Goal: Task Accomplishment & Management: Manage account settings

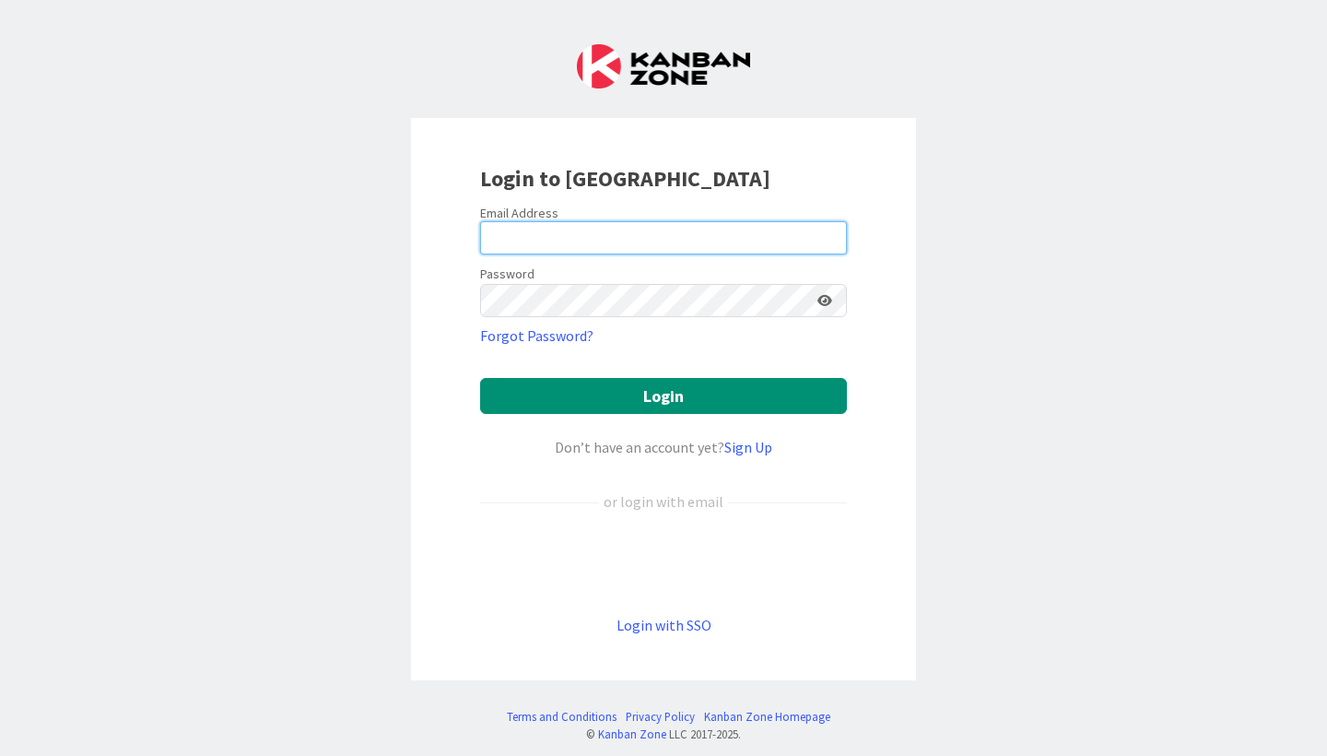
type input "[EMAIL_ADDRESS][DOMAIN_NAME]"
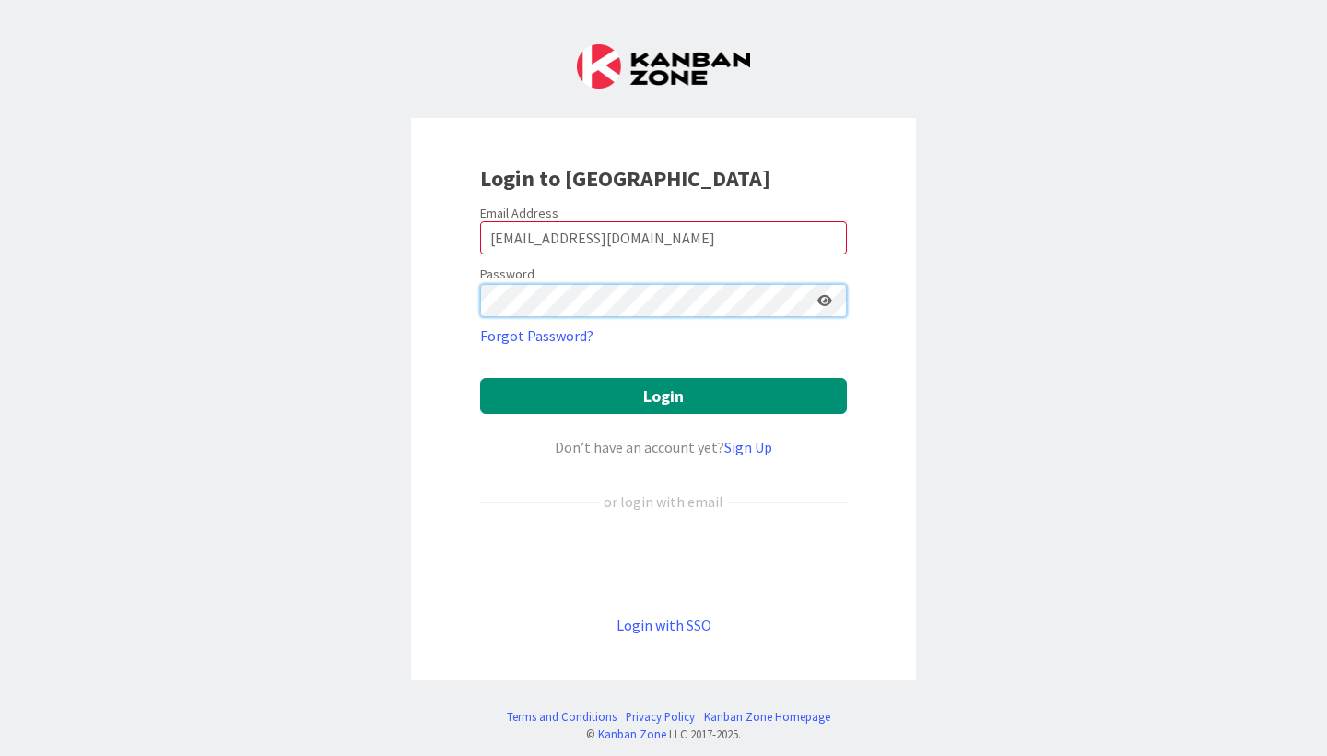
click at [664, 395] on button "Login" at bounding box center [663, 396] width 367 height 36
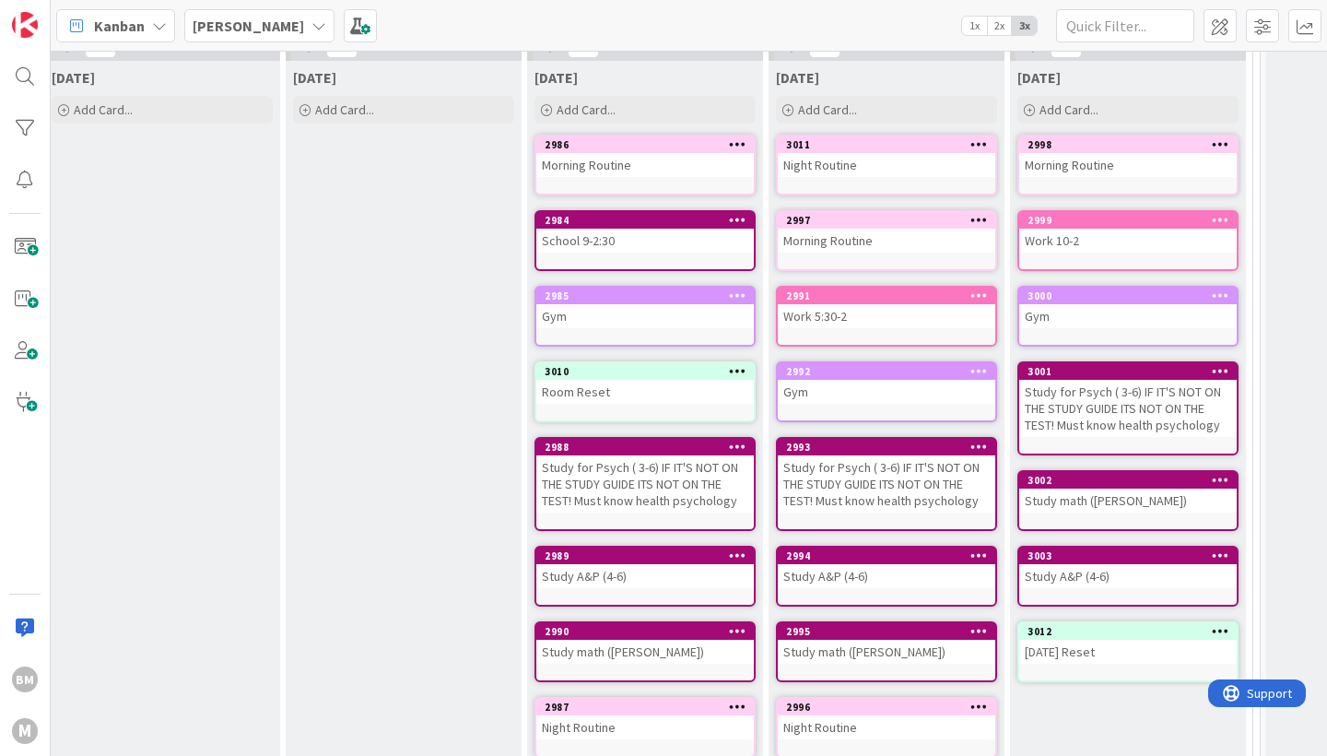
scroll to position [159, 1265]
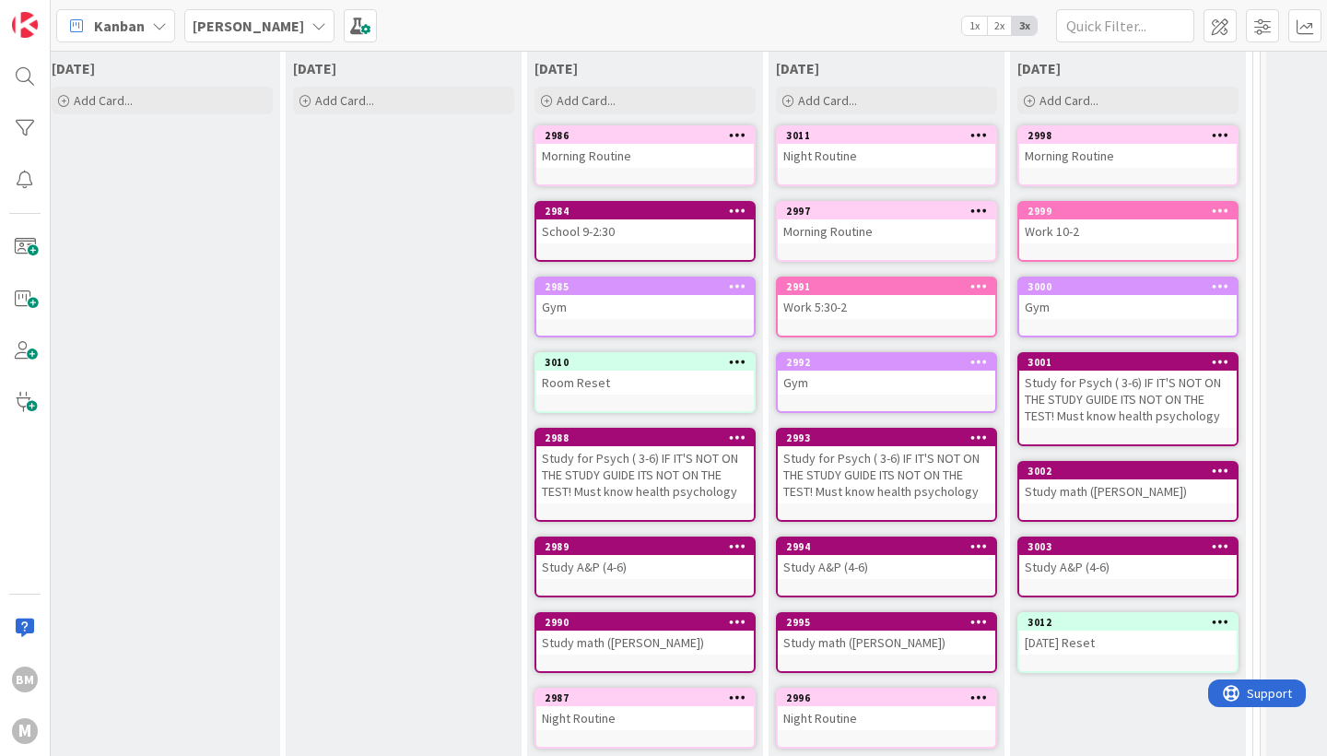
click at [736, 135] on icon at bounding box center [738, 134] width 18 height 13
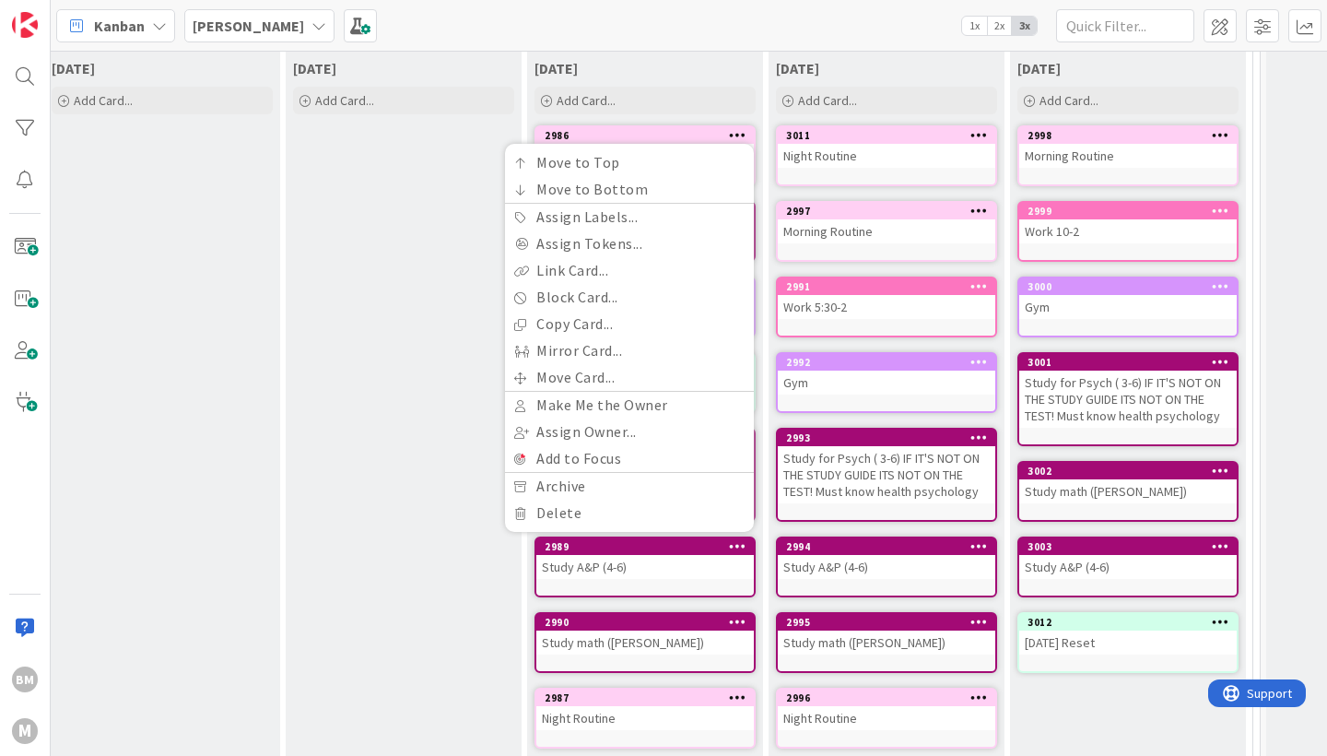
click at [718, 67] on div "Friday" at bounding box center [645, 68] width 221 height 18
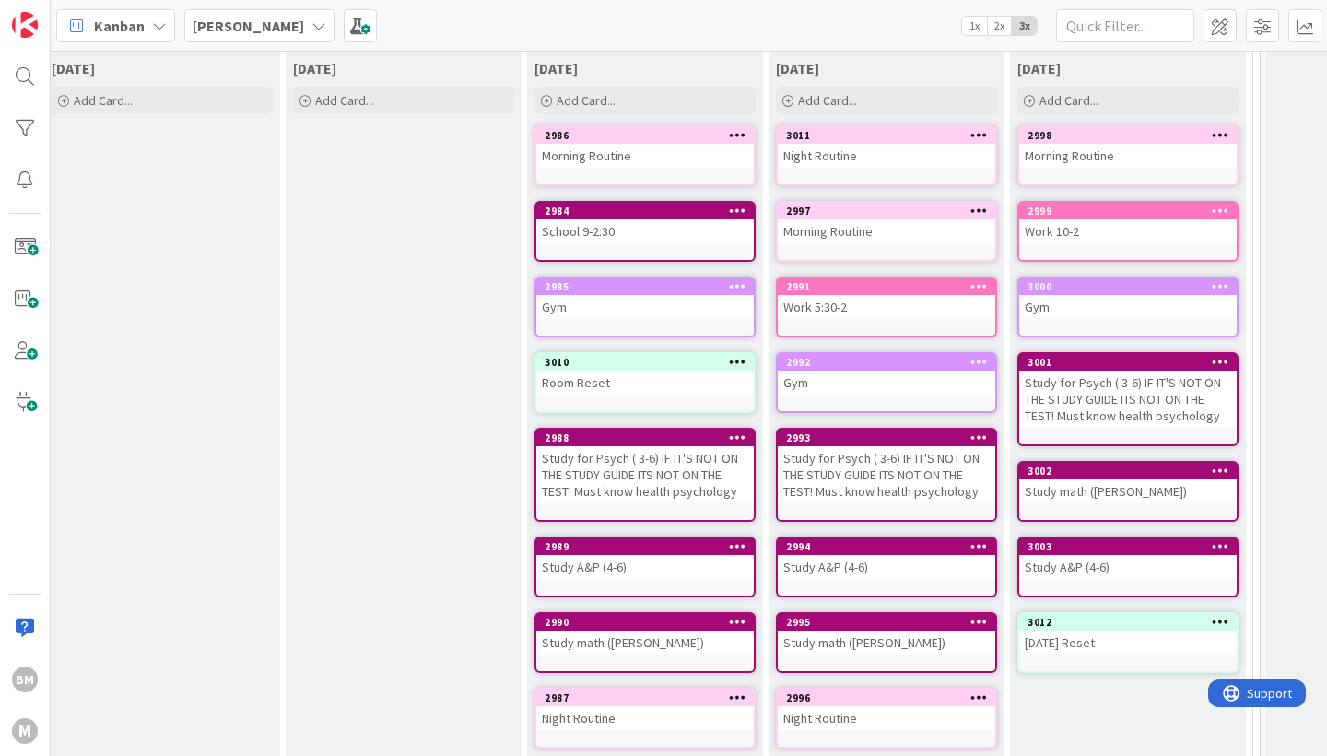
click at [735, 133] on icon at bounding box center [738, 134] width 18 height 13
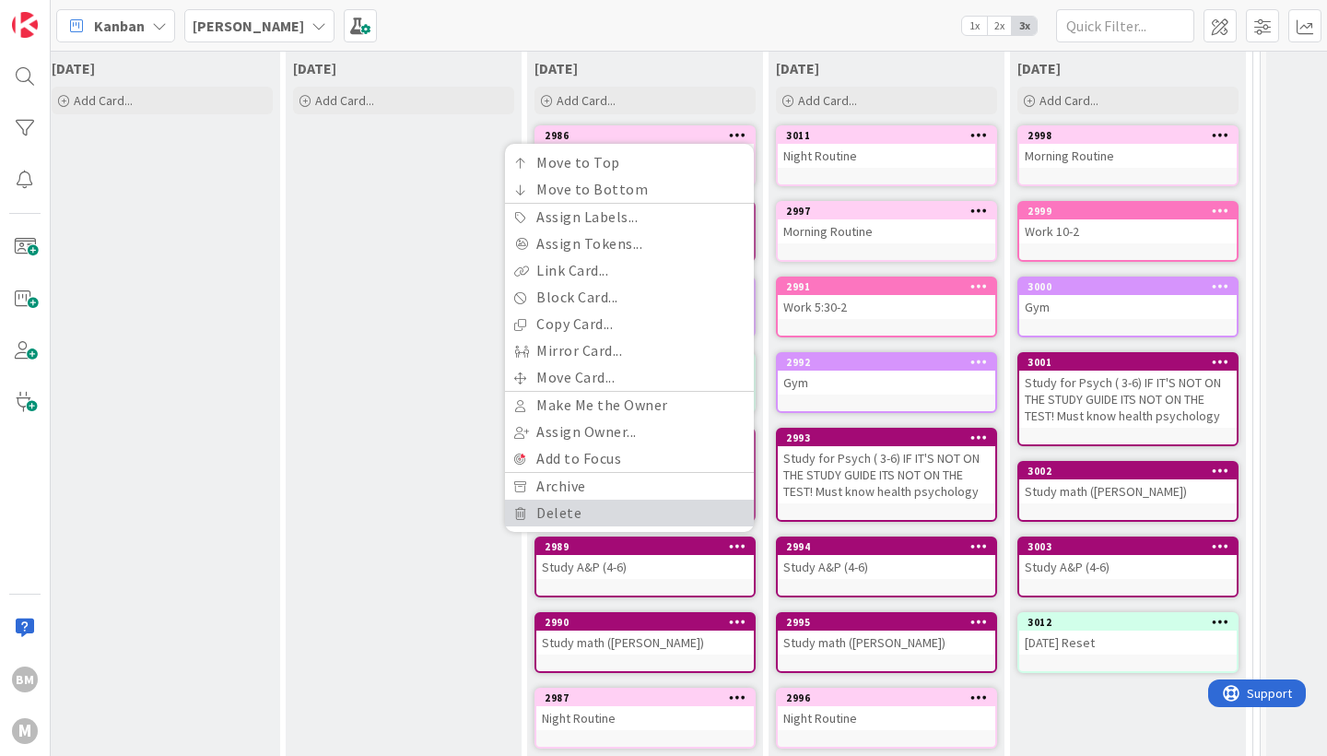
click at [589, 519] on link "Delete" at bounding box center [629, 513] width 249 height 27
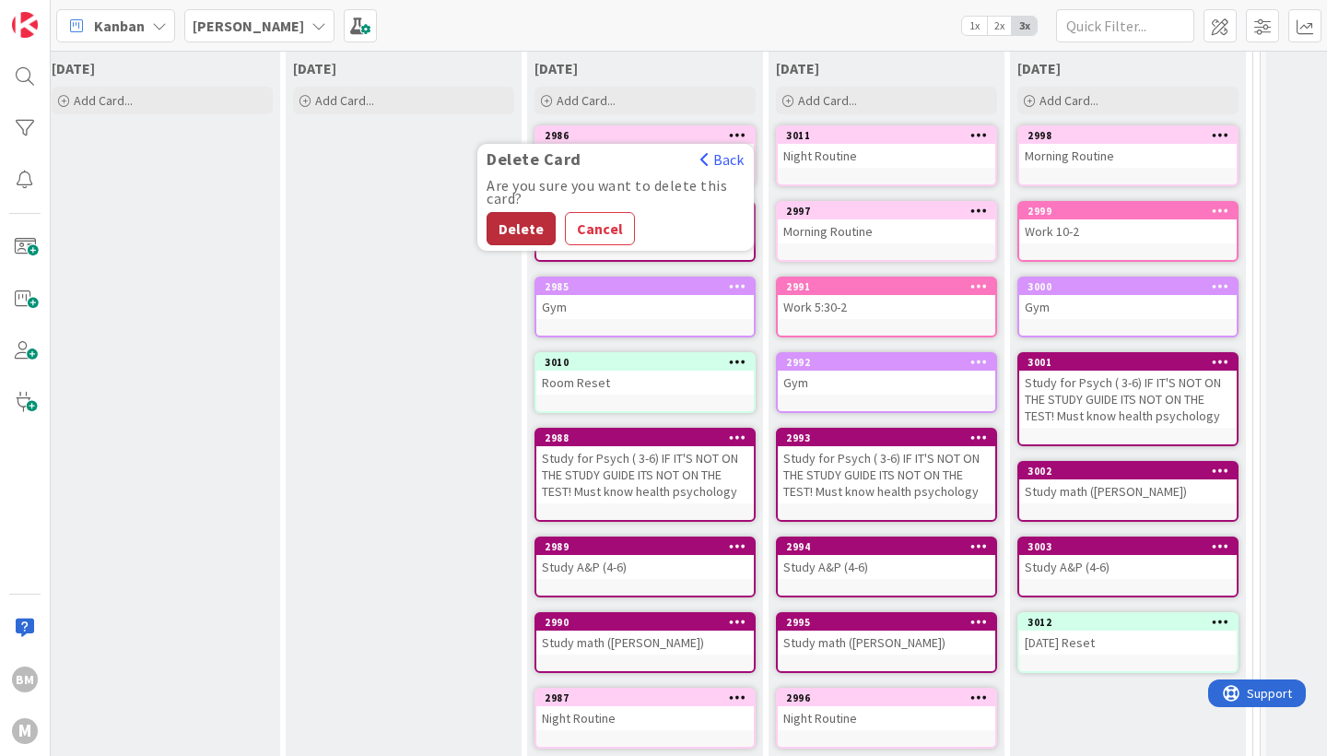
click at [531, 234] on button "Delete" at bounding box center [521, 228] width 69 height 33
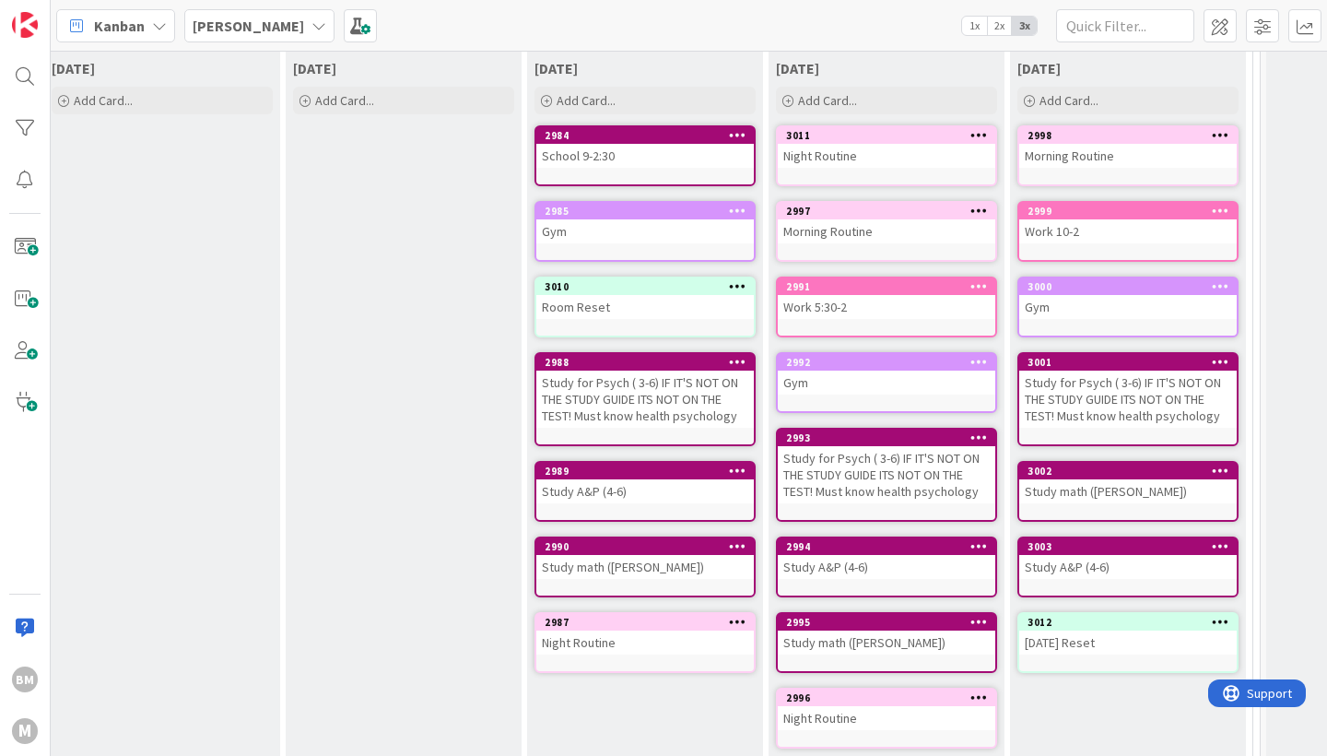
click at [739, 134] on icon at bounding box center [738, 134] width 18 height 13
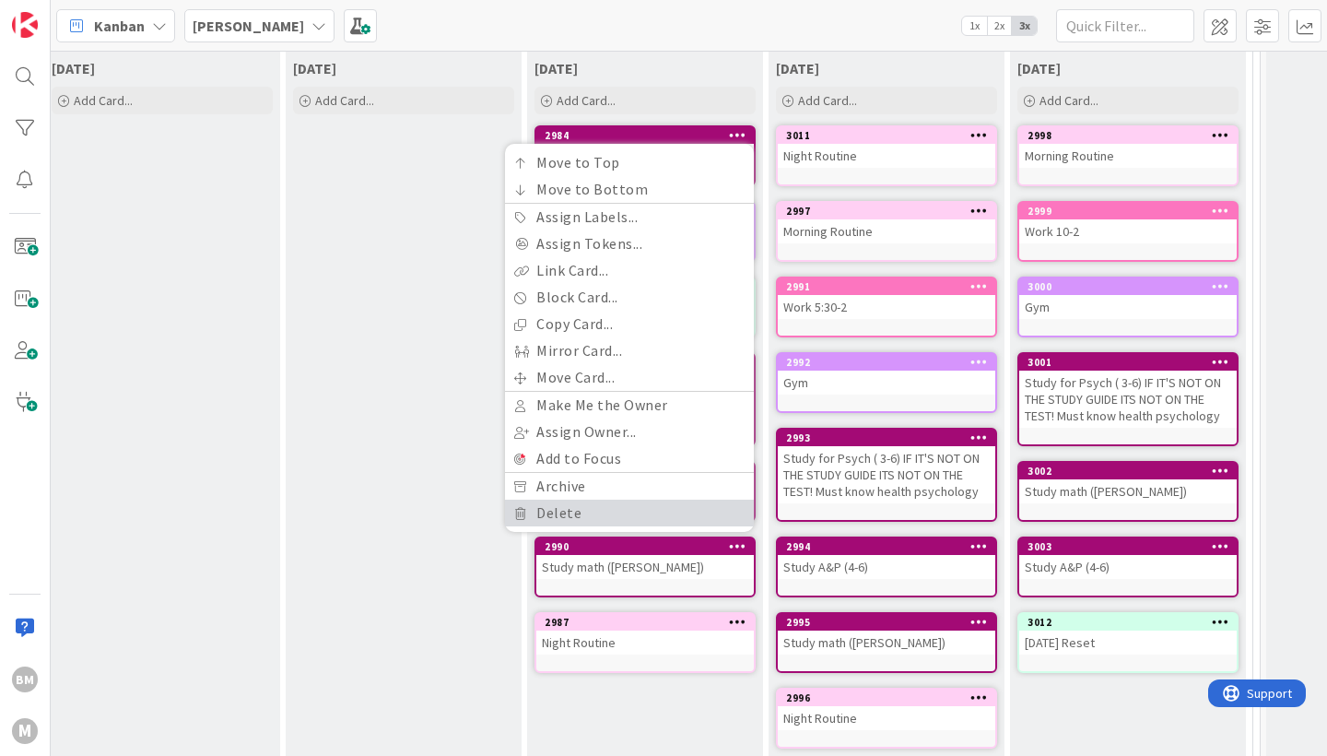
click at [577, 512] on link "Delete" at bounding box center [629, 513] width 249 height 27
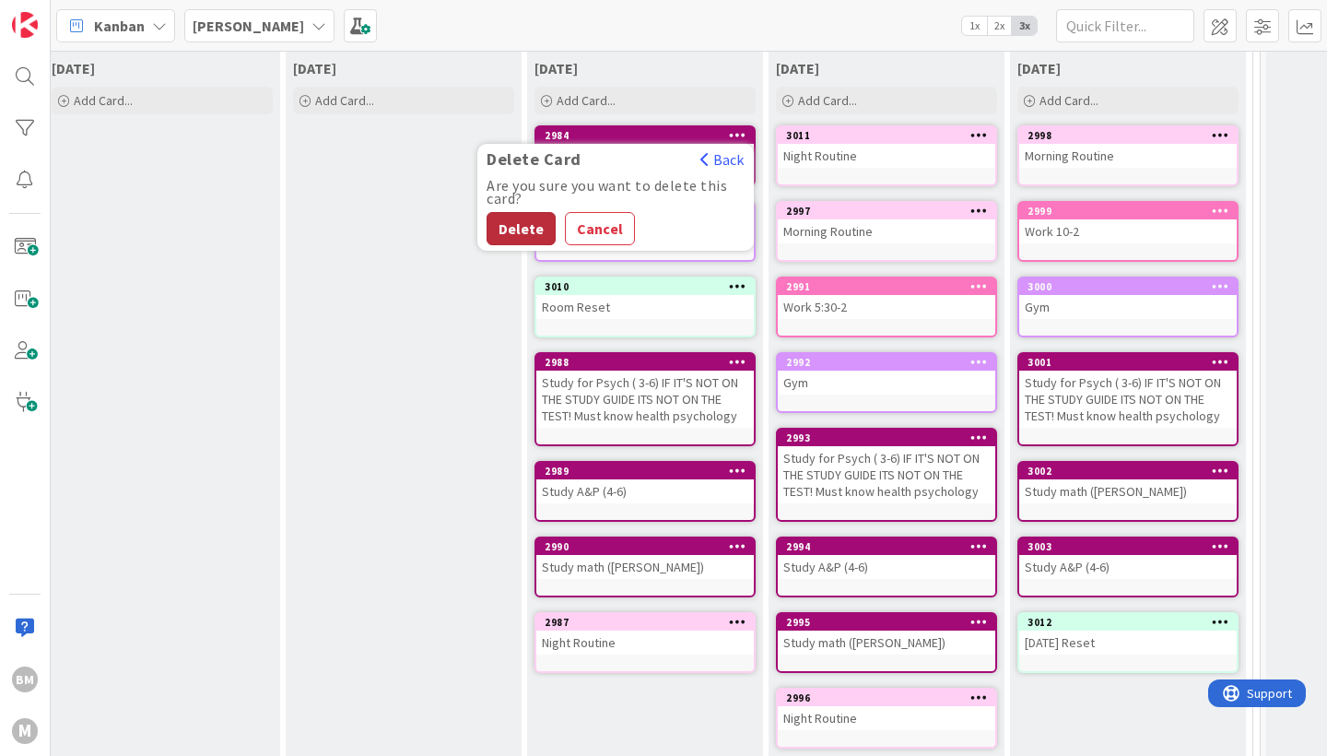
click at [547, 223] on button "Delete" at bounding box center [521, 228] width 69 height 33
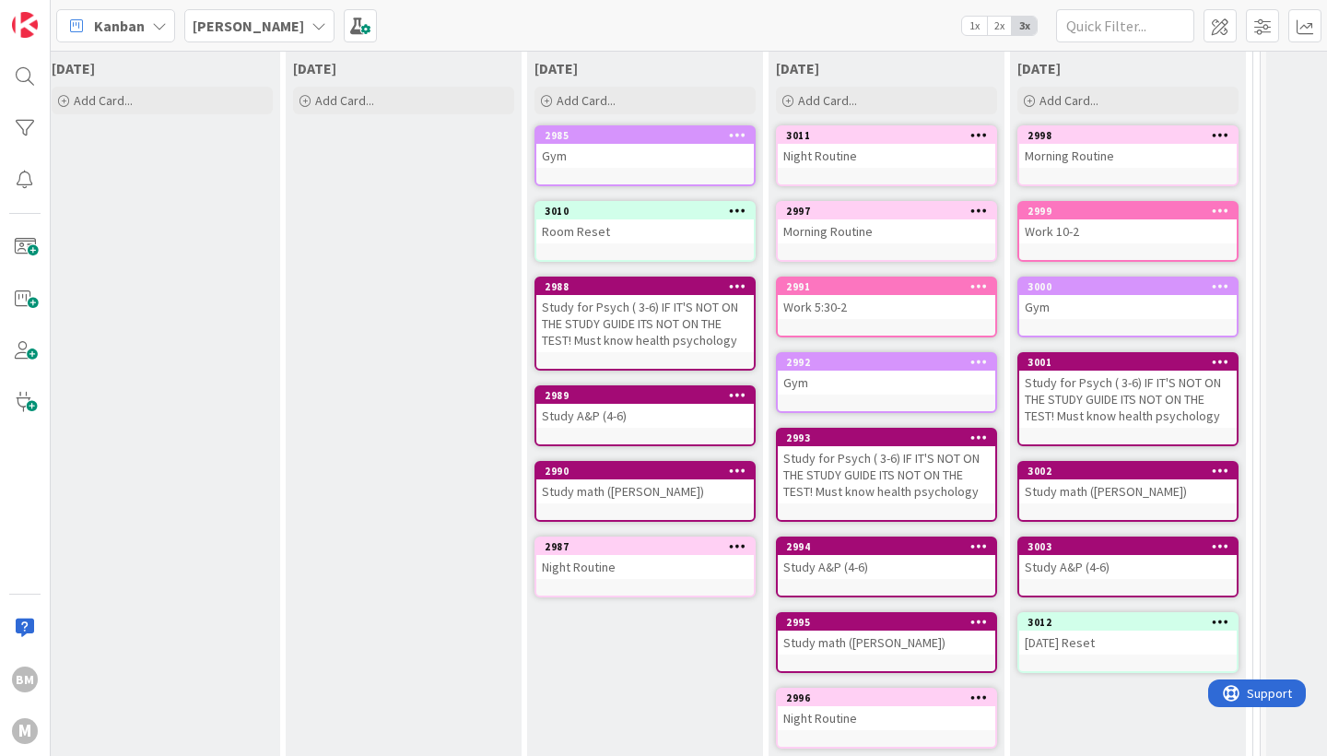
click at [743, 137] on icon at bounding box center [738, 134] width 18 height 13
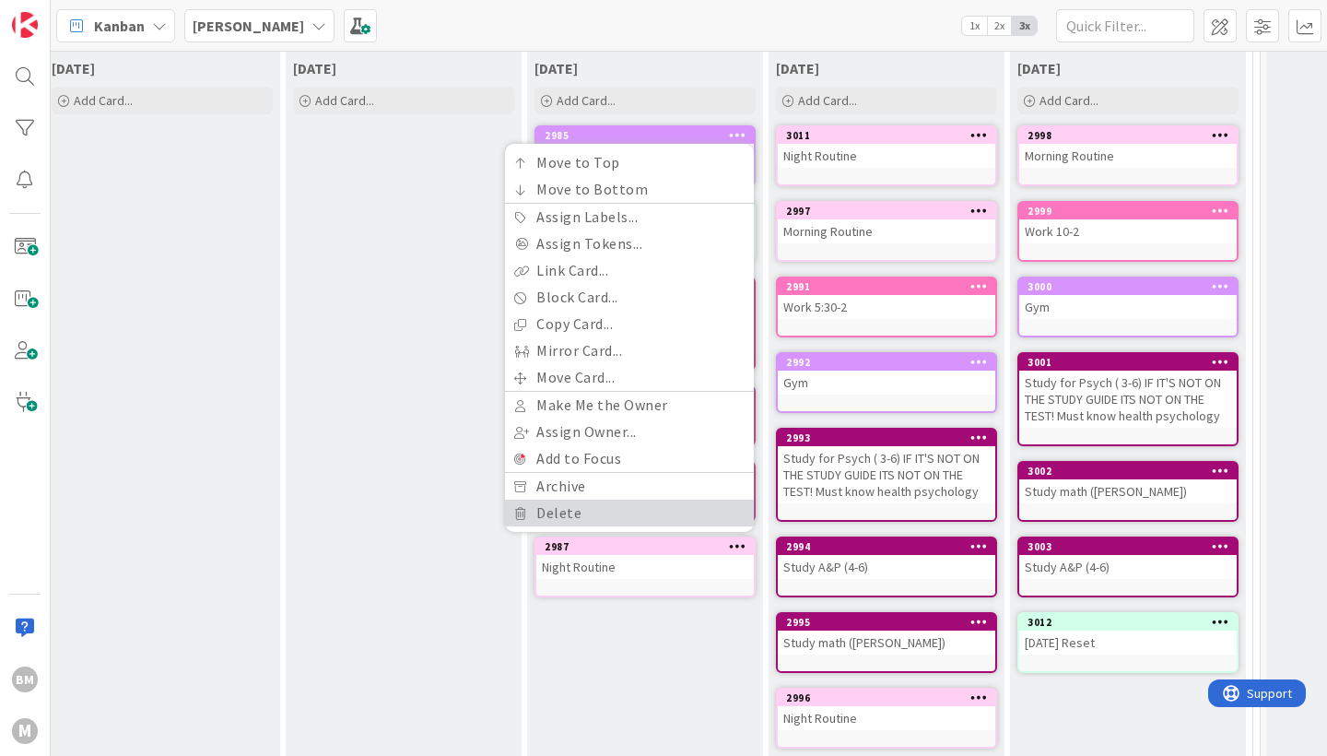
click at [541, 507] on link "Delete" at bounding box center [629, 513] width 249 height 27
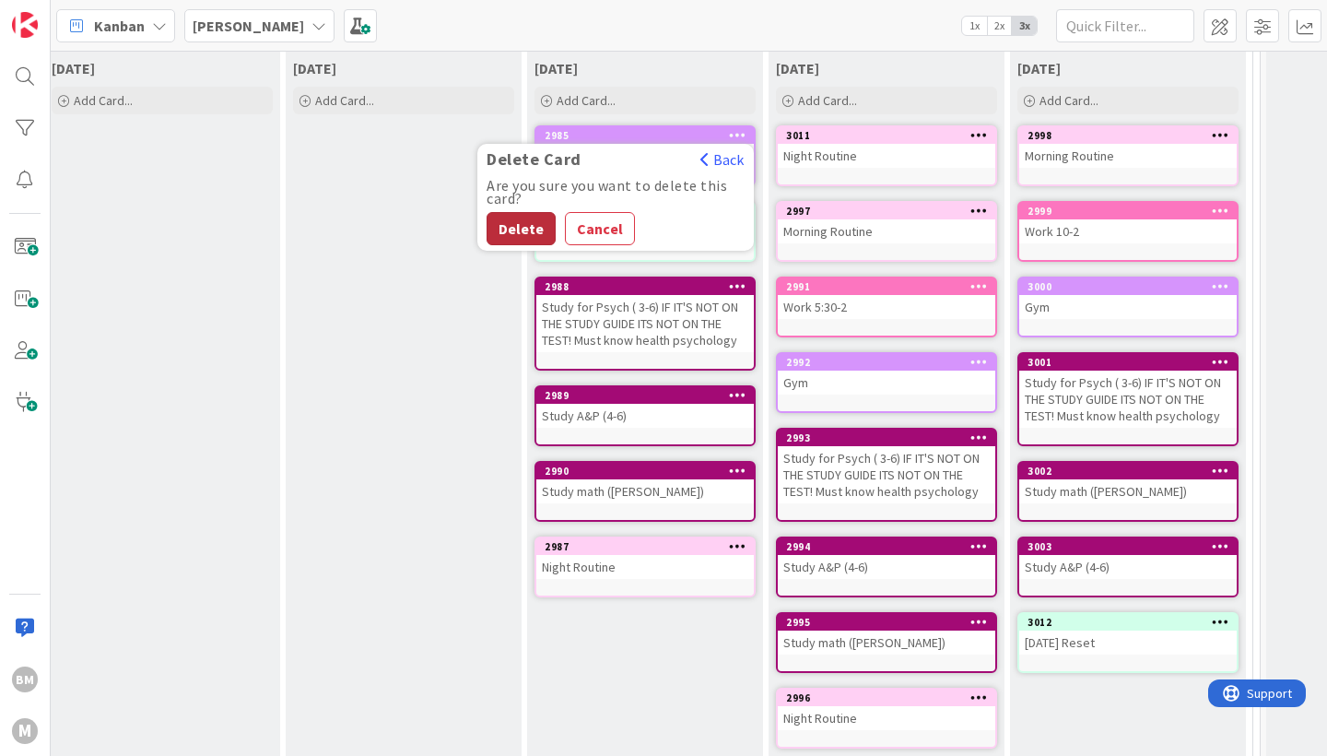
click at [533, 230] on button "Delete" at bounding box center [521, 228] width 69 height 33
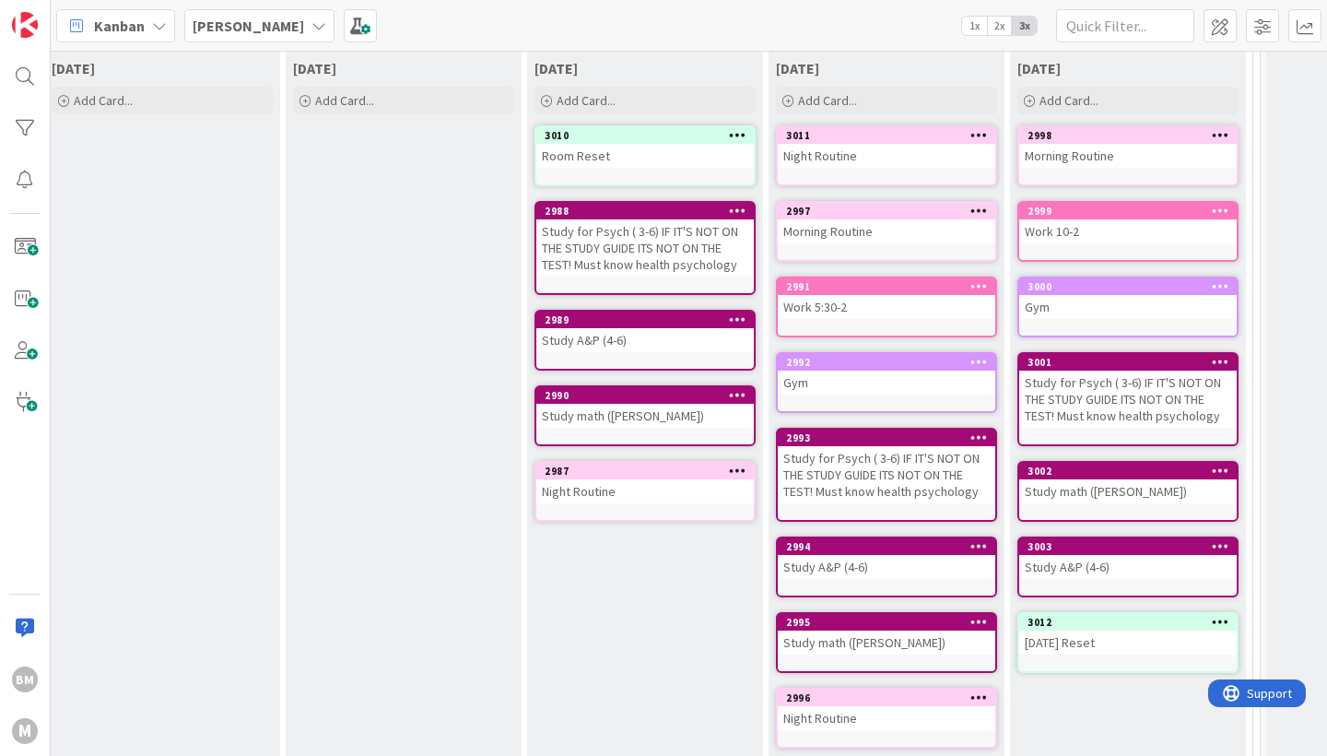
click at [738, 133] on icon at bounding box center [738, 134] width 18 height 13
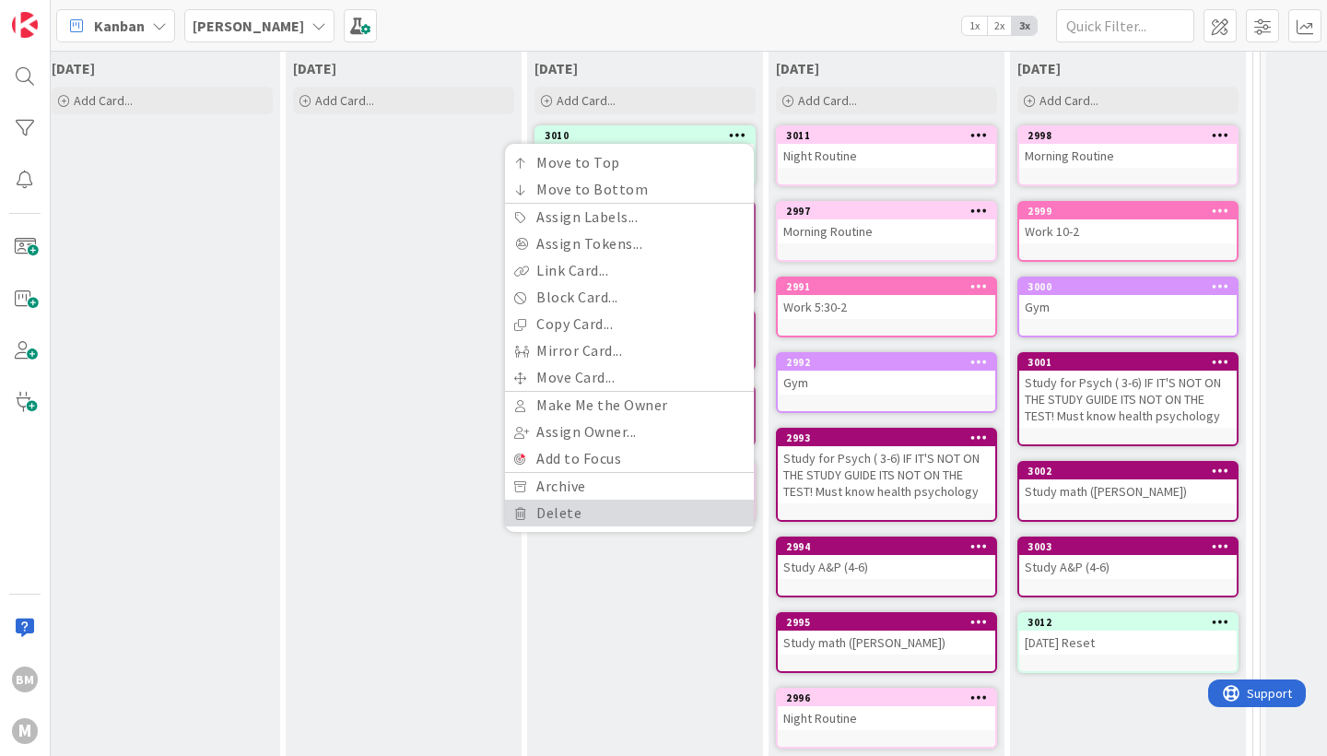
click at [553, 512] on link "Delete" at bounding box center [629, 513] width 249 height 27
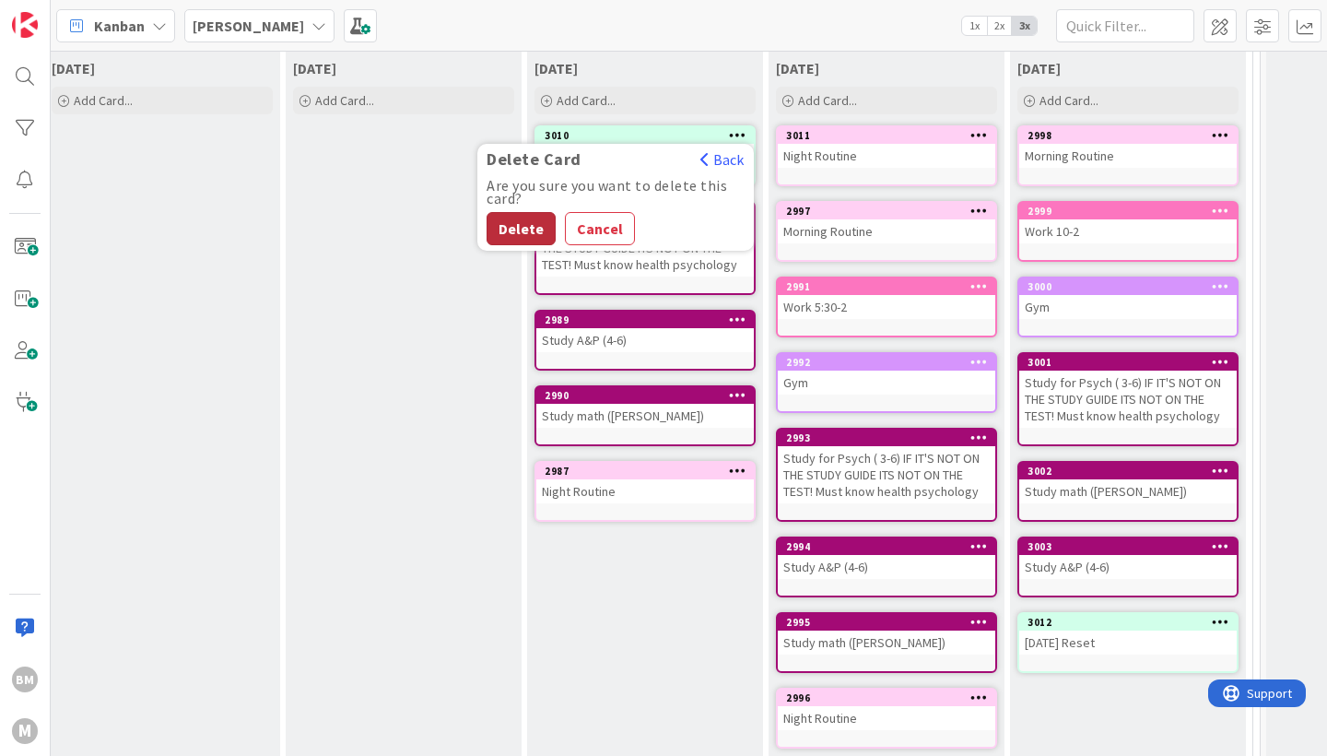
click at [514, 236] on button "Delete" at bounding box center [521, 228] width 69 height 33
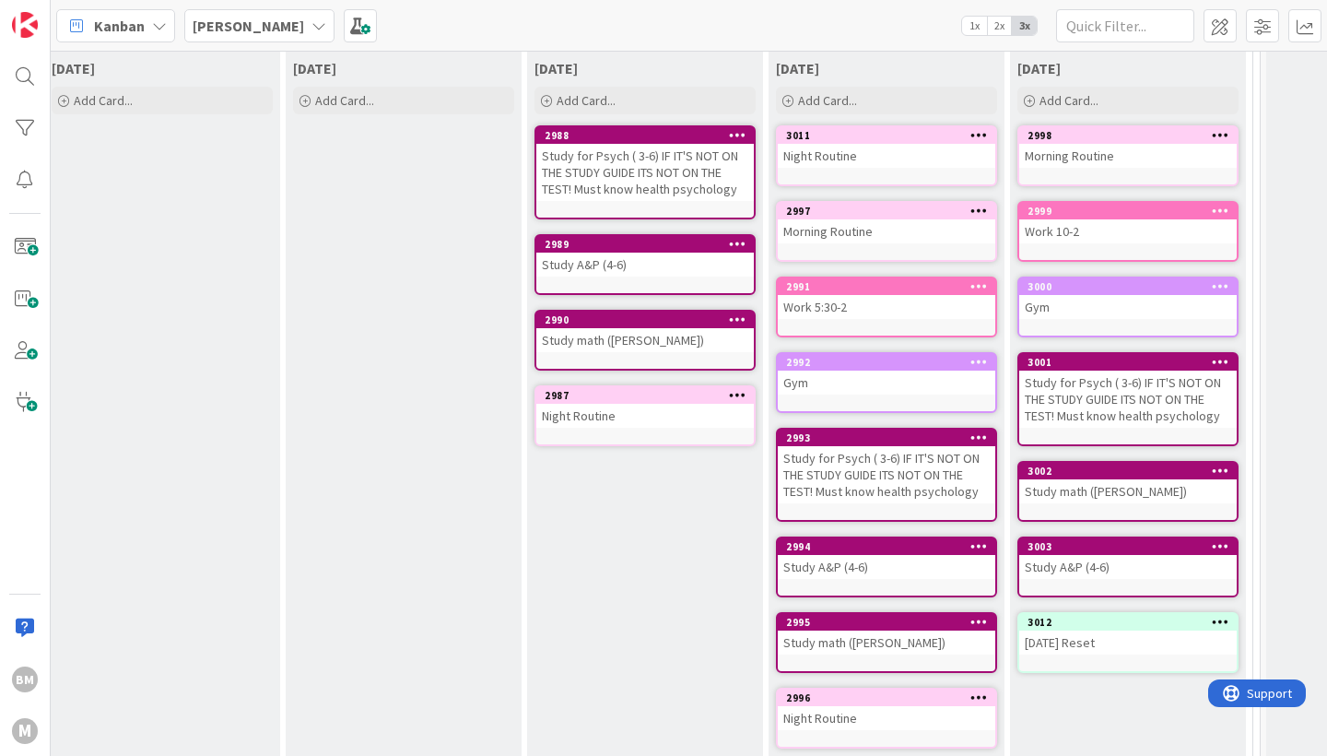
click at [736, 130] on icon at bounding box center [738, 134] width 18 height 13
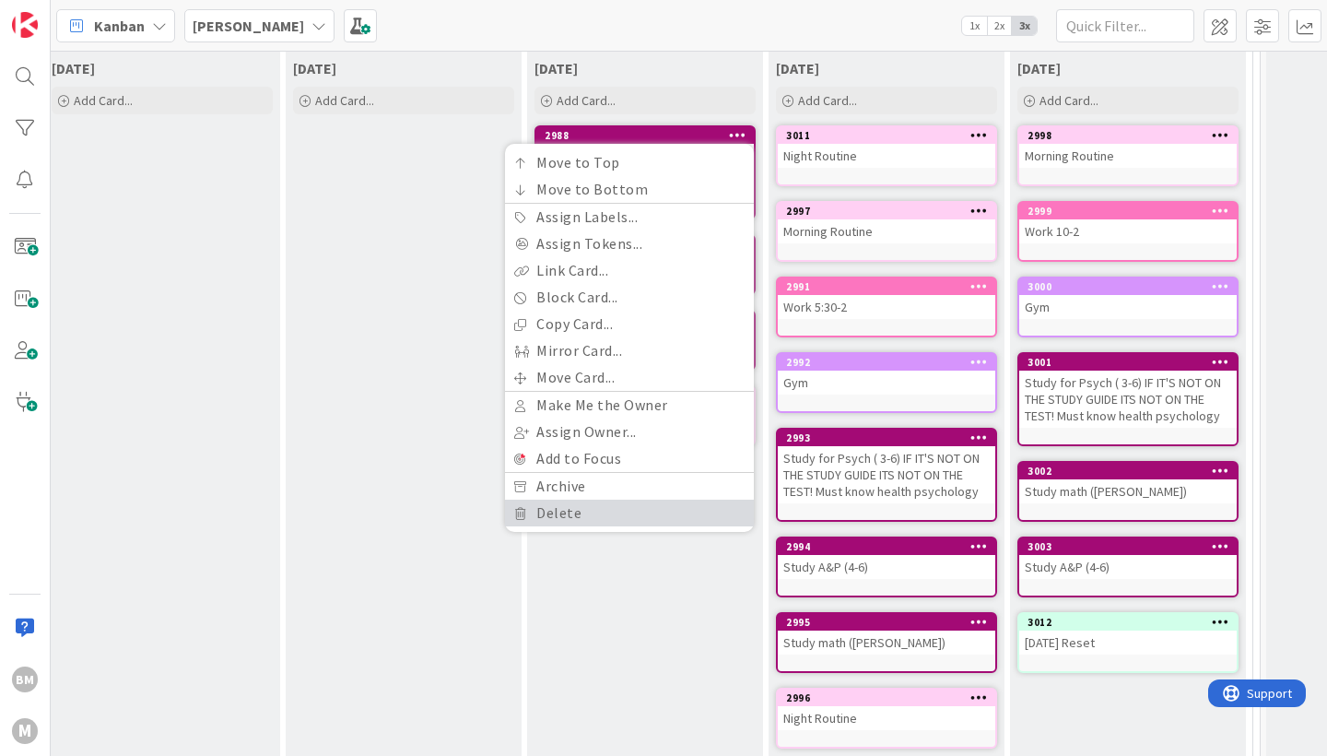
click at [559, 512] on link "Delete" at bounding box center [629, 513] width 249 height 27
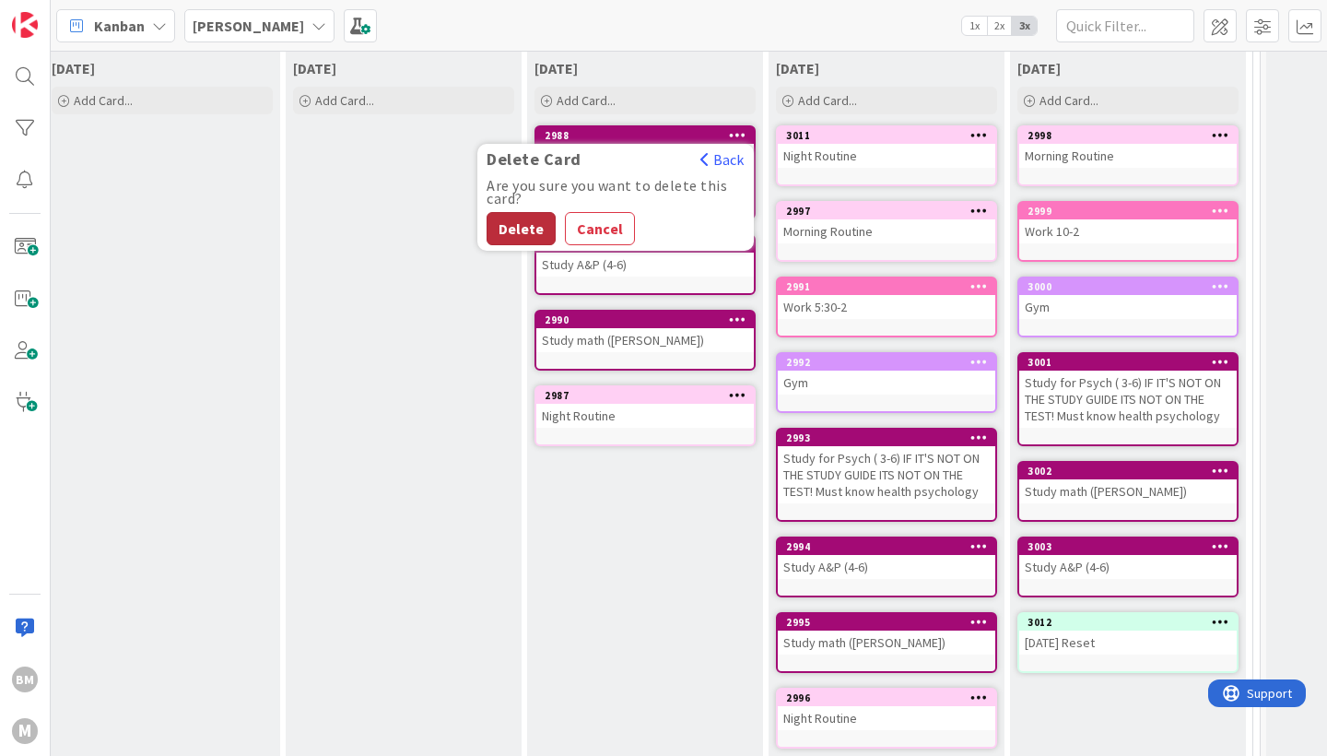
click at [526, 230] on button "Delete" at bounding box center [521, 228] width 69 height 33
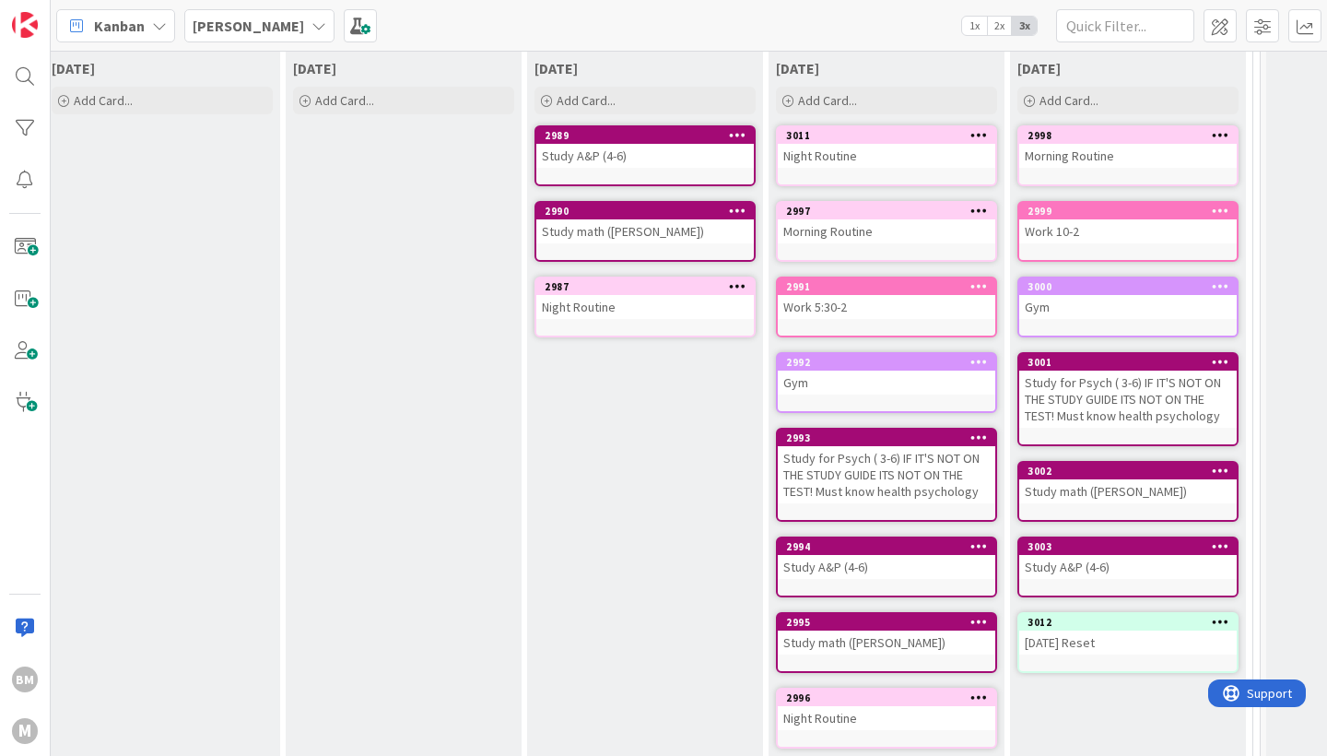
click at [741, 134] on icon at bounding box center [738, 134] width 18 height 13
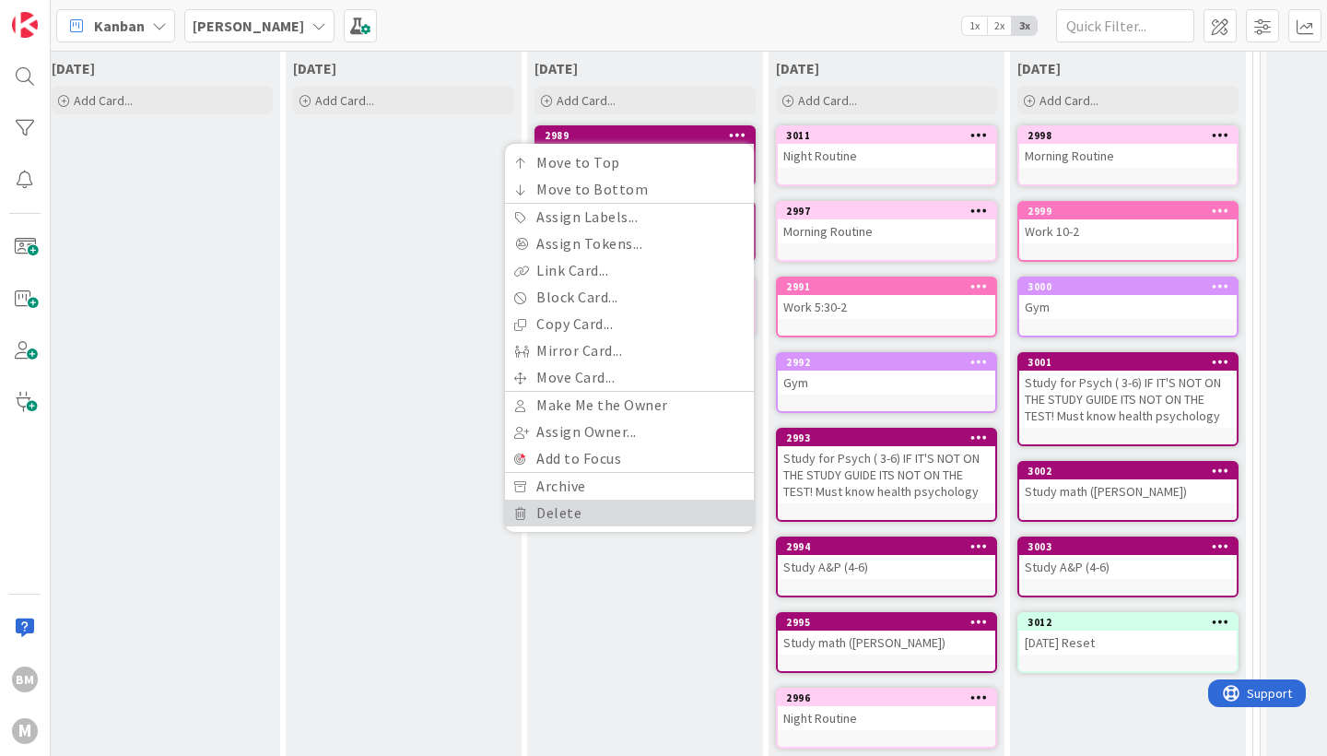
click at [555, 513] on link "Delete" at bounding box center [629, 513] width 249 height 27
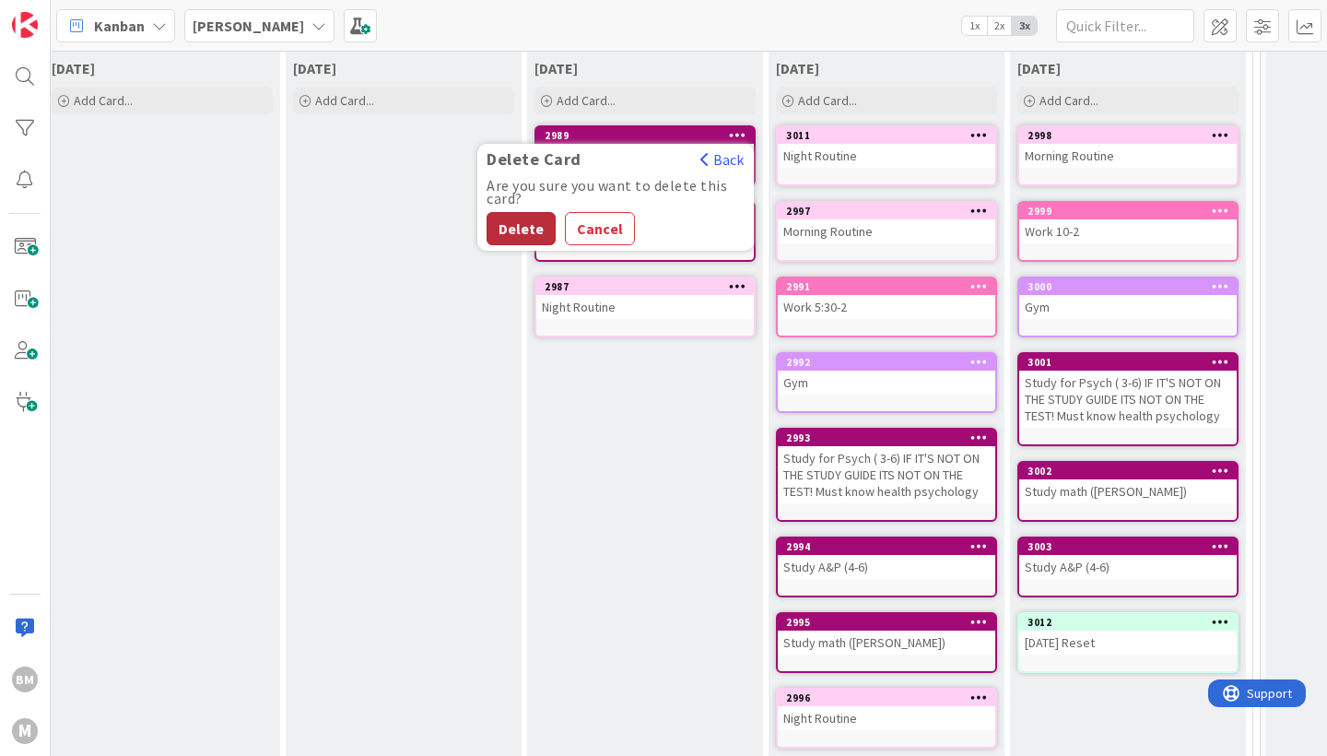
click at [524, 223] on button "Delete" at bounding box center [521, 228] width 69 height 33
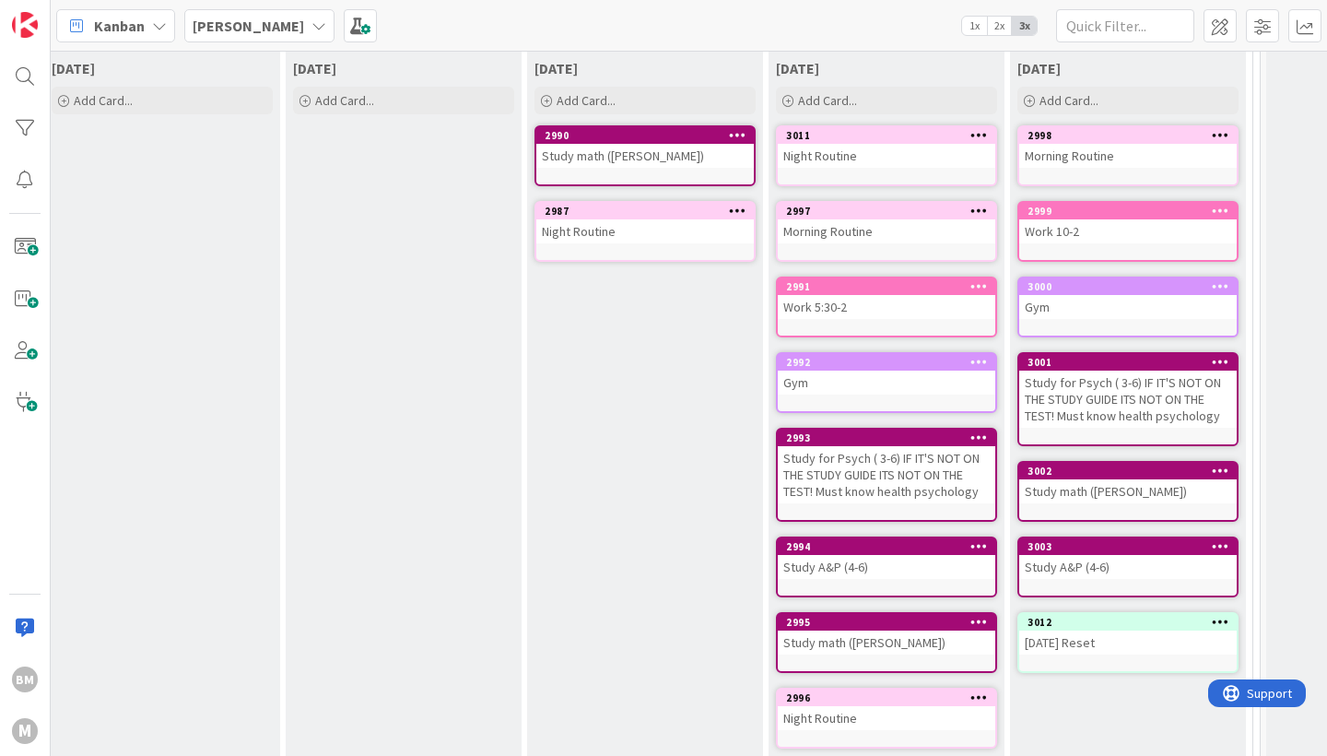
click at [738, 139] on icon at bounding box center [738, 134] width 18 height 13
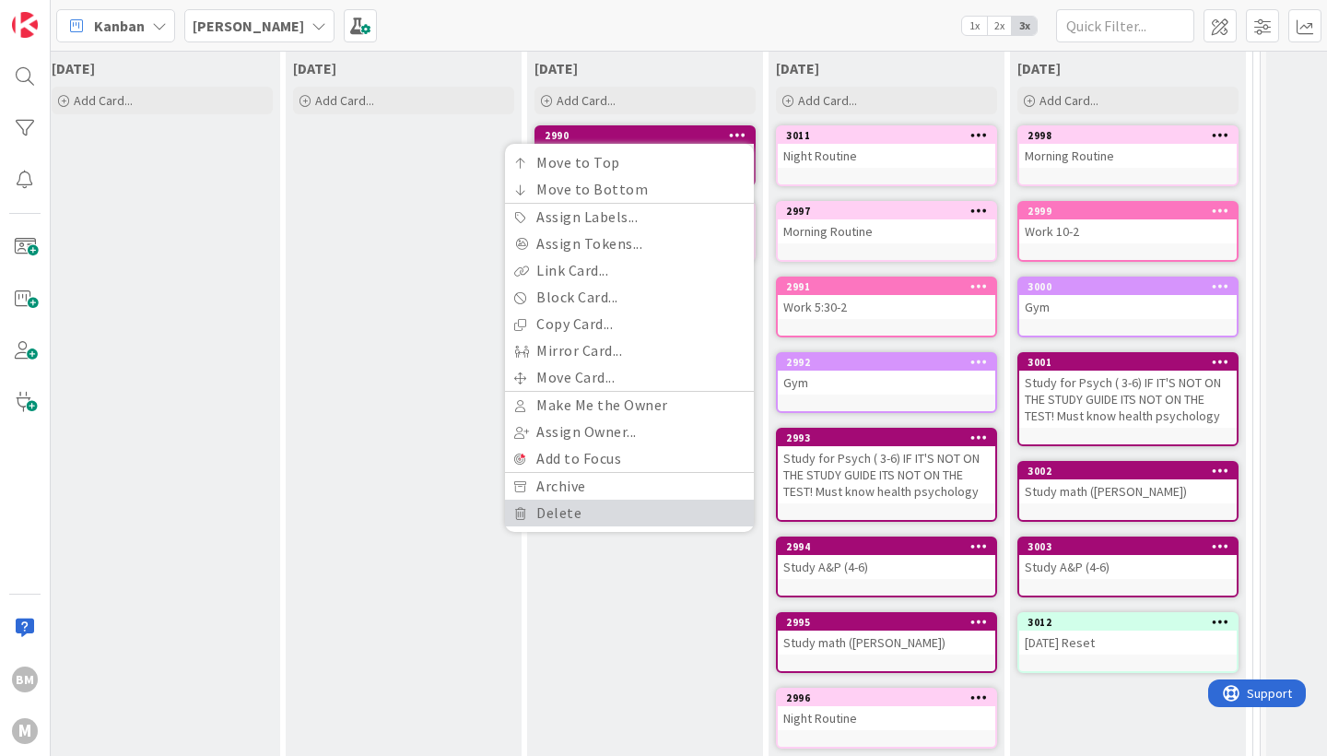
click at [554, 512] on link "Delete" at bounding box center [629, 513] width 249 height 27
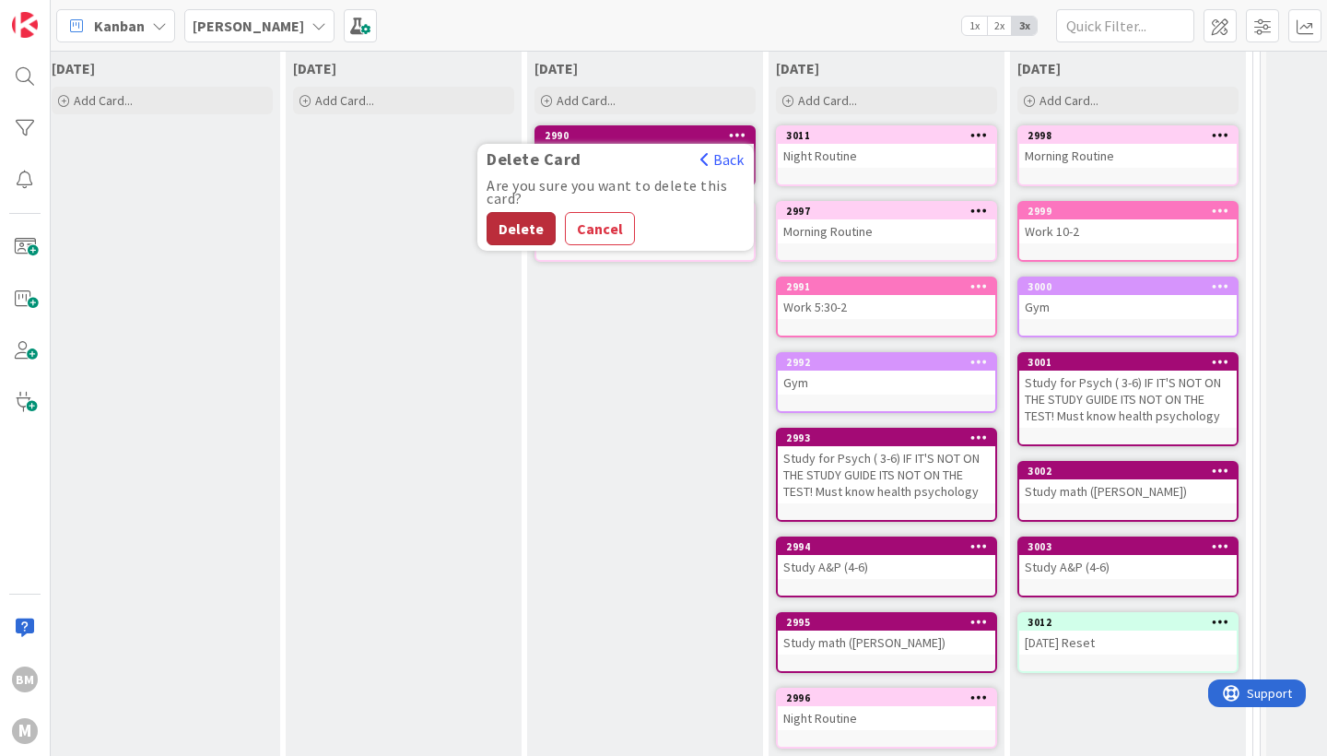
click at [520, 229] on button "Delete" at bounding box center [521, 228] width 69 height 33
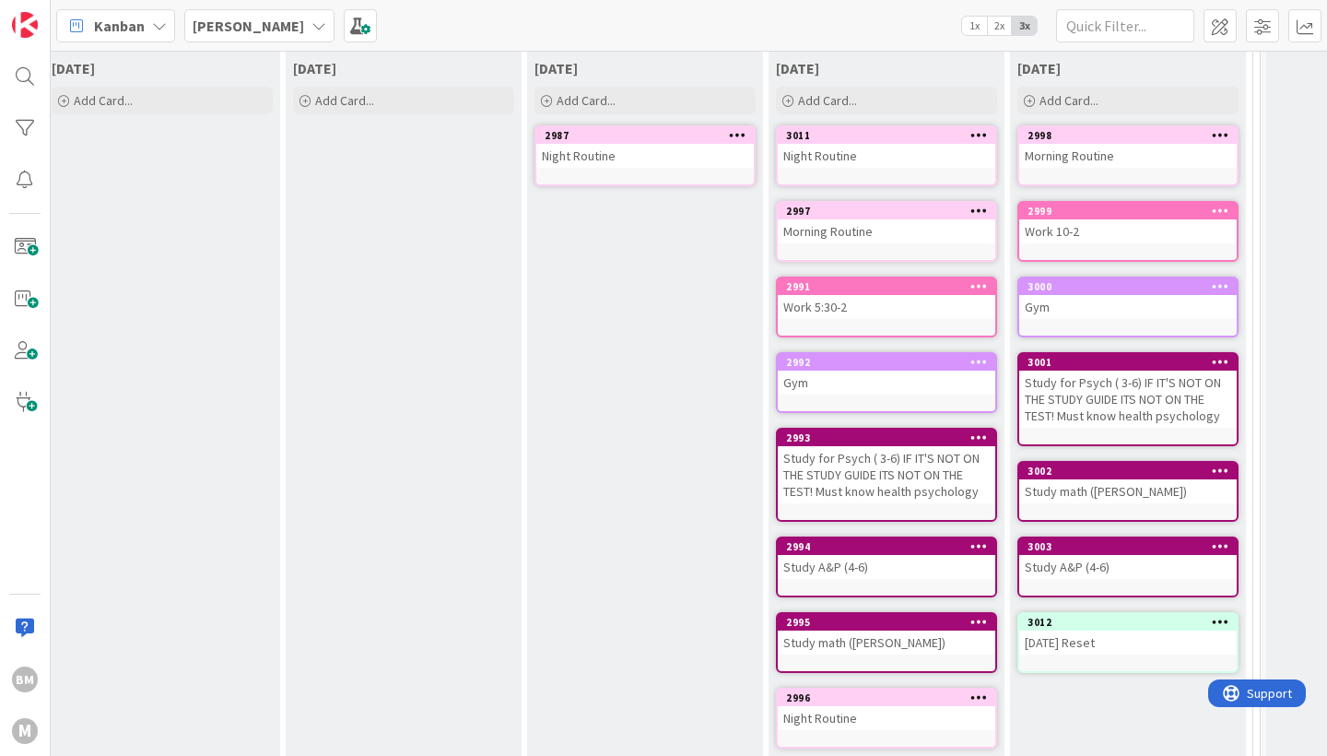
click at [730, 133] on icon at bounding box center [738, 134] width 18 height 13
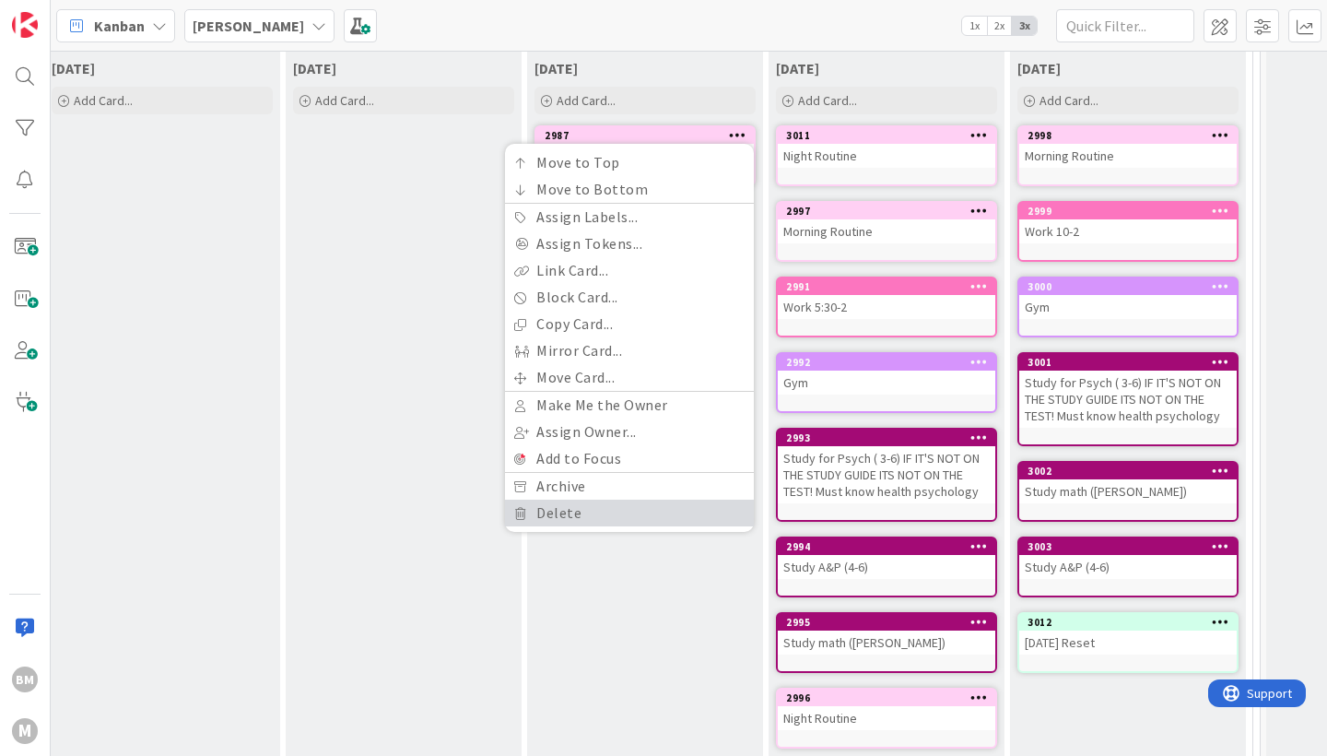
click at [590, 513] on link "Delete" at bounding box center [629, 513] width 249 height 27
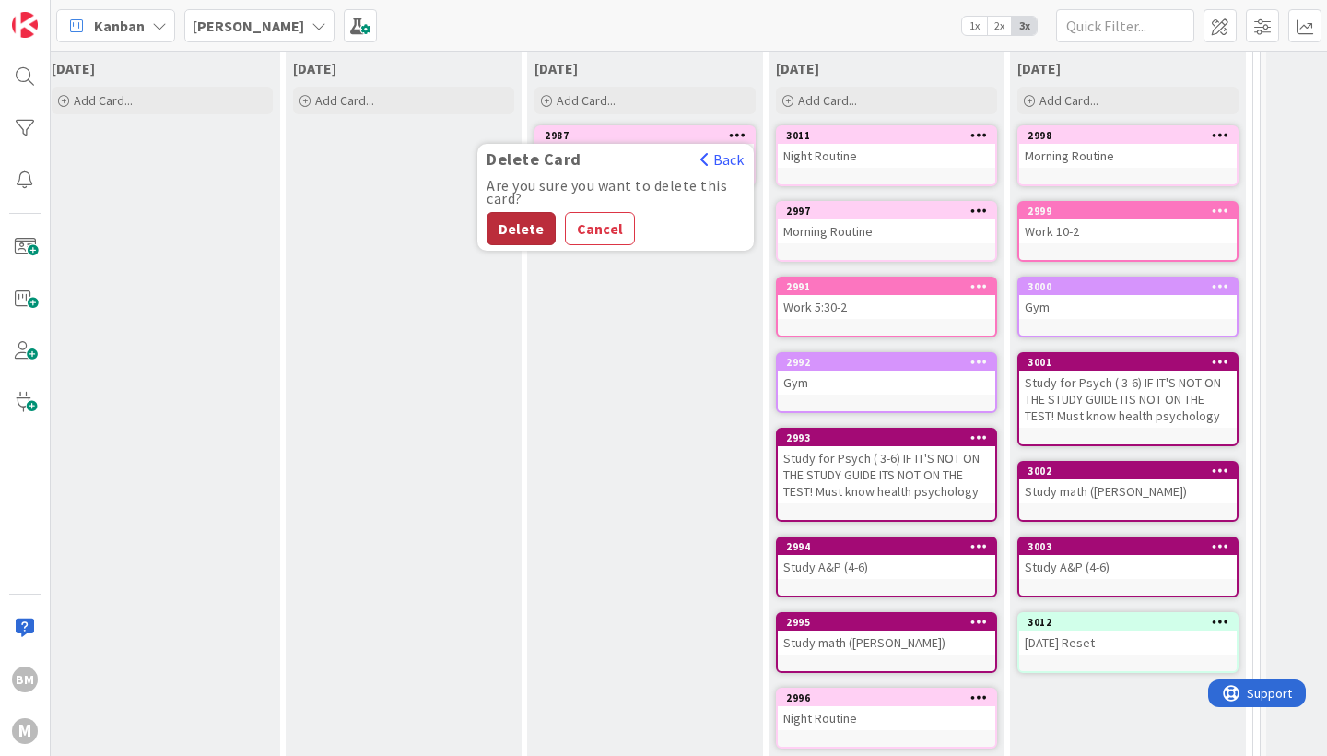
click at [524, 222] on button "Delete" at bounding box center [521, 228] width 69 height 33
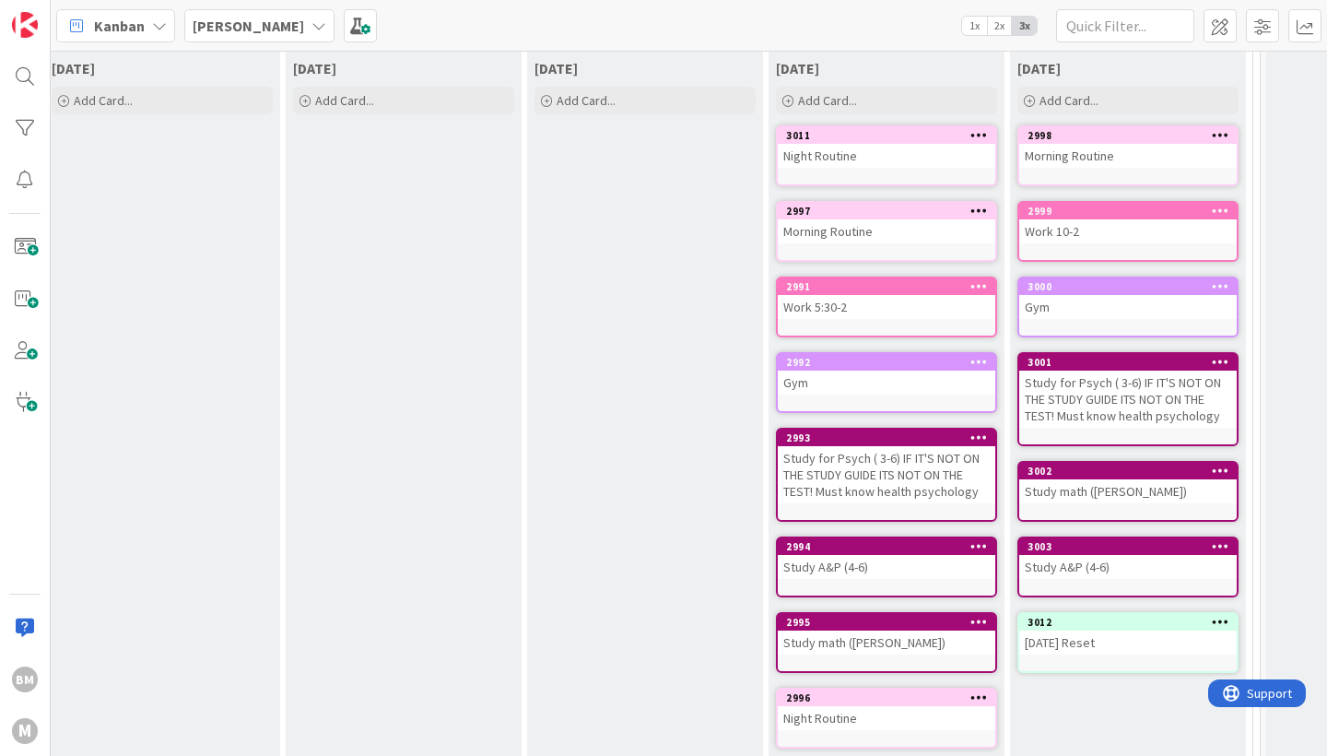
click at [979, 138] on icon at bounding box center [980, 134] width 18 height 13
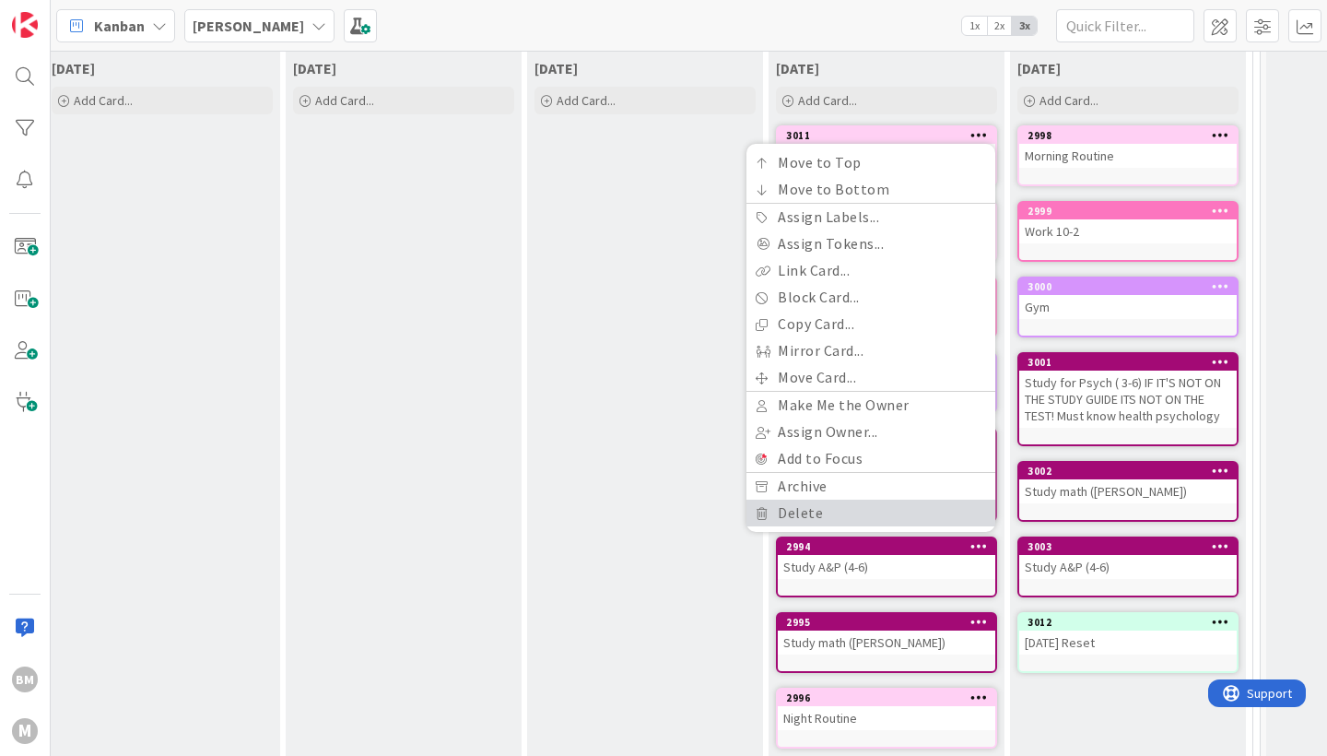
click at [813, 517] on link "Delete" at bounding box center [871, 513] width 249 height 27
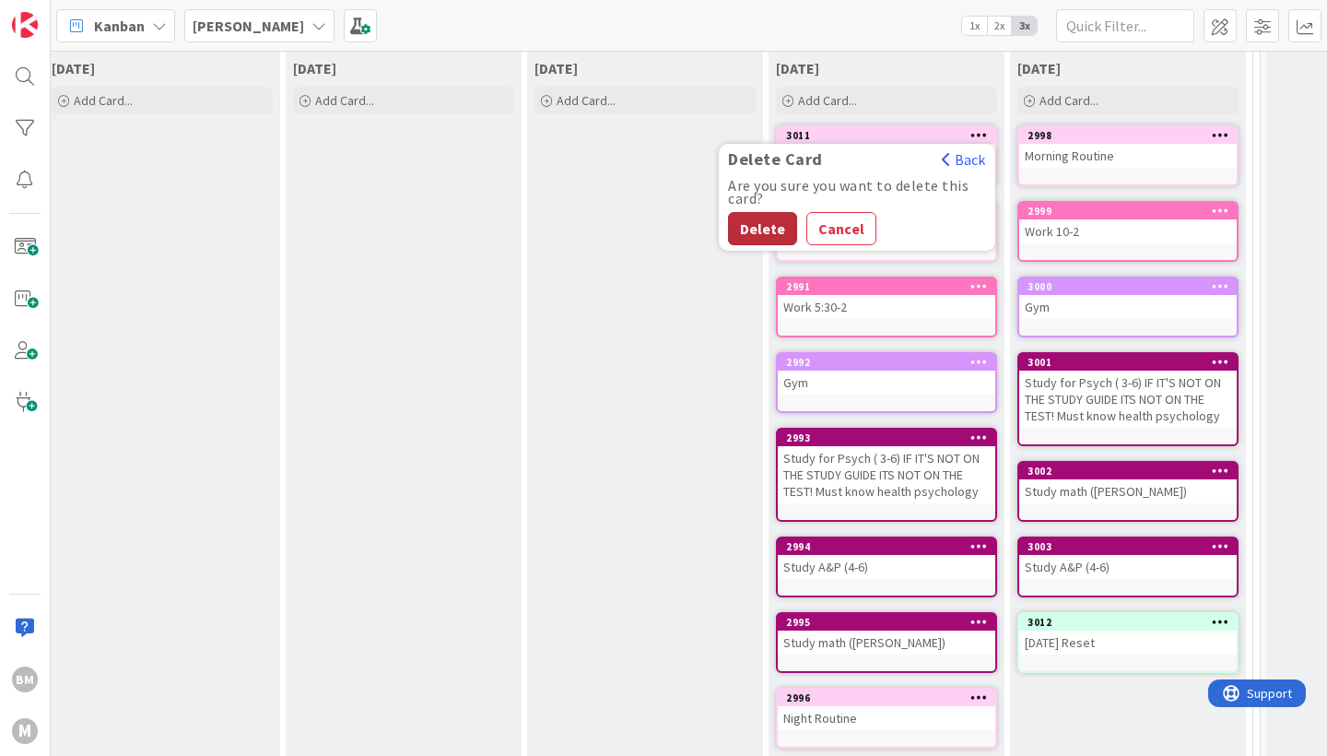
click at [778, 231] on button "Delete" at bounding box center [762, 228] width 69 height 33
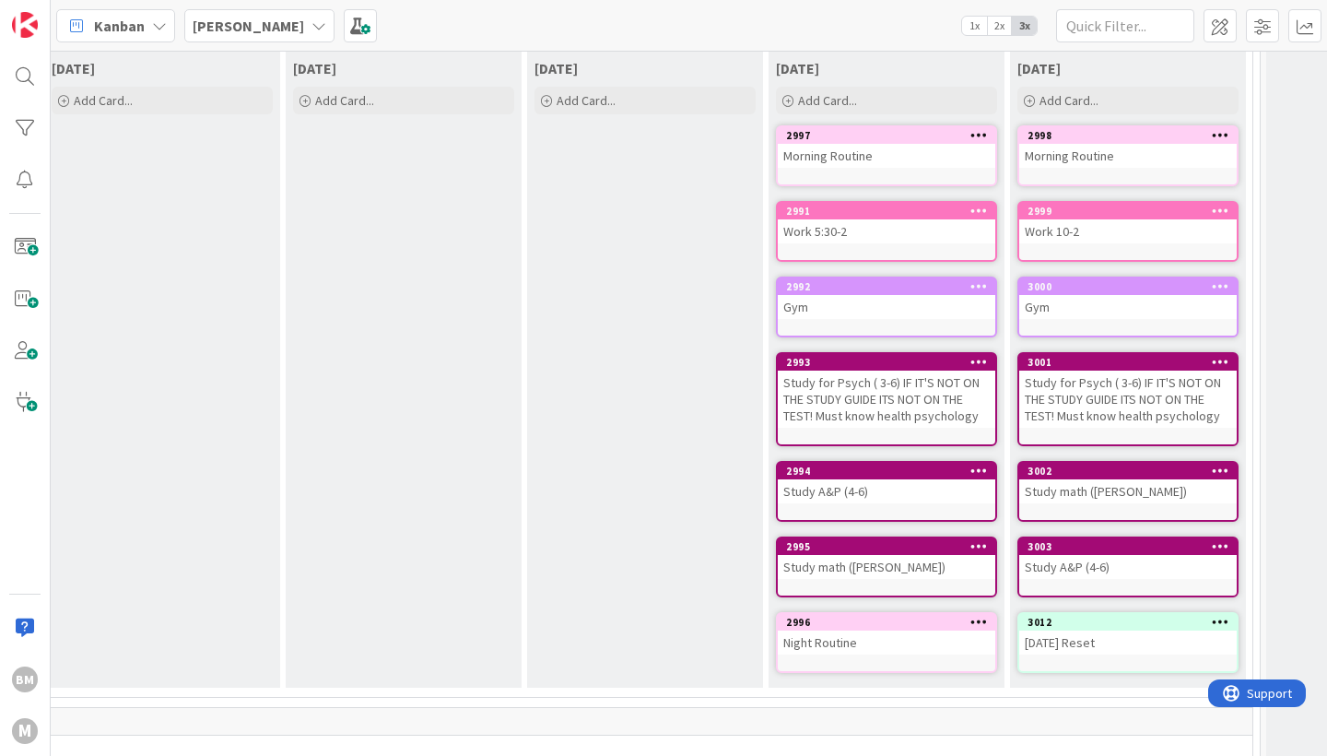
click at [977, 141] on icon at bounding box center [980, 134] width 18 height 13
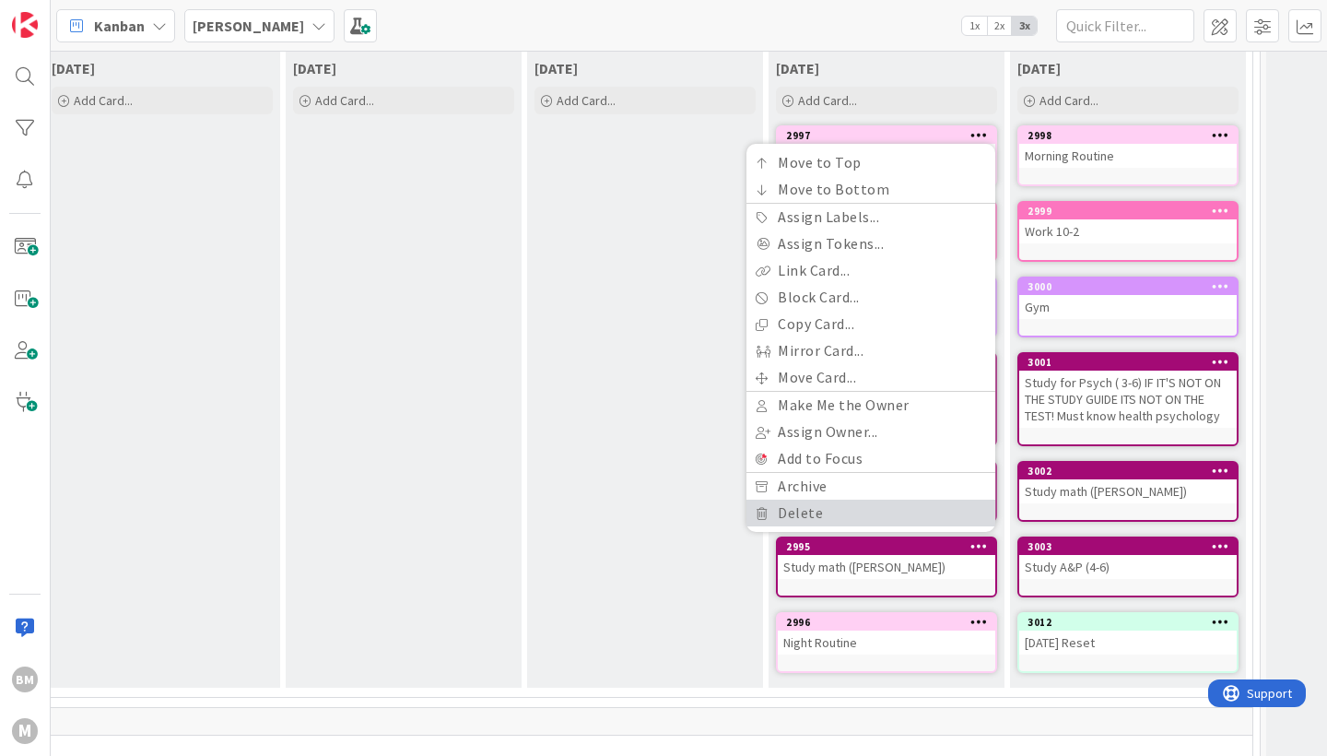
click at [785, 516] on link "Delete" at bounding box center [871, 513] width 249 height 27
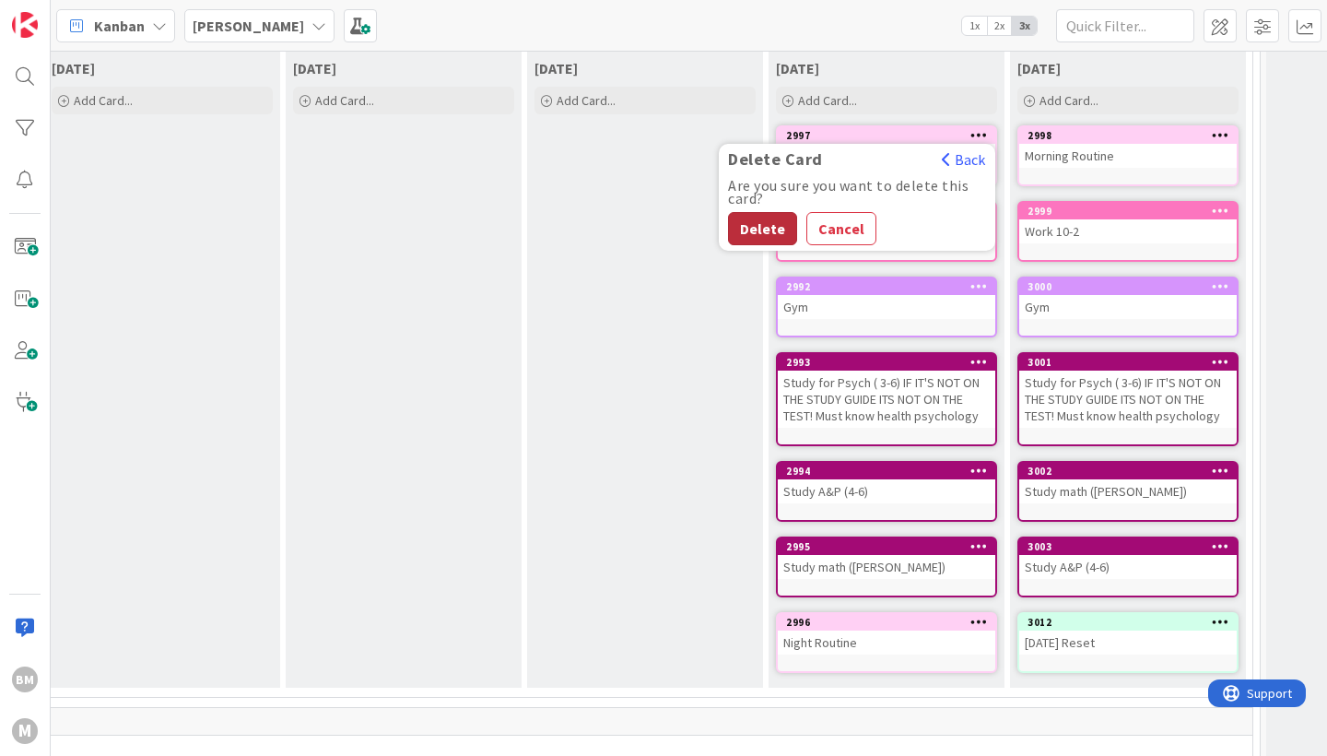
click at [757, 243] on button "Delete" at bounding box center [762, 228] width 69 height 33
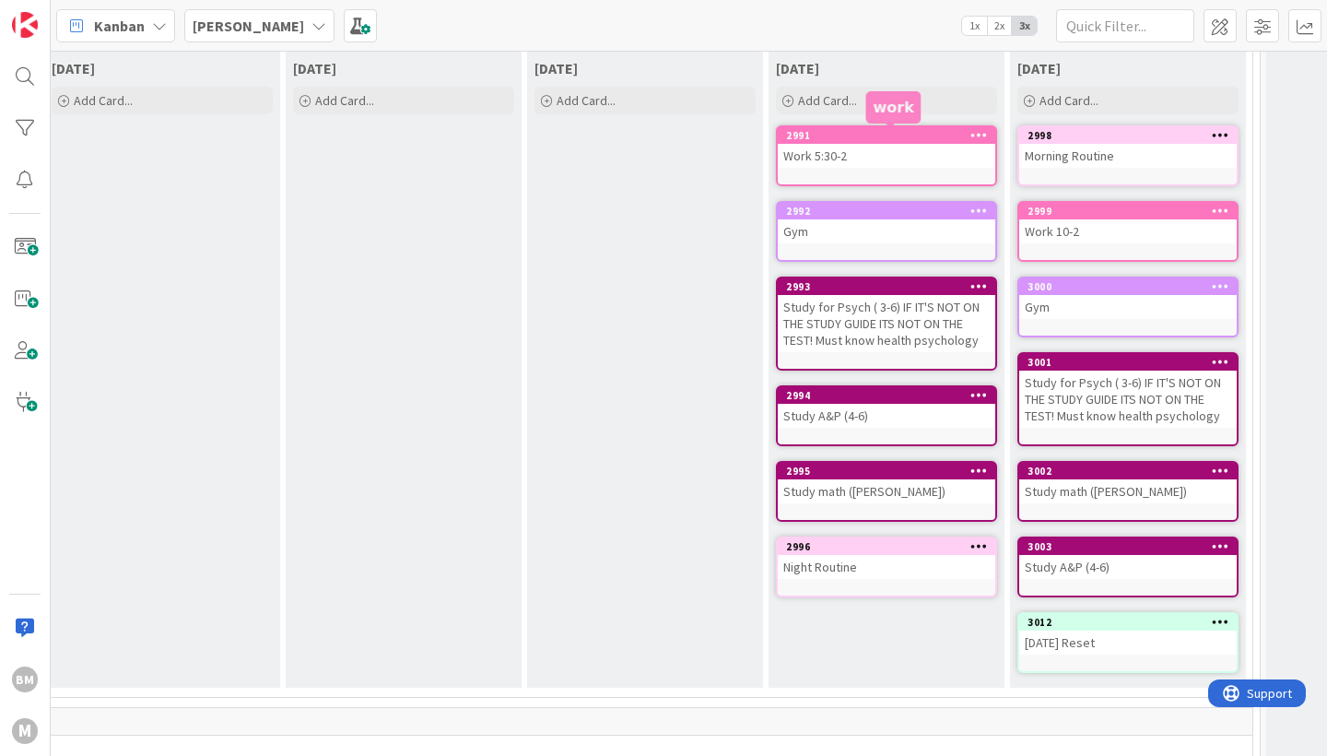
click at [985, 134] on icon at bounding box center [980, 134] width 18 height 13
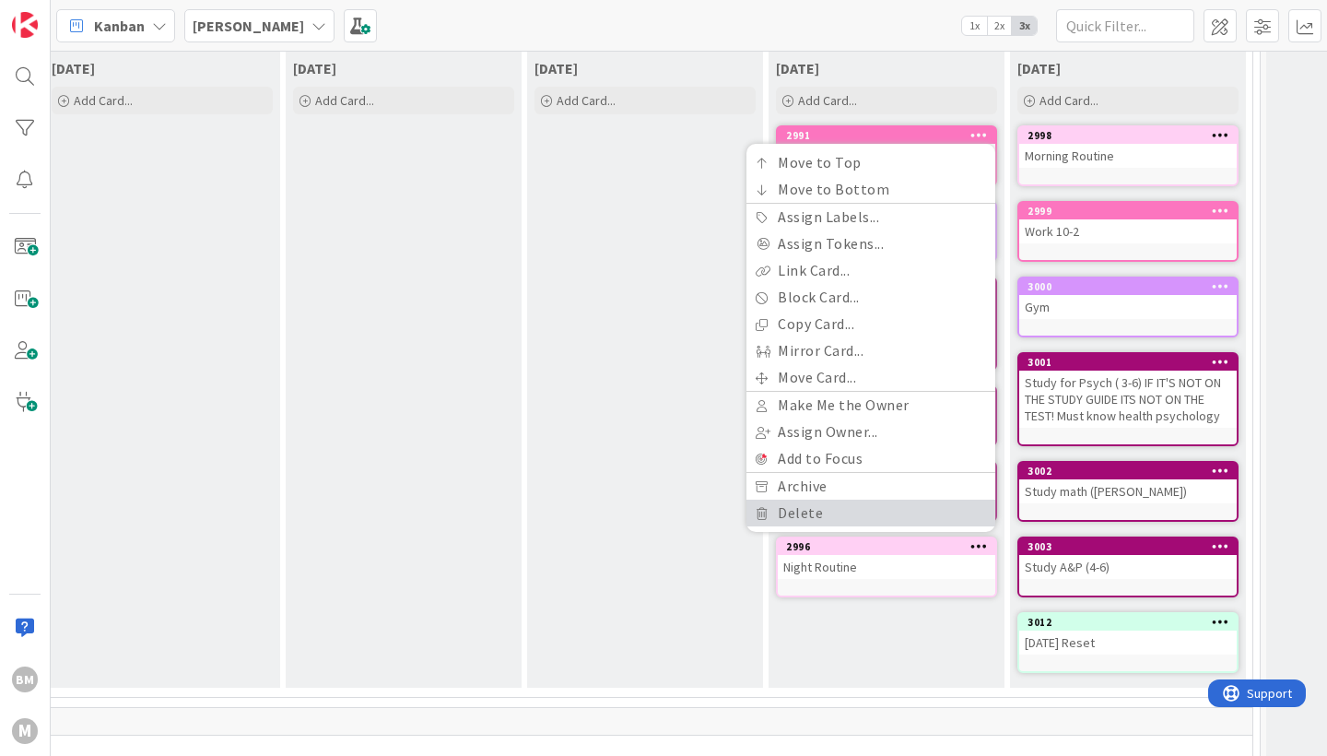
click at [782, 511] on link "Delete" at bounding box center [871, 513] width 249 height 27
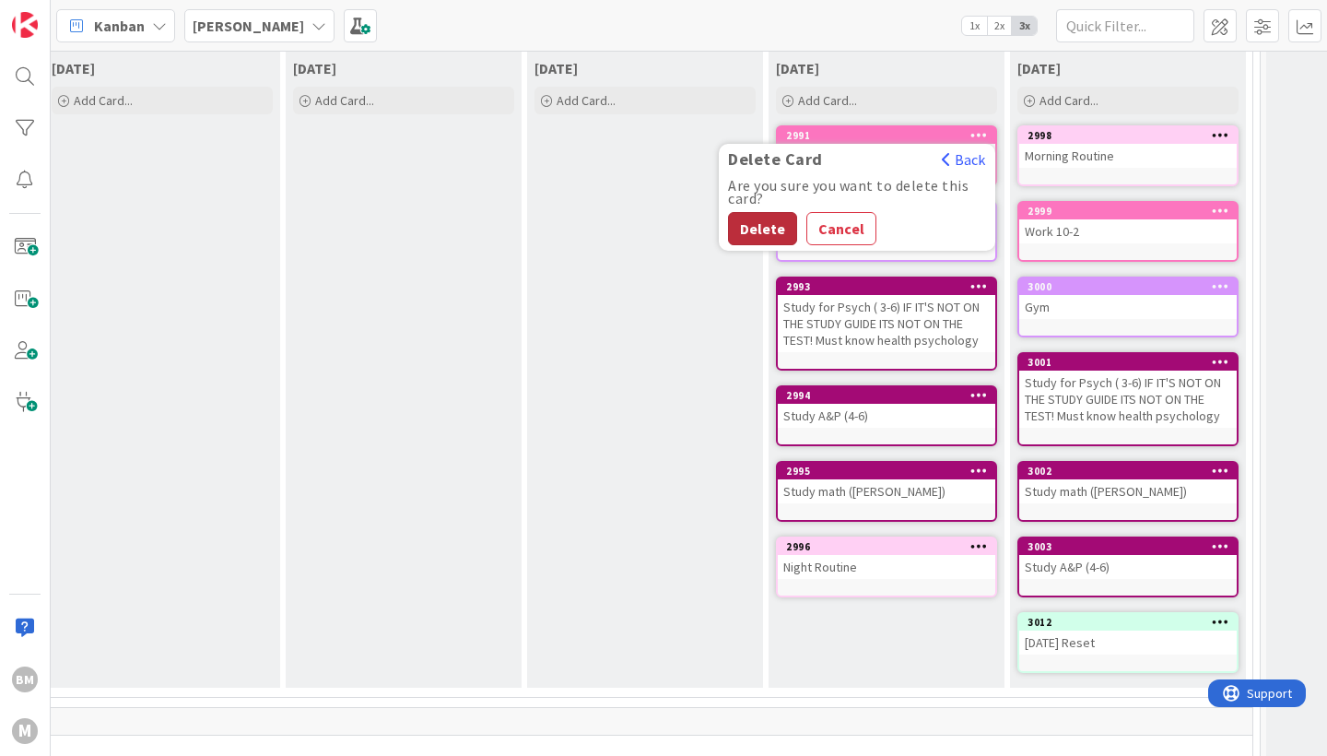
click at [759, 223] on button "Delete" at bounding box center [762, 228] width 69 height 33
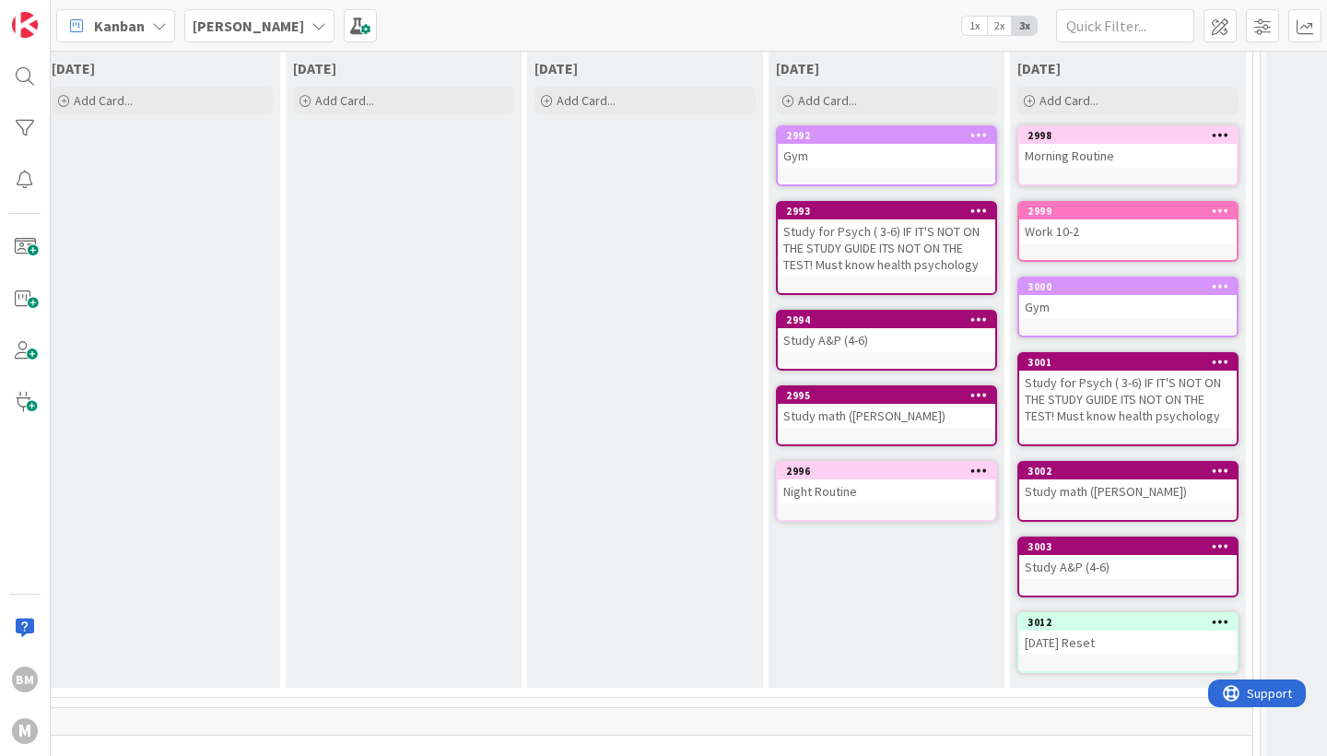
click at [983, 135] on icon at bounding box center [980, 134] width 18 height 13
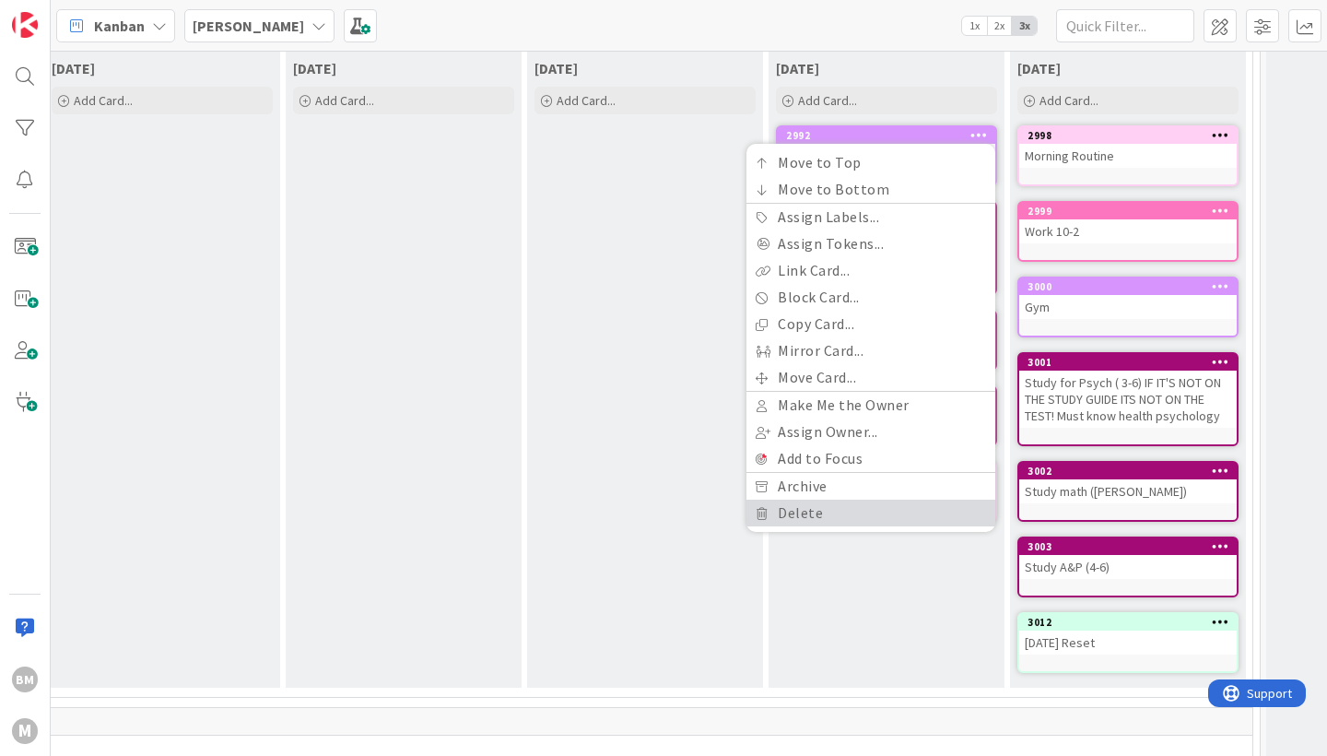
click at [813, 516] on link "Delete" at bounding box center [871, 513] width 249 height 27
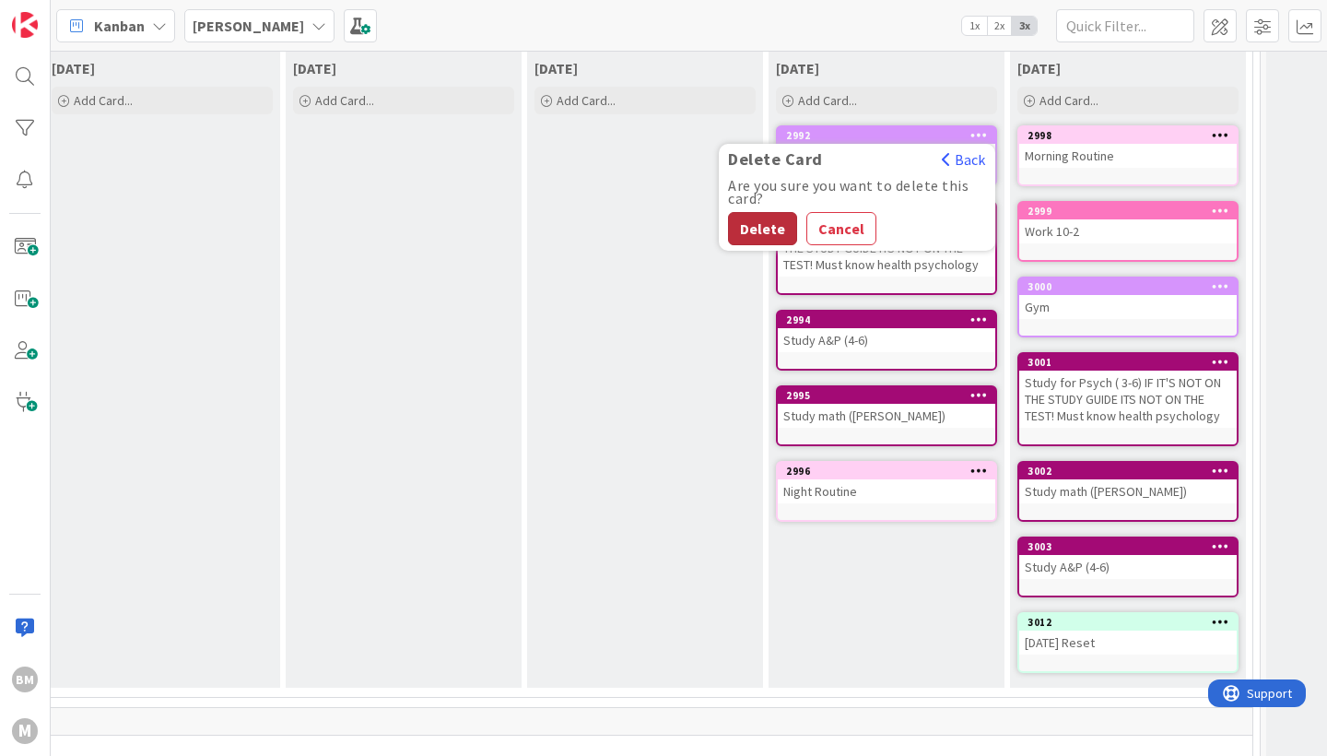
click at [762, 221] on button "Delete" at bounding box center [762, 228] width 69 height 33
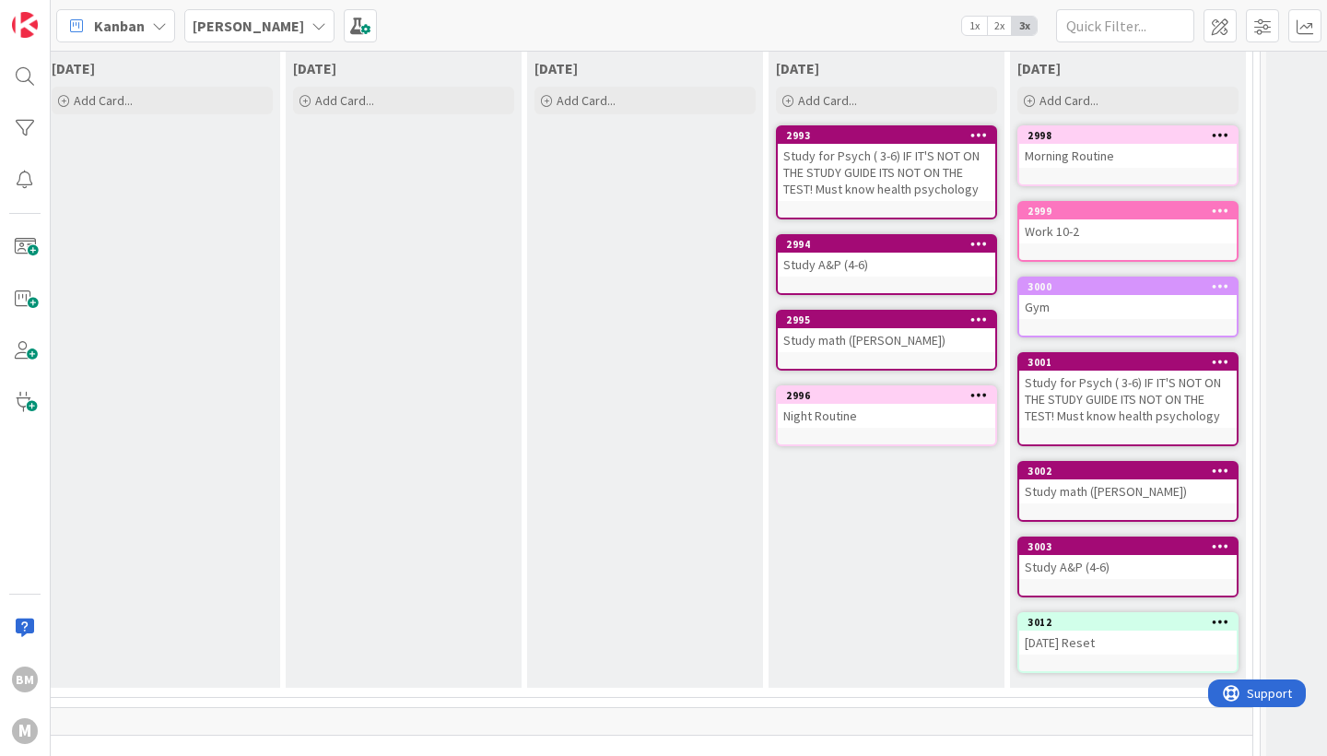
click at [987, 134] on div at bounding box center [978, 135] width 33 height 13
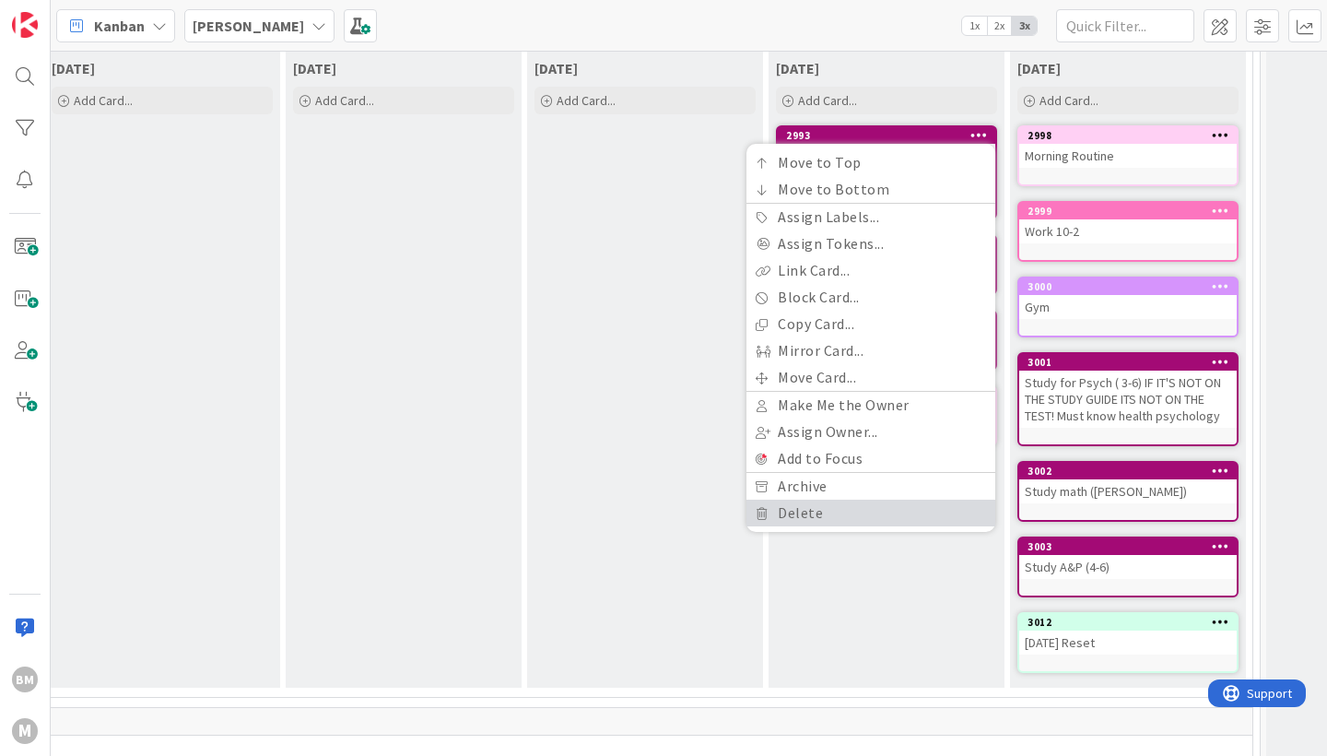
click at [767, 521] on link "Delete" at bounding box center [871, 513] width 249 height 27
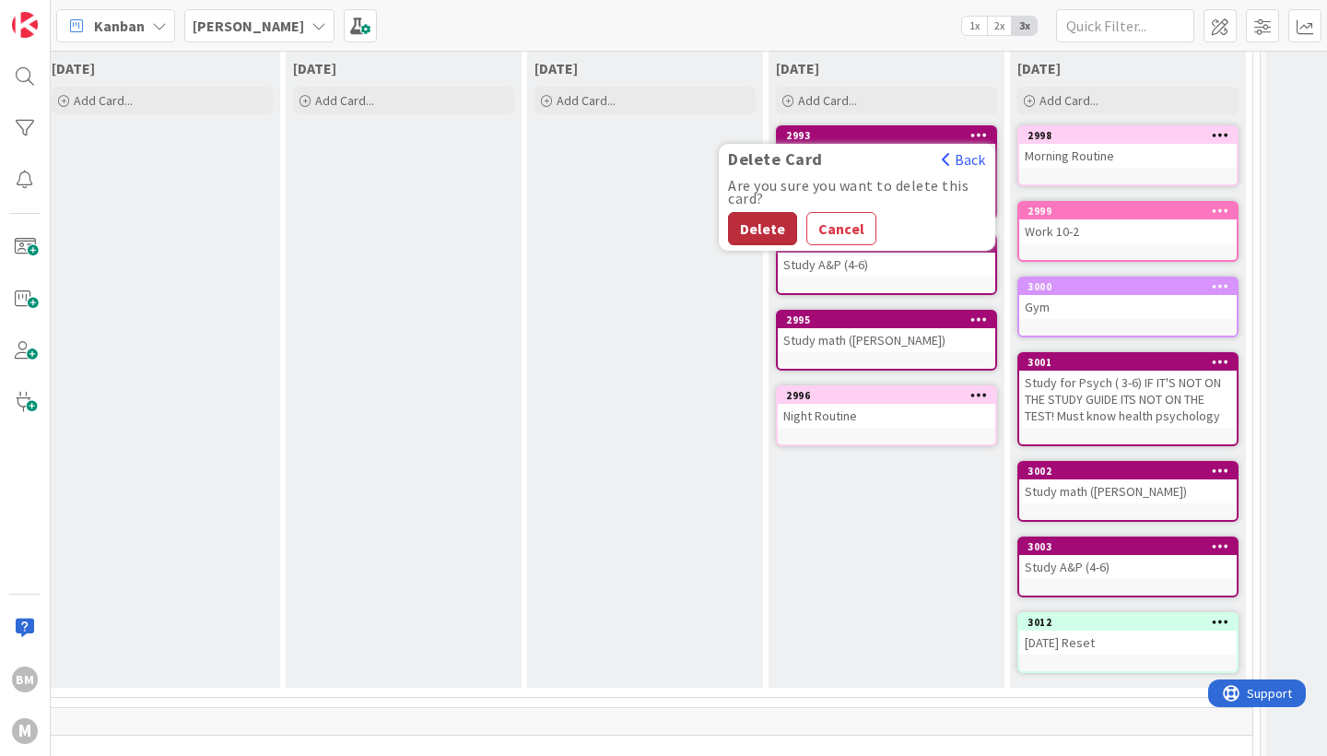
click at [757, 231] on button "Delete" at bounding box center [762, 228] width 69 height 33
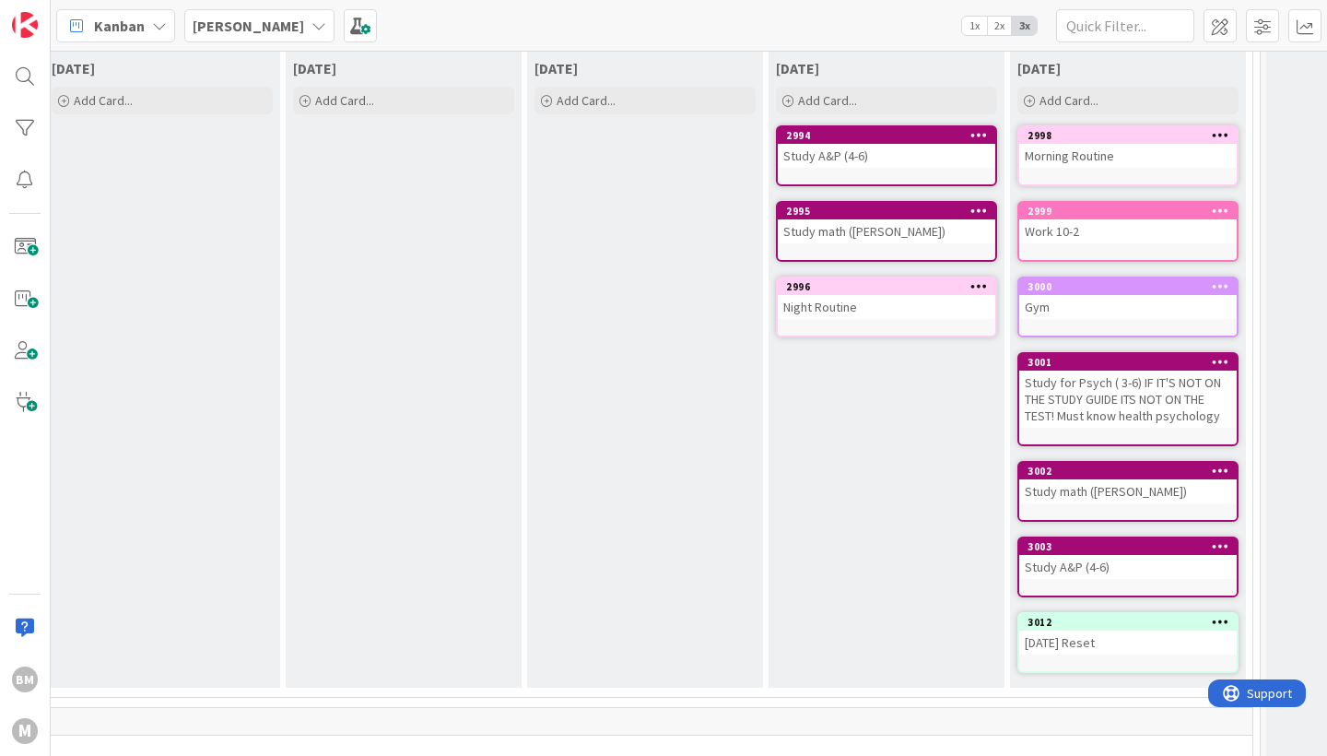
click at [988, 134] on div at bounding box center [978, 135] width 33 height 13
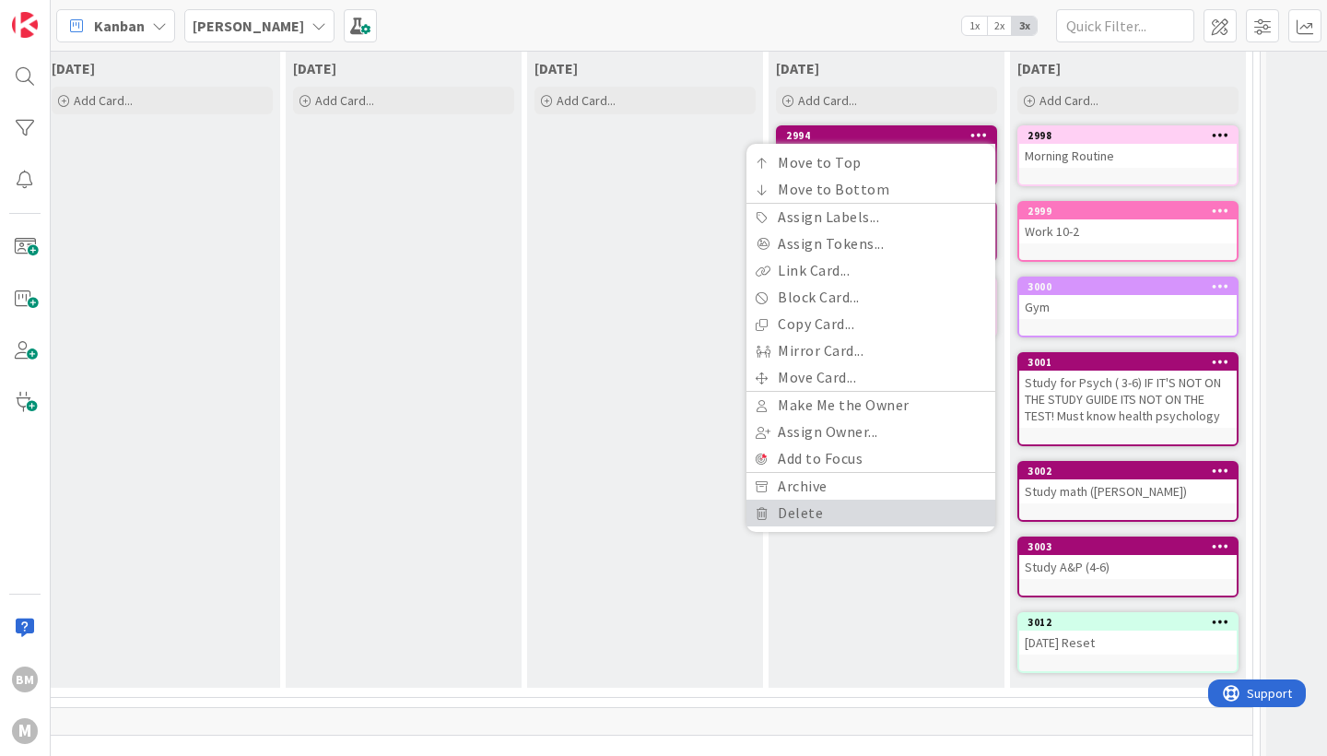
click at [802, 508] on link "Delete" at bounding box center [871, 513] width 249 height 27
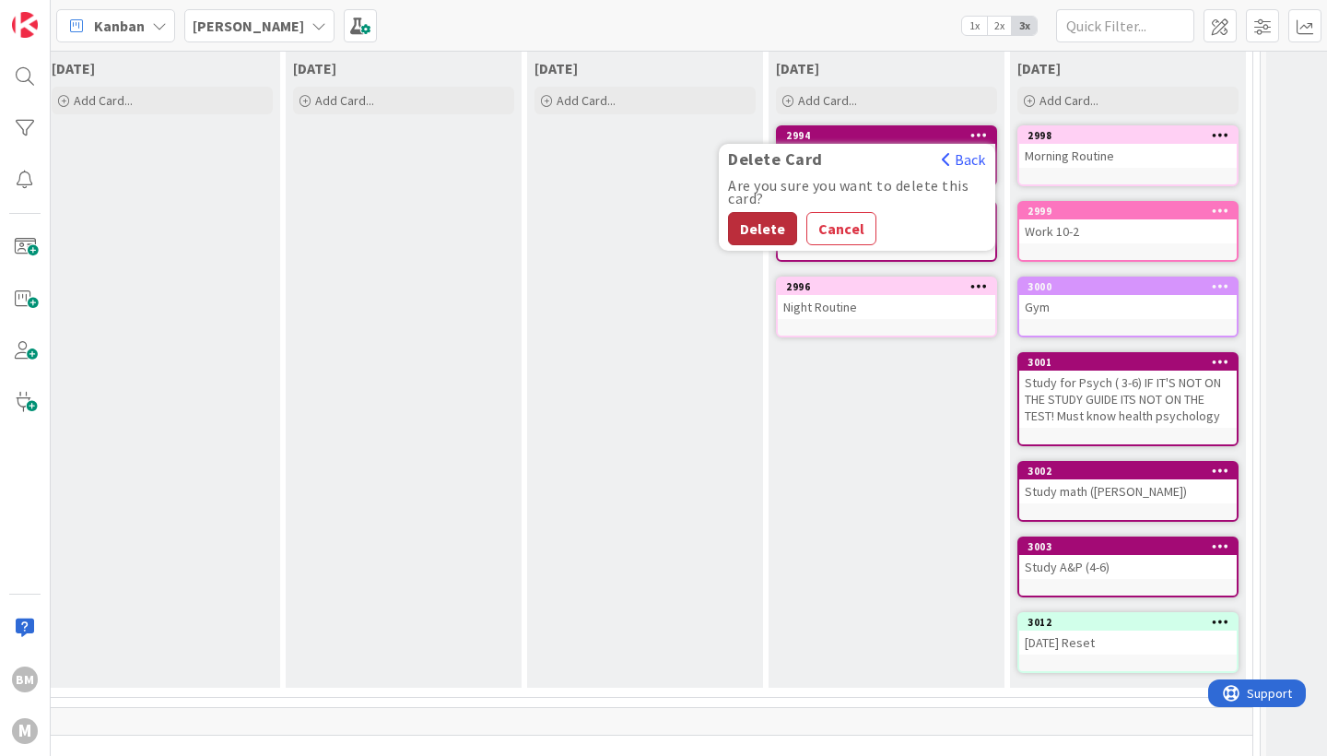
click at [767, 242] on button "Delete" at bounding box center [762, 228] width 69 height 33
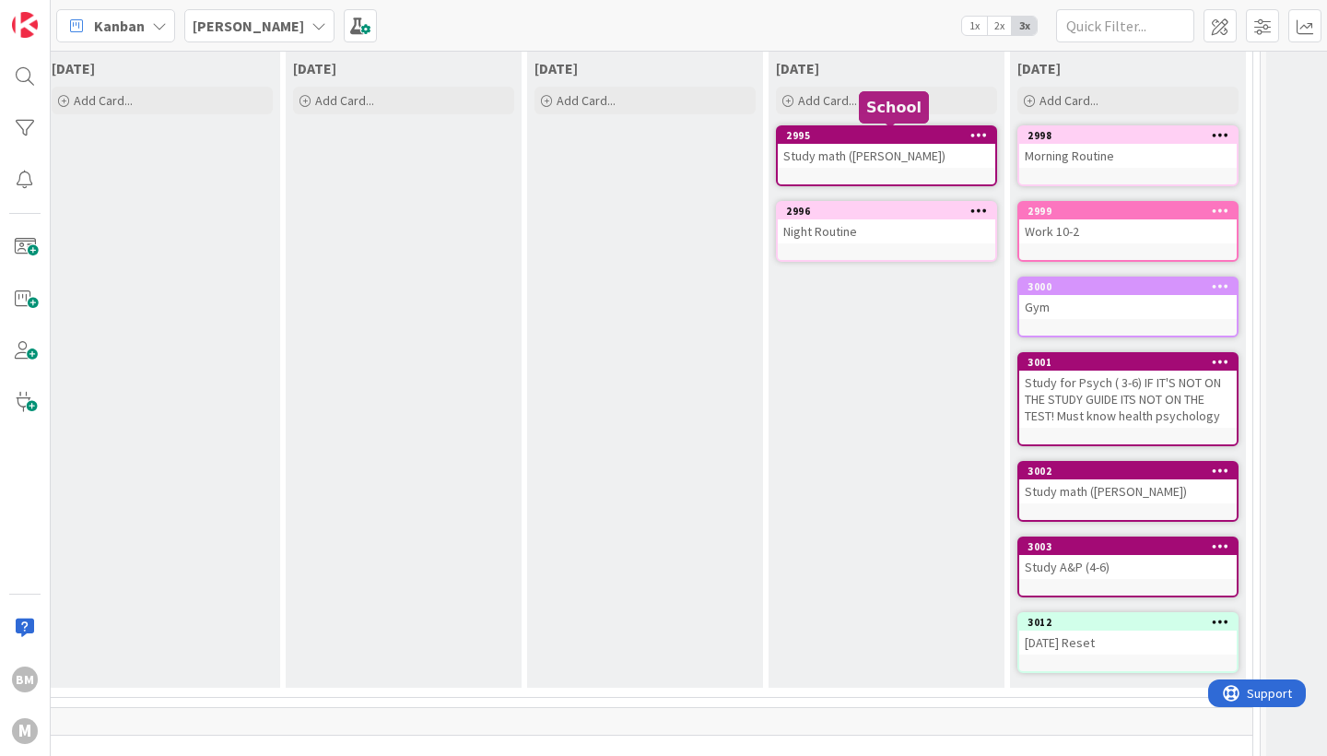
click at [986, 135] on icon at bounding box center [980, 134] width 18 height 13
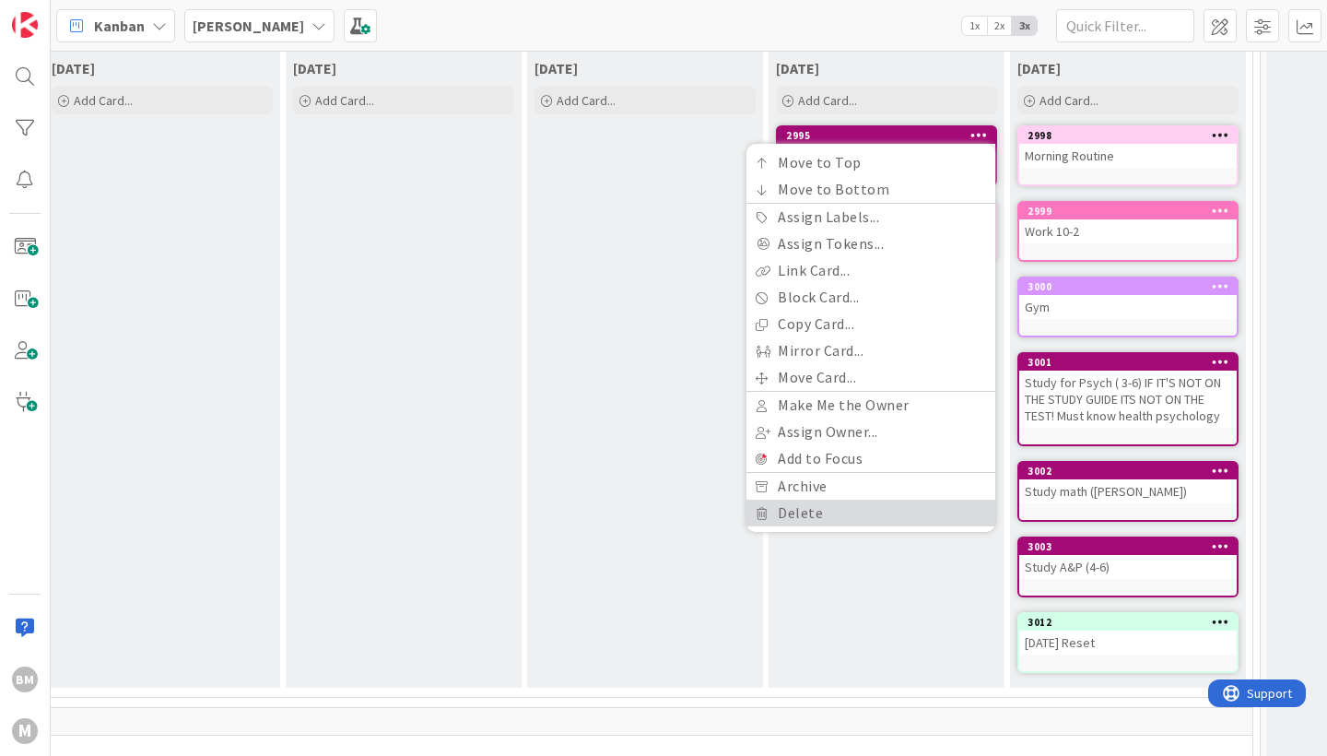
click at [803, 520] on link "Delete" at bounding box center [871, 513] width 249 height 27
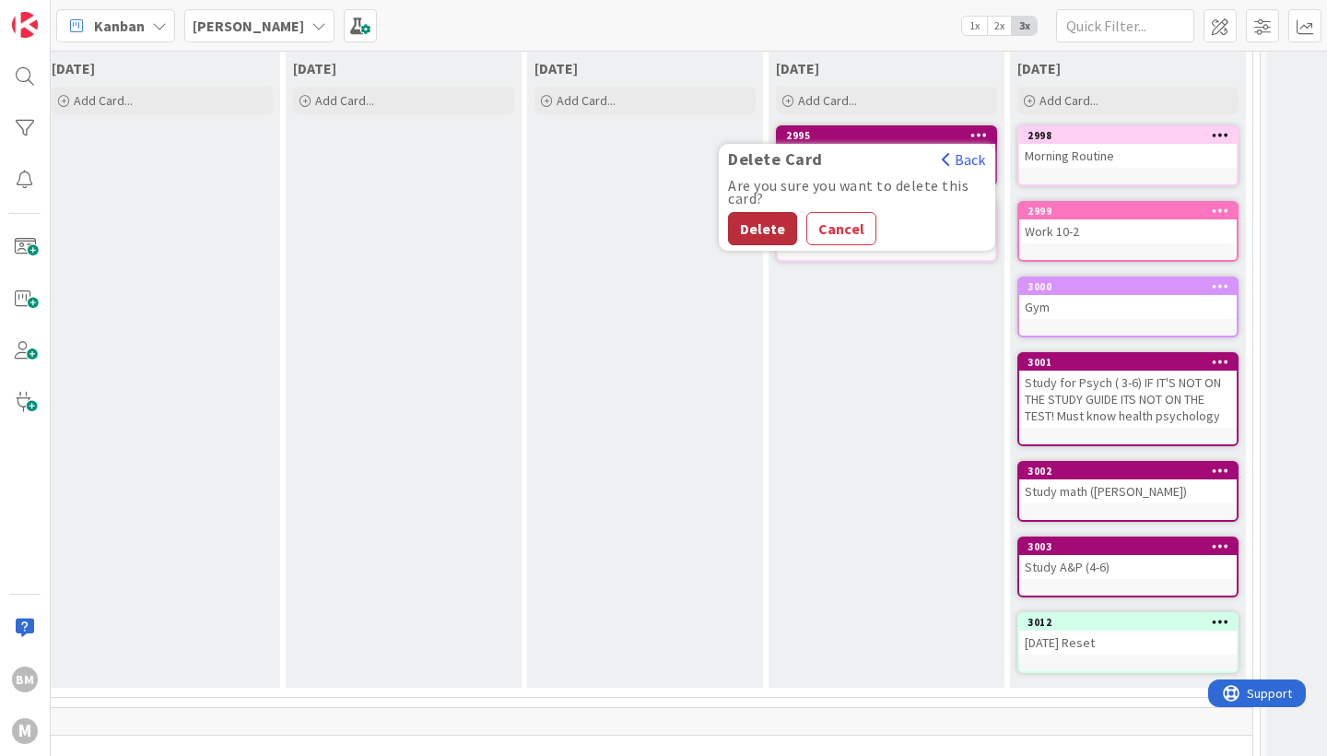
click at [763, 234] on button "Delete" at bounding box center [762, 228] width 69 height 33
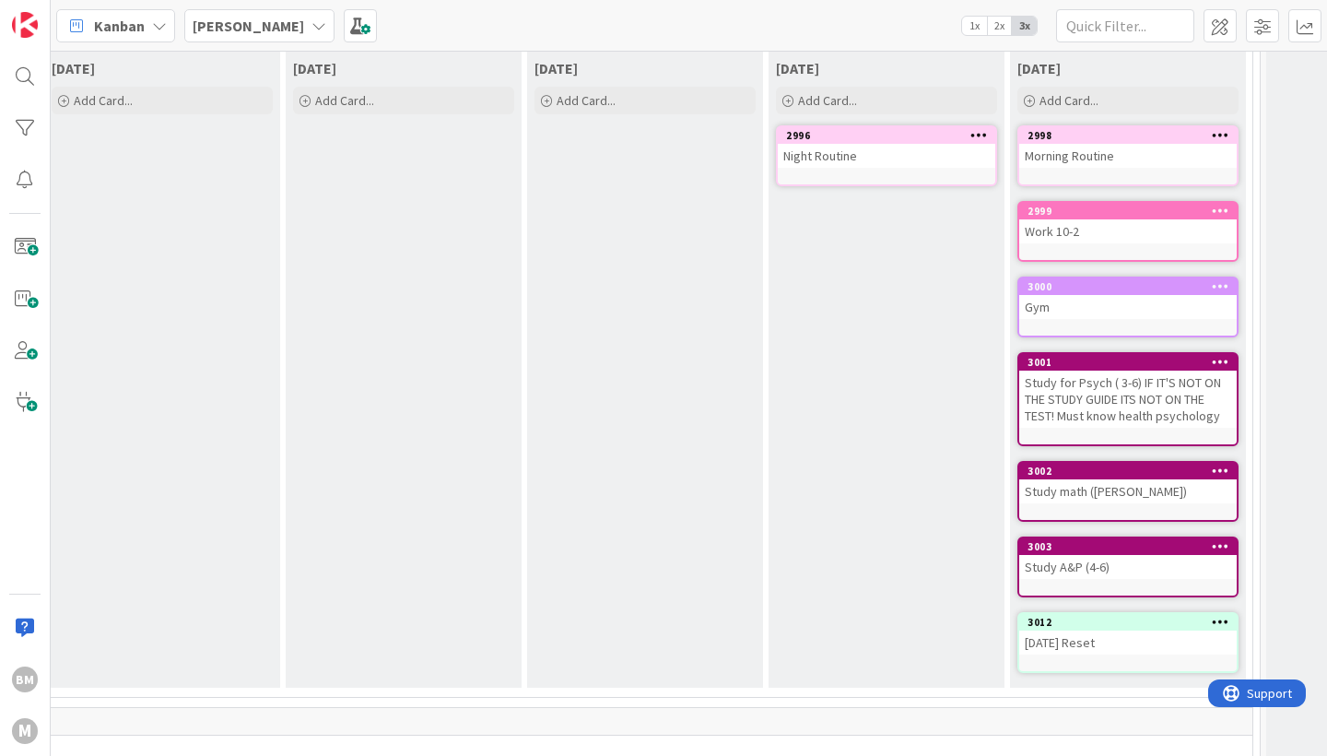
click at [969, 153] on div "Night Routine" at bounding box center [887, 156] width 218 height 24
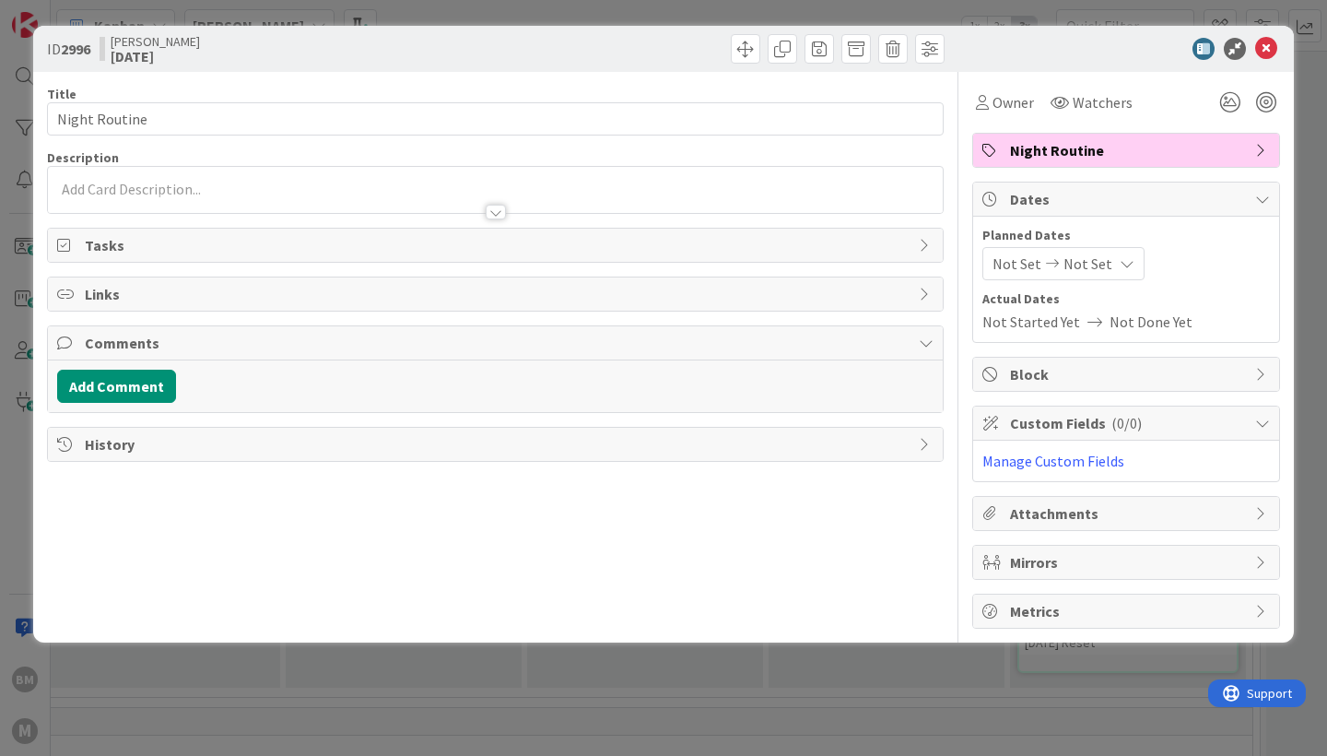
click at [976, 144] on div "Night Routine" at bounding box center [1126, 150] width 306 height 33
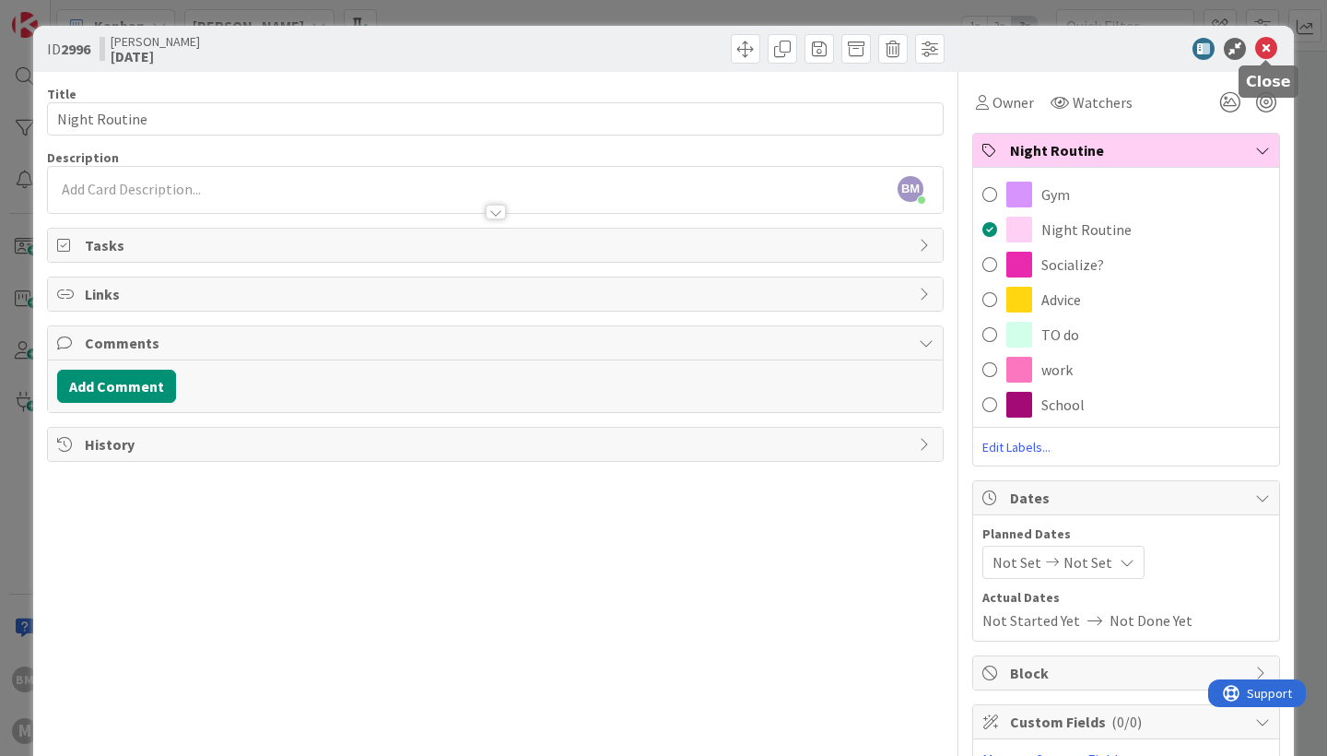
click at [1273, 45] on icon at bounding box center [1266, 49] width 22 height 22
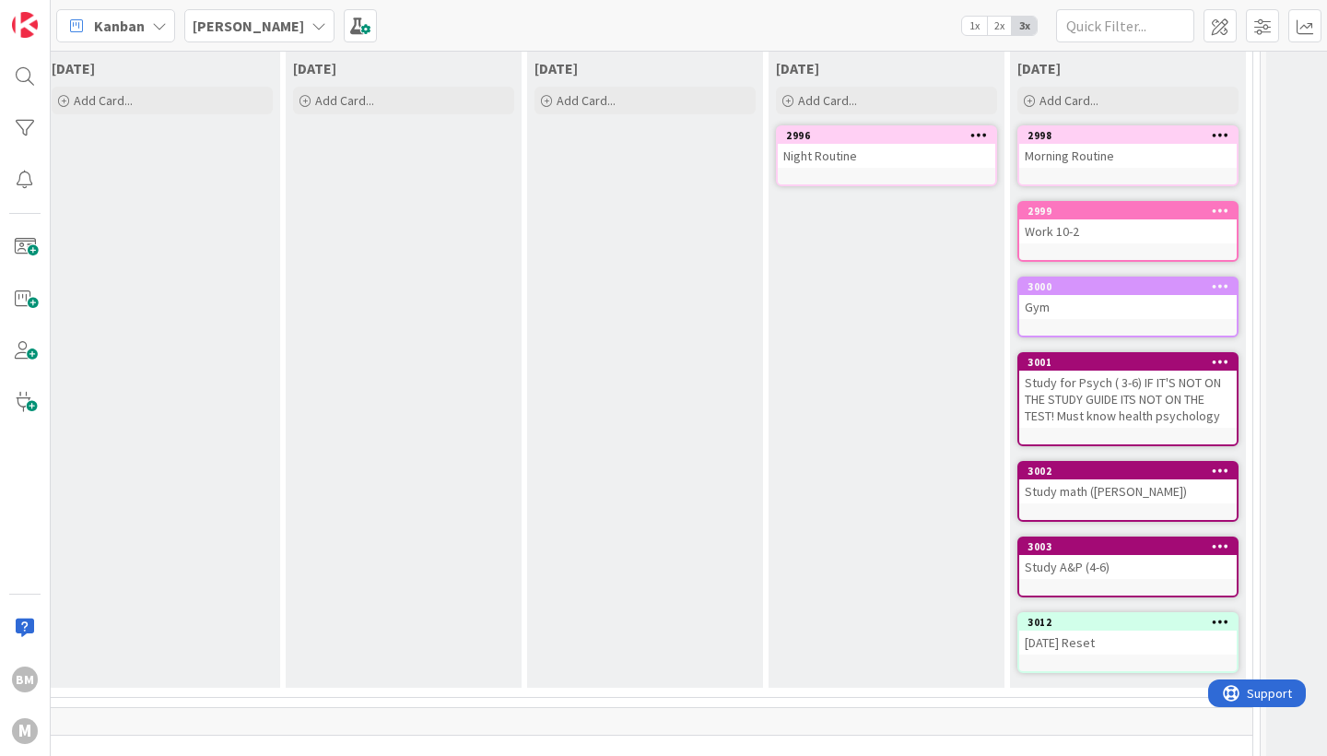
click at [983, 134] on icon at bounding box center [980, 134] width 18 height 13
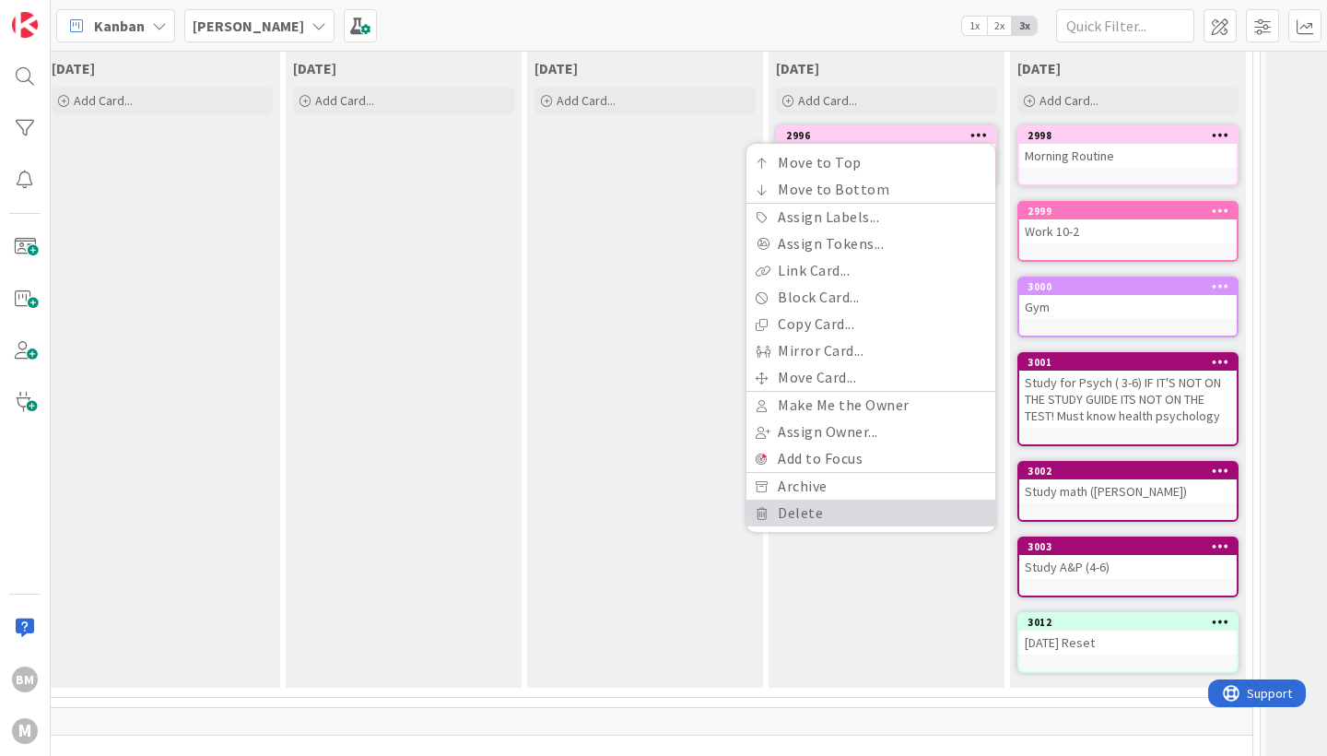
click at [787, 513] on link "Delete" at bounding box center [871, 513] width 249 height 27
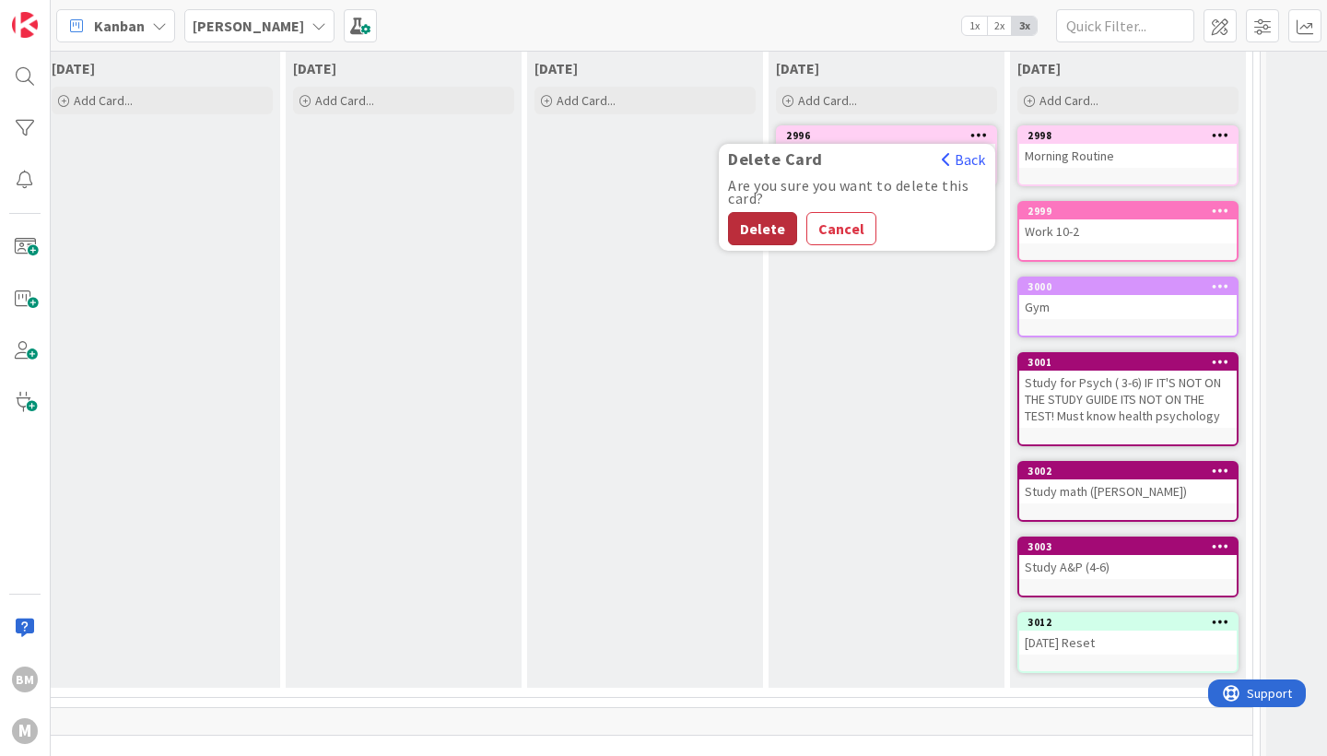
click at [761, 224] on button "Delete" at bounding box center [762, 228] width 69 height 33
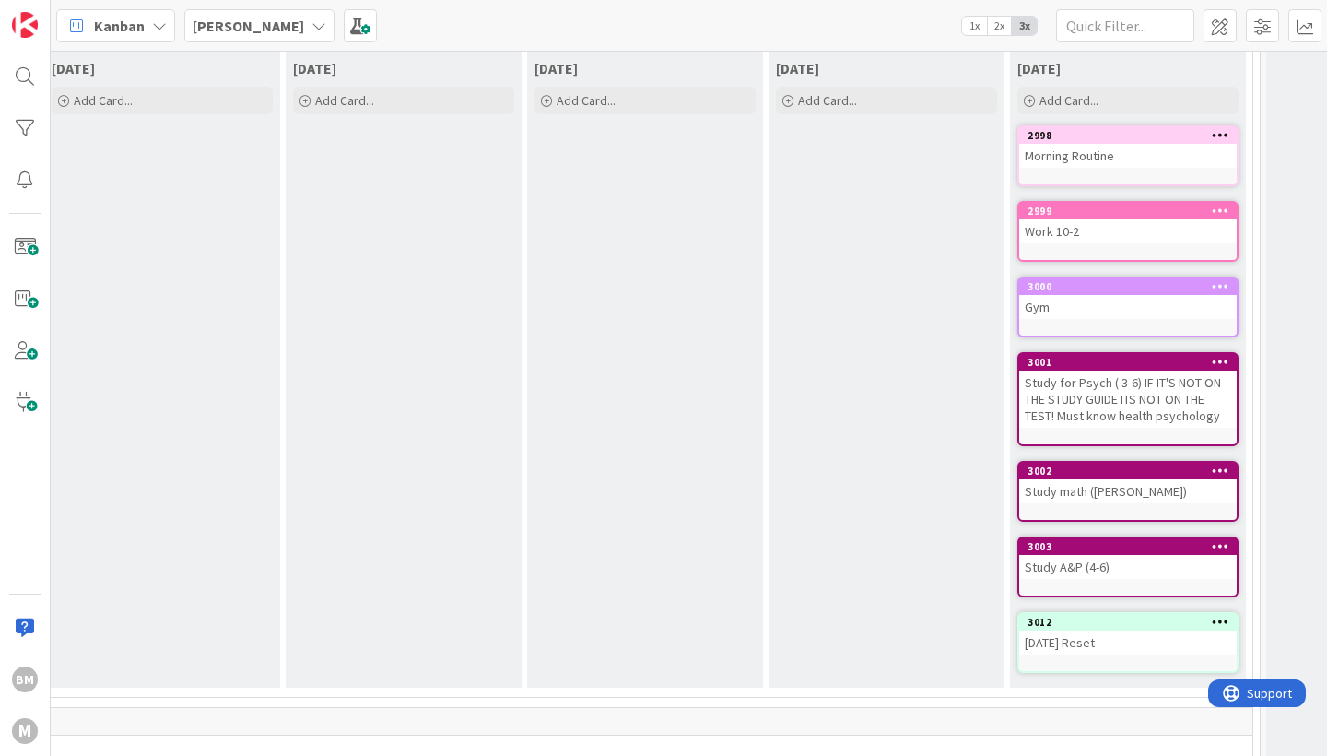
click at [1218, 149] on div "Morning Routine" at bounding box center [1128, 156] width 218 height 24
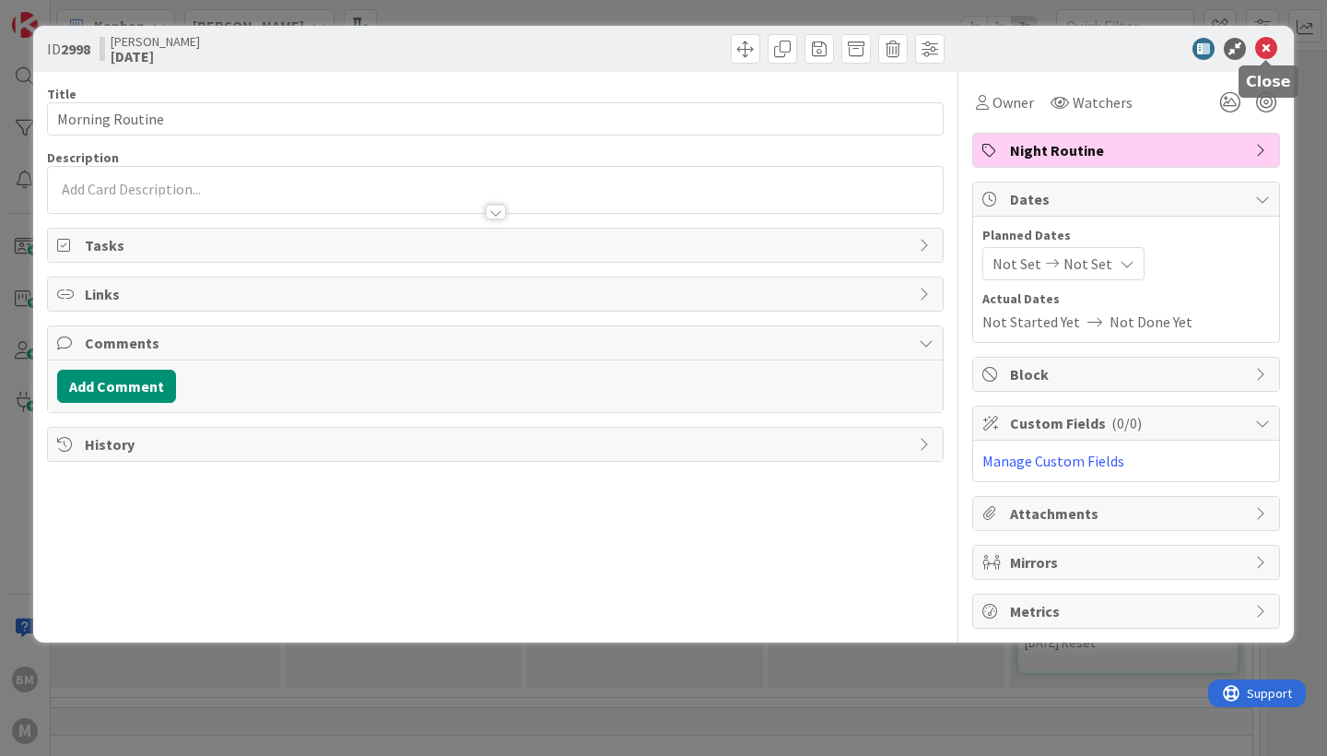
click at [1268, 45] on icon at bounding box center [1266, 49] width 22 height 22
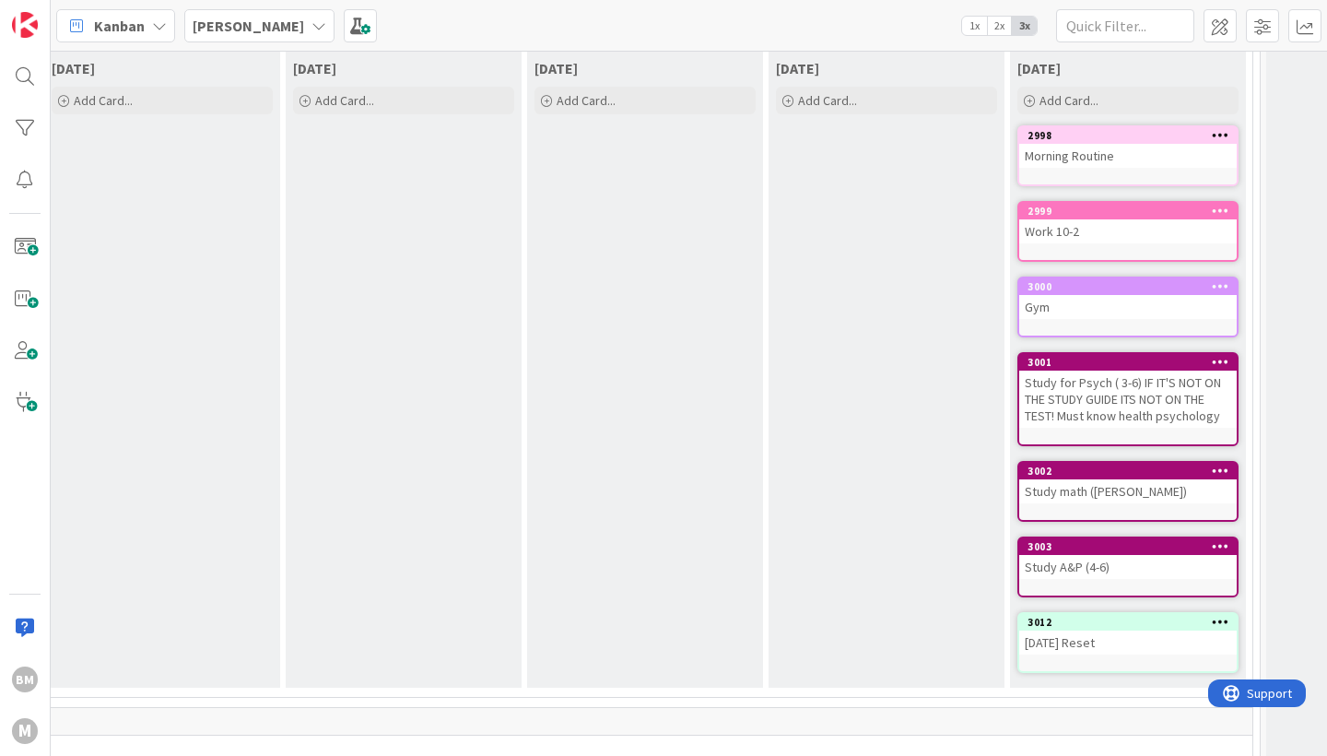
click at [1226, 133] on icon at bounding box center [1221, 134] width 18 height 13
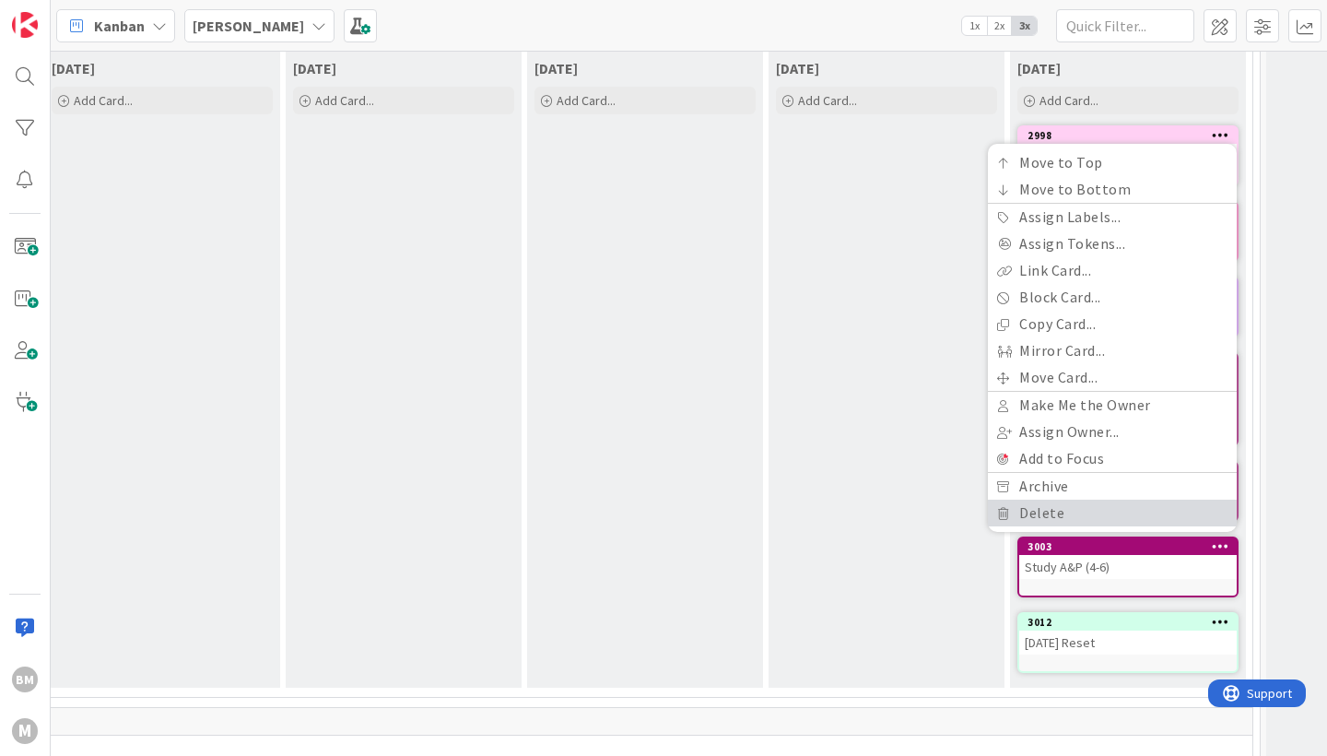
click at [1030, 520] on link "Delete" at bounding box center [1112, 513] width 249 height 27
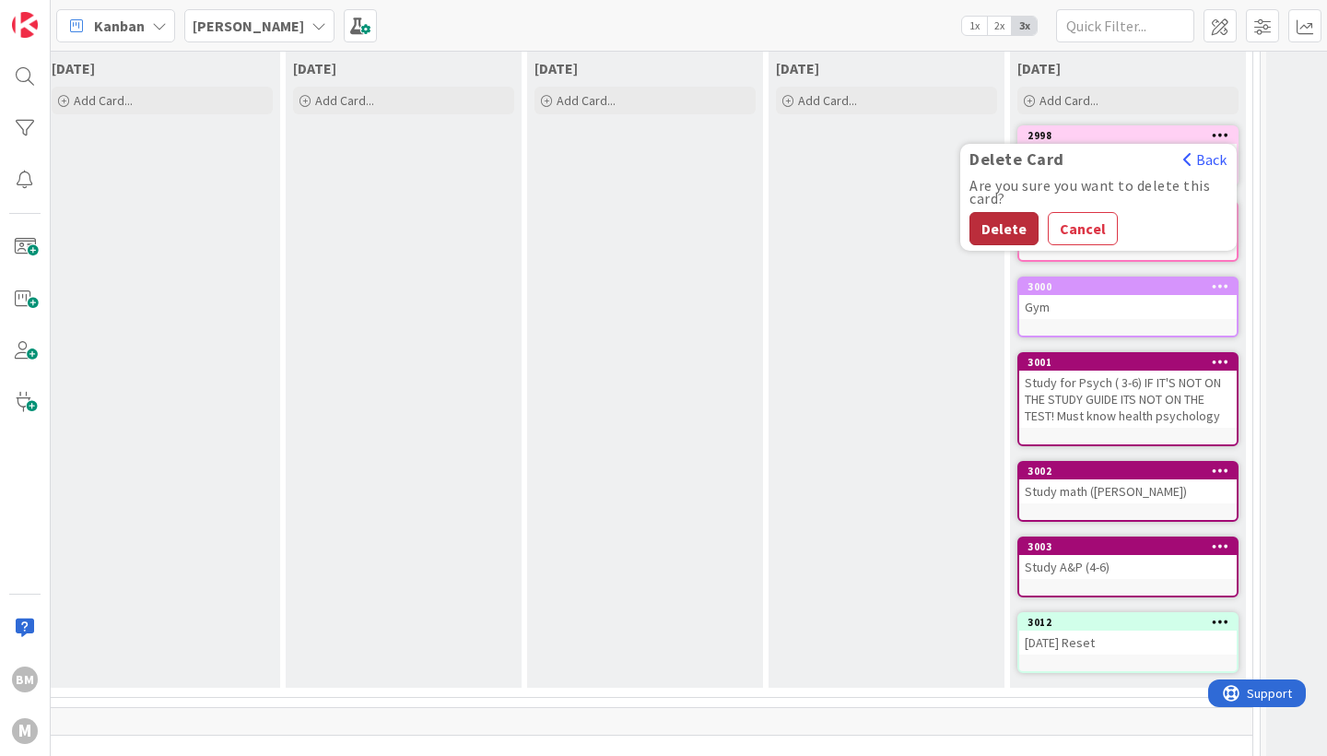
click at [1008, 232] on button "Delete" at bounding box center [1004, 228] width 69 height 33
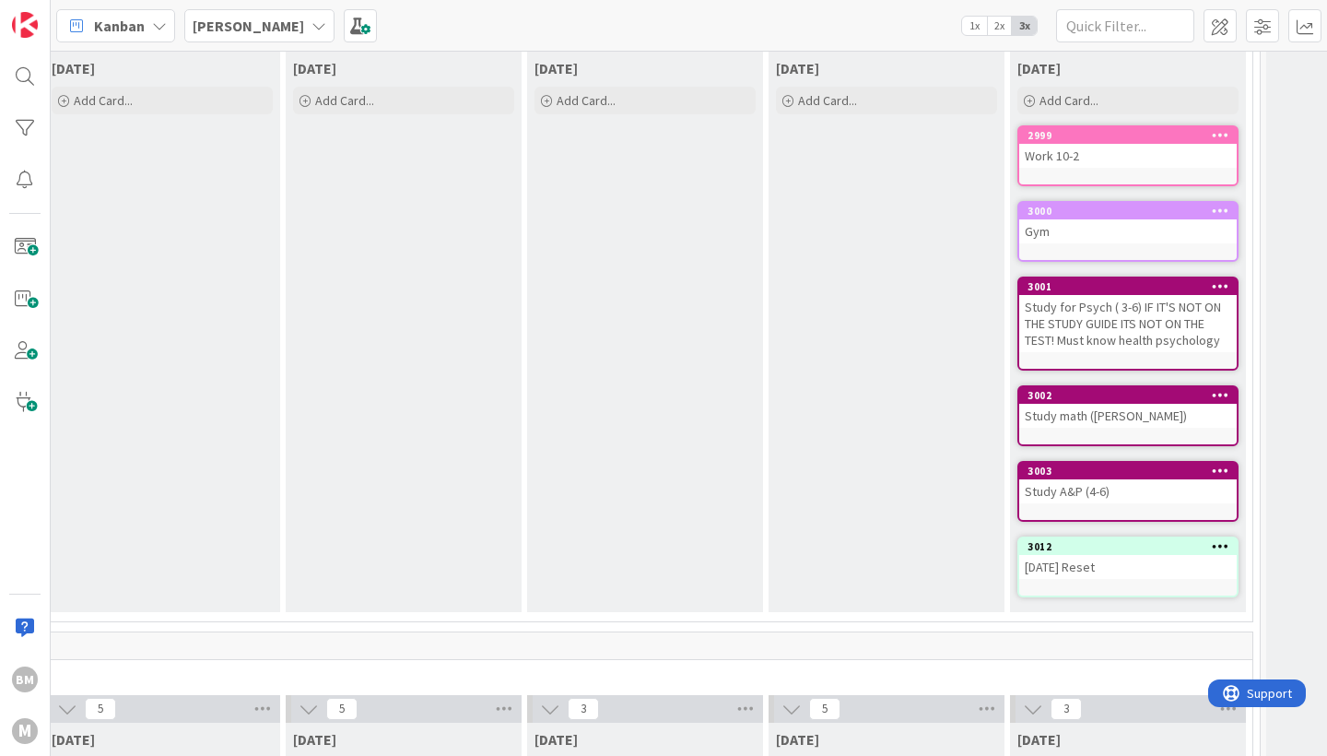
click at [1215, 135] on icon at bounding box center [1221, 134] width 18 height 13
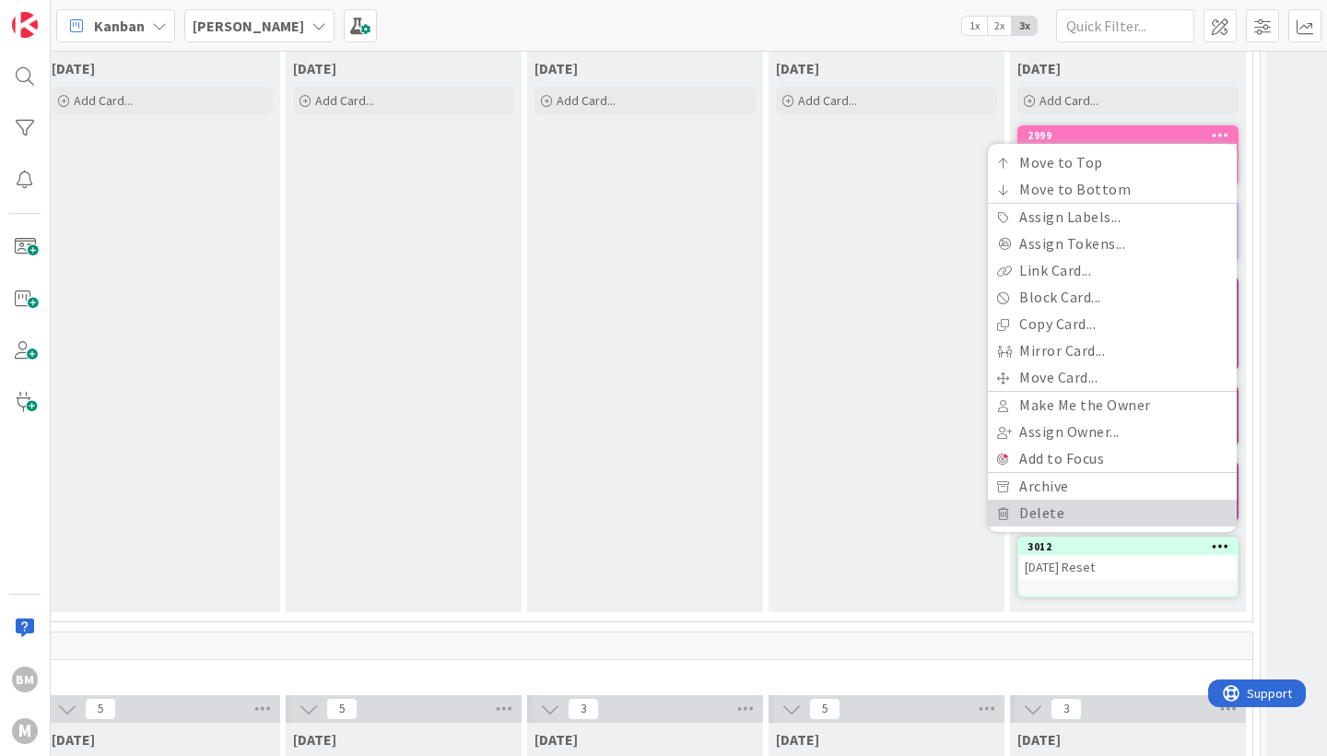
click at [1060, 506] on link "Delete" at bounding box center [1112, 513] width 249 height 27
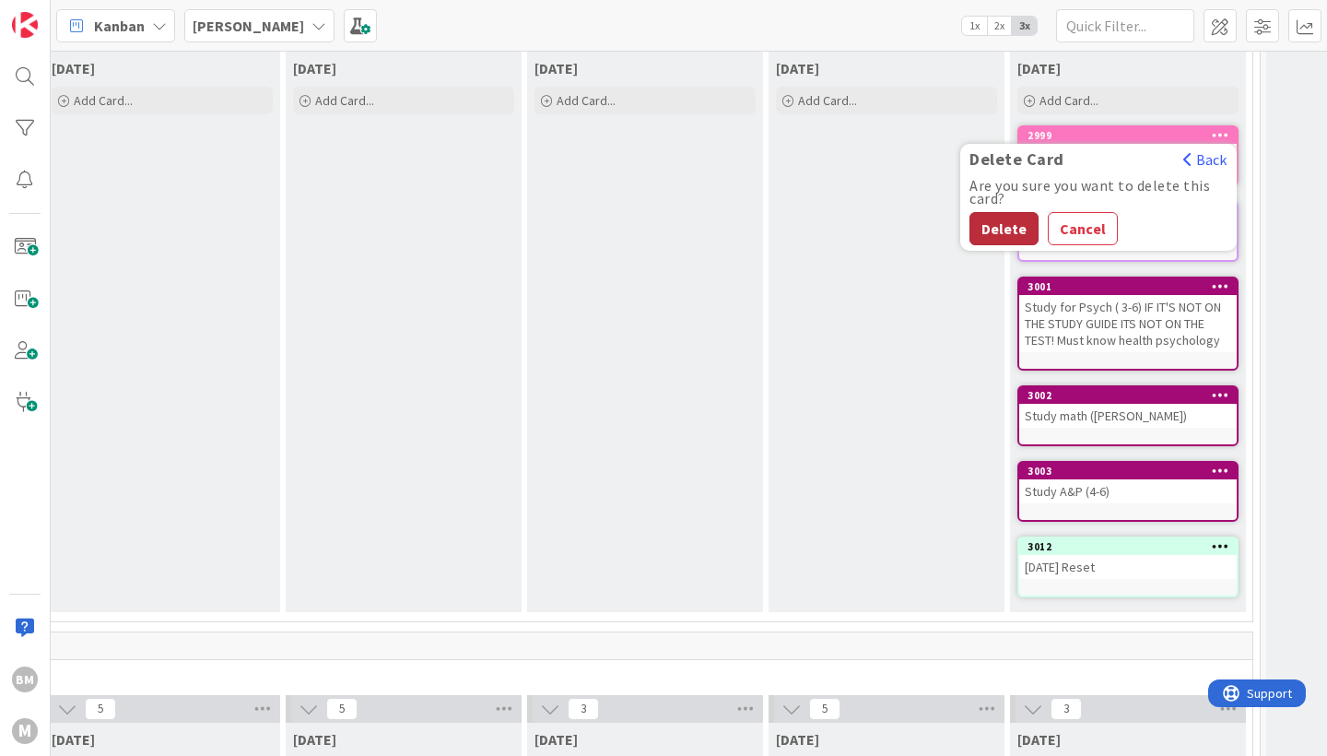
click at [1002, 223] on button "Delete" at bounding box center [1004, 228] width 69 height 33
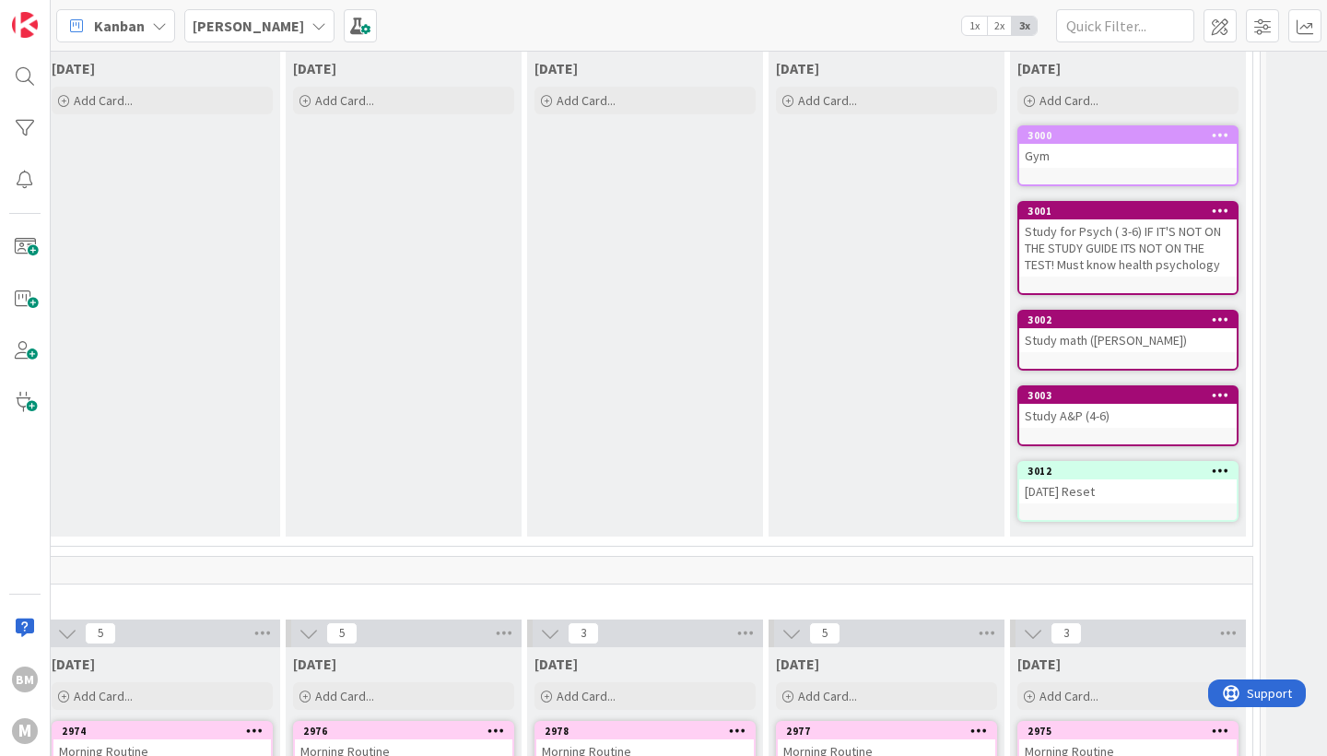
click at [1218, 139] on icon at bounding box center [1221, 134] width 18 height 13
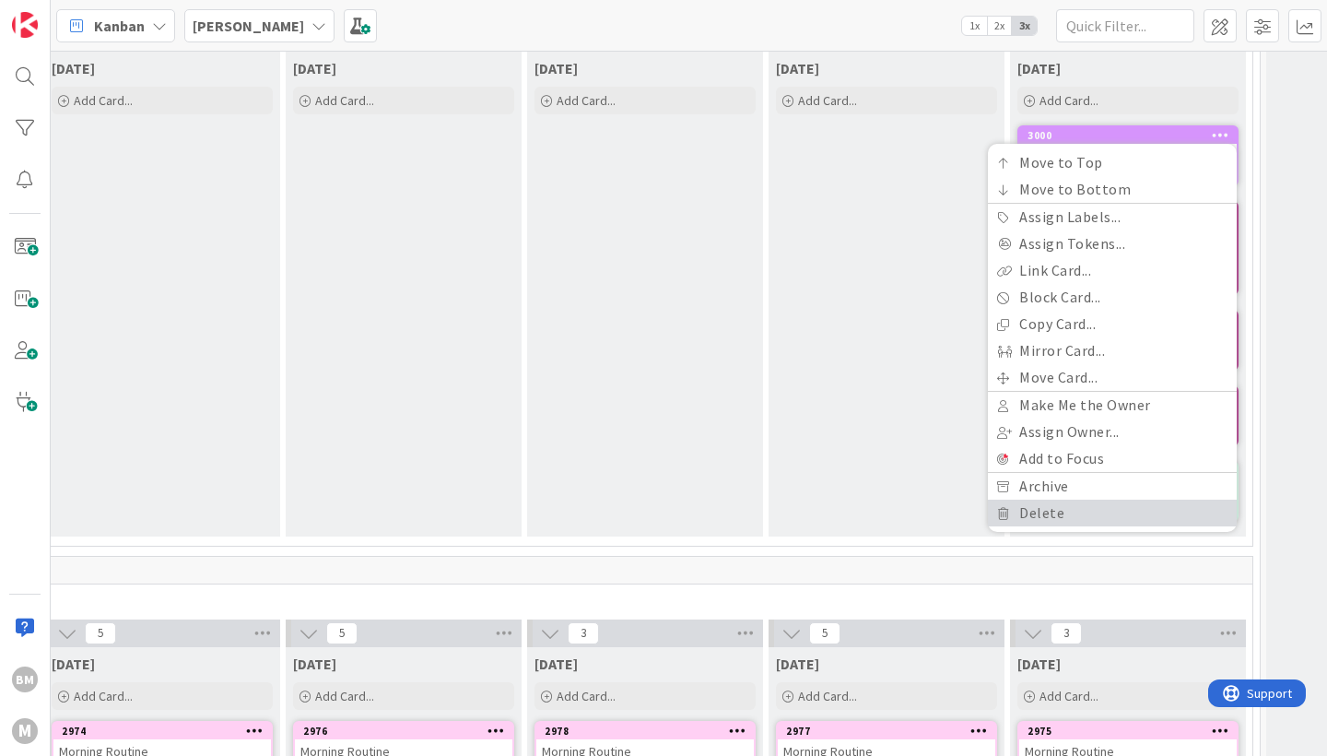
click at [1025, 524] on link "Delete" at bounding box center [1112, 513] width 249 height 27
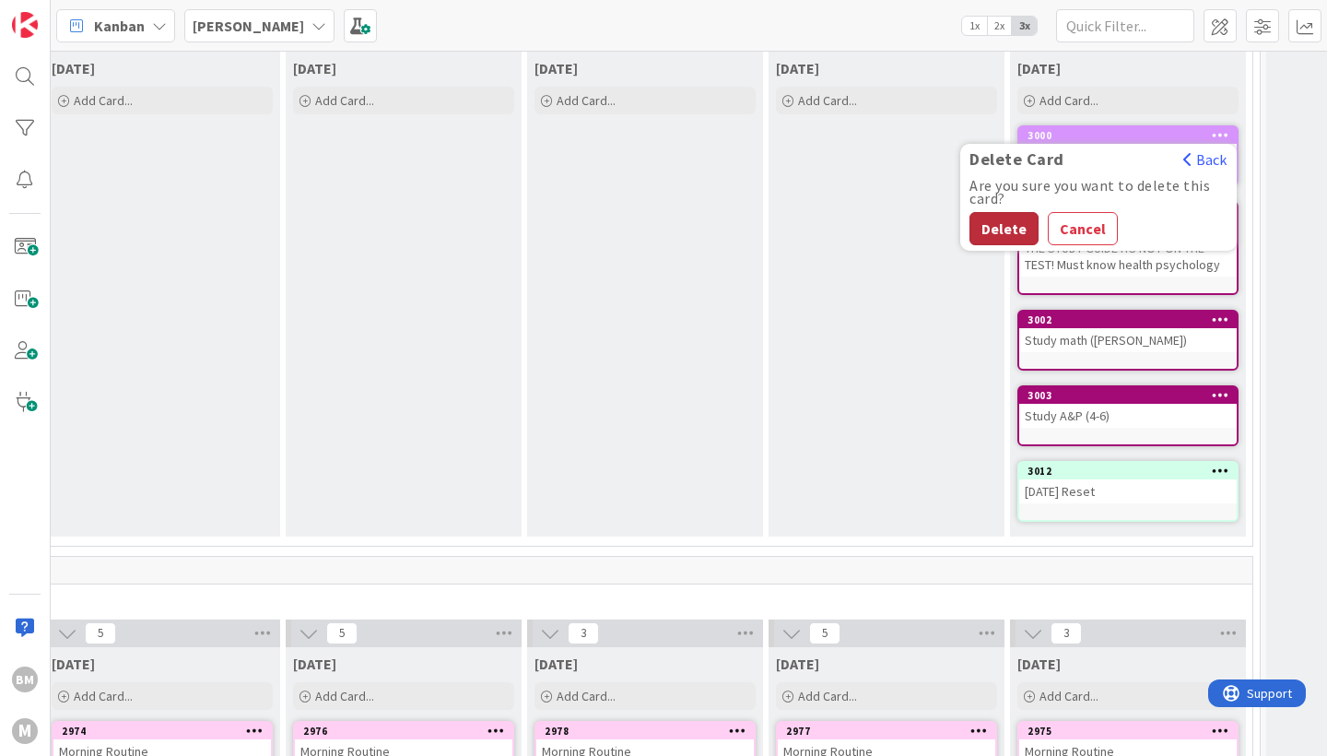
click at [1006, 223] on button "Delete" at bounding box center [1004, 228] width 69 height 33
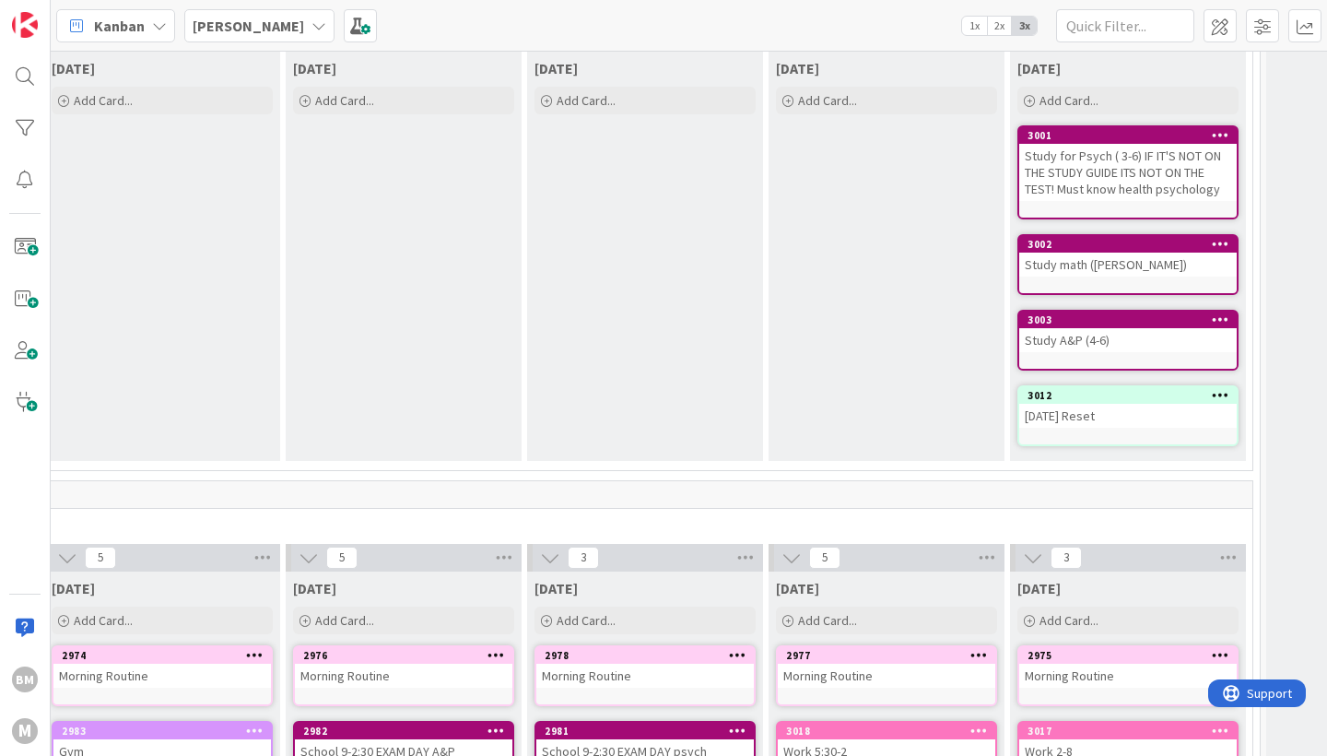
click at [1228, 133] on icon at bounding box center [1221, 134] width 18 height 13
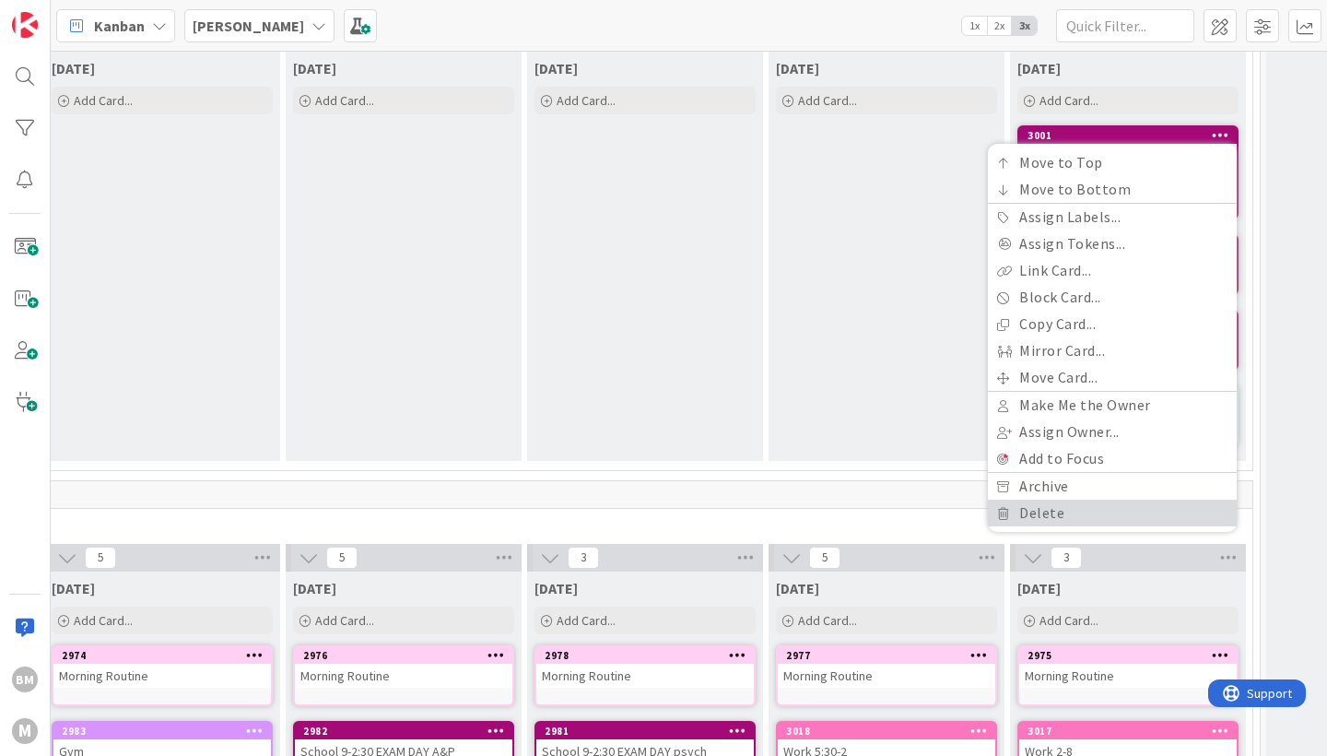
click at [1000, 516] on icon at bounding box center [1003, 513] width 13 height 11
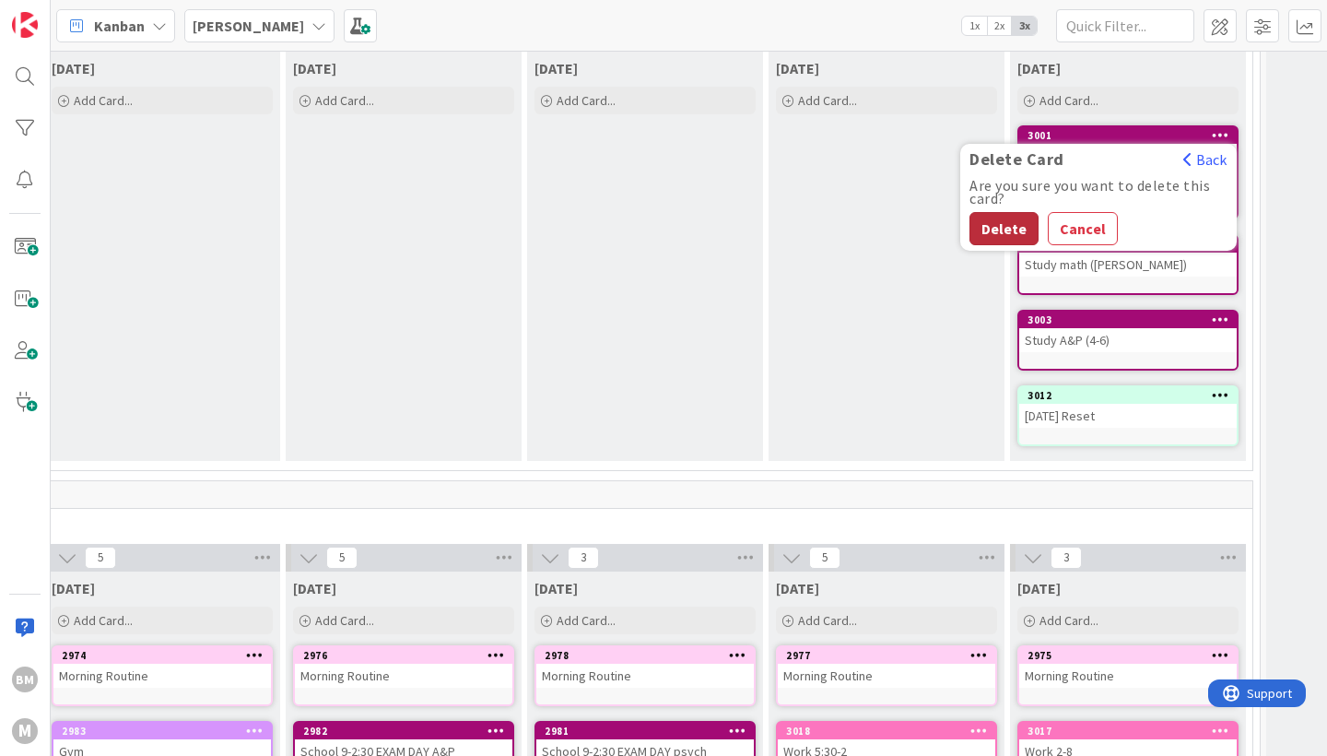
click at [986, 232] on button "Delete" at bounding box center [1004, 228] width 69 height 33
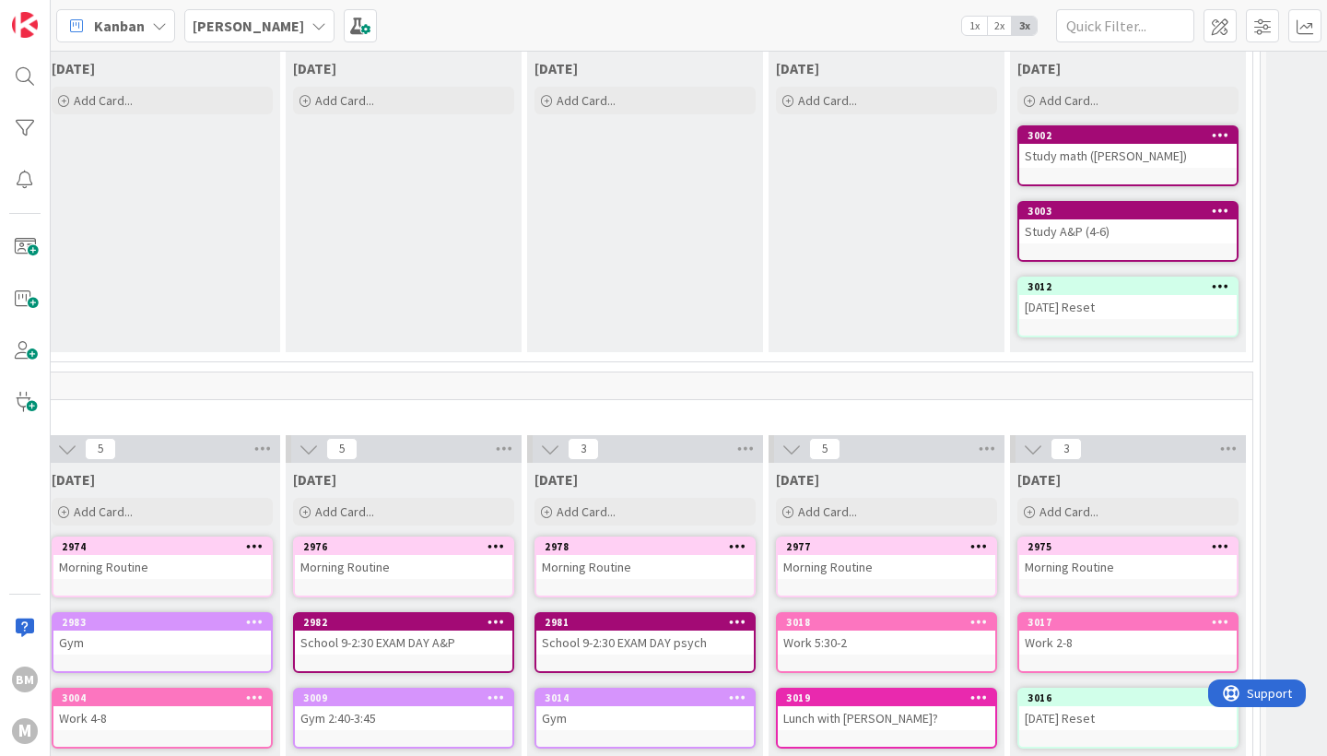
click at [1217, 141] on icon at bounding box center [1221, 134] width 18 height 13
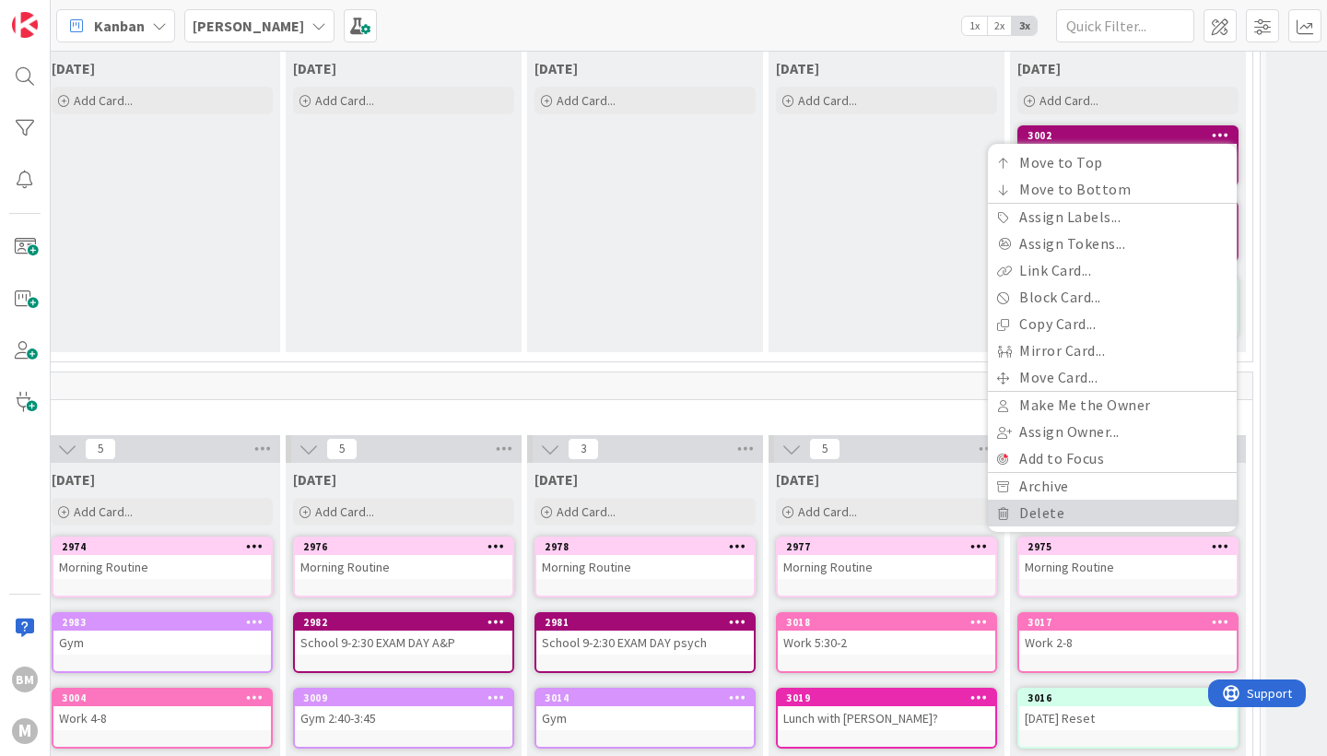
click at [1023, 517] on link "Delete" at bounding box center [1112, 513] width 249 height 27
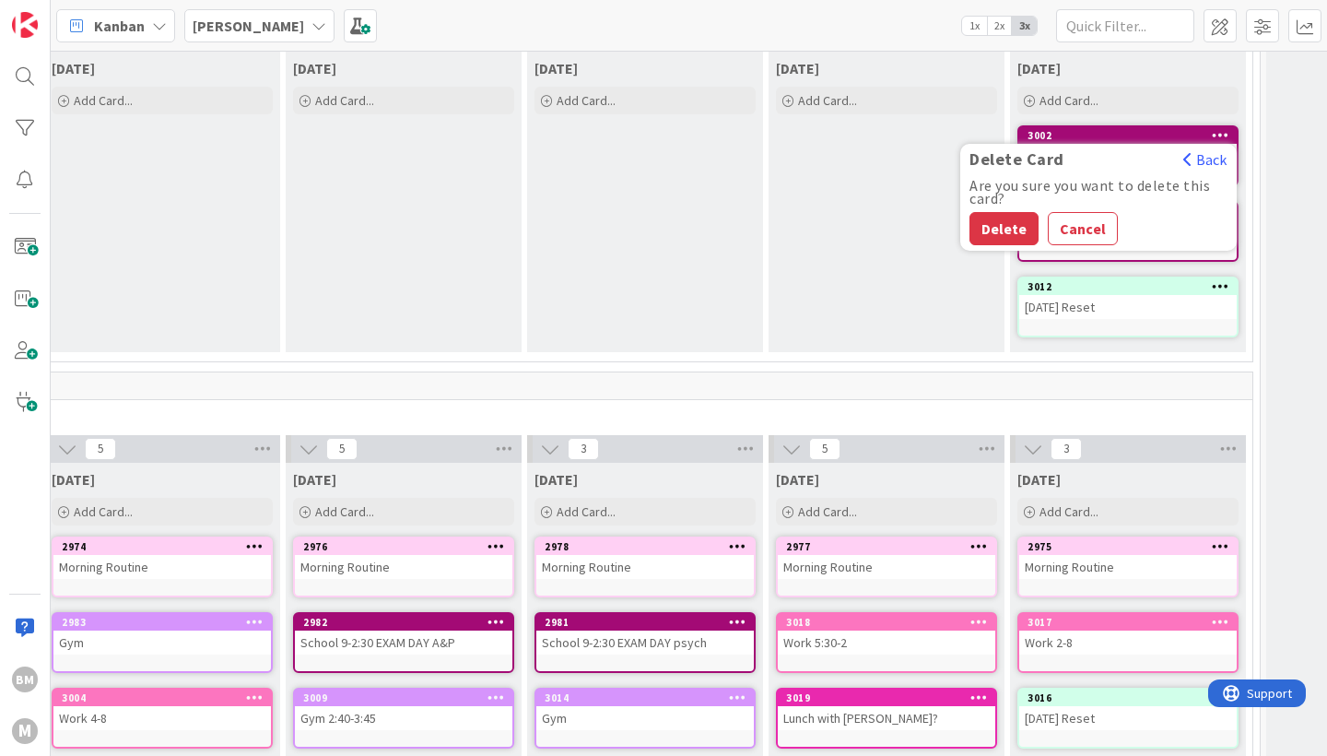
click at [994, 246] on div "Delete Card Back Are you sure you want to delete this card? Delete Cancel" at bounding box center [1098, 197] width 277 height 107
click at [1001, 233] on button "Delete" at bounding box center [1004, 228] width 69 height 33
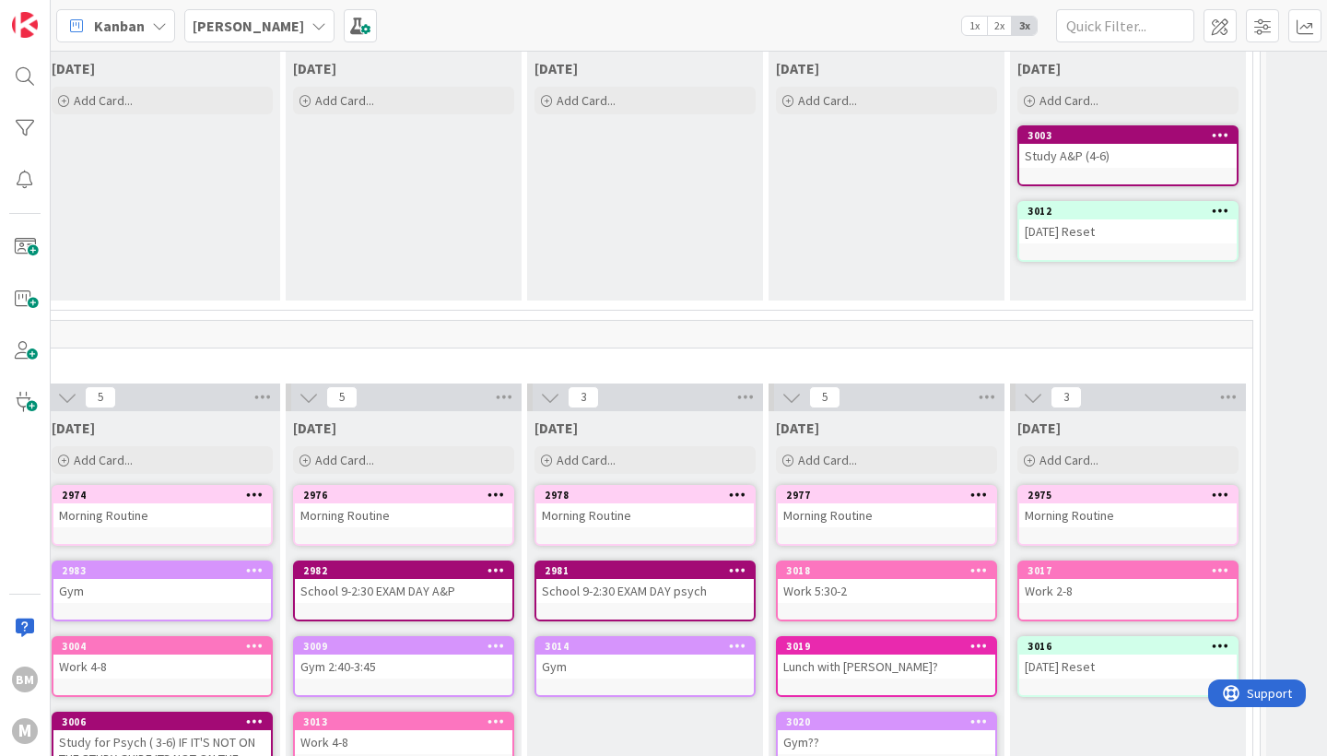
click at [1226, 135] on icon at bounding box center [1221, 134] width 18 height 13
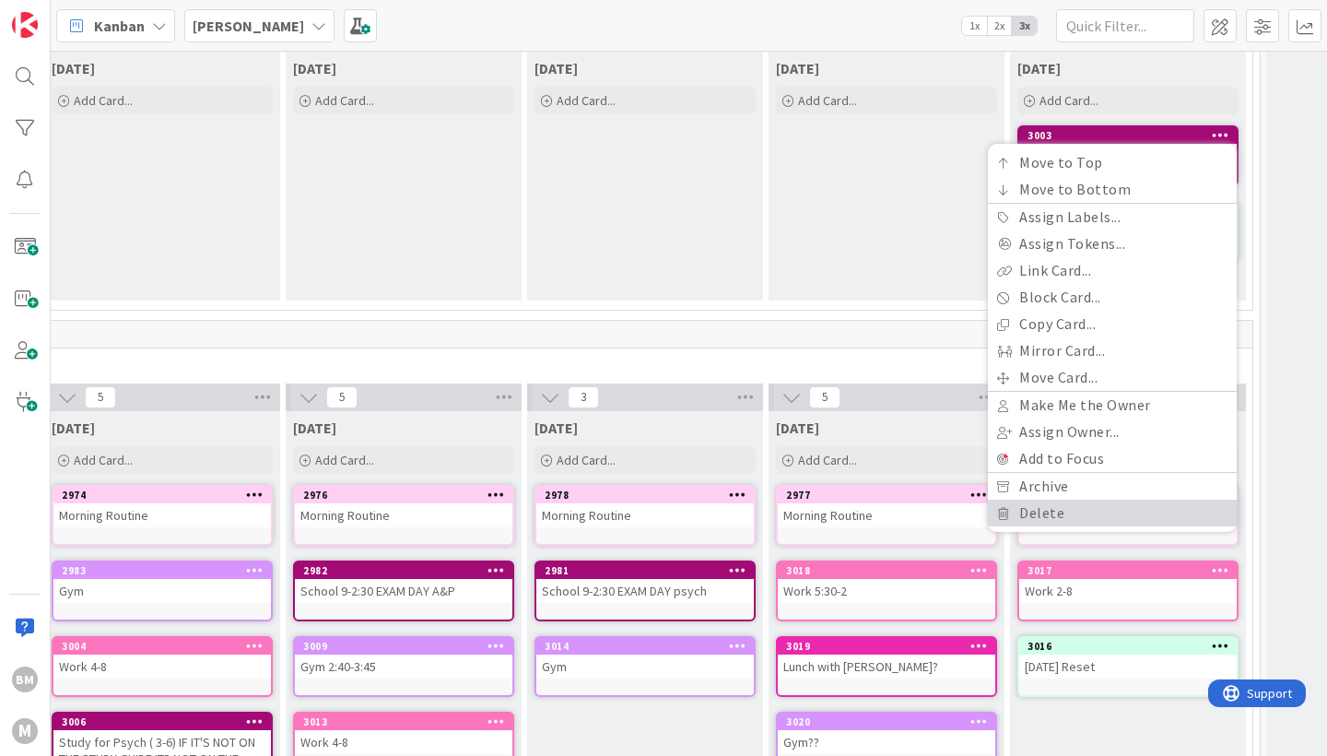
click at [1100, 506] on link "Delete" at bounding box center [1112, 513] width 249 height 27
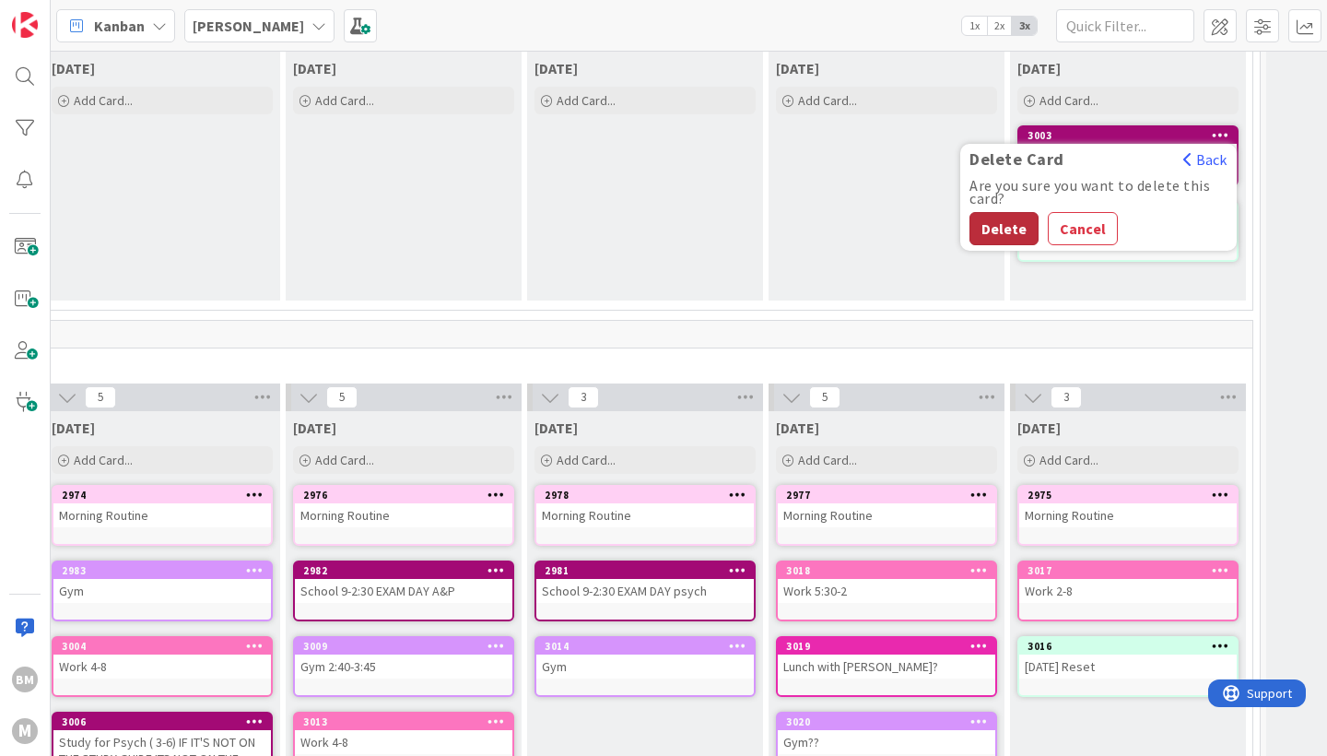
click at [978, 220] on button "Delete" at bounding box center [1004, 228] width 69 height 33
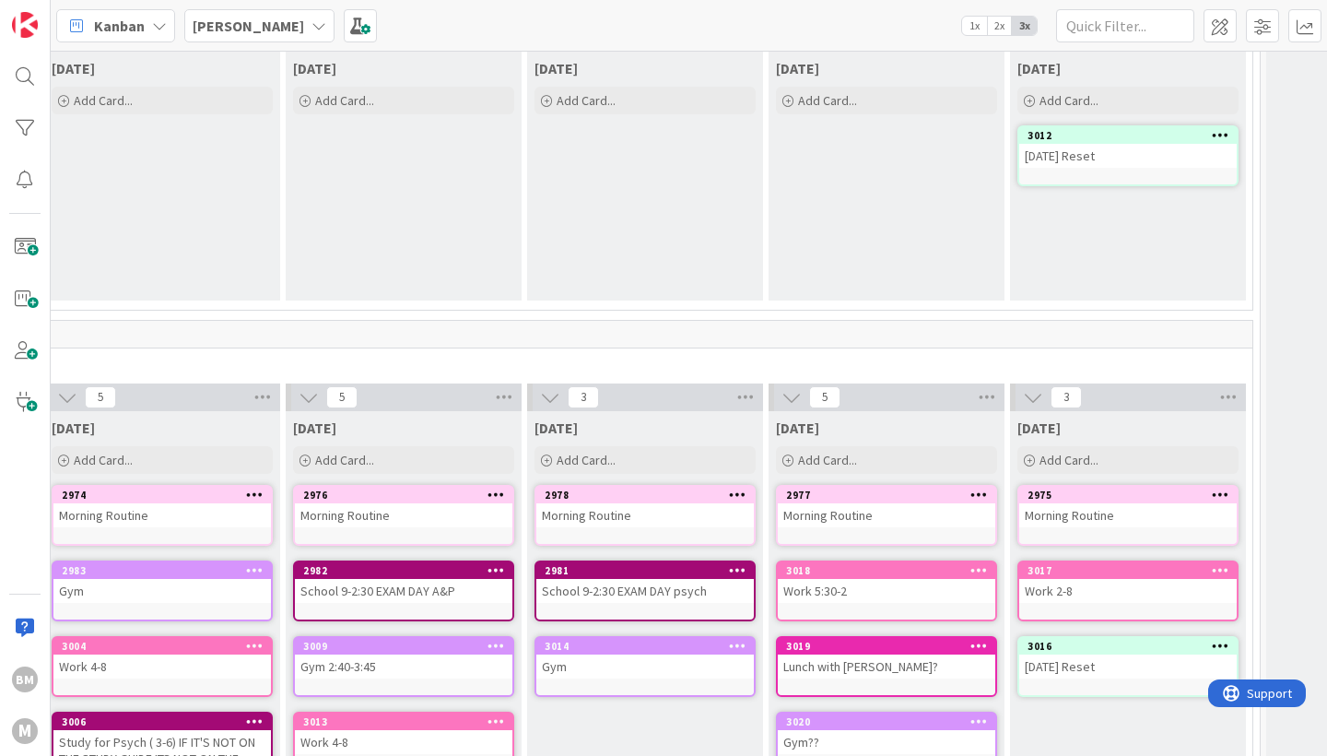
click at [1219, 135] on icon at bounding box center [1221, 134] width 18 height 13
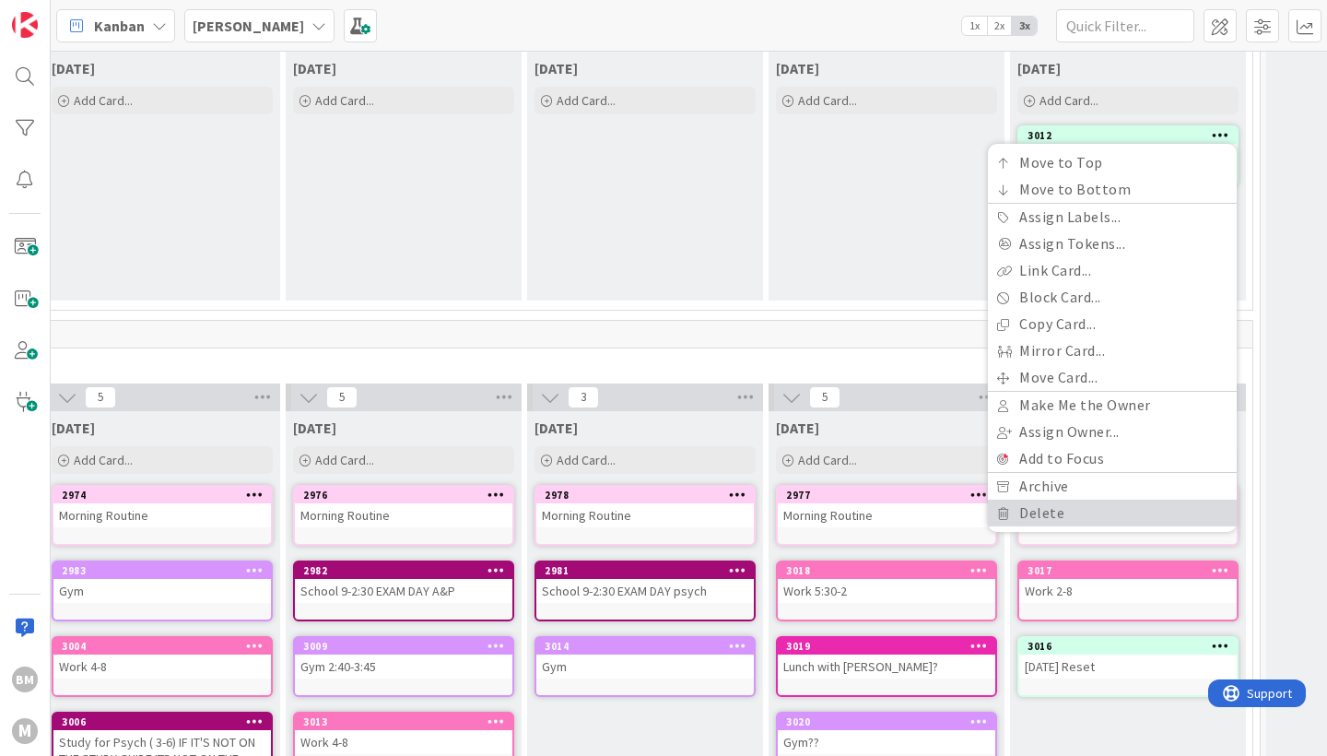
click at [1138, 519] on link "Delete" at bounding box center [1112, 513] width 249 height 27
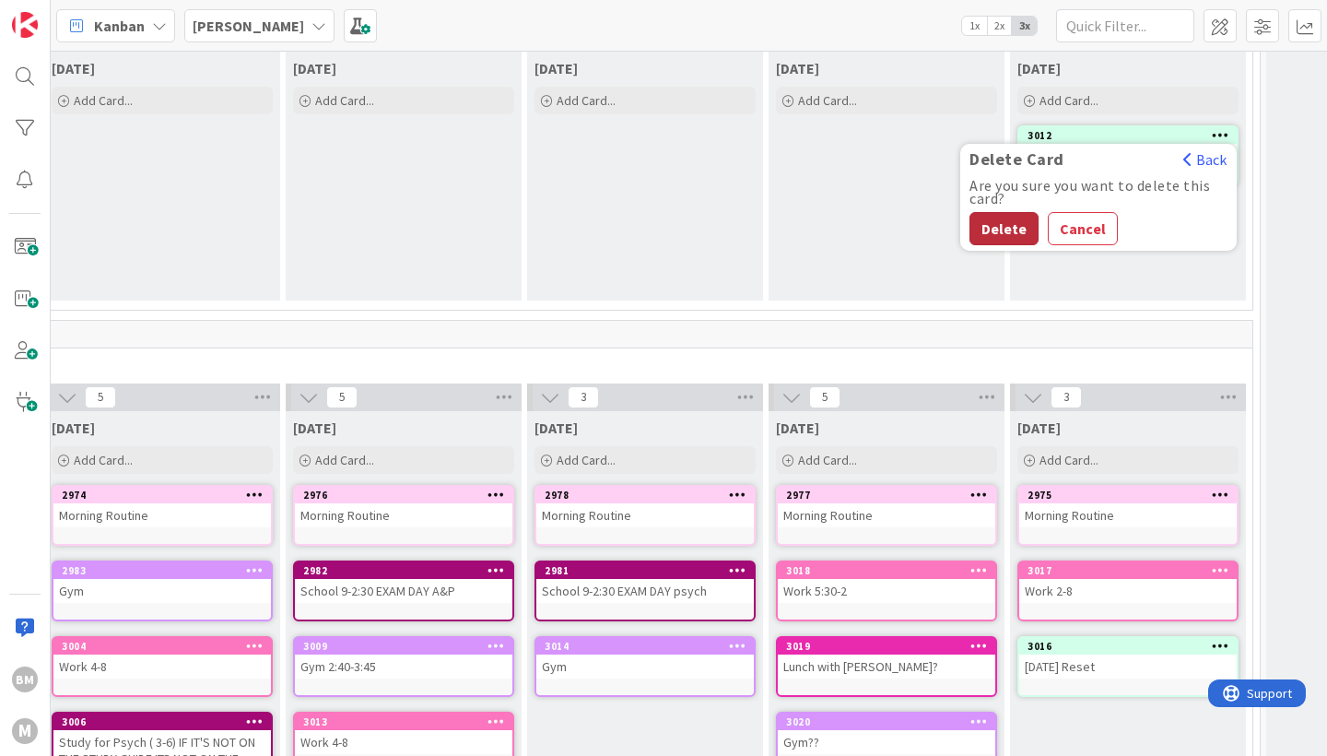
click at [988, 230] on button "Delete" at bounding box center [1004, 228] width 69 height 33
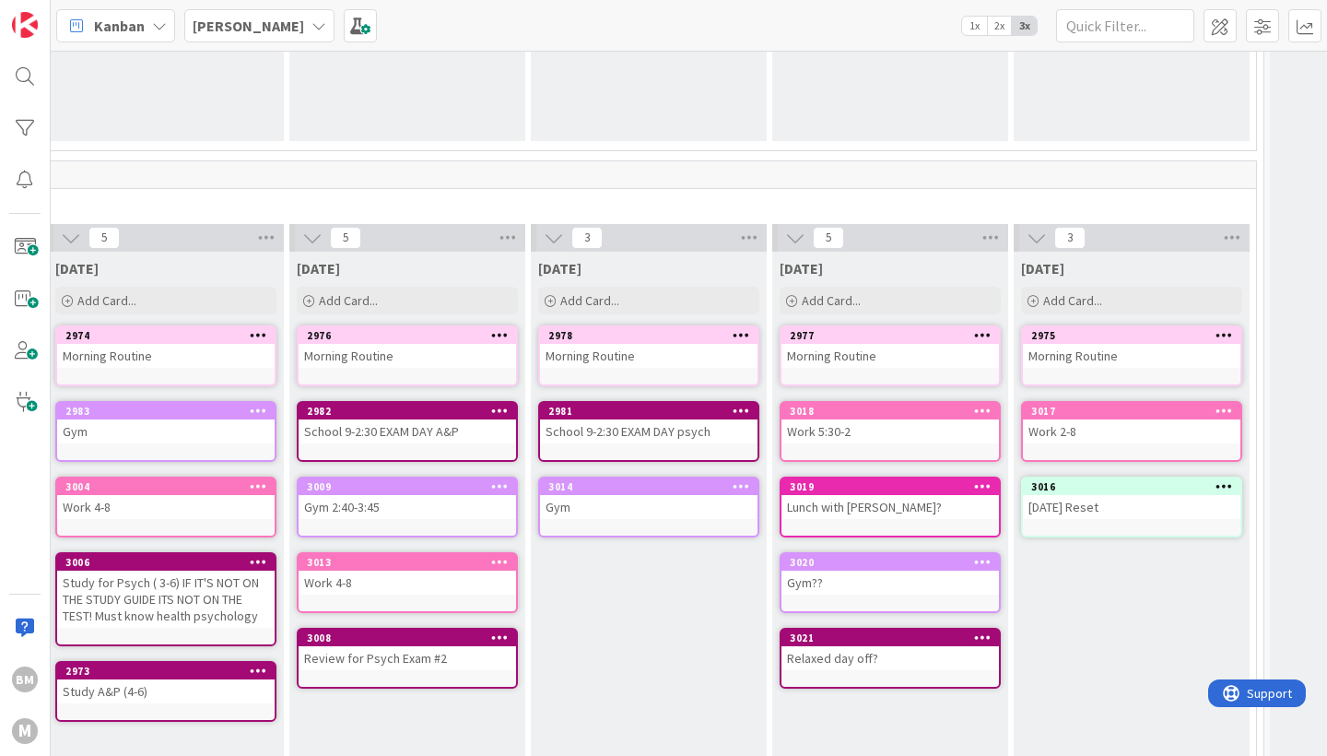
scroll to position [322, 1261]
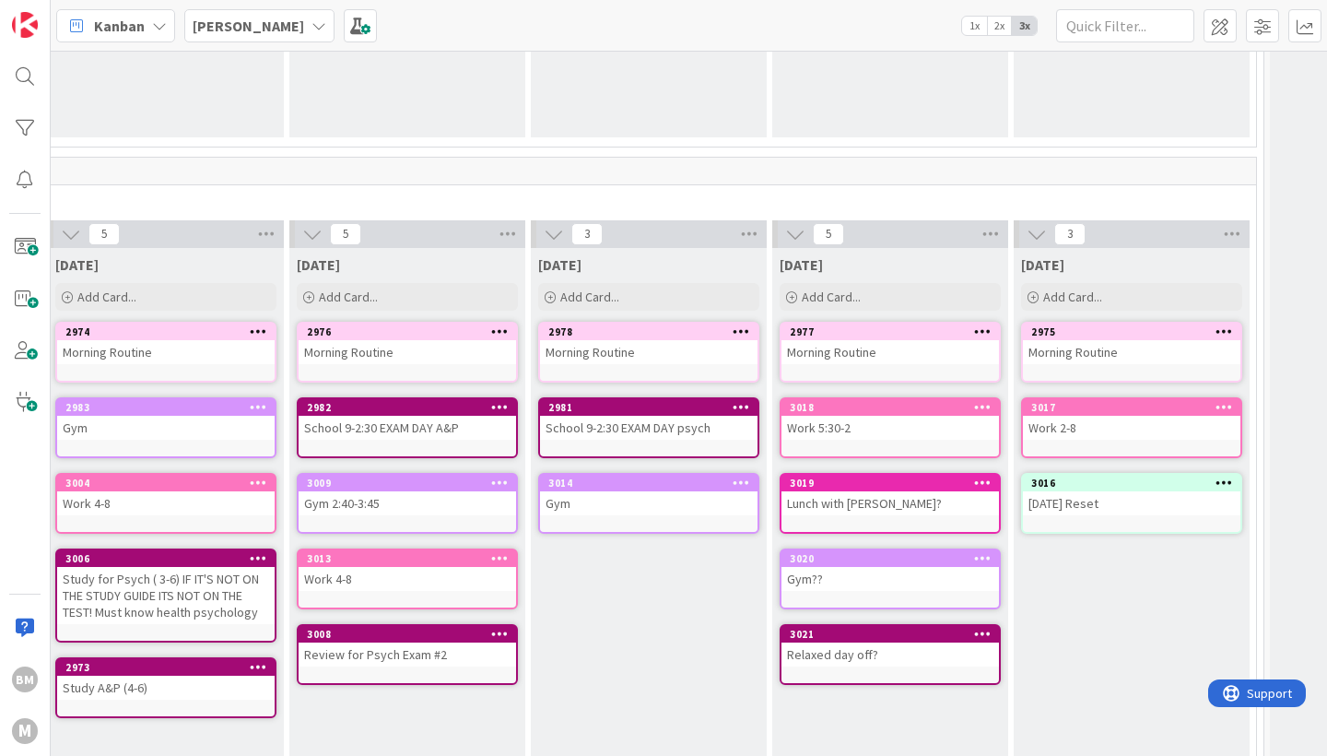
click at [1230, 329] on icon at bounding box center [1225, 330] width 18 height 13
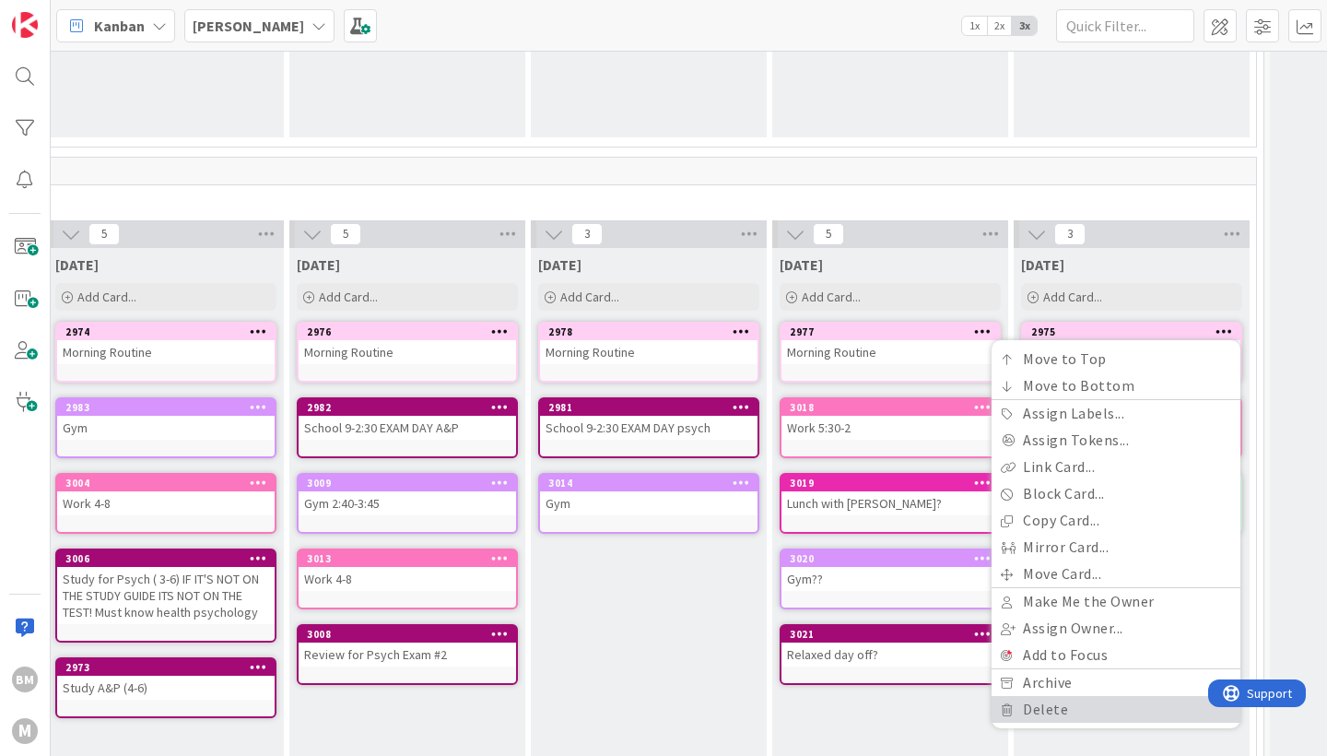
click at [1057, 712] on link "Delete" at bounding box center [1116, 709] width 249 height 27
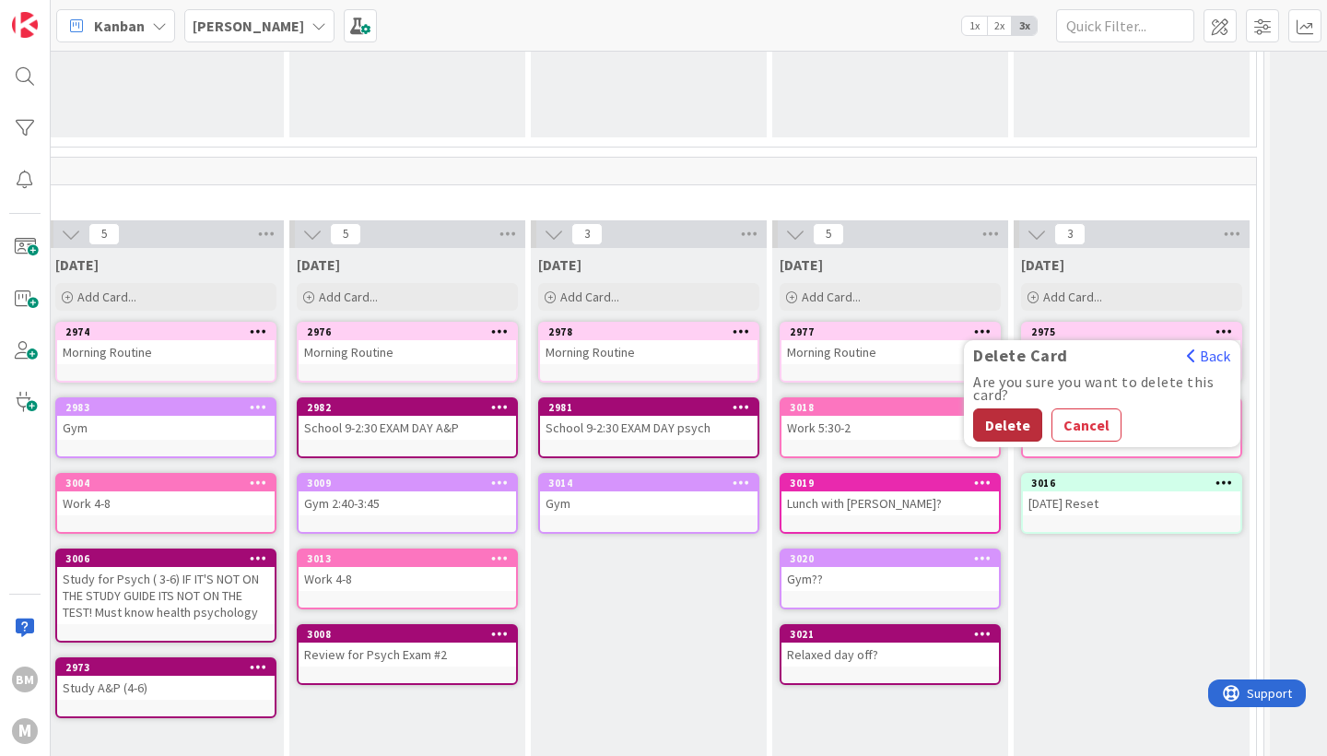
click at [1001, 429] on button "Delete" at bounding box center [1007, 424] width 69 height 33
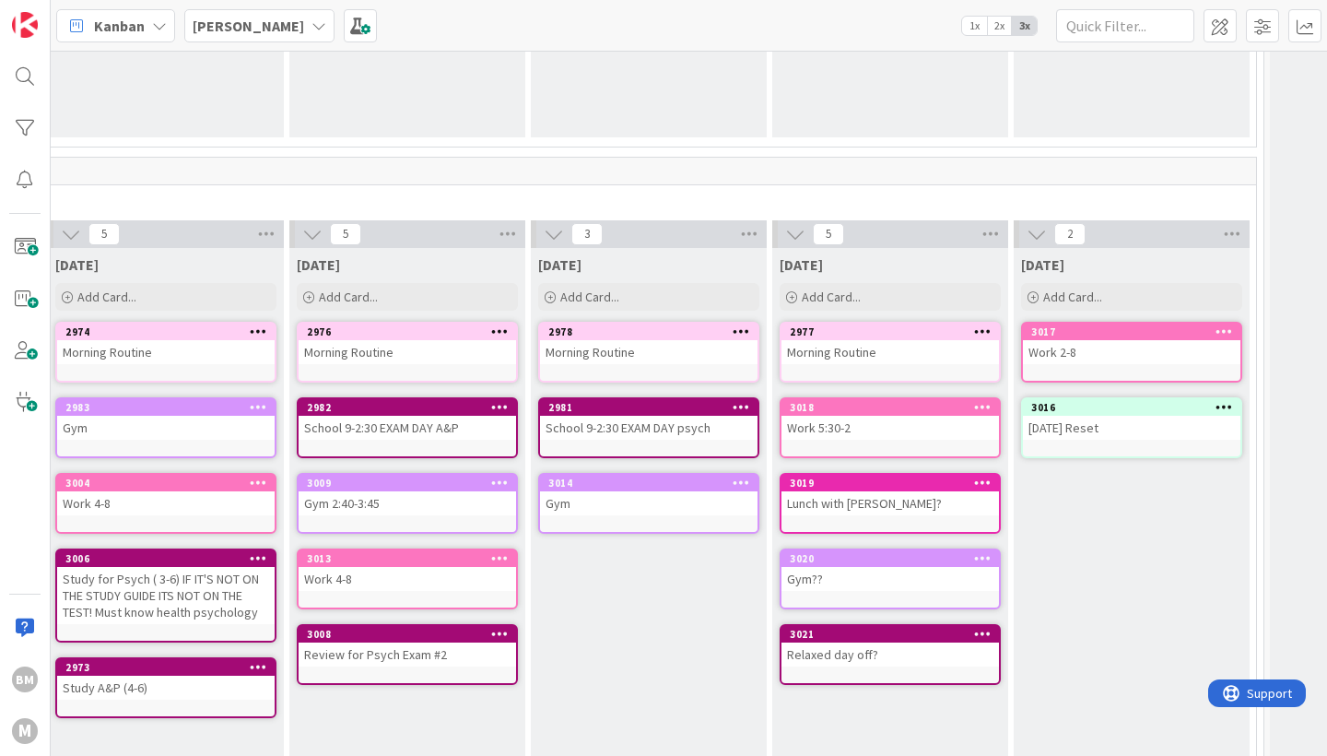
click at [1223, 327] on icon at bounding box center [1225, 330] width 18 height 13
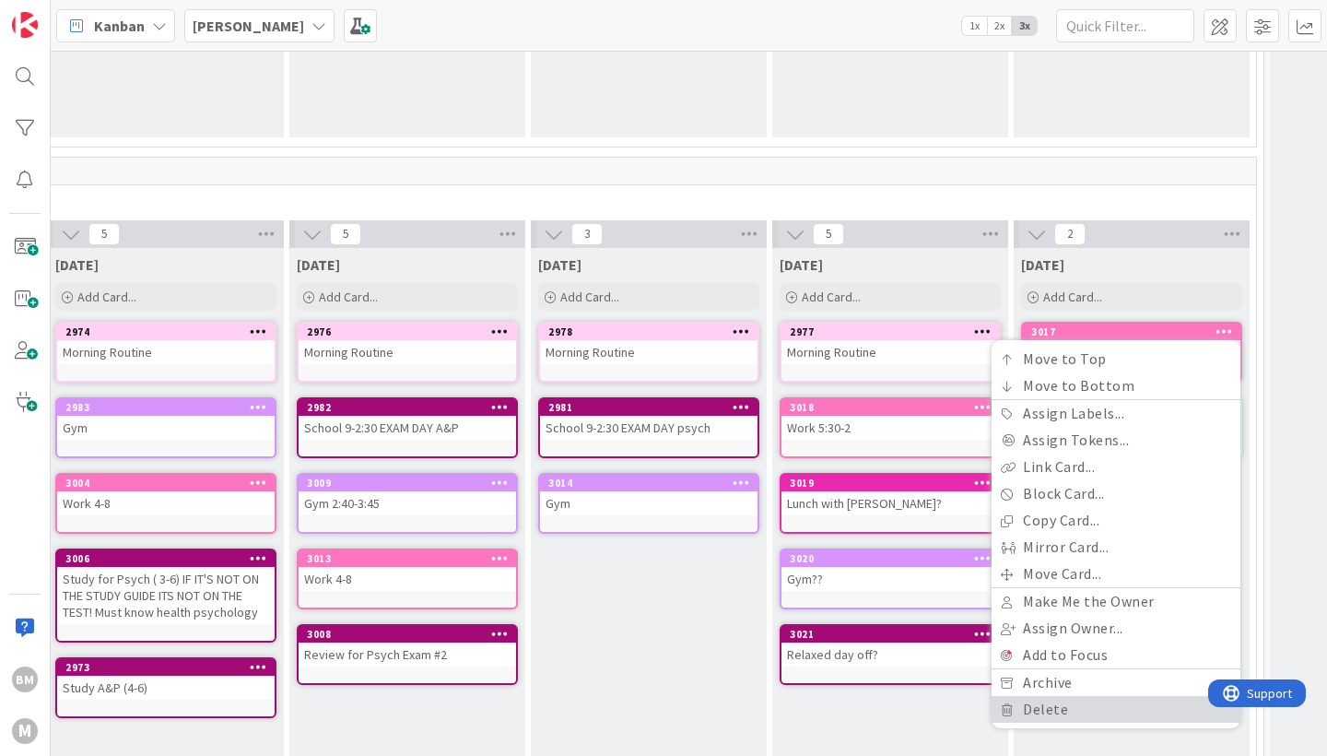
click at [1058, 719] on link "Delete" at bounding box center [1116, 709] width 249 height 27
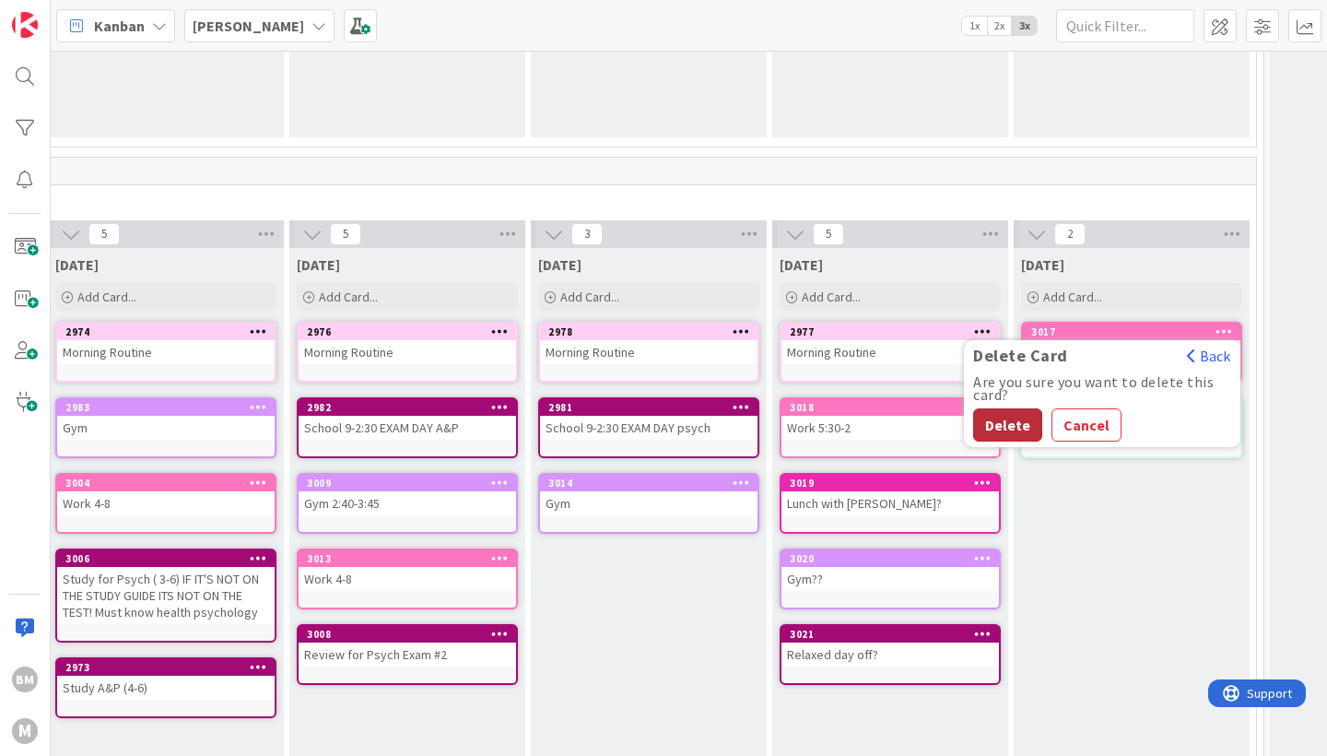
click at [1002, 430] on button "Delete" at bounding box center [1007, 424] width 69 height 33
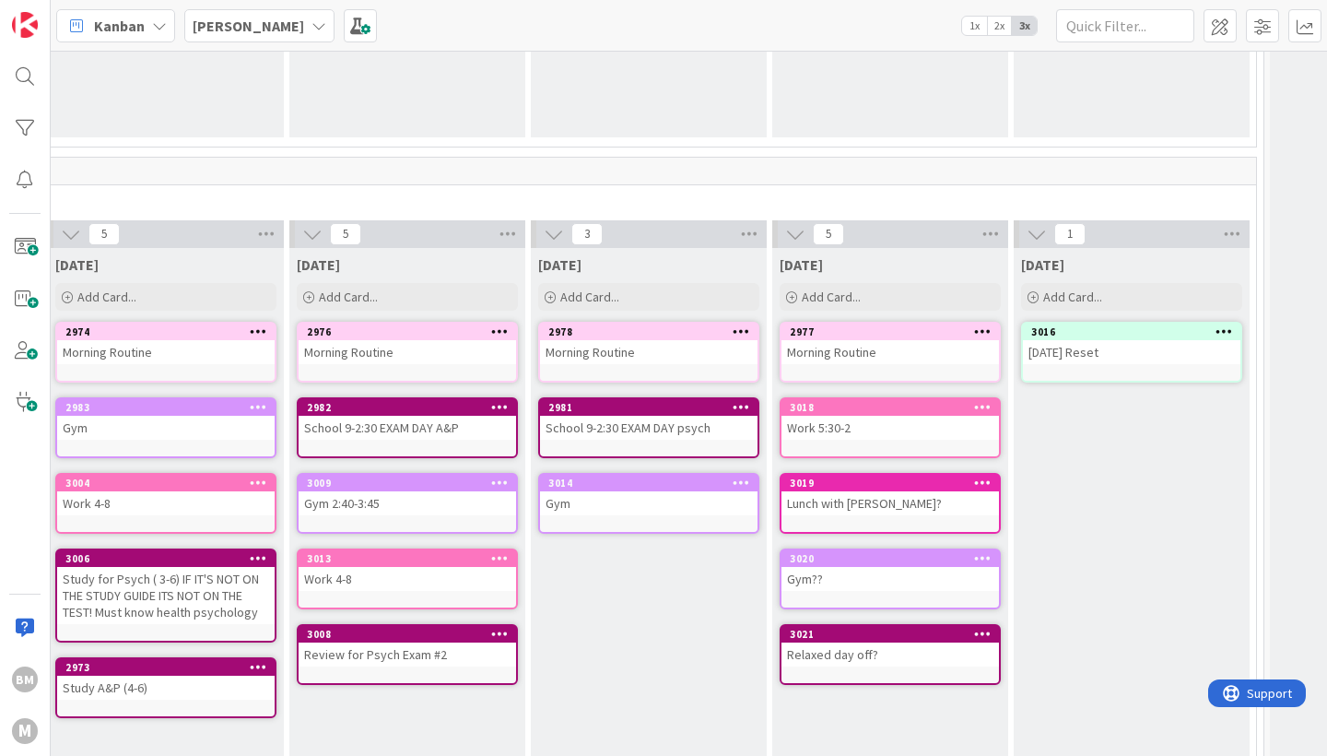
click at [1232, 338] on div "3016" at bounding box center [1132, 332] width 218 height 17
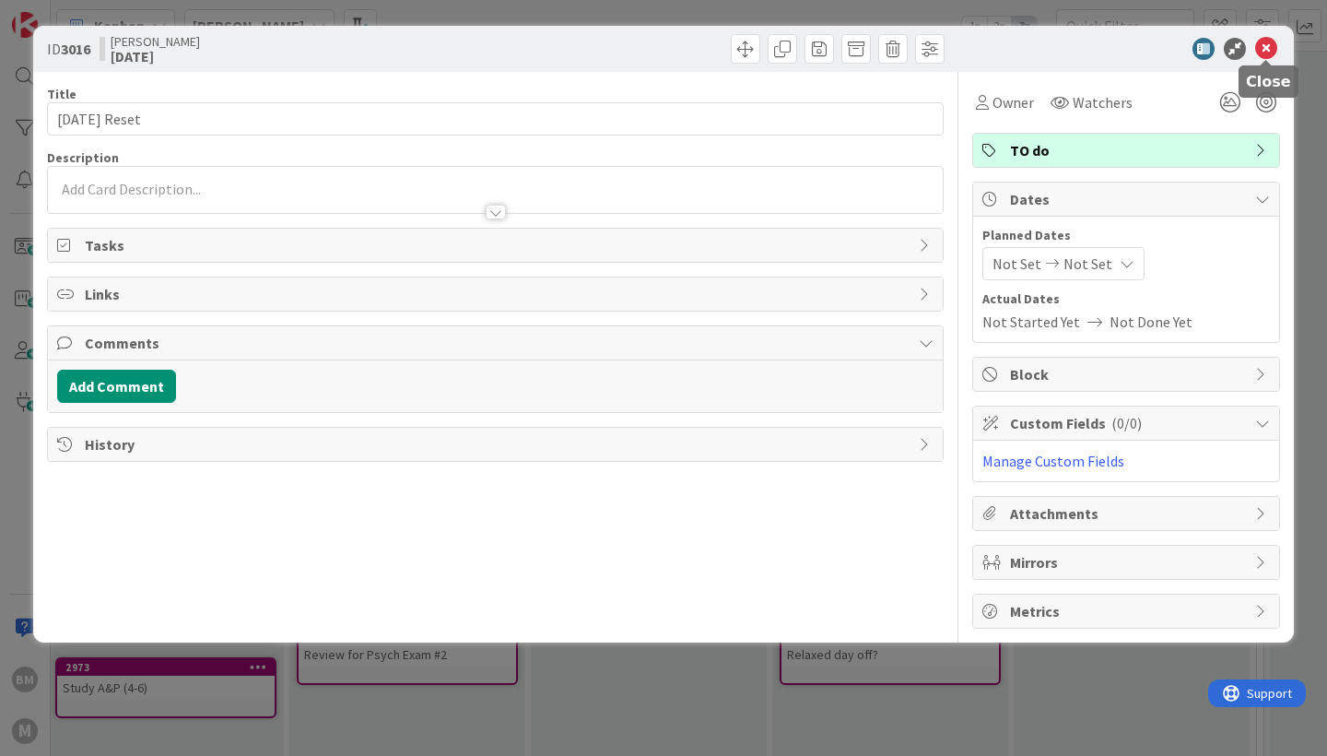
click at [1261, 41] on icon at bounding box center [1266, 49] width 22 height 22
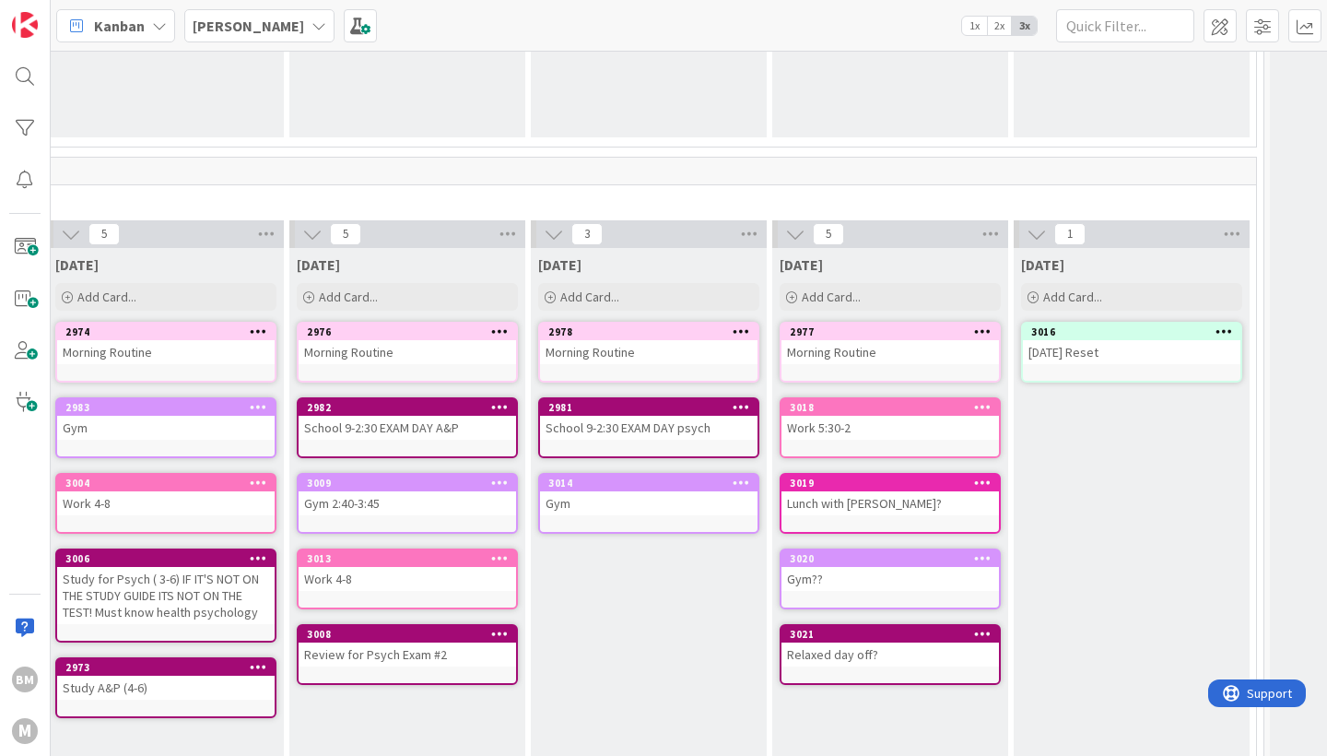
click at [1223, 337] on icon at bounding box center [1225, 330] width 18 height 13
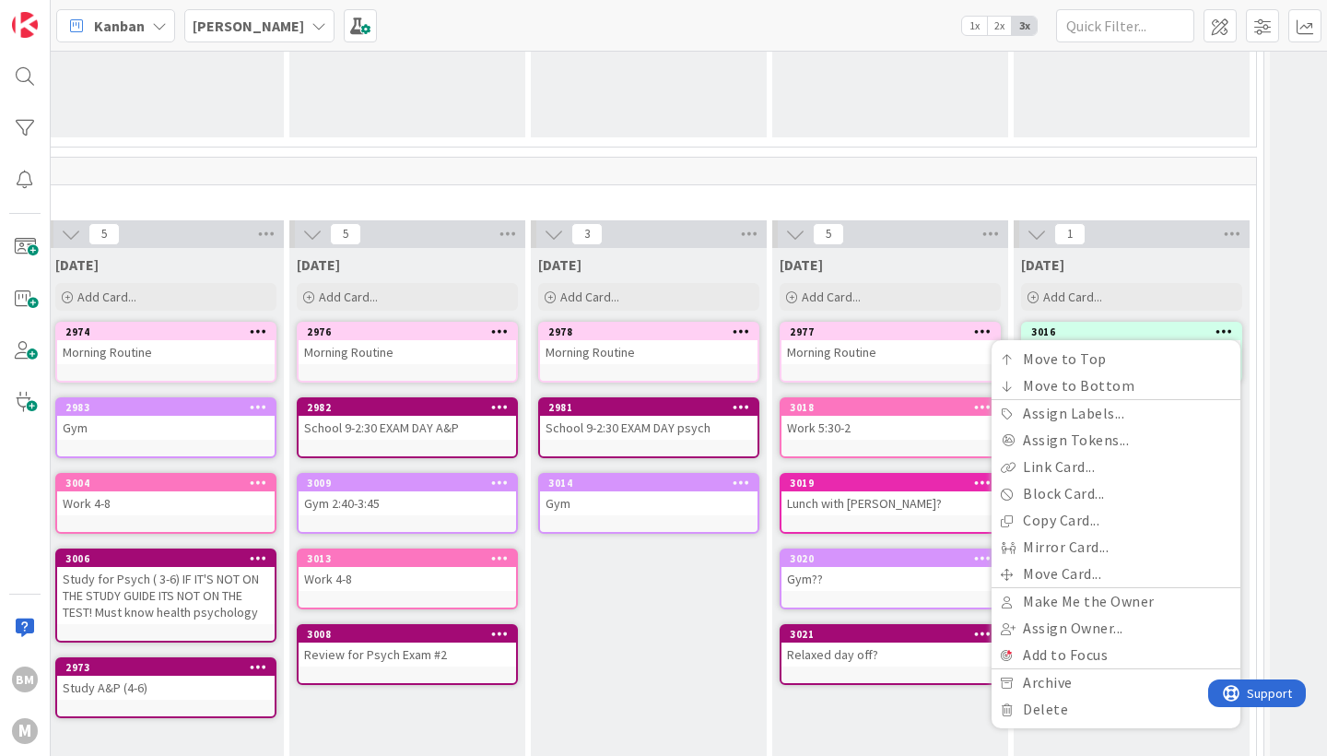
click at [1170, 725] on div "Move to Top Move to Bottom Assign Labels... Assign Tokens... Link Card... Block…" at bounding box center [1116, 534] width 249 height 388
click at [1147, 708] on link "Delete" at bounding box center [1116, 709] width 249 height 27
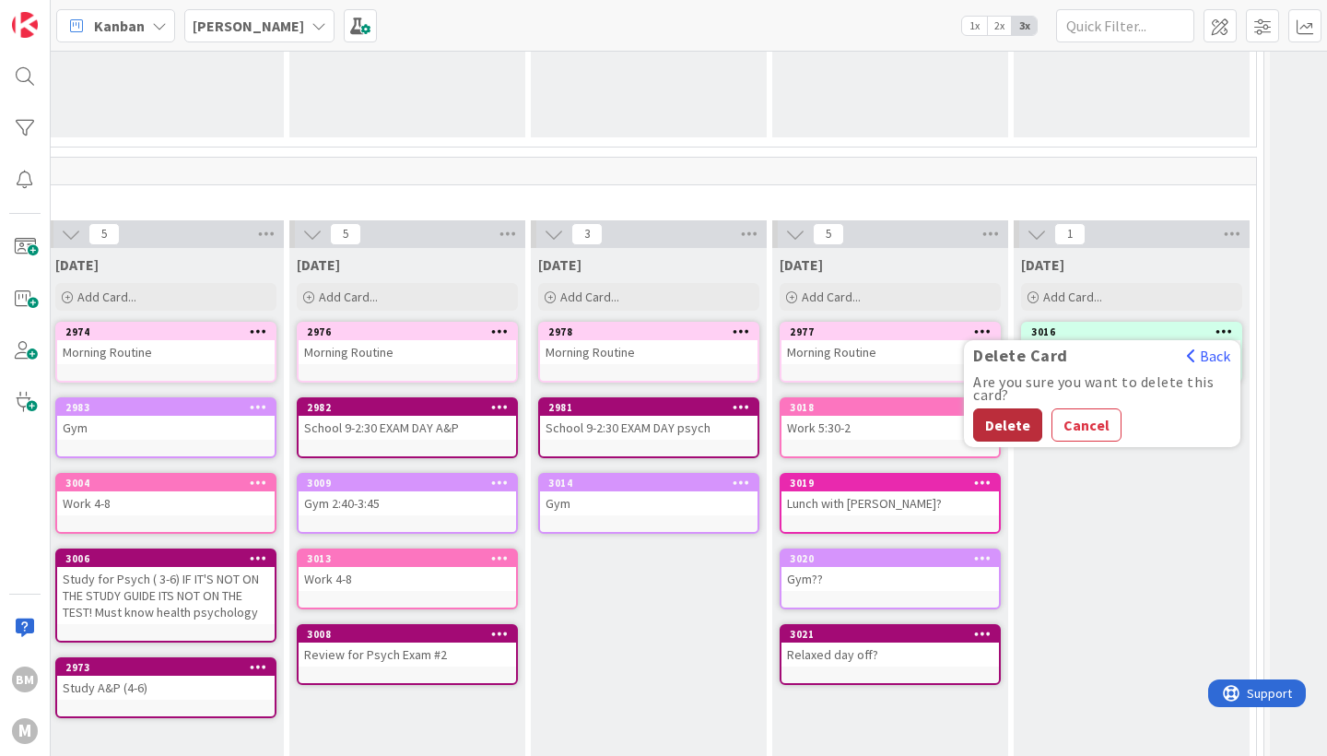
click at [1001, 415] on button "Delete" at bounding box center [1007, 424] width 69 height 33
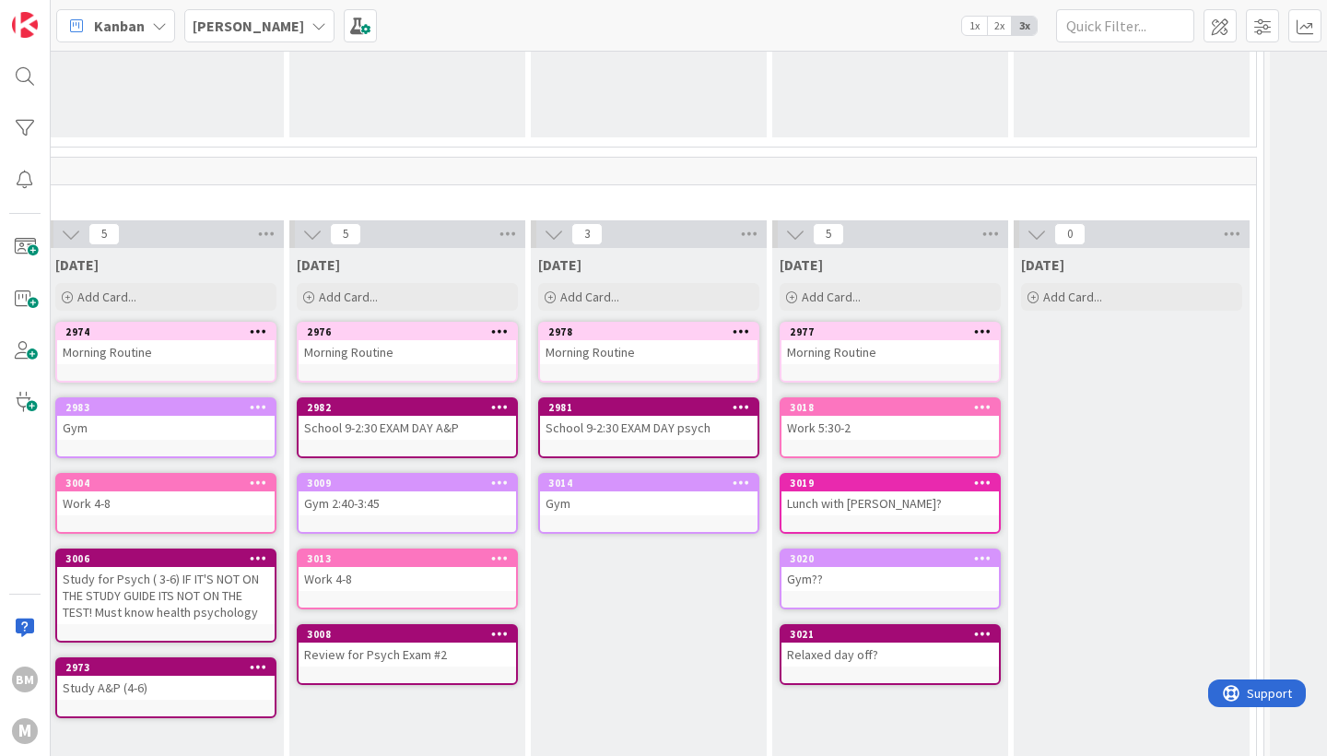
click at [977, 329] on icon at bounding box center [983, 330] width 18 height 13
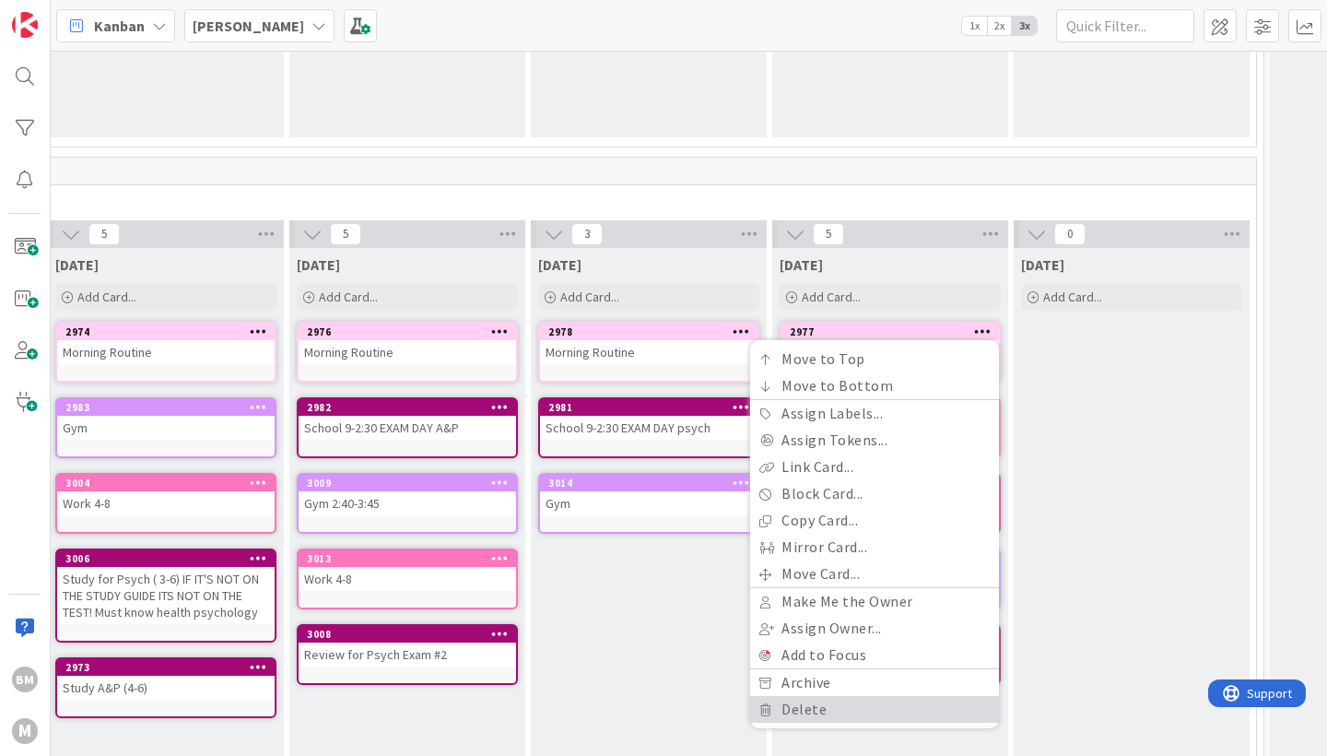
click at [809, 706] on link "Delete" at bounding box center [874, 709] width 249 height 27
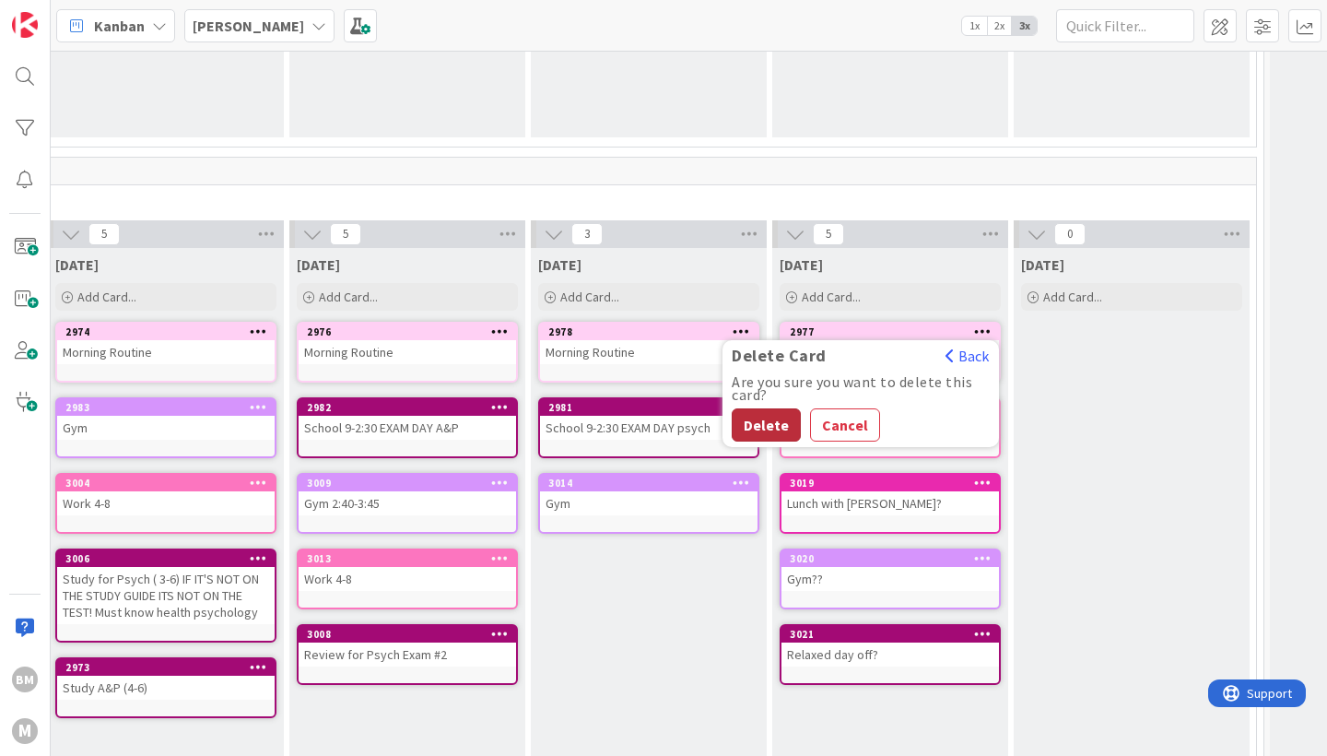
click at [759, 413] on button "Delete" at bounding box center [766, 424] width 69 height 33
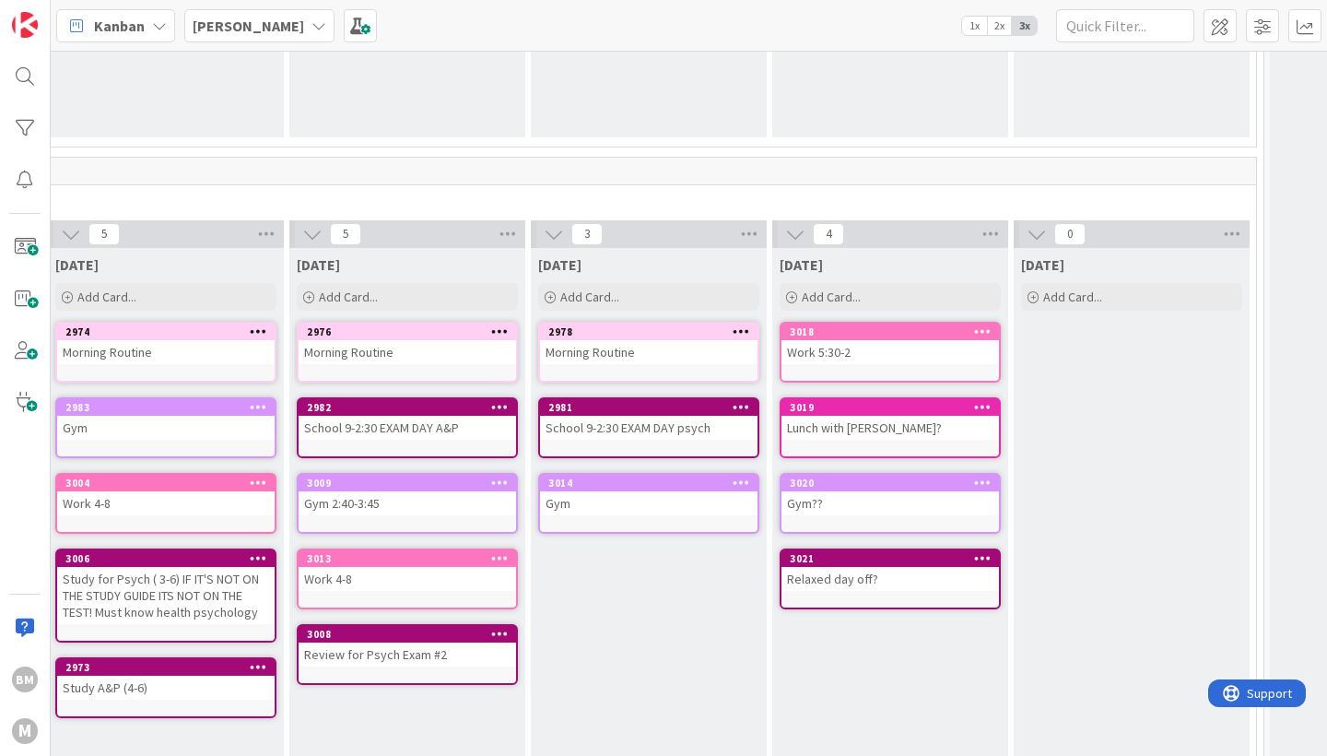
click at [981, 326] on icon at bounding box center [983, 330] width 18 height 13
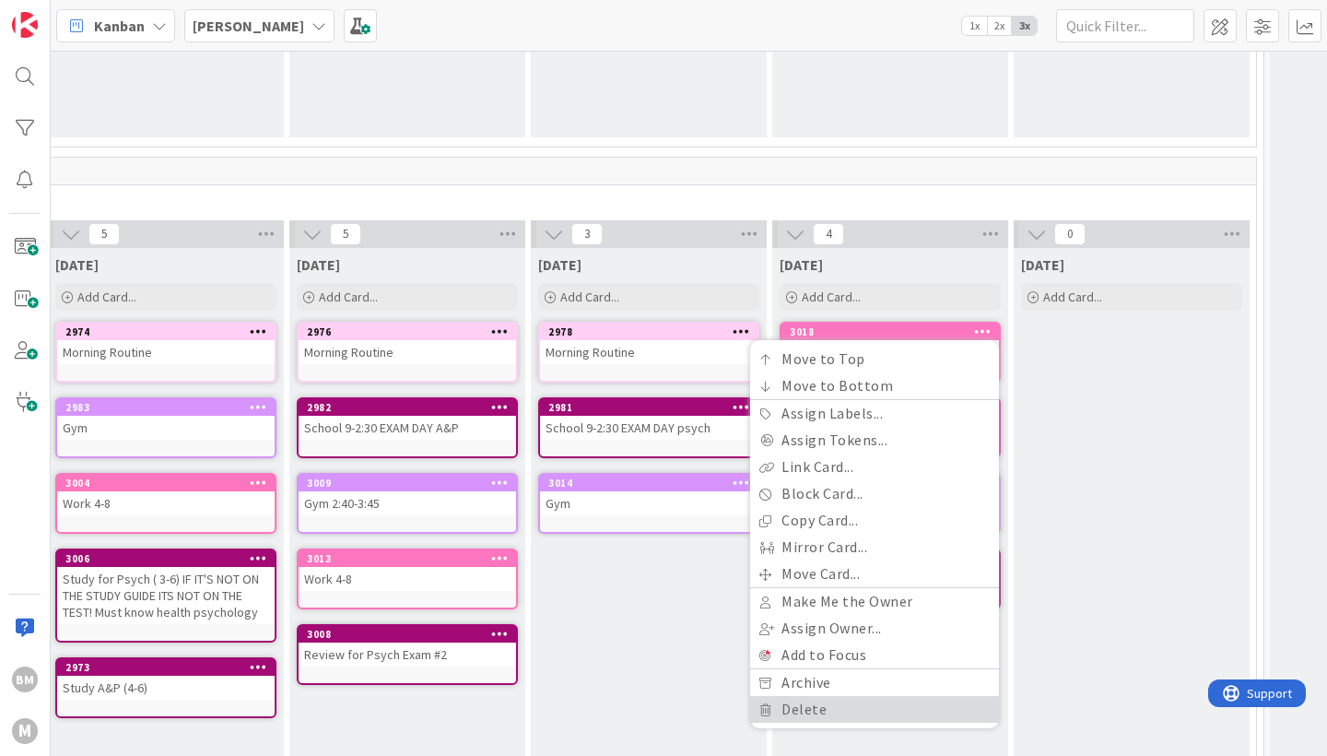
click at [799, 704] on link "Delete" at bounding box center [874, 709] width 249 height 27
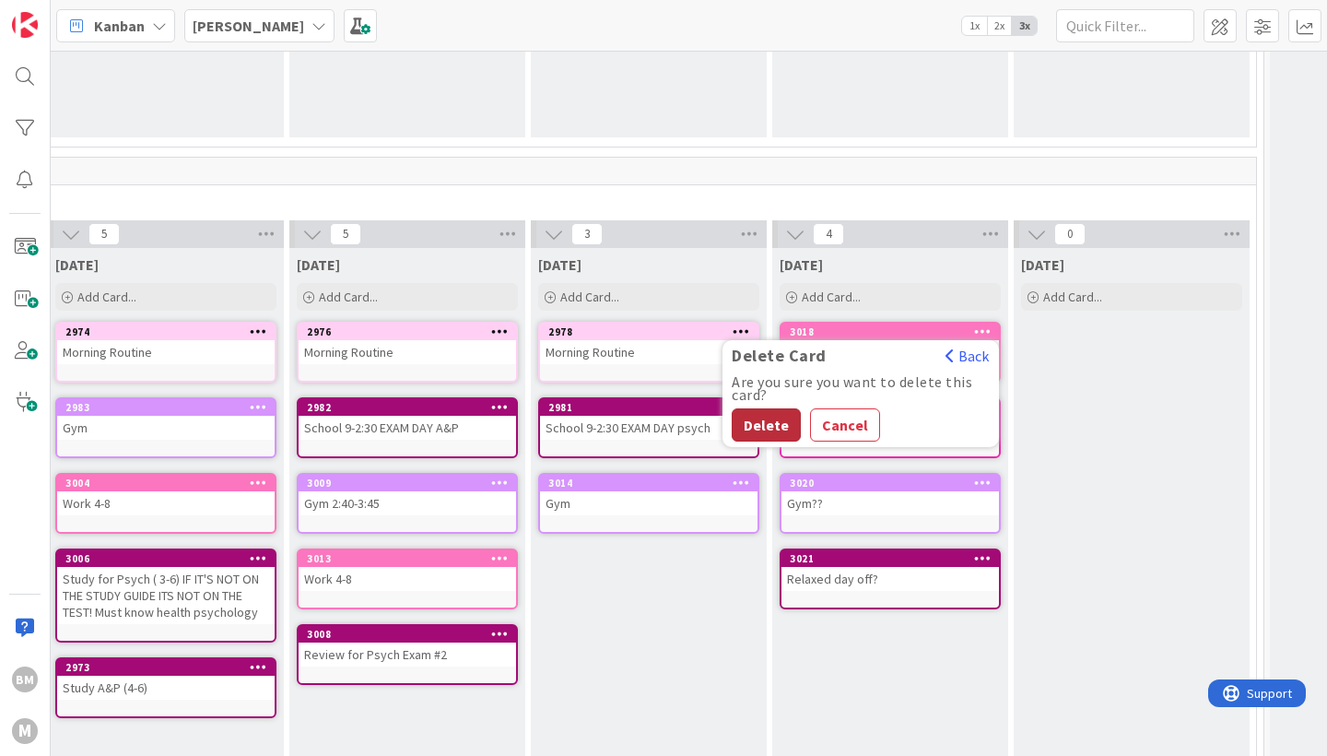
click at [765, 436] on button "Delete" at bounding box center [766, 424] width 69 height 33
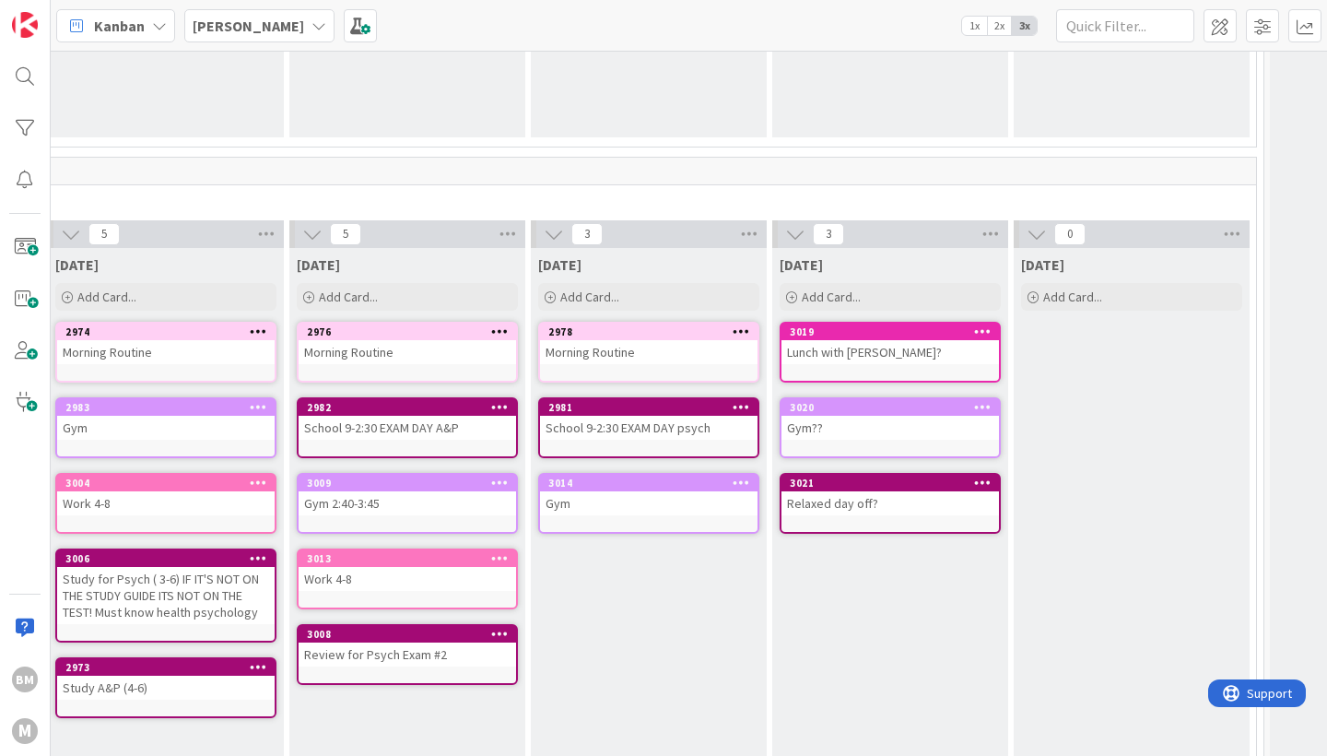
click at [974, 325] on icon at bounding box center [983, 330] width 18 height 13
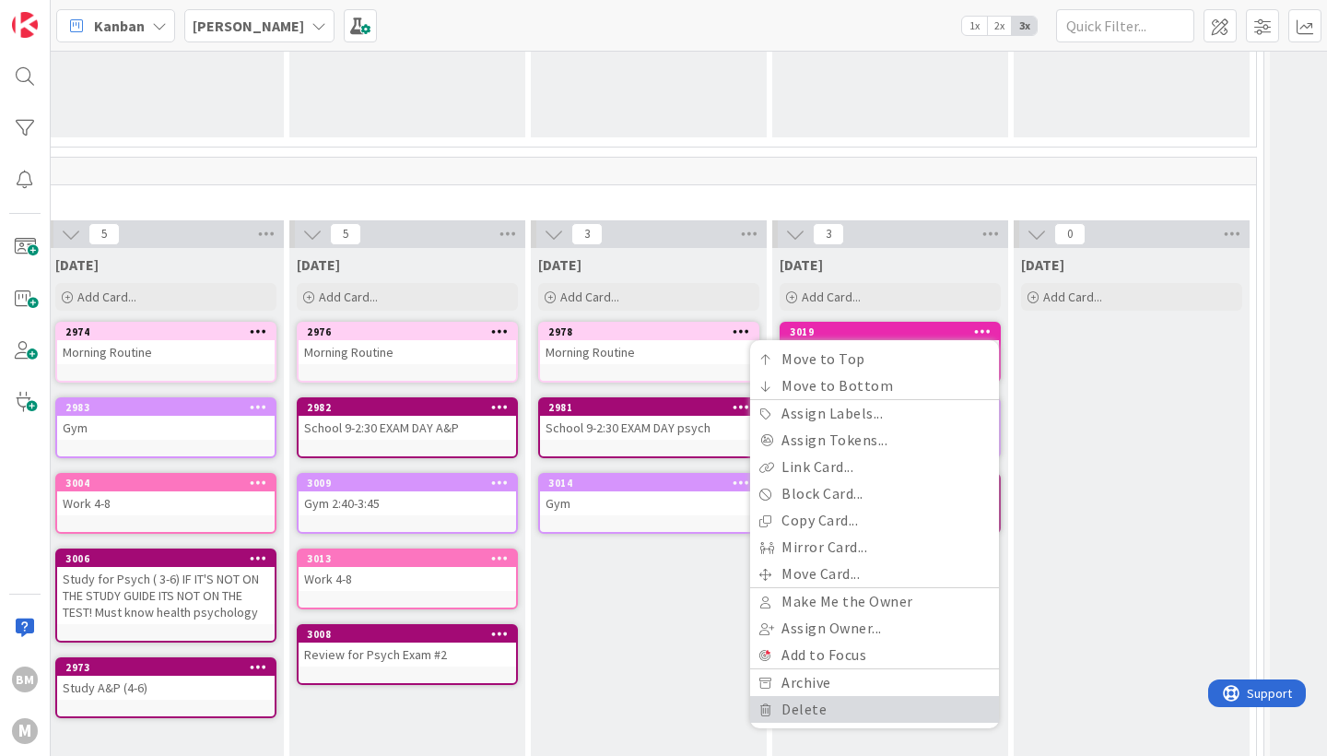
click at [842, 709] on link "Delete" at bounding box center [874, 709] width 249 height 27
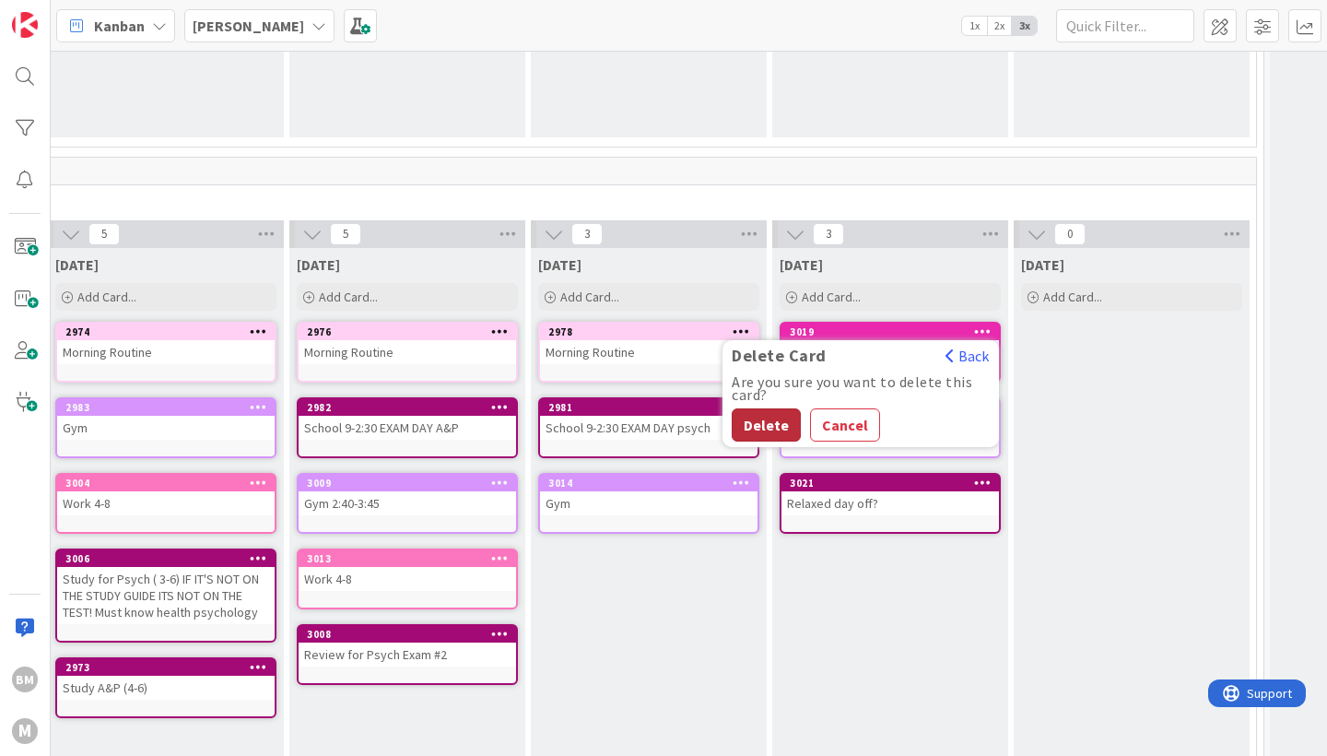
click at [771, 420] on button "Delete" at bounding box center [766, 424] width 69 height 33
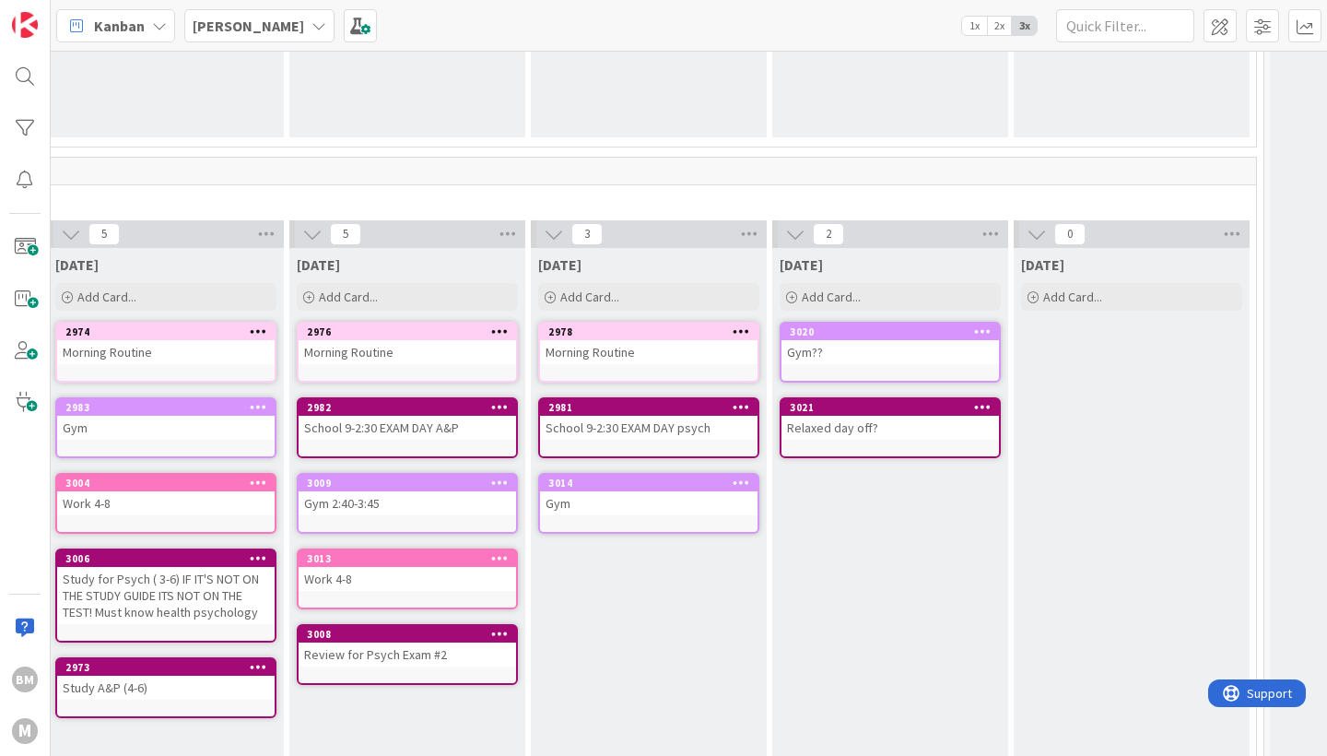
click at [983, 333] on icon at bounding box center [983, 330] width 18 height 13
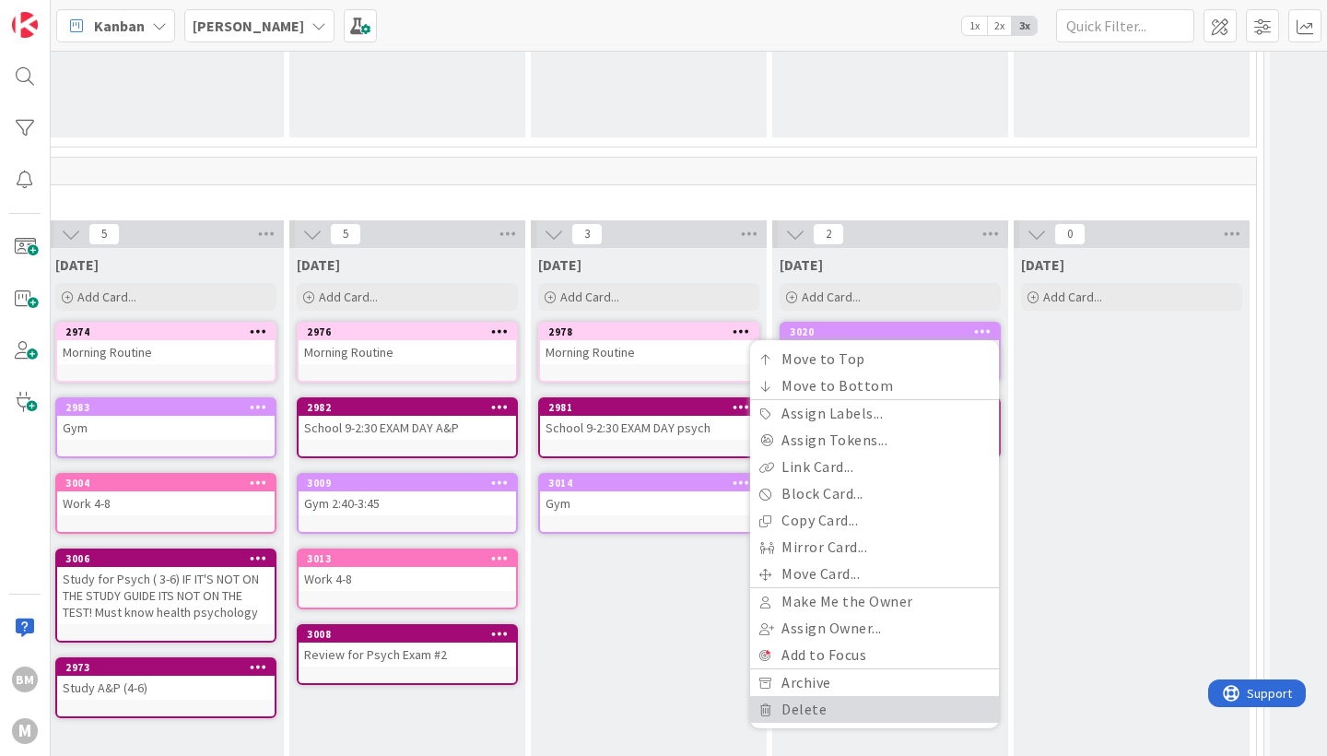
click at [840, 705] on link "Delete" at bounding box center [874, 709] width 249 height 27
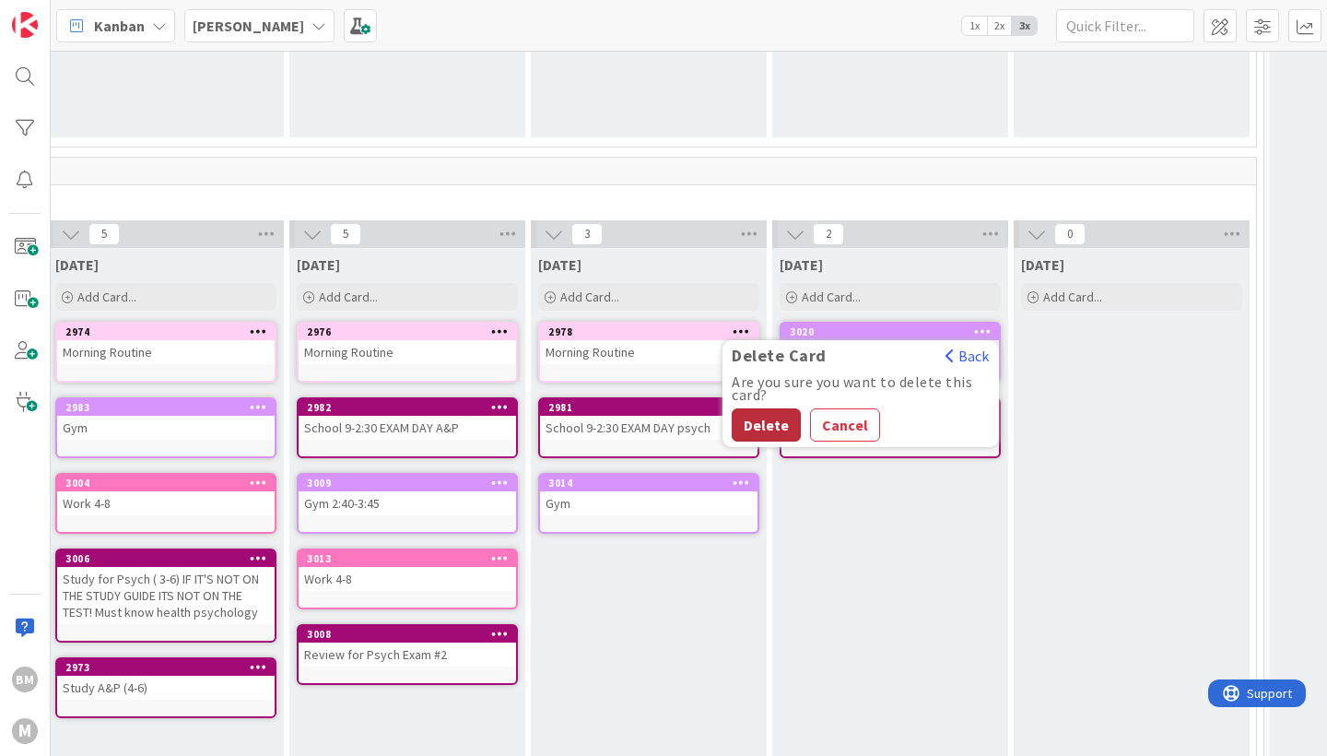
click at [769, 420] on button "Delete" at bounding box center [766, 424] width 69 height 33
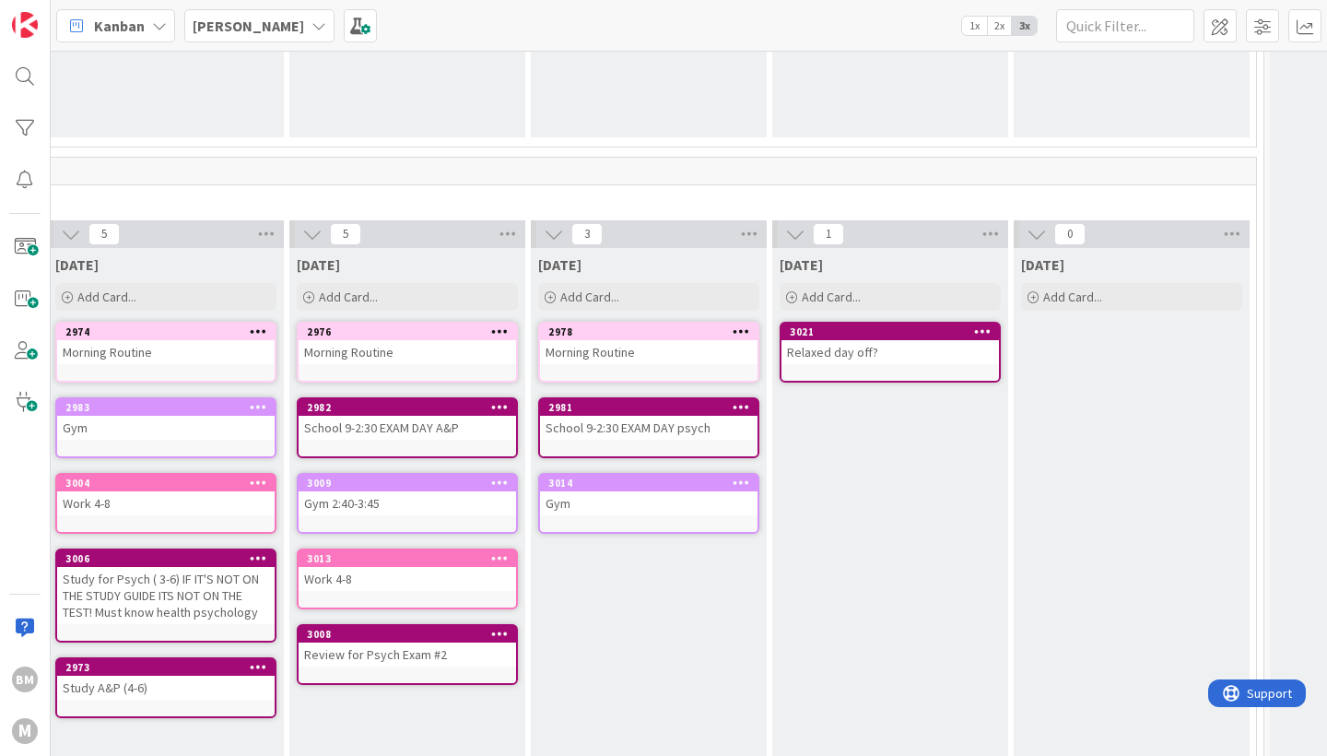
click at [1010, 330] on div "1 Saturday Add Card... 3021 Relaxed day off?" at bounding box center [890, 527] width 241 height 614
click at [991, 324] on div "3021" at bounding box center [891, 332] width 218 height 17
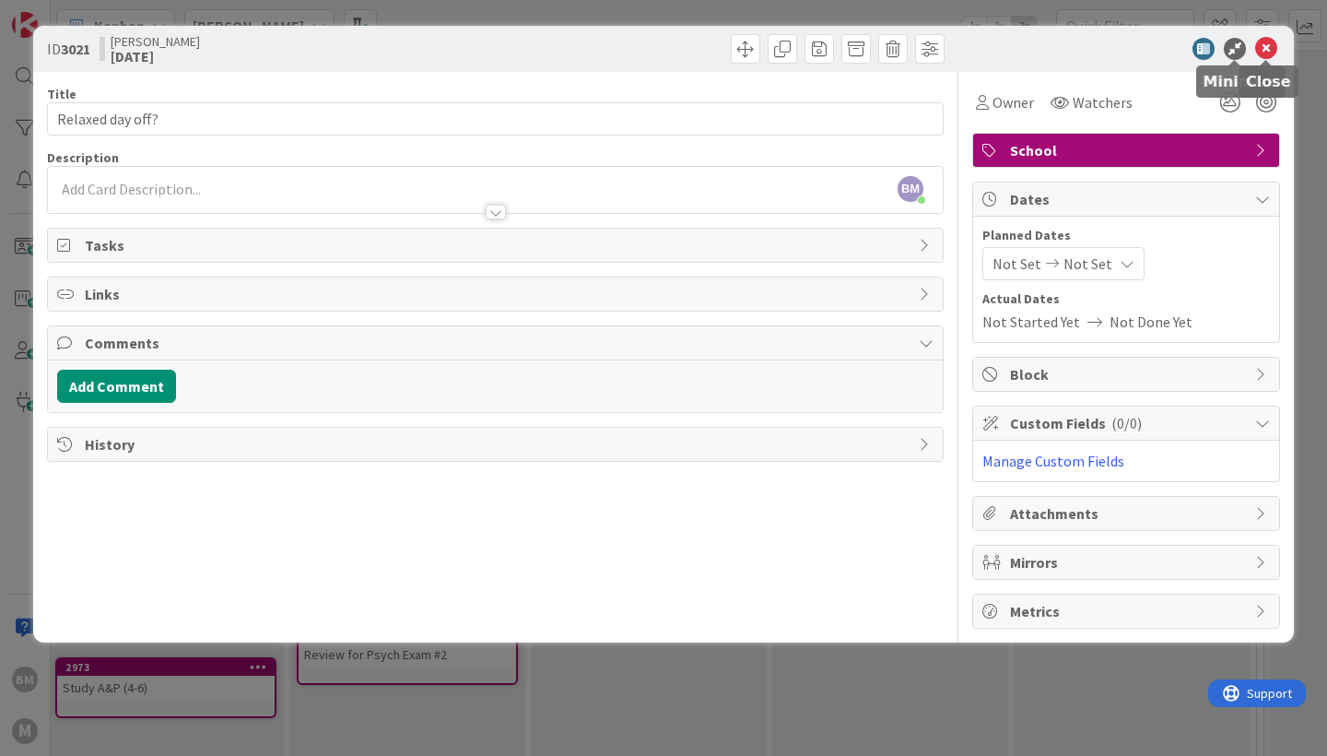
click at [1263, 45] on icon at bounding box center [1266, 49] width 22 height 22
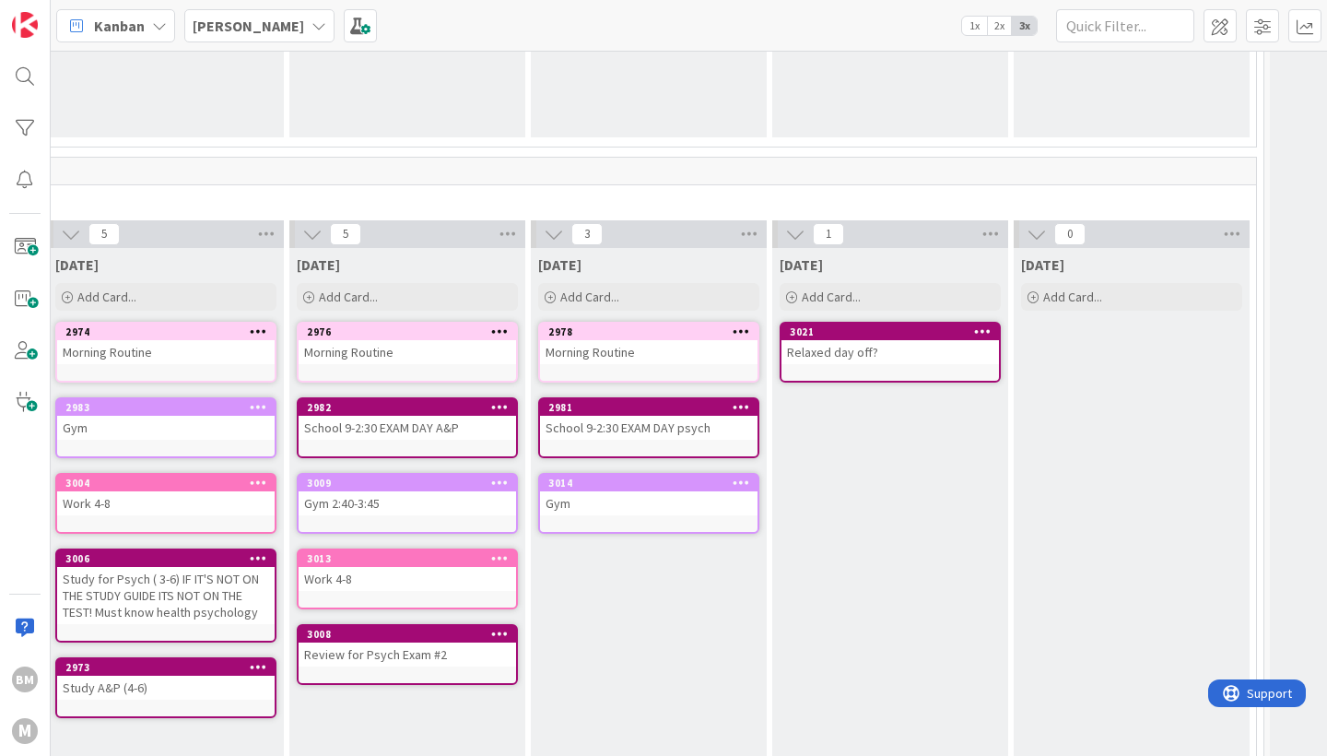
click at [983, 330] on icon at bounding box center [983, 330] width 18 height 13
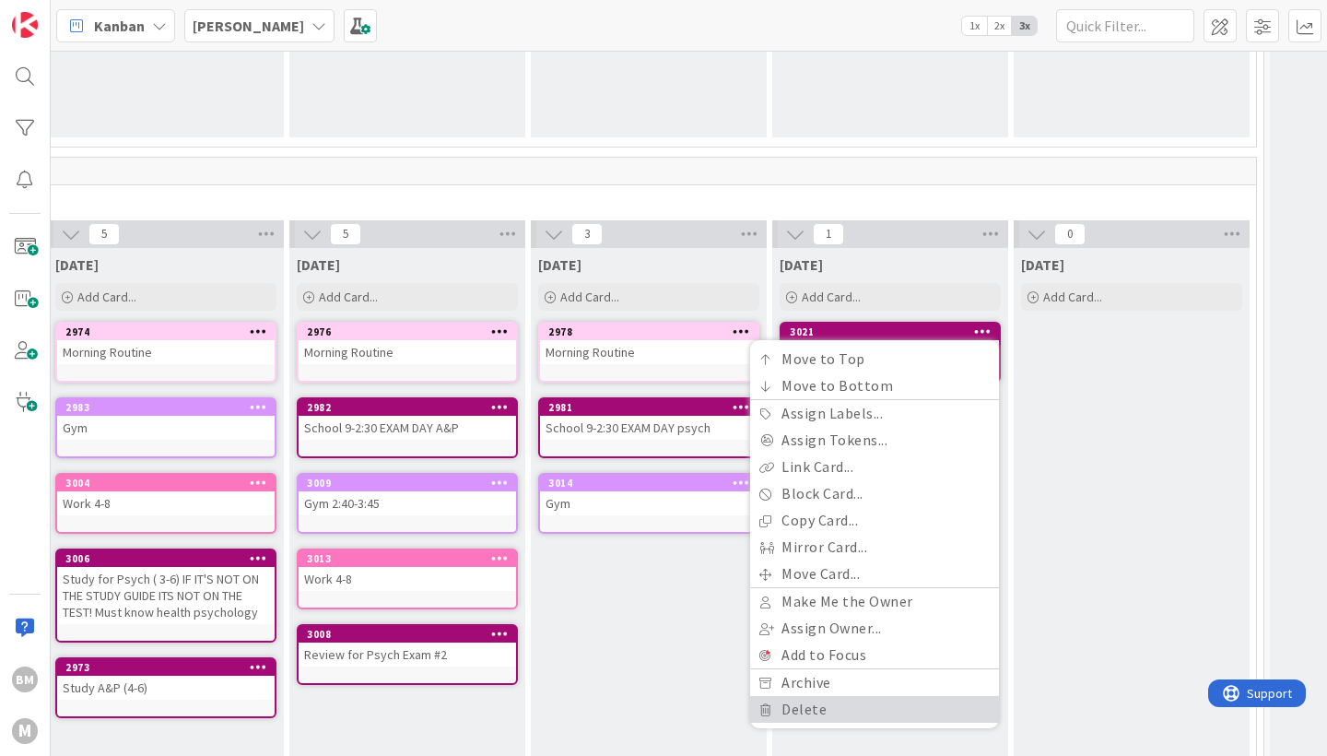
click at [830, 714] on link "Delete" at bounding box center [874, 709] width 249 height 27
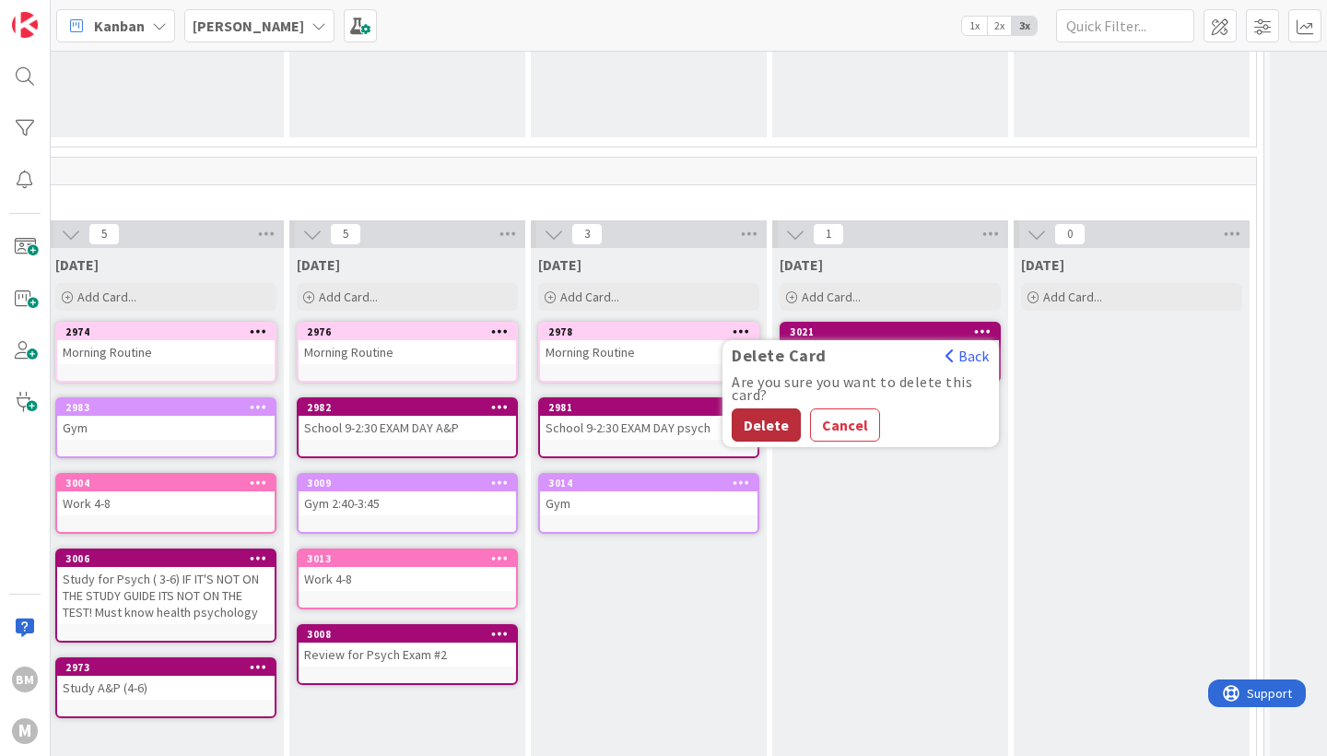
click at [764, 426] on button "Delete" at bounding box center [766, 424] width 69 height 33
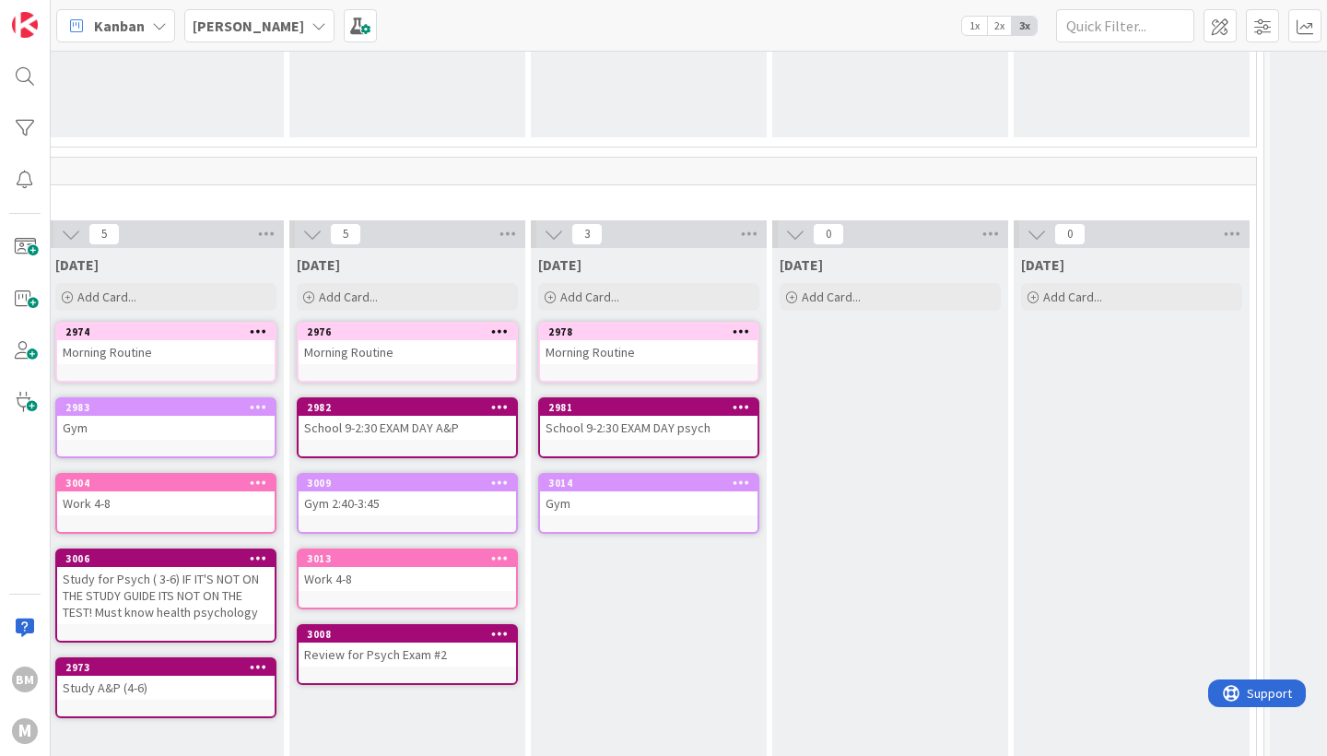
click at [744, 486] on icon at bounding box center [742, 482] width 18 height 13
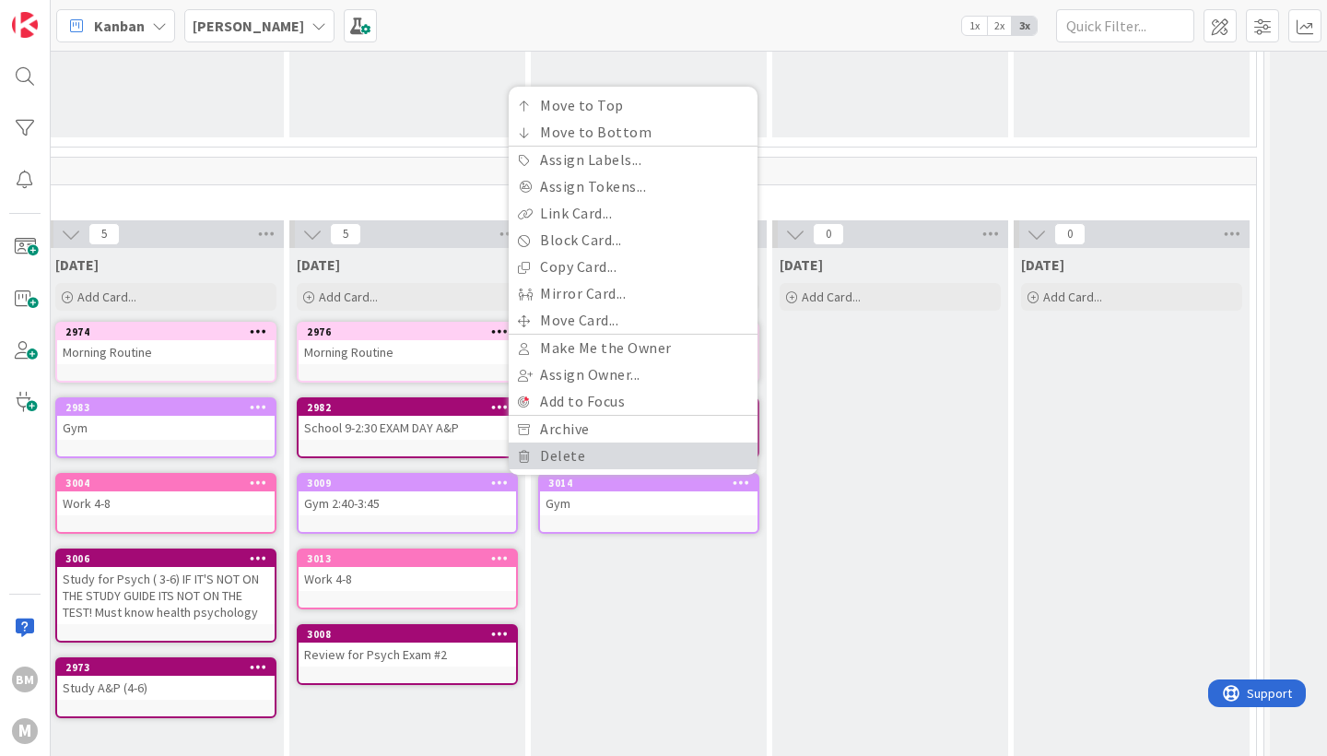
click at [665, 460] on link "Delete" at bounding box center [633, 455] width 249 height 27
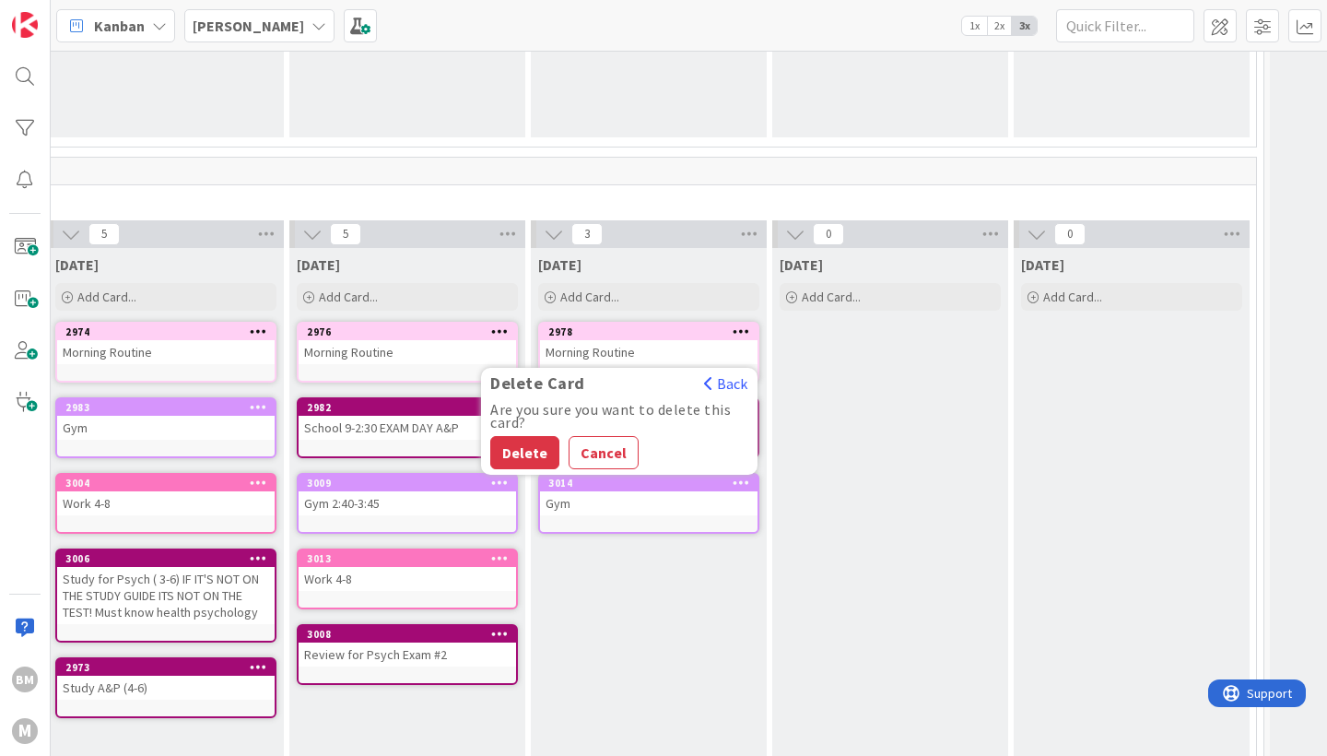
click at [559, 446] on div "Delete Cancel" at bounding box center [619, 452] width 258 height 33
click at [537, 446] on button "Delete" at bounding box center [524, 452] width 69 height 33
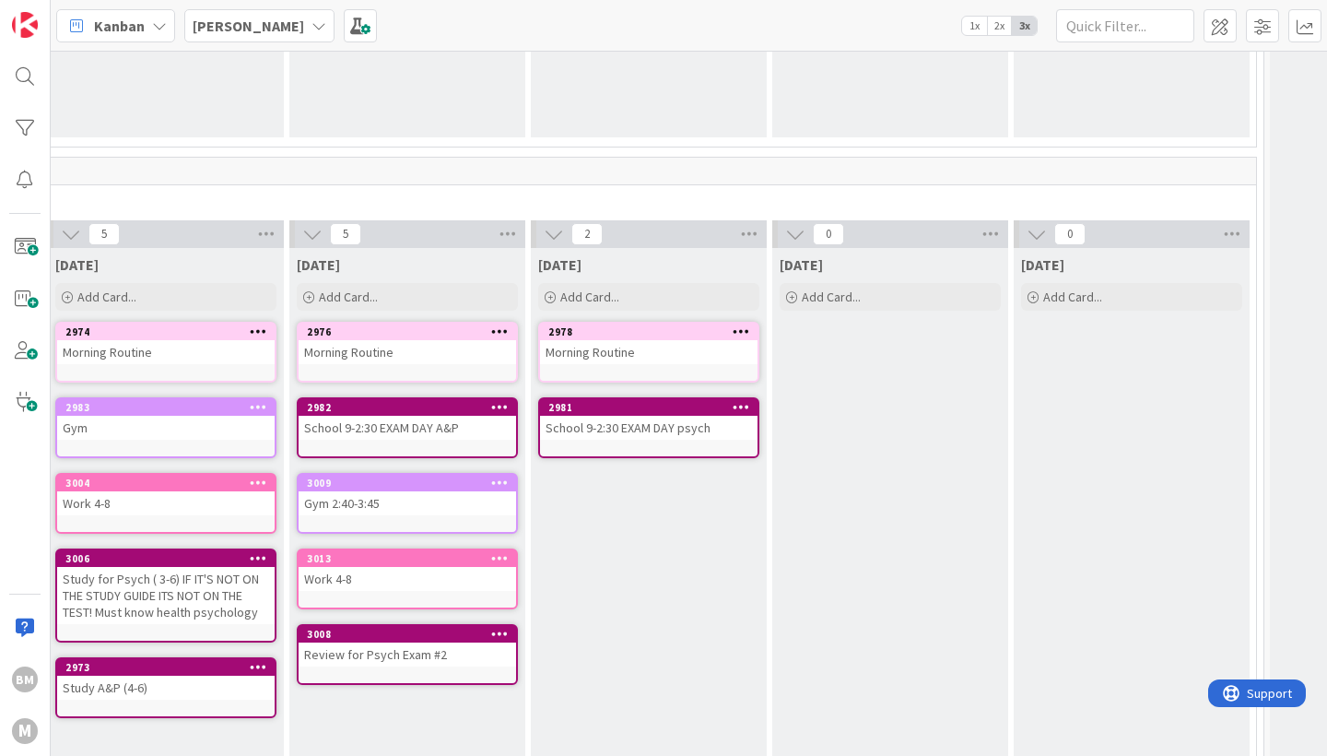
click at [755, 412] on div at bounding box center [740, 407] width 33 height 13
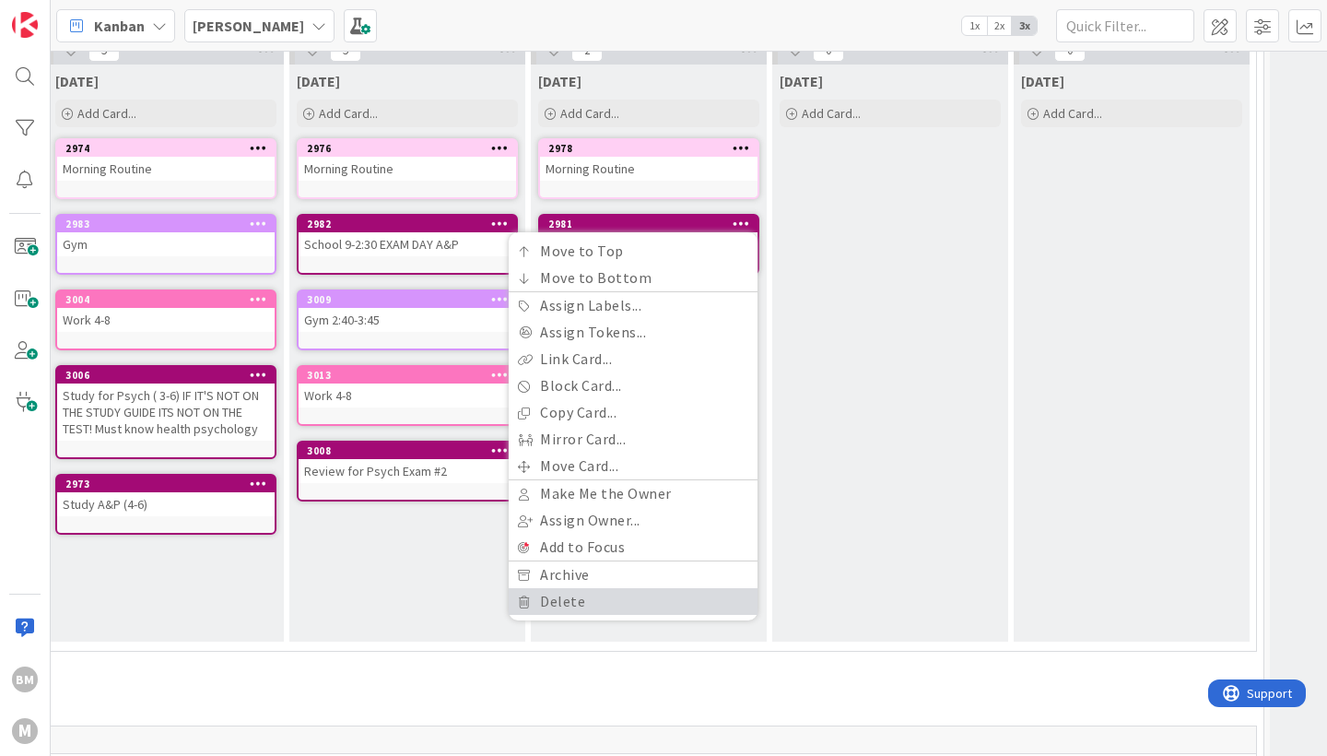
scroll to position [511, 1261]
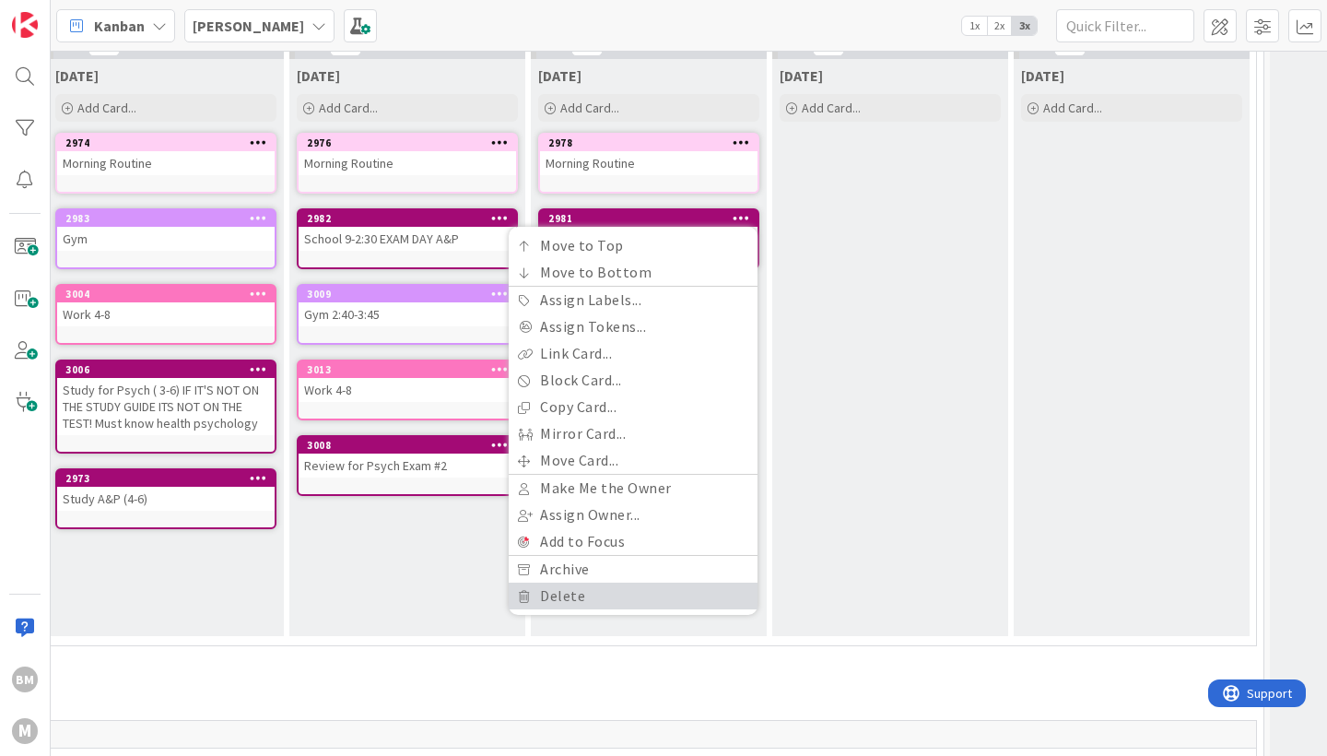
click at [586, 595] on link "Delete" at bounding box center [633, 595] width 249 height 27
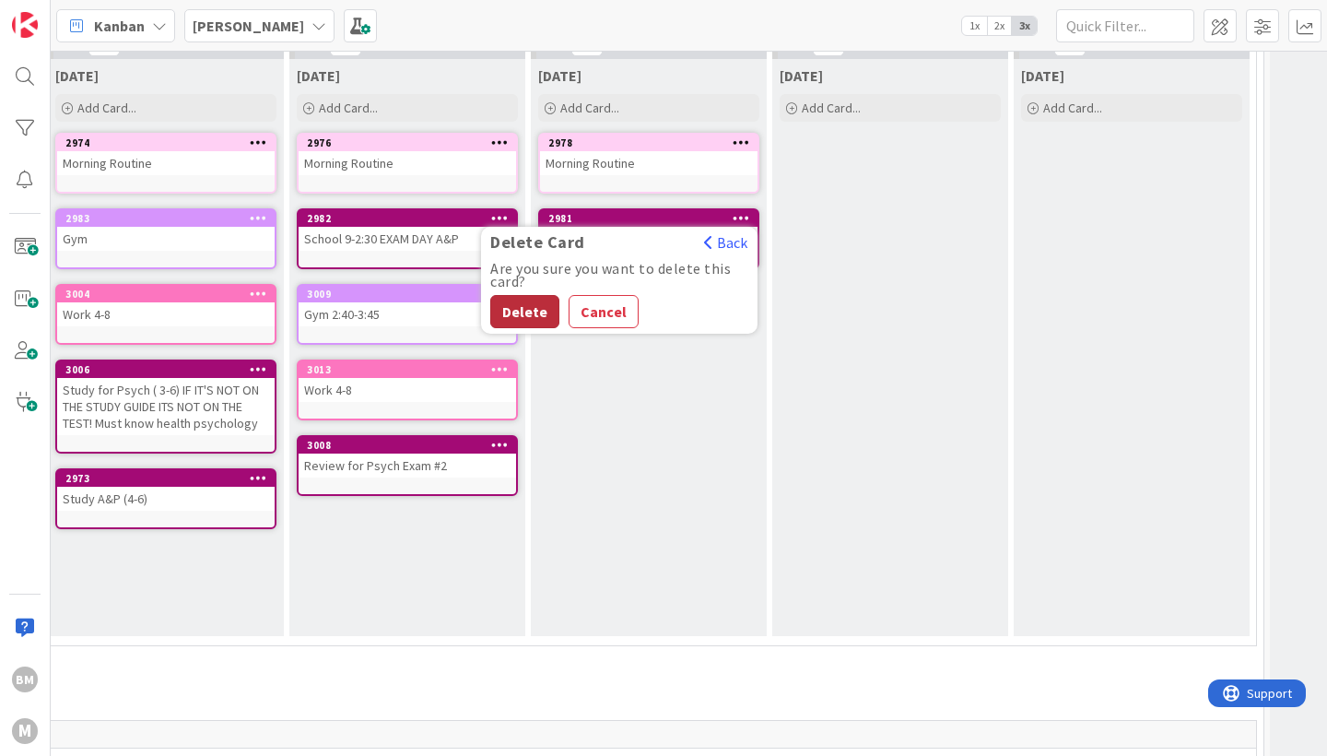
click at [526, 316] on button "Delete" at bounding box center [524, 311] width 69 height 33
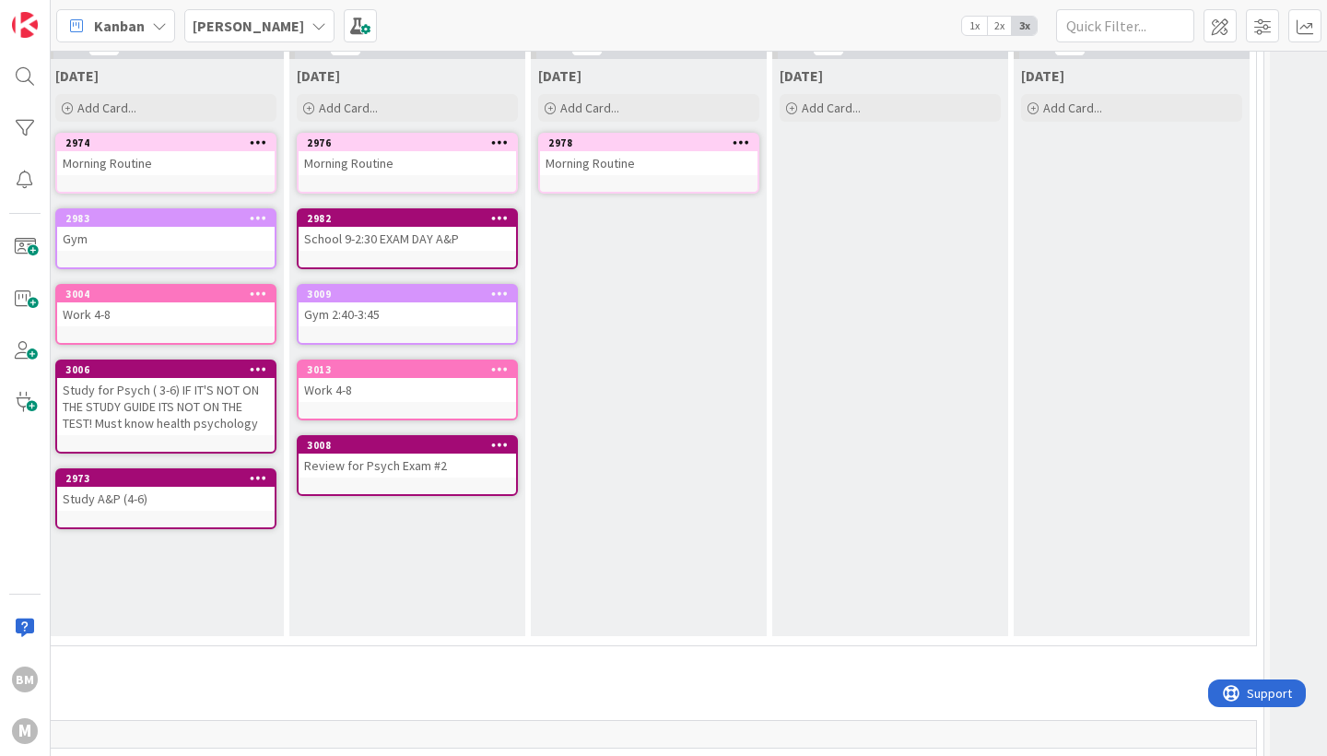
click at [739, 142] on icon at bounding box center [742, 141] width 18 height 13
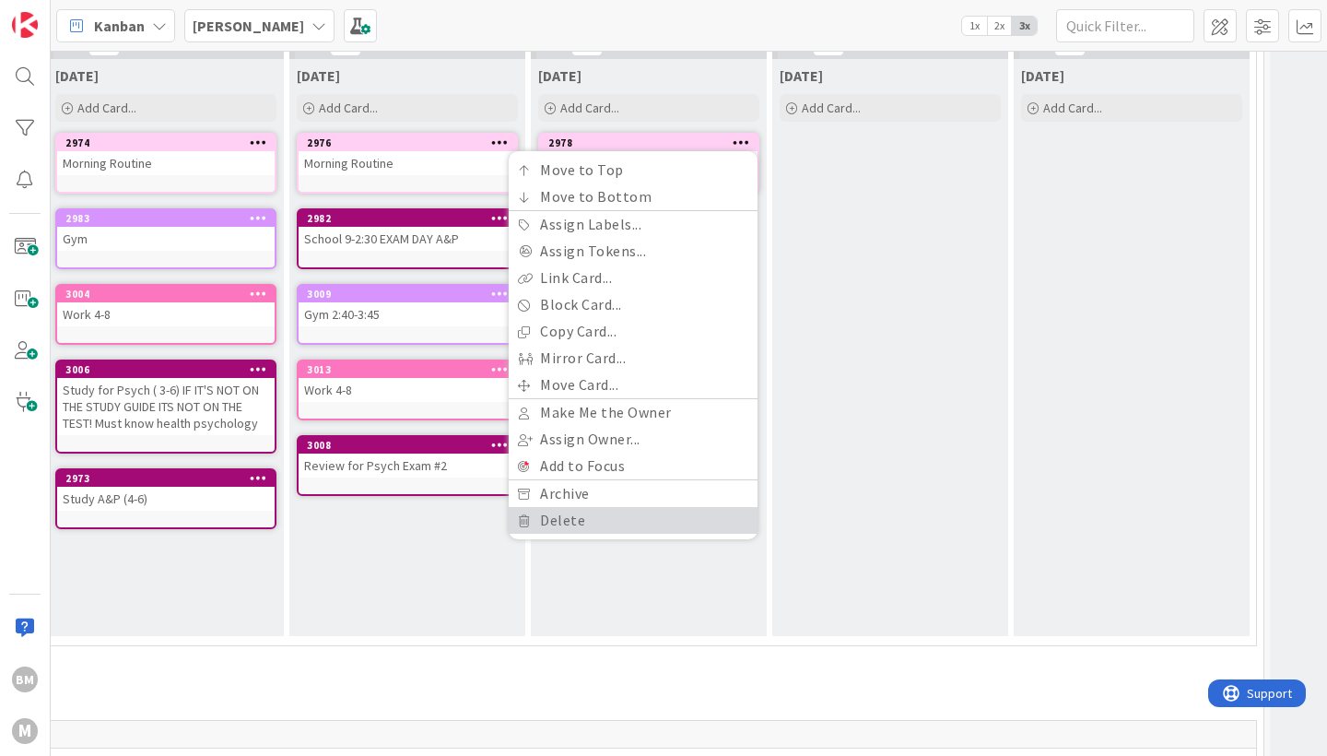
click at [604, 528] on link "Delete" at bounding box center [633, 520] width 249 height 27
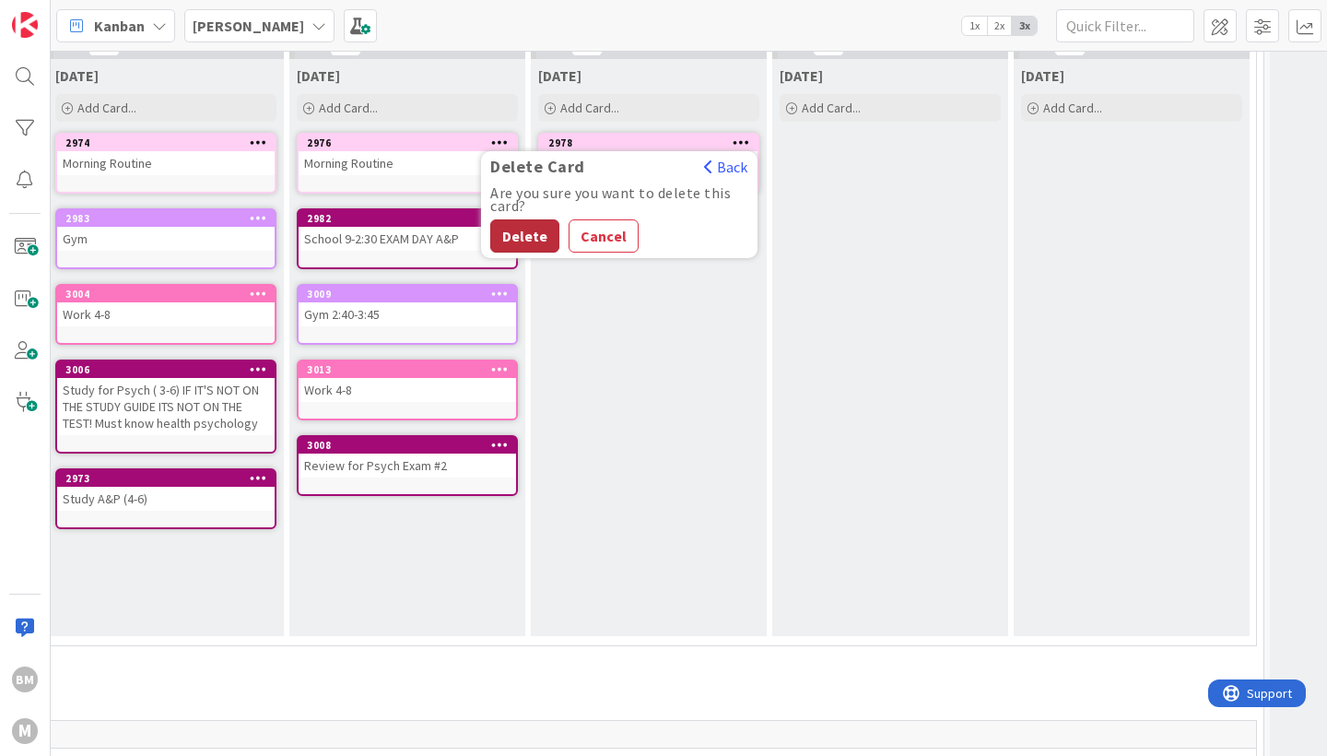
click at [519, 238] on button "Delete" at bounding box center [524, 235] width 69 height 33
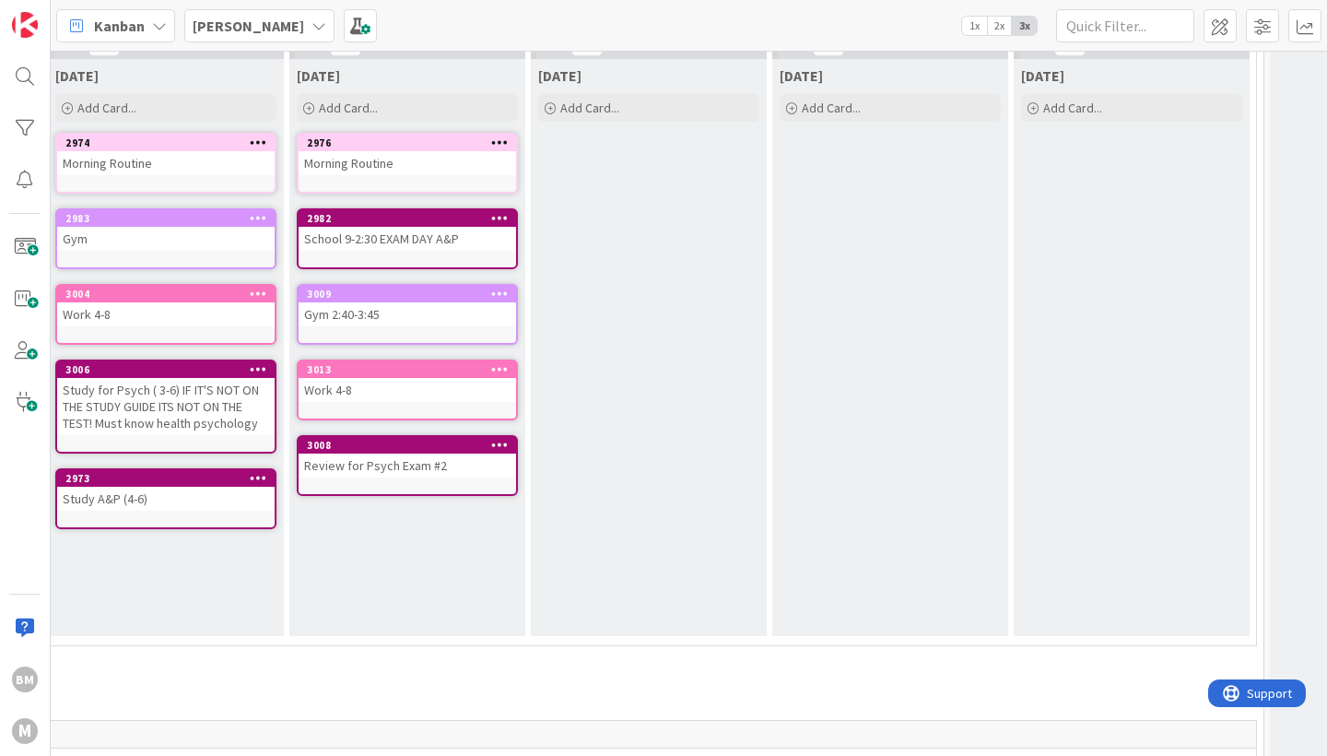
click at [500, 146] on icon at bounding box center [500, 141] width 18 height 13
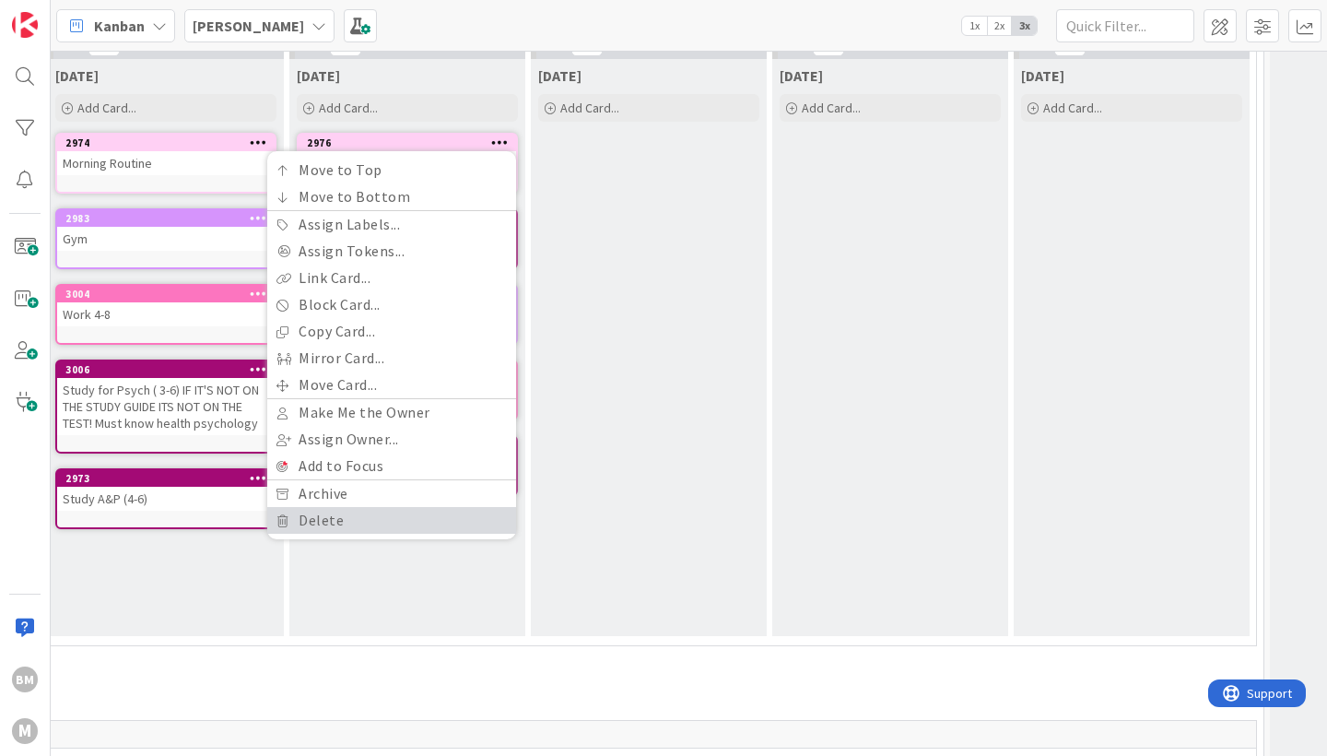
click at [305, 523] on link "Delete" at bounding box center [391, 520] width 249 height 27
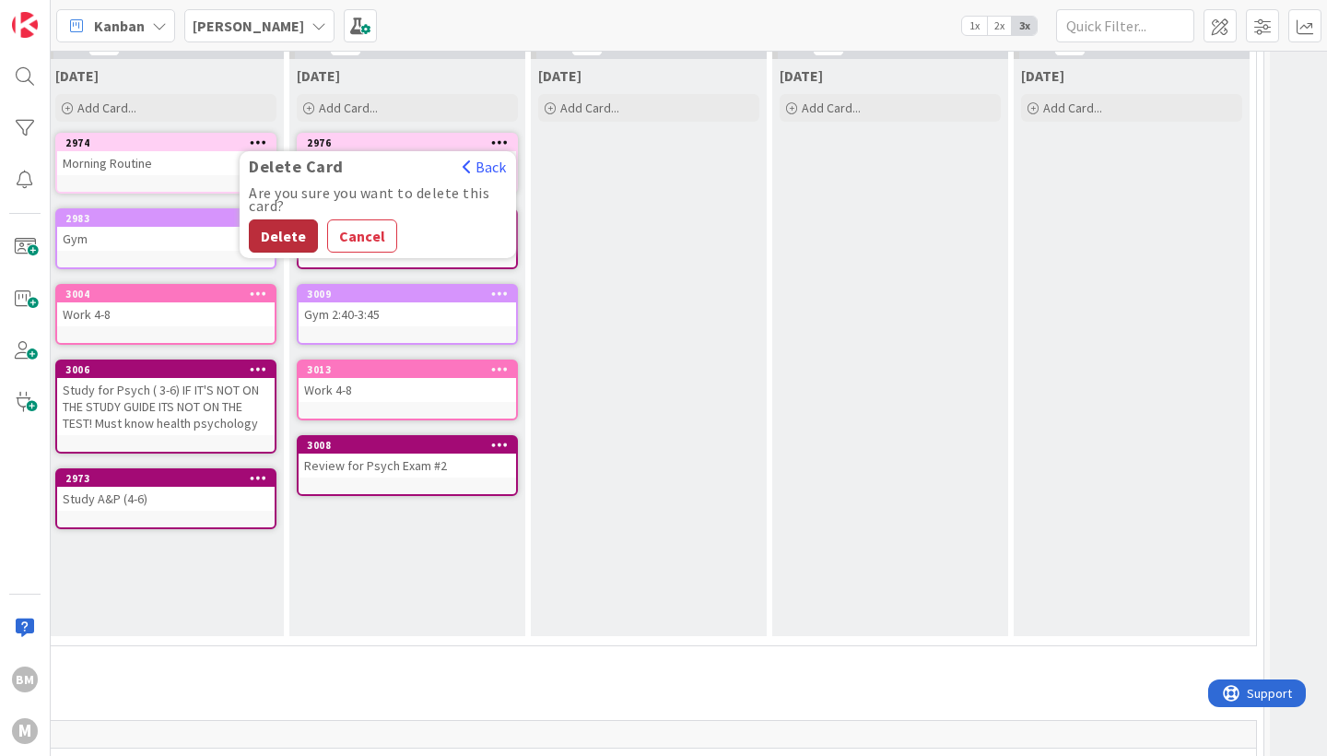
click at [275, 231] on button "Delete" at bounding box center [283, 235] width 69 height 33
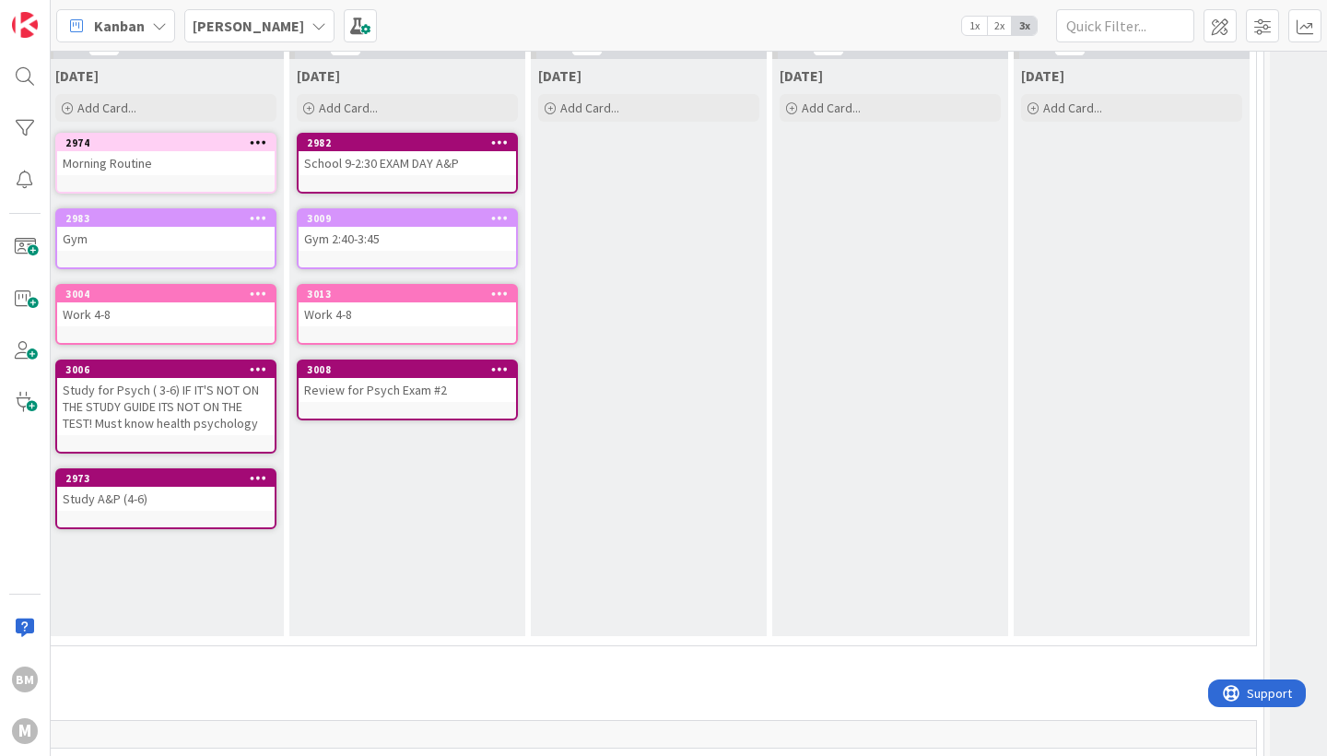
click at [503, 147] on icon at bounding box center [500, 141] width 18 height 13
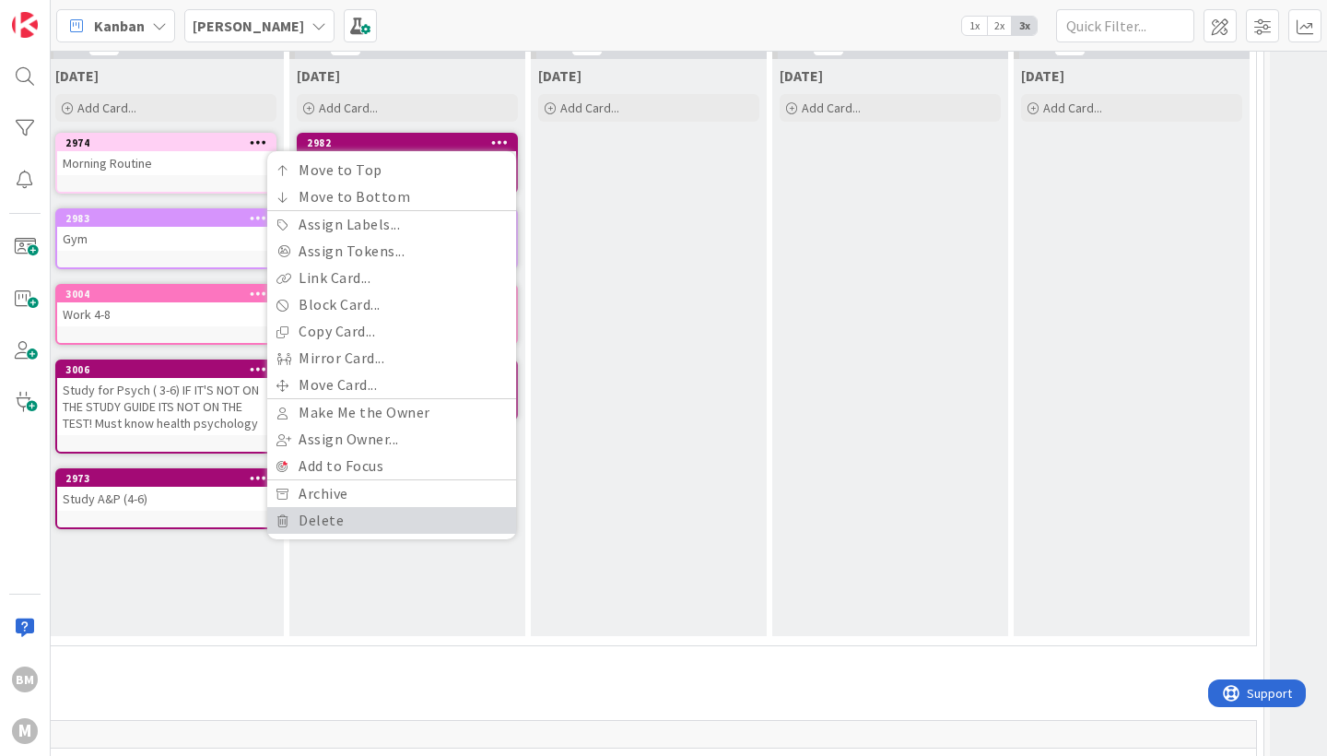
click at [311, 511] on link "Delete" at bounding box center [391, 520] width 249 height 27
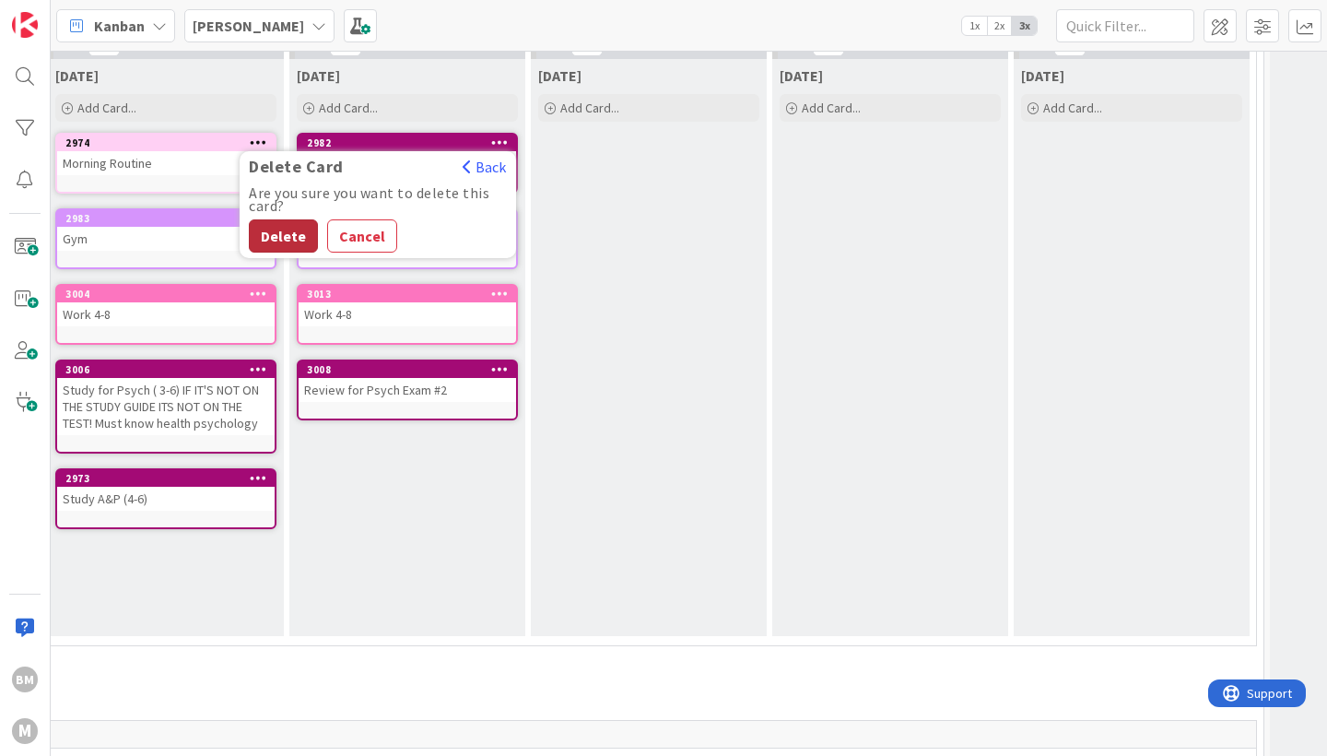
click at [288, 230] on button "Delete" at bounding box center [283, 235] width 69 height 33
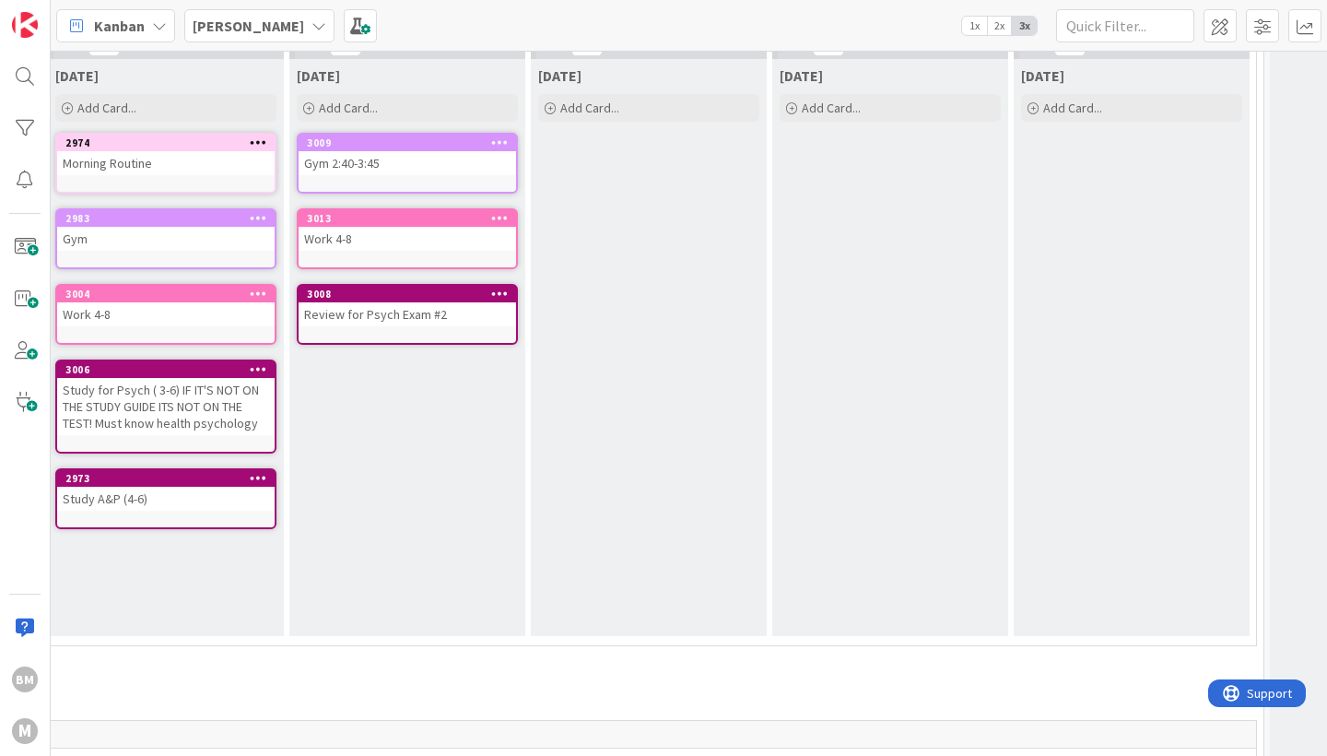
click at [503, 154] on div "Gym 2:40-3:45" at bounding box center [408, 163] width 218 height 24
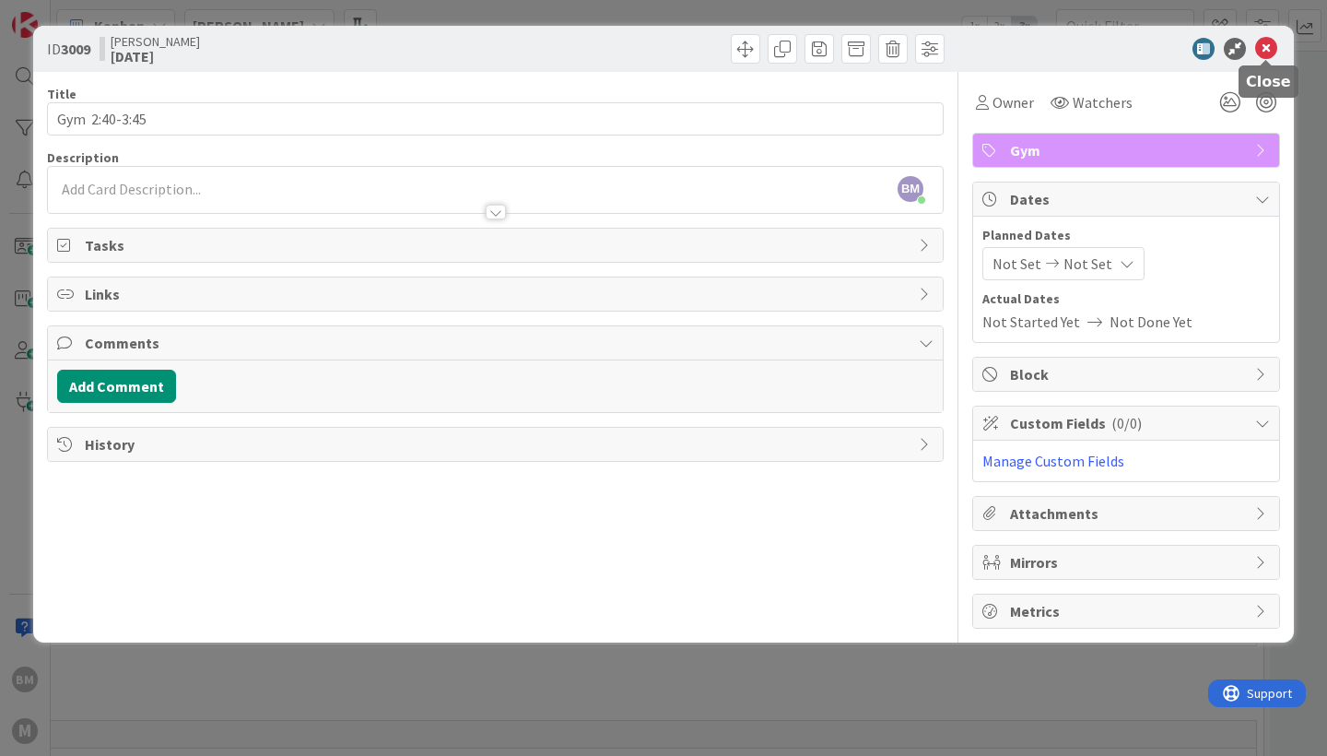
click at [1265, 39] on icon at bounding box center [1266, 49] width 22 height 22
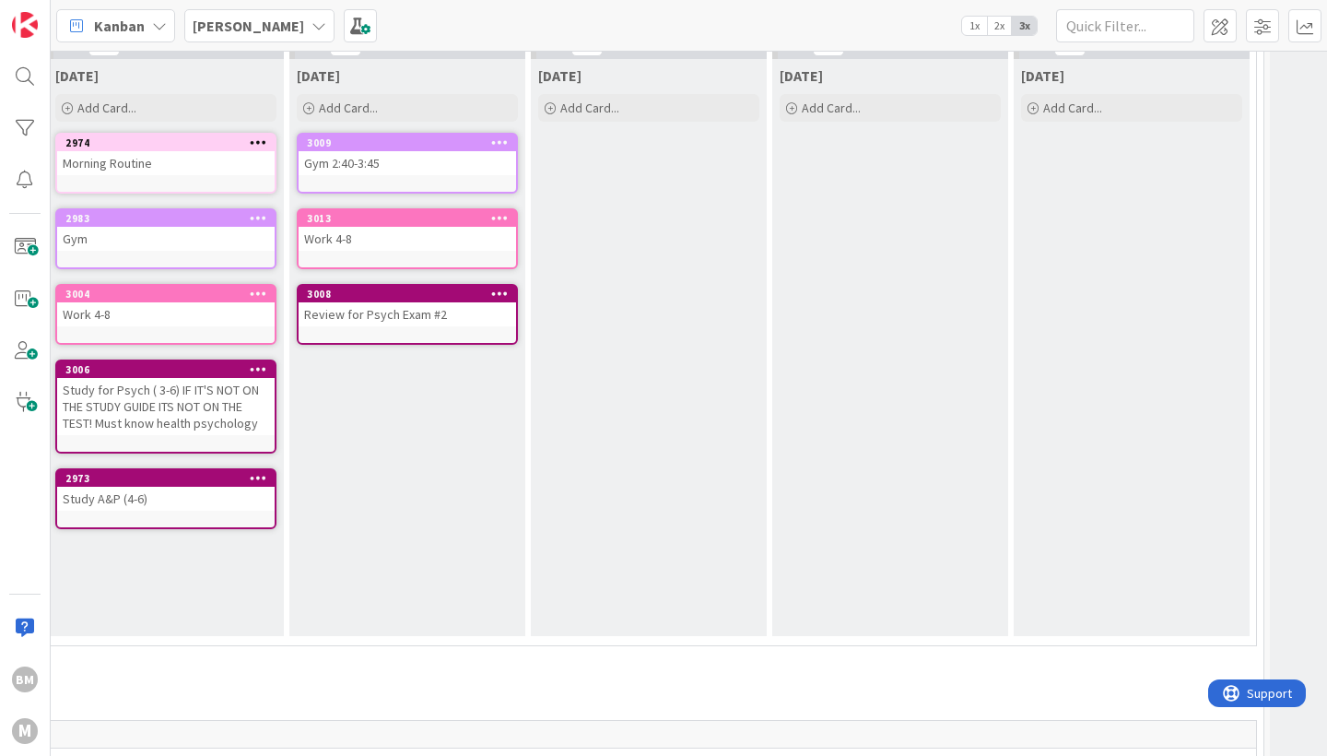
click at [502, 143] on icon at bounding box center [500, 141] width 18 height 13
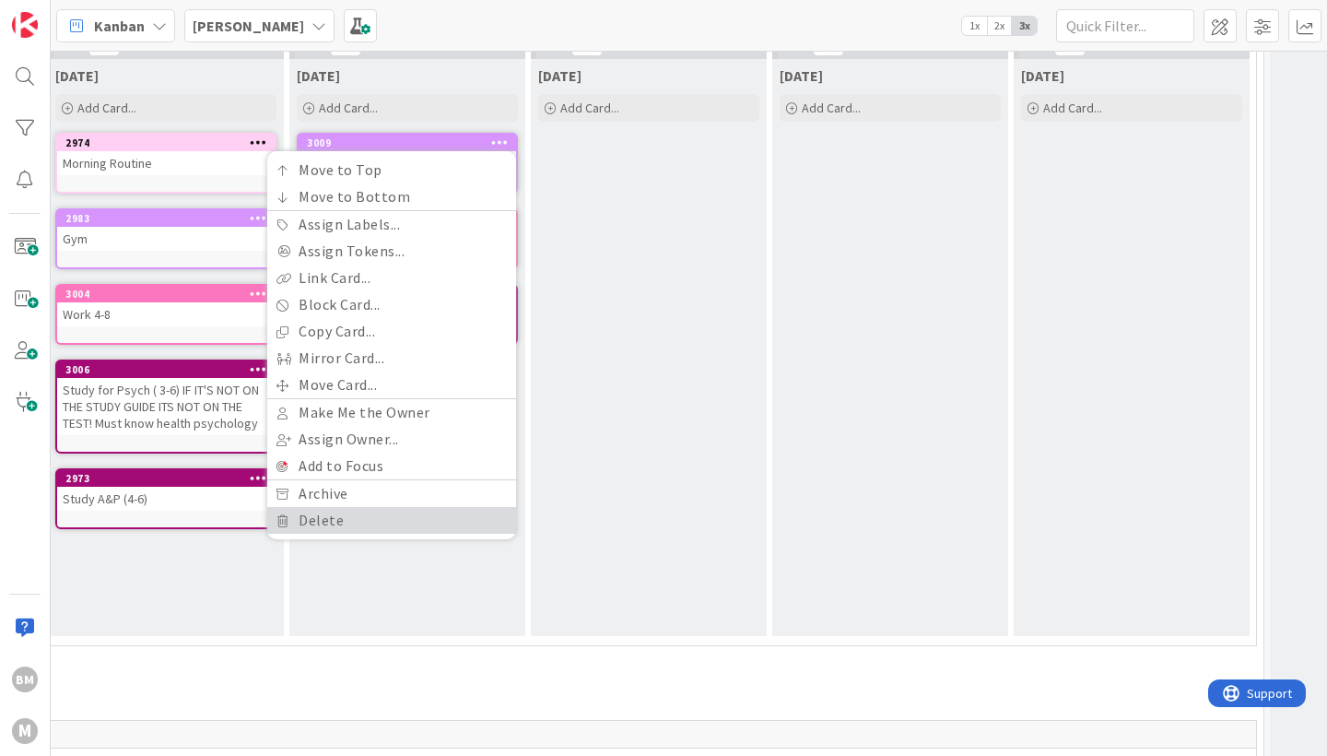
click at [359, 514] on link "Delete" at bounding box center [391, 520] width 249 height 27
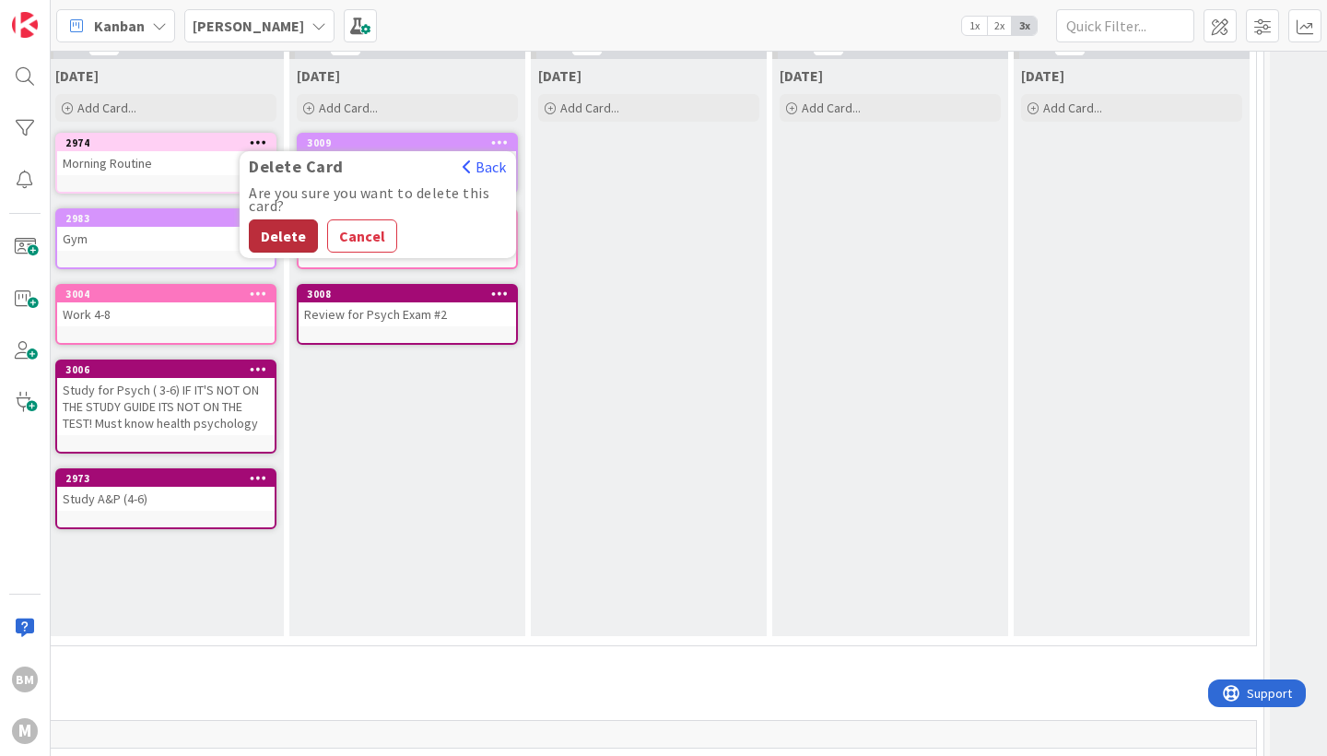
click at [291, 235] on button "Delete" at bounding box center [283, 235] width 69 height 33
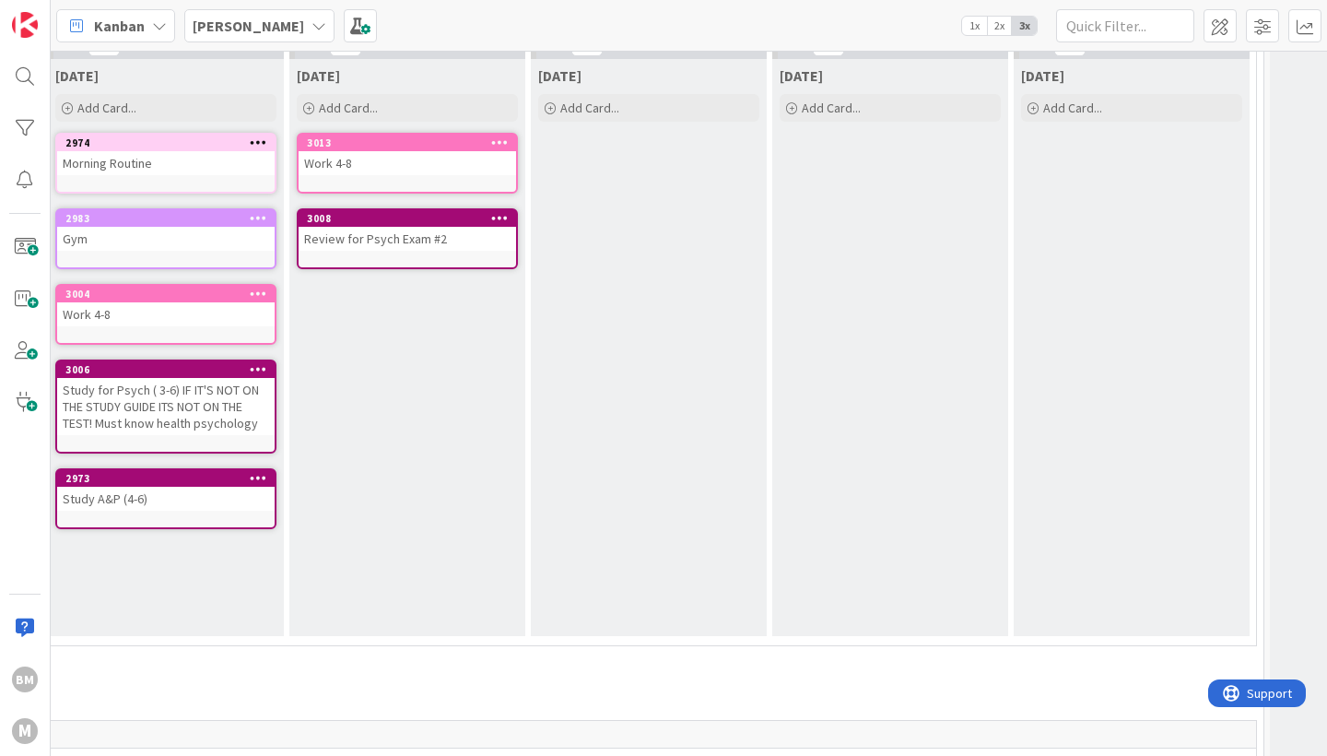
click at [502, 229] on div "Review for Psych Exam #2" at bounding box center [408, 239] width 218 height 24
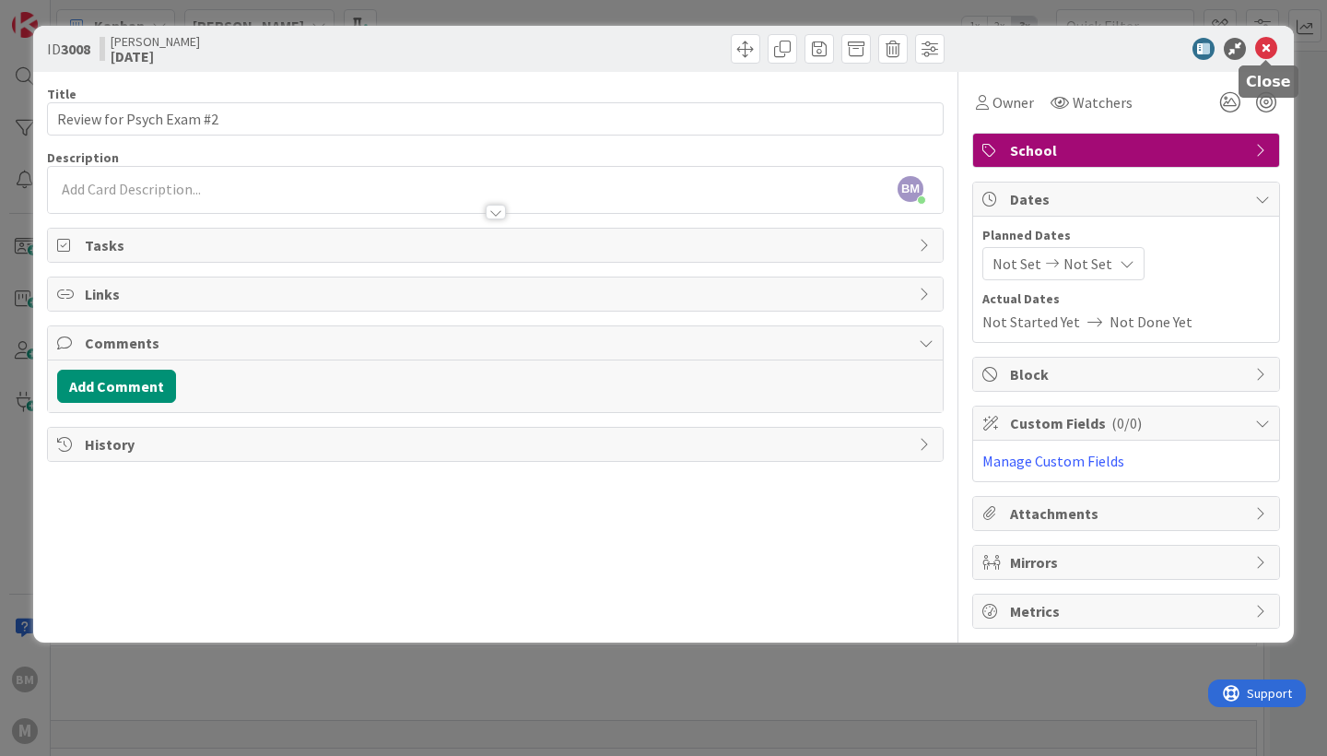
click at [1266, 47] on icon at bounding box center [1266, 49] width 22 height 22
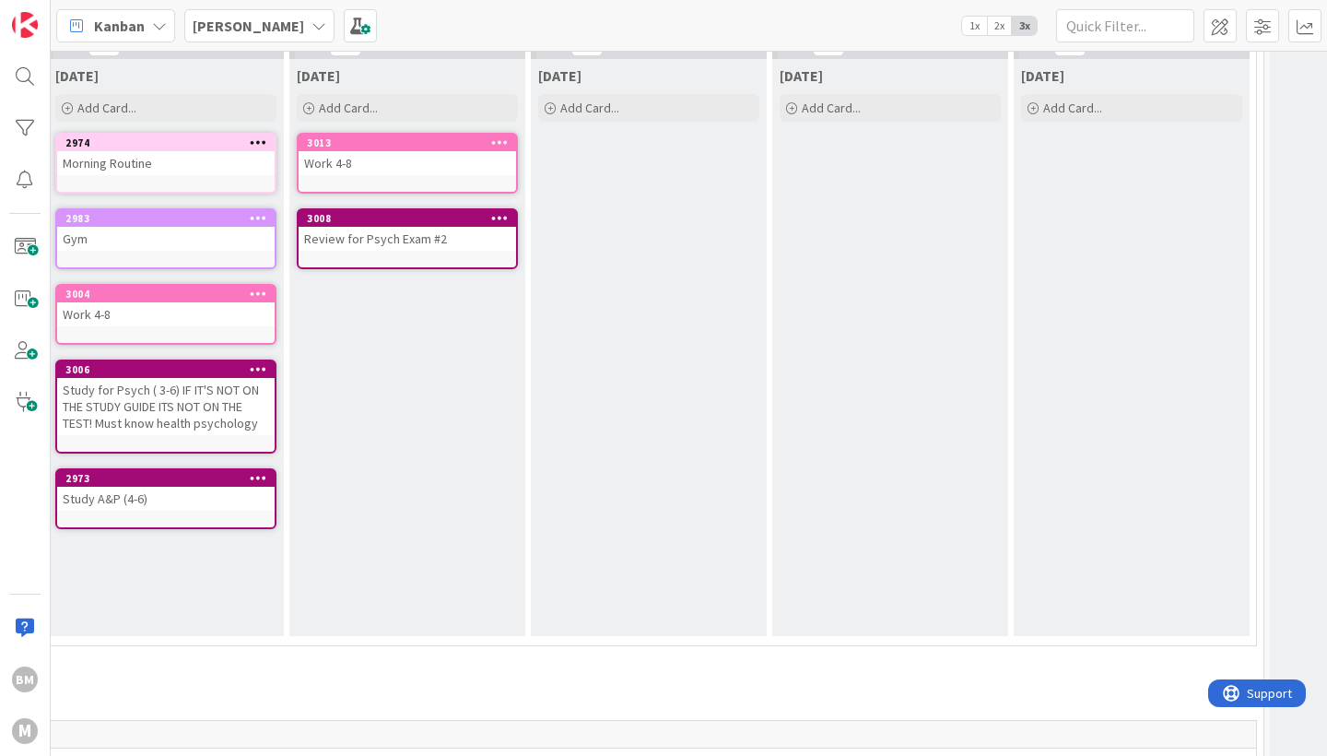
click at [505, 218] on icon at bounding box center [500, 217] width 18 height 13
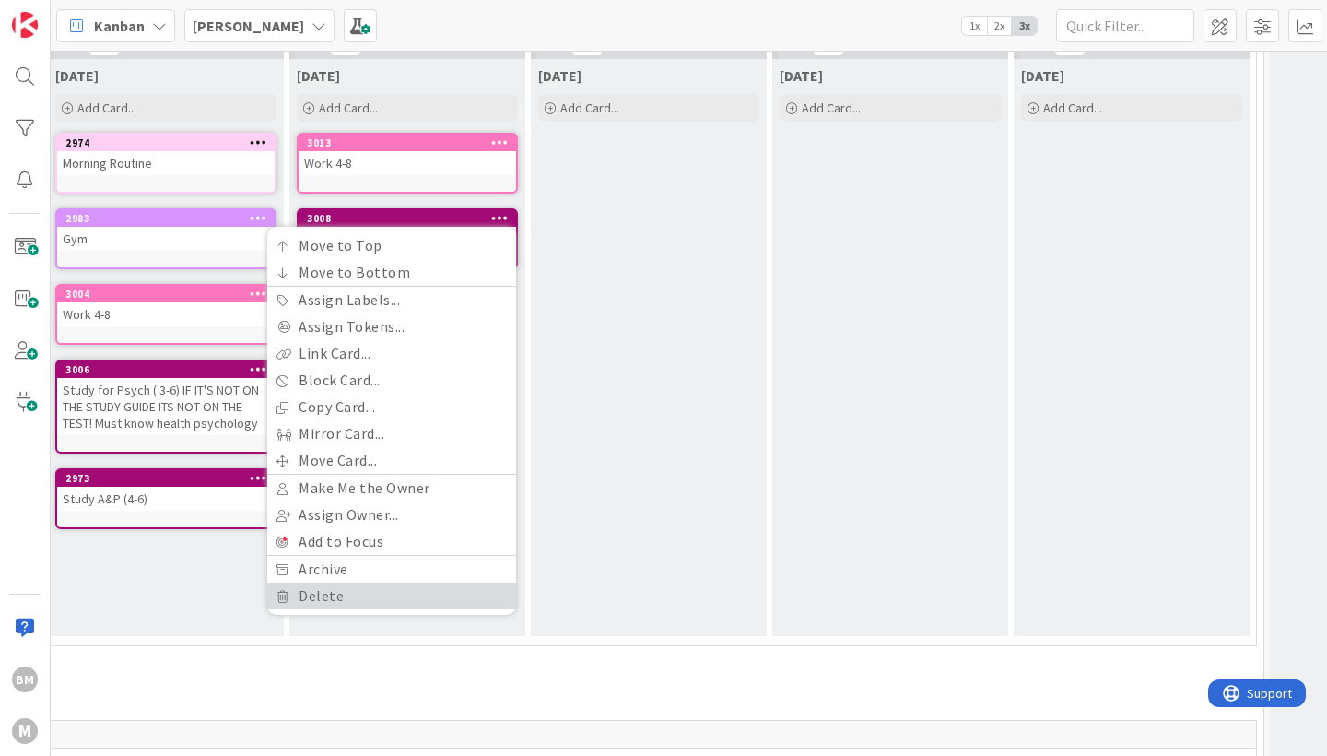
click at [293, 602] on link "Delete" at bounding box center [391, 595] width 249 height 27
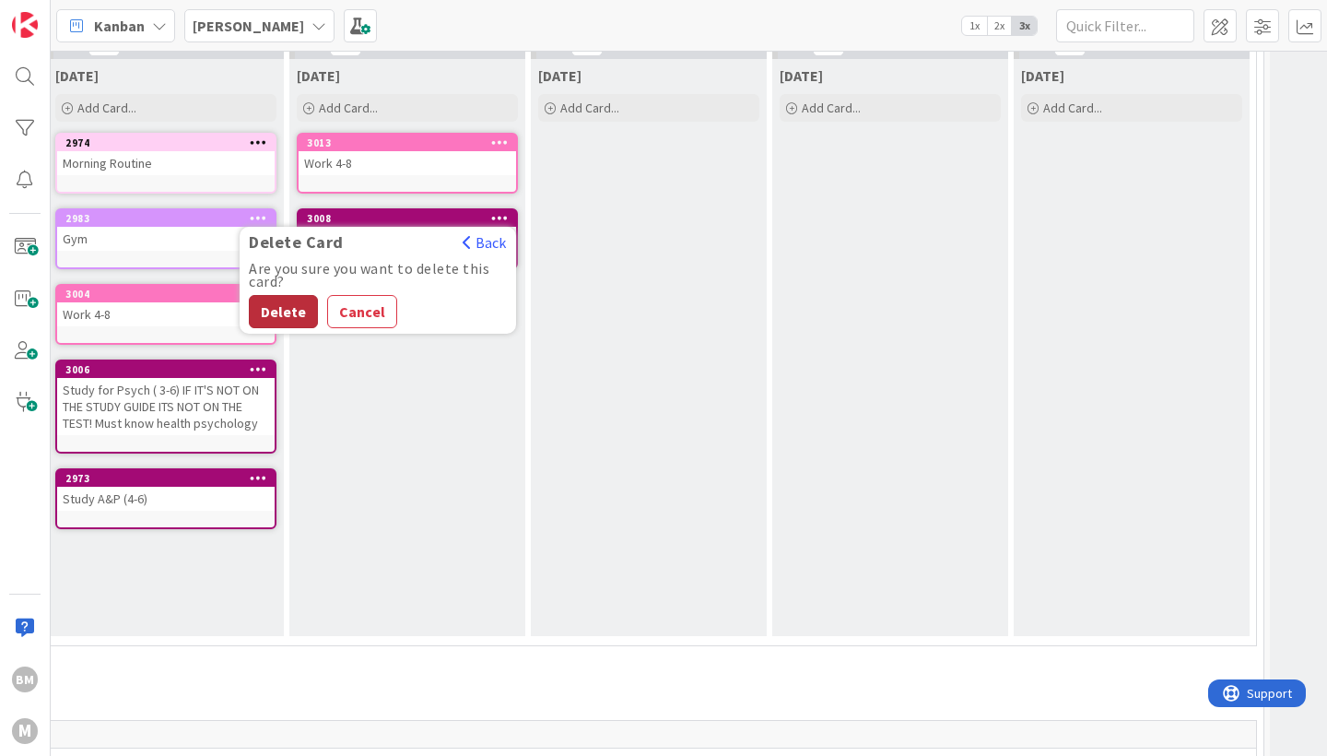
click at [274, 314] on button "Delete" at bounding box center [283, 311] width 69 height 33
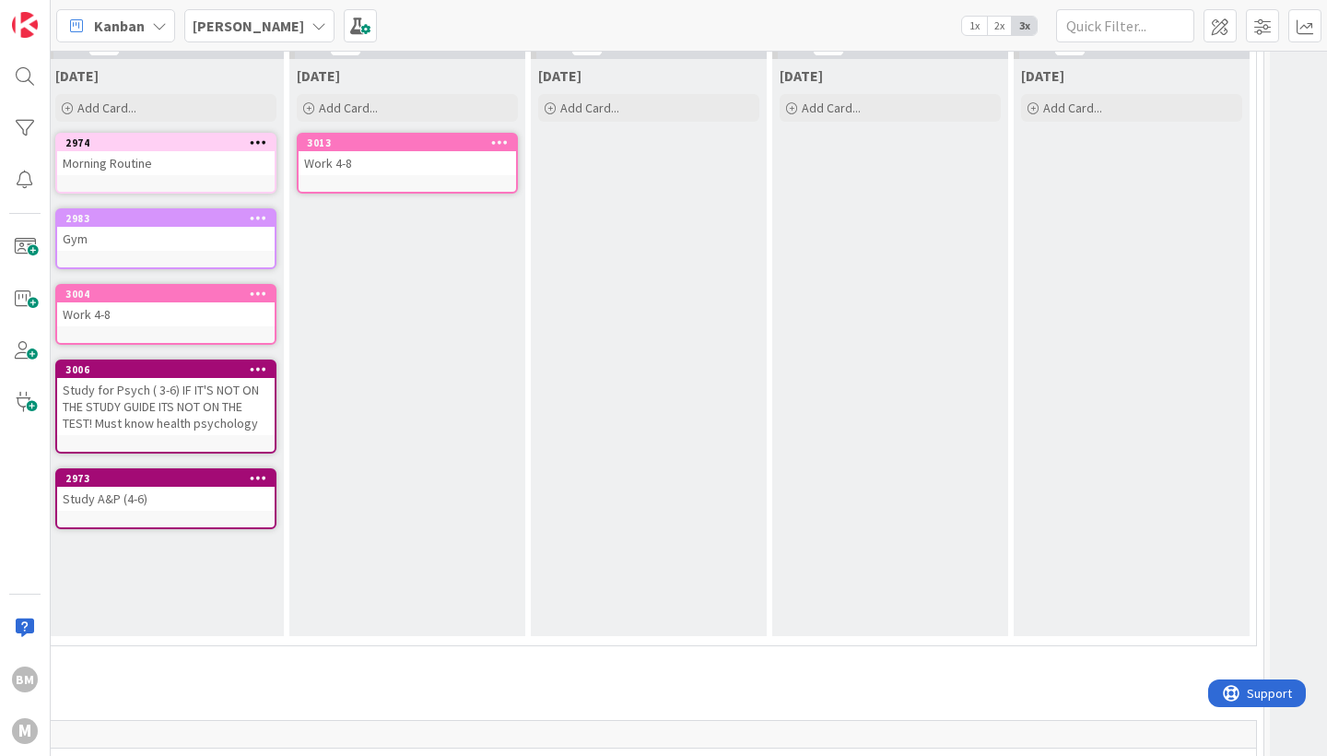
click at [498, 144] on icon at bounding box center [500, 141] width 18 height 13
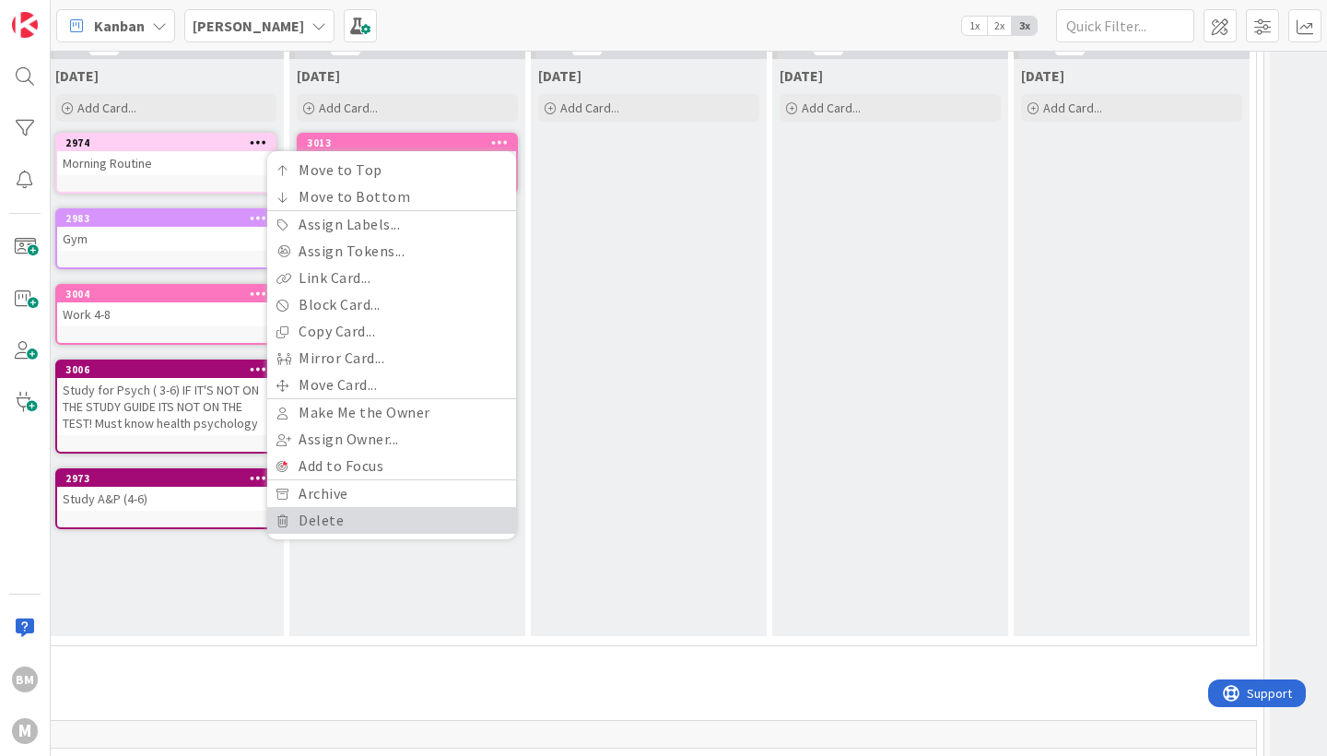
click at [348, 519] on link "Delete" at bounding box center [391, 520] width 249 height 27
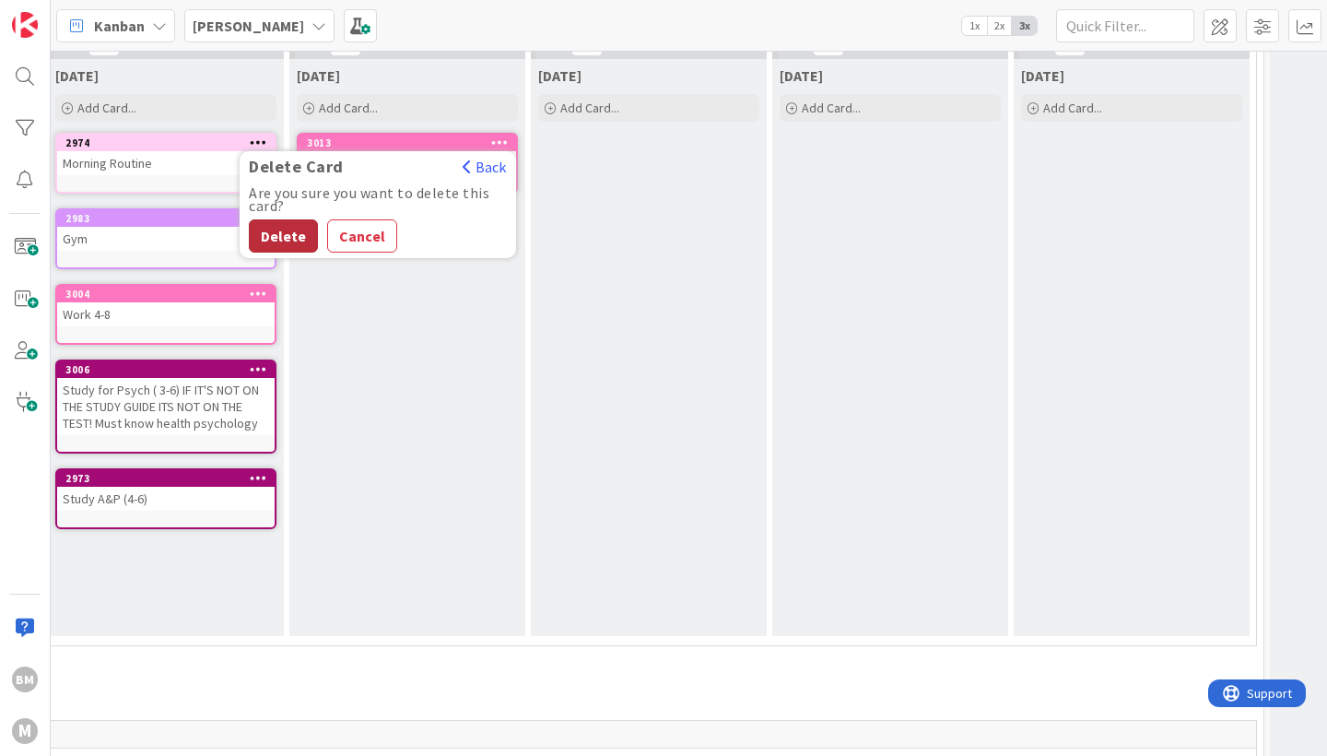
click at [279, 241] on button "Delete" at bounding box center [283, 235] width 69 height 33
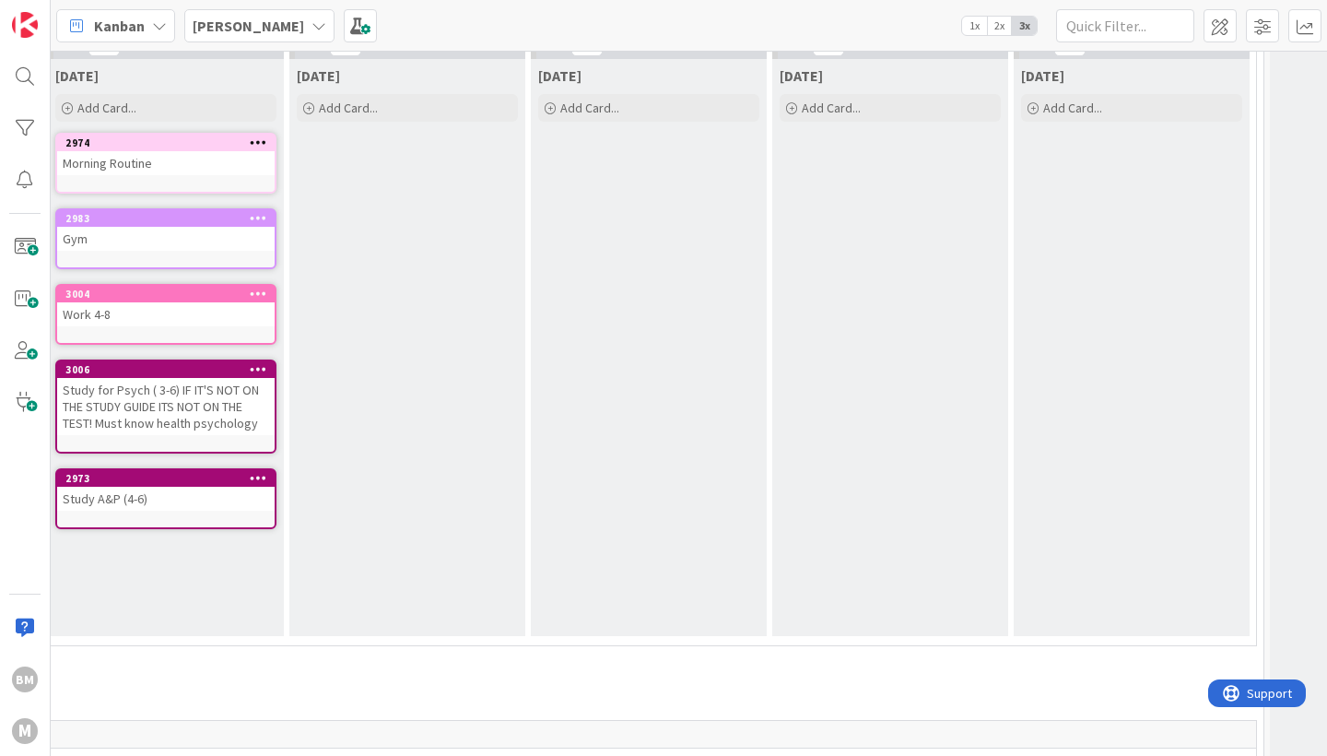
click at [262, 484] on icon at bounding box center [259, 477] width 18 height 13
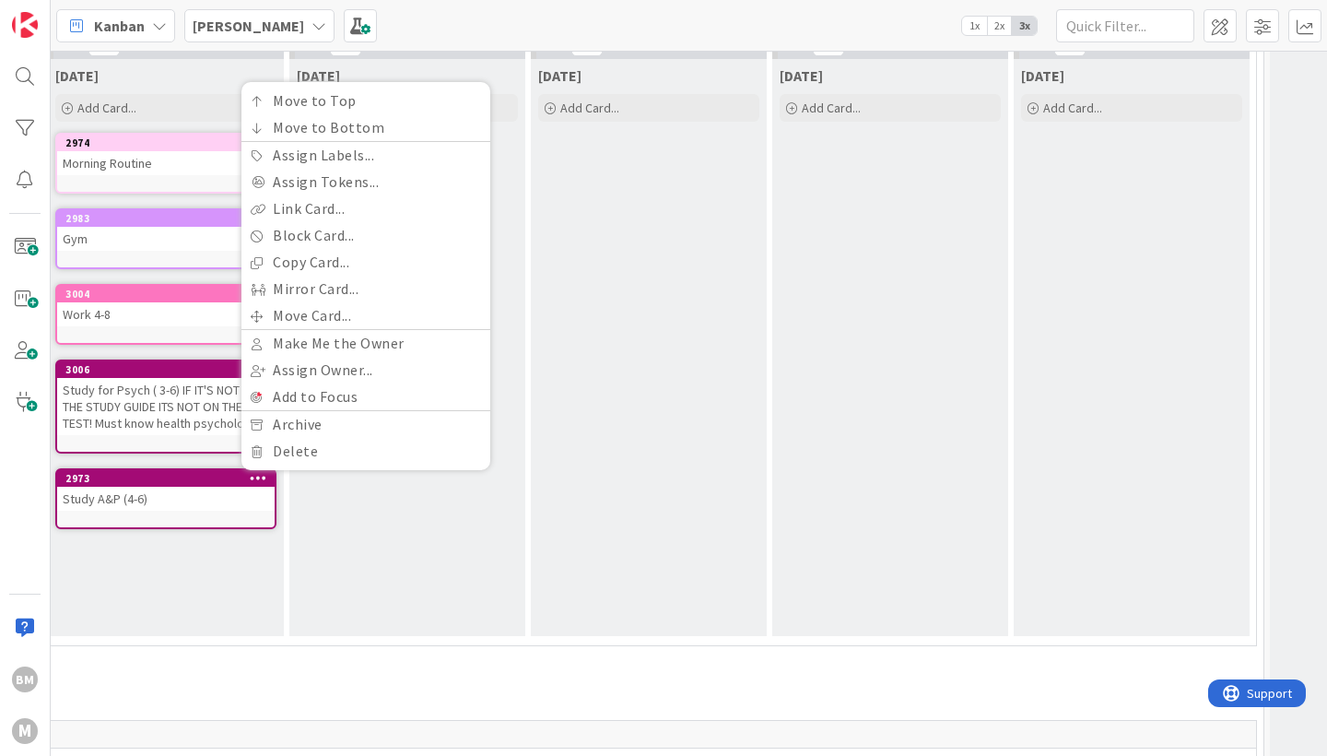
click at [277, 466] on div "Move to Top Move to Bottom Assign Labels... Assign Tokens... Link Card... Block…" at bounding box center [365, 276] width 249 height 388
click at [283, 444] on link "Delete" at bounding box center [365, 451] width 249 height 27
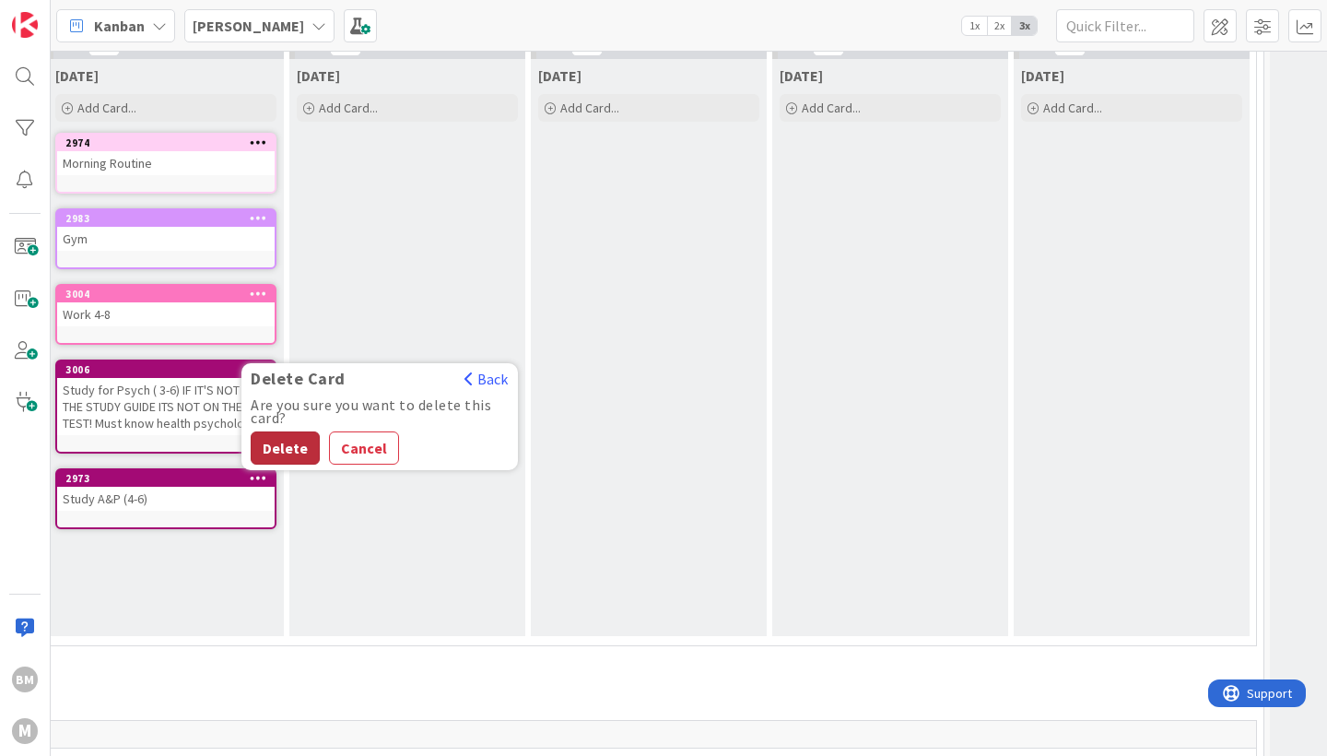
click at [279, 454] on button "Delete" at bounding box center [285, 447] width 69 height 33
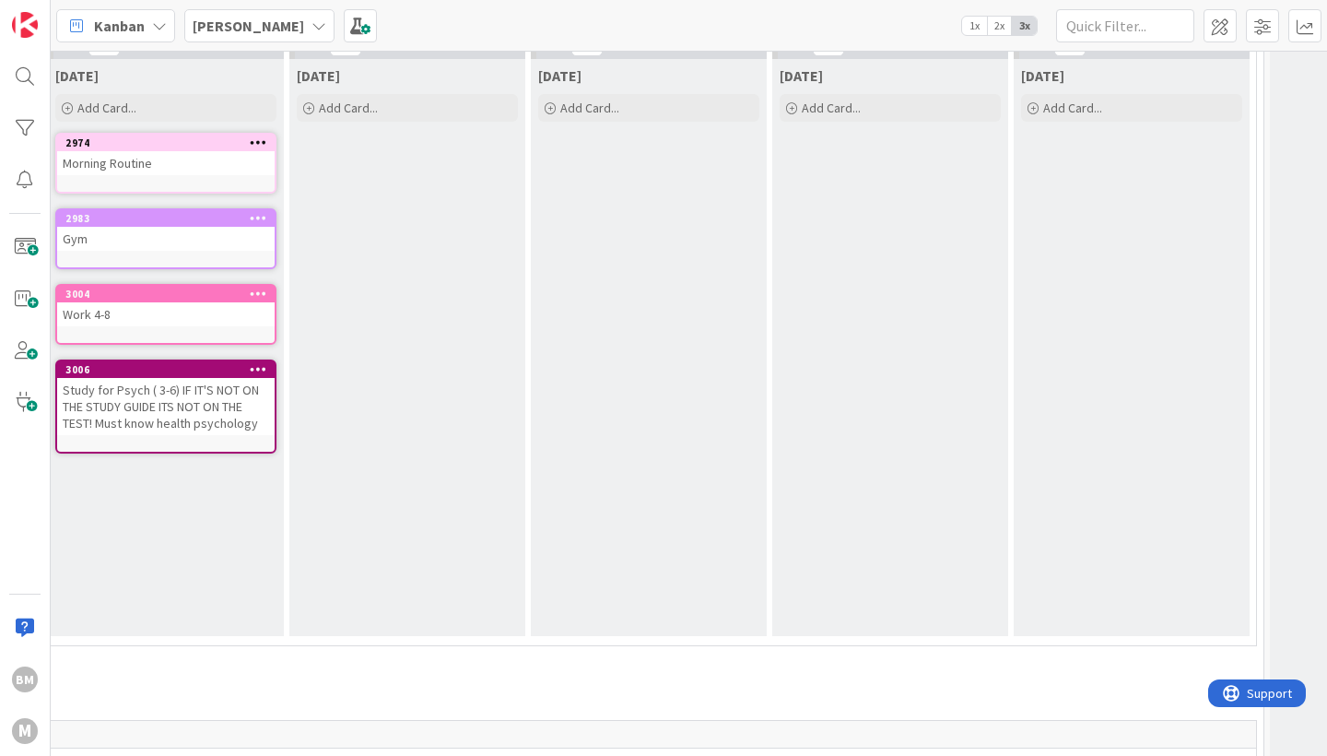
click at [264, 375] on icon at bounding box center [259, 368] width 18 height 13
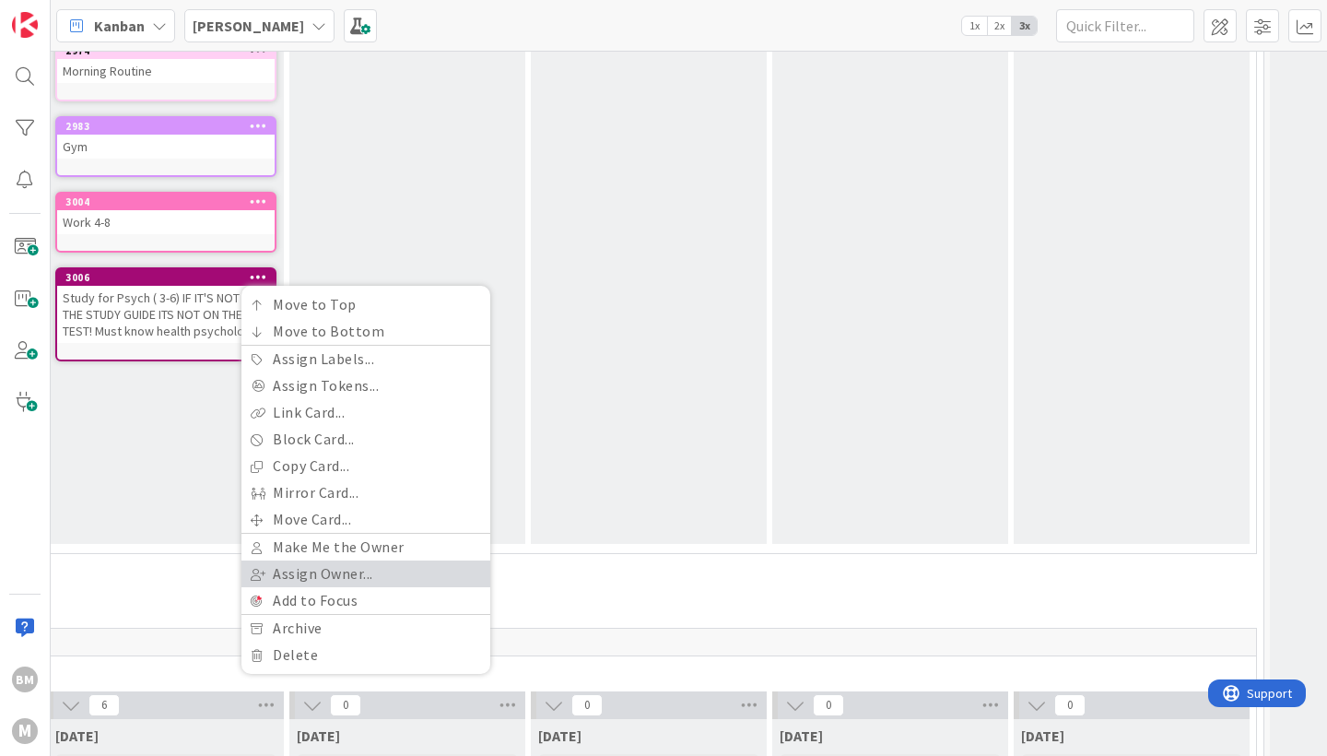
scroll to position [623, 1261]
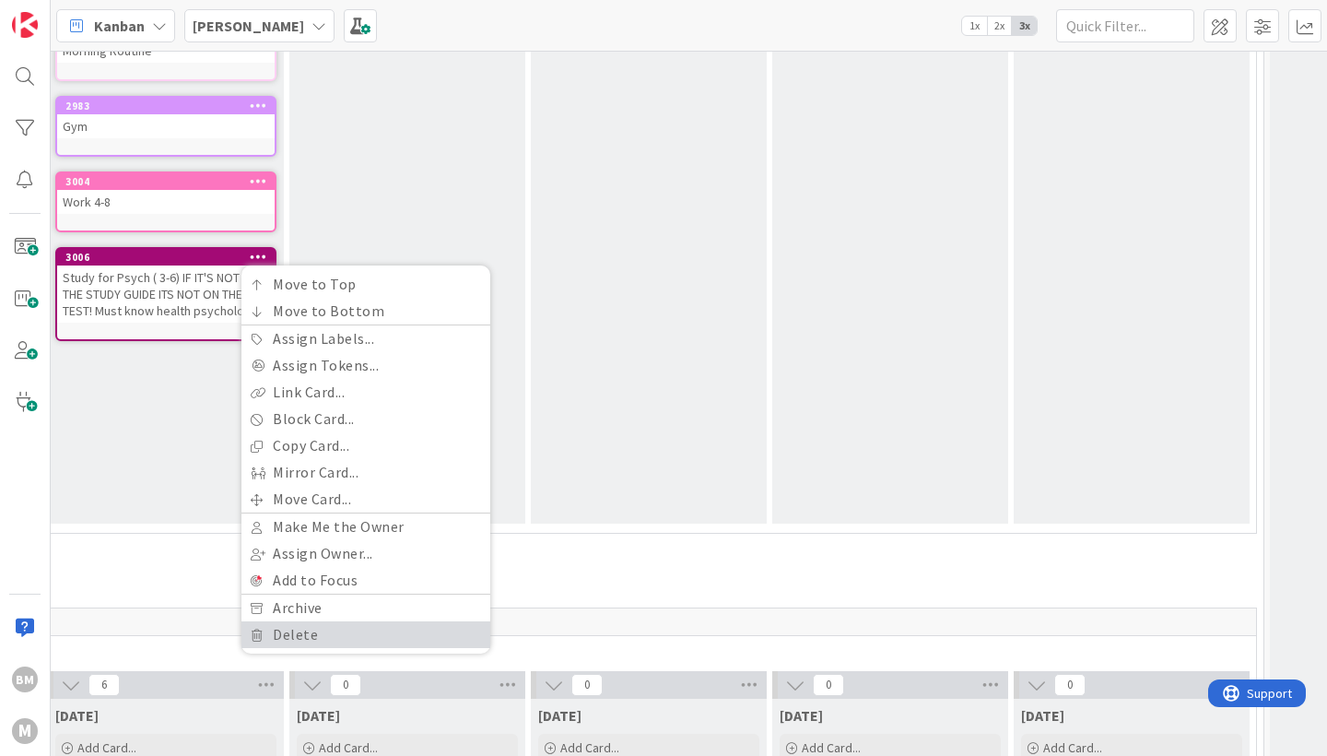
click at [276, 636] on link "Delete" at bounding box center [365, 634] width 249 height 27
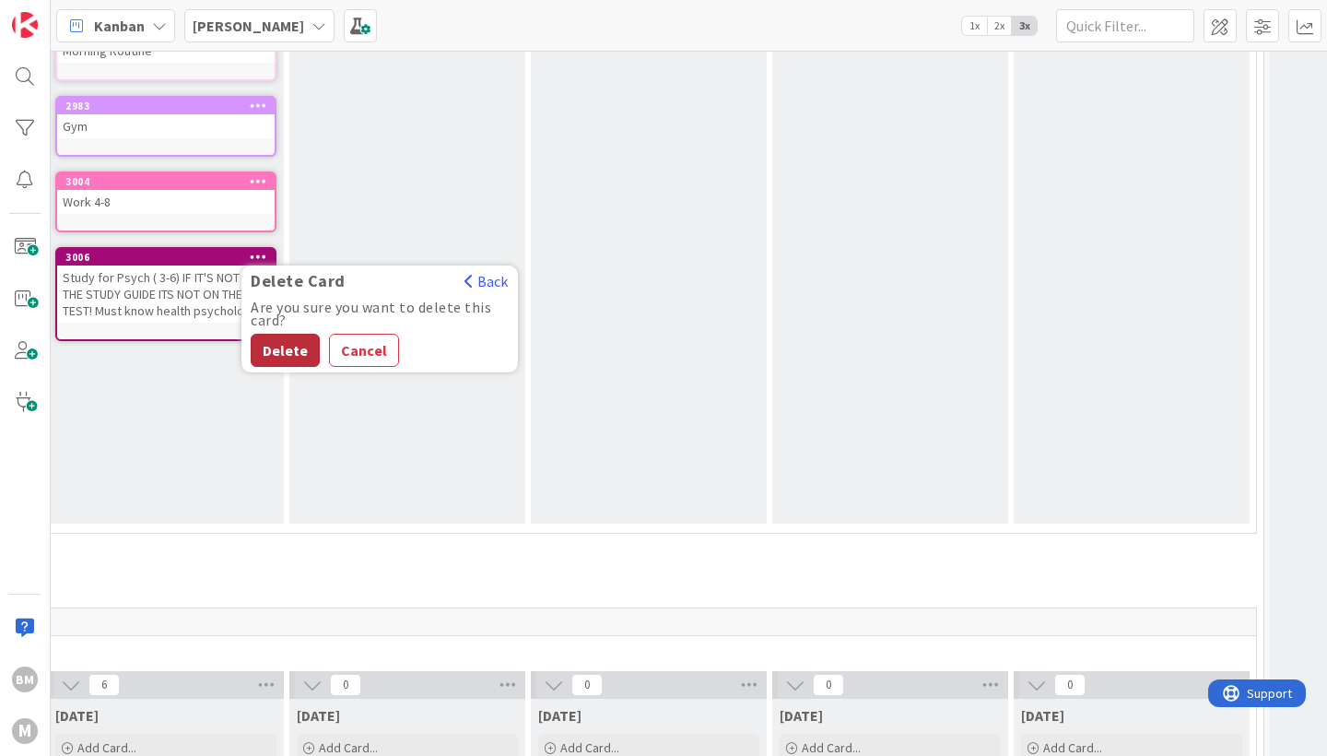
click at [270, 359] on button "Delete" at bounding box center [285, 350] width 69 height 33
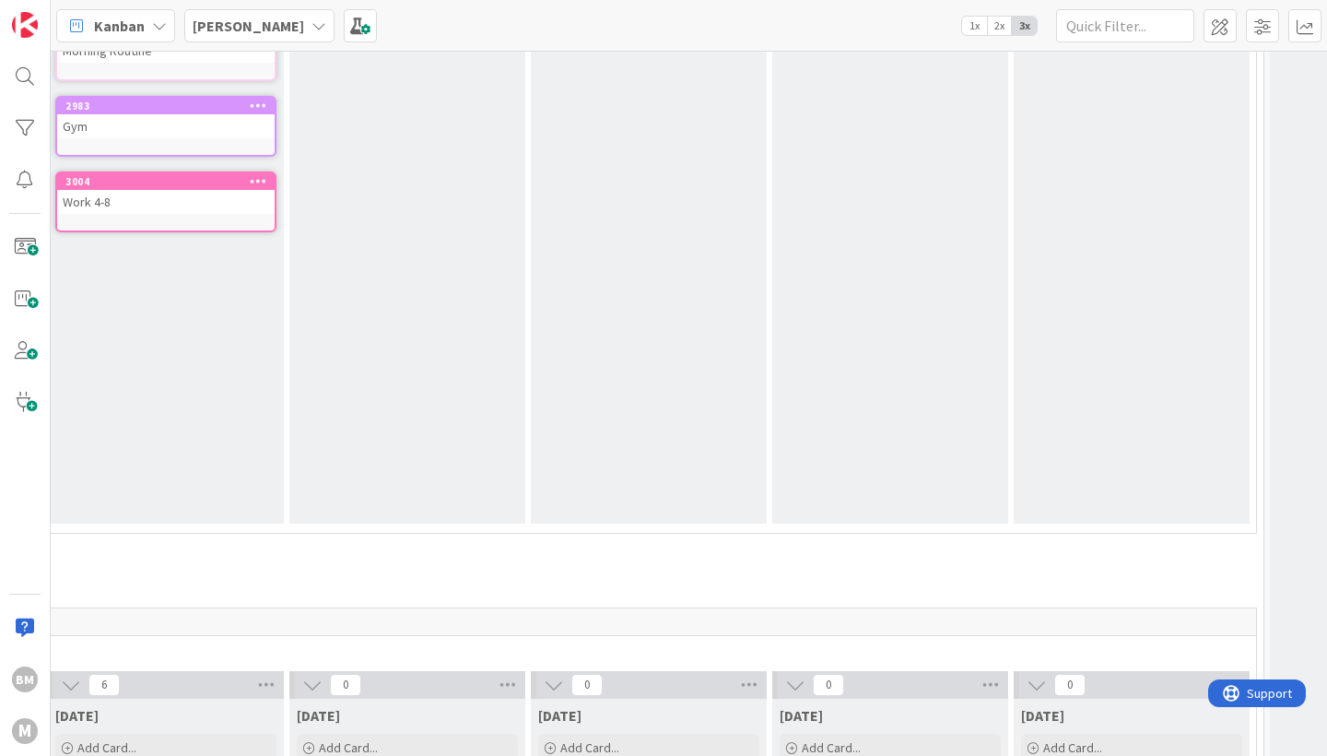
click at [263, 177] on icon at bounding box center [259, 180] width 18 height 13
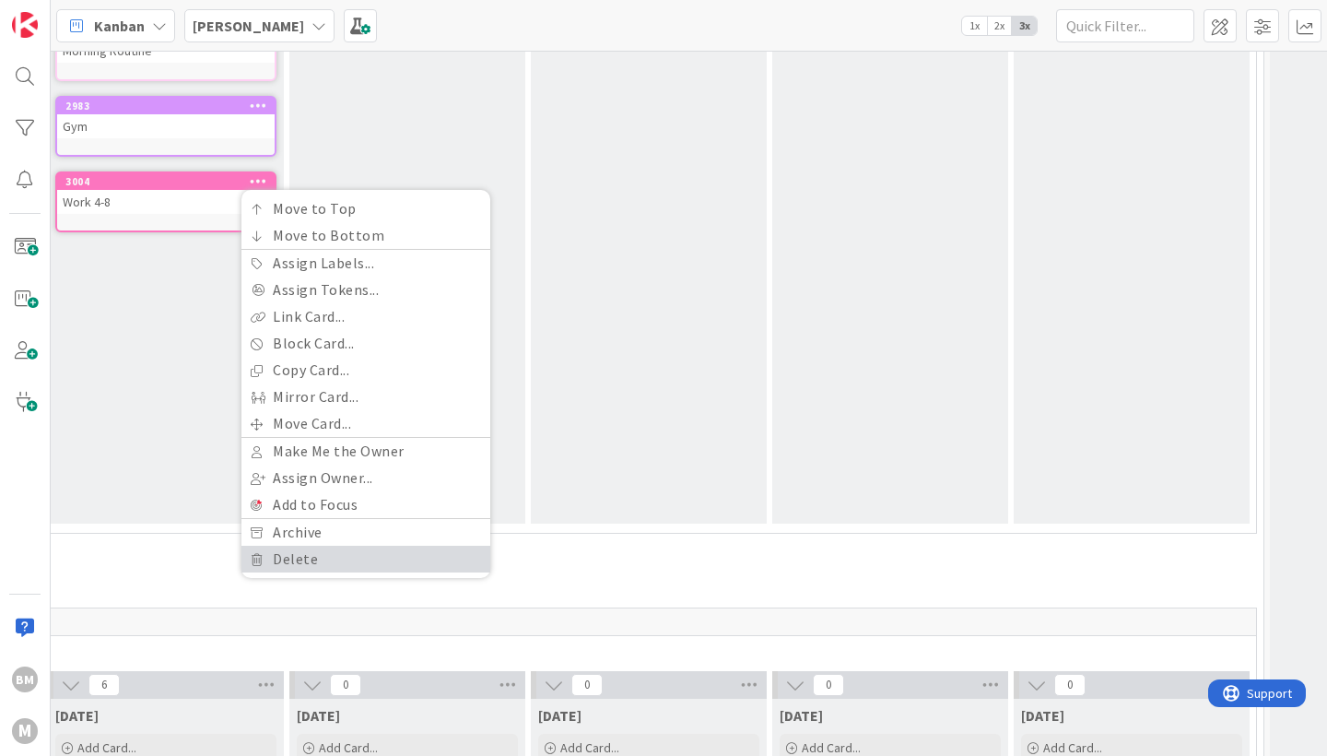
click at [253, 566] on link "Delete" at bounding box center [365, 559] width 249 height 27
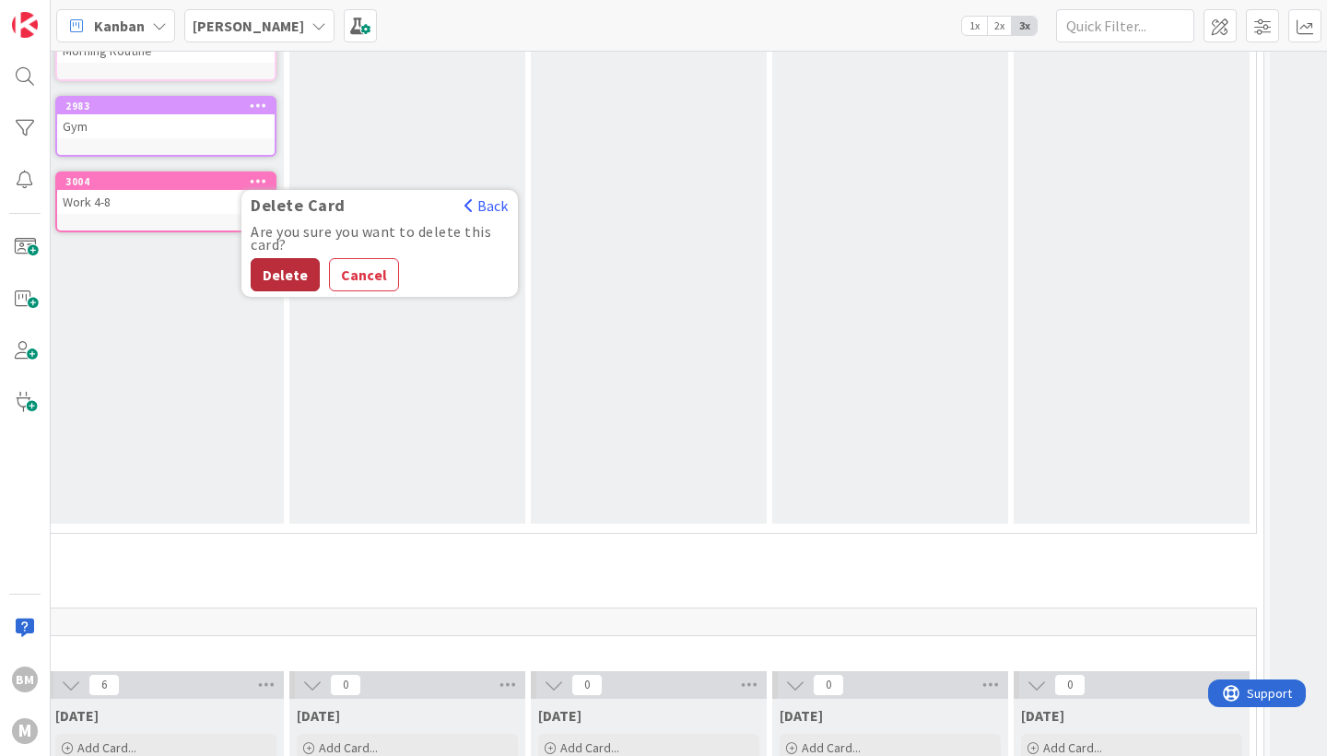
click at [269, 285] on button "Delete" at bounding box center [285, 274] width 69 height 33
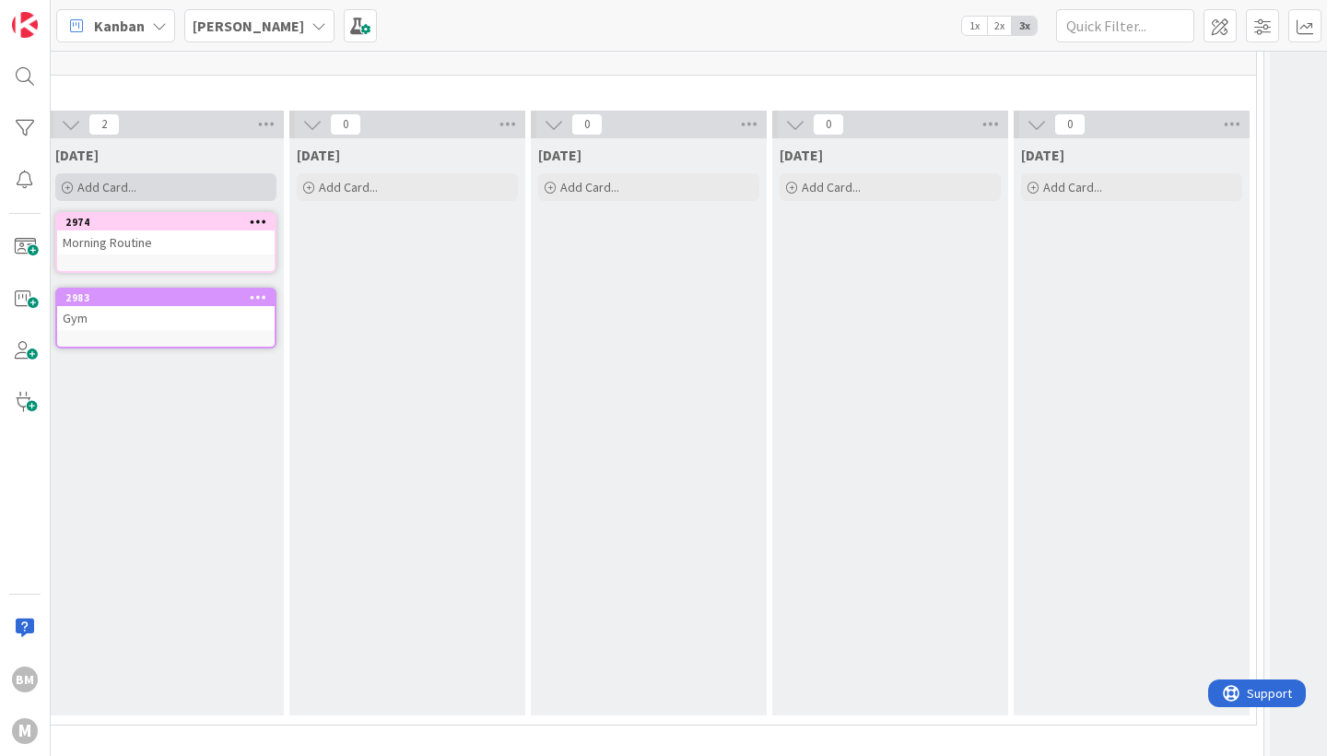
scroll to position [414, 1261]
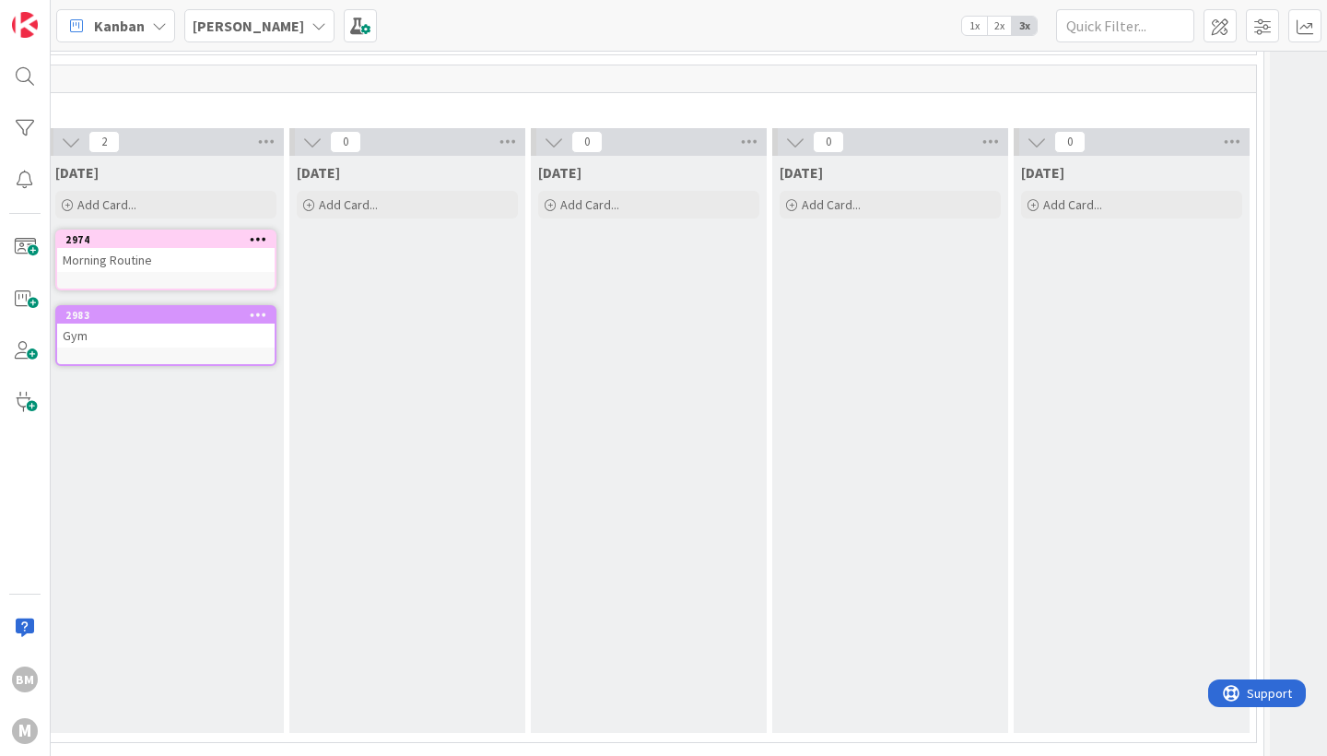
click at [265, 240] on icon at bounding box center [259, 238] width 18 height 13
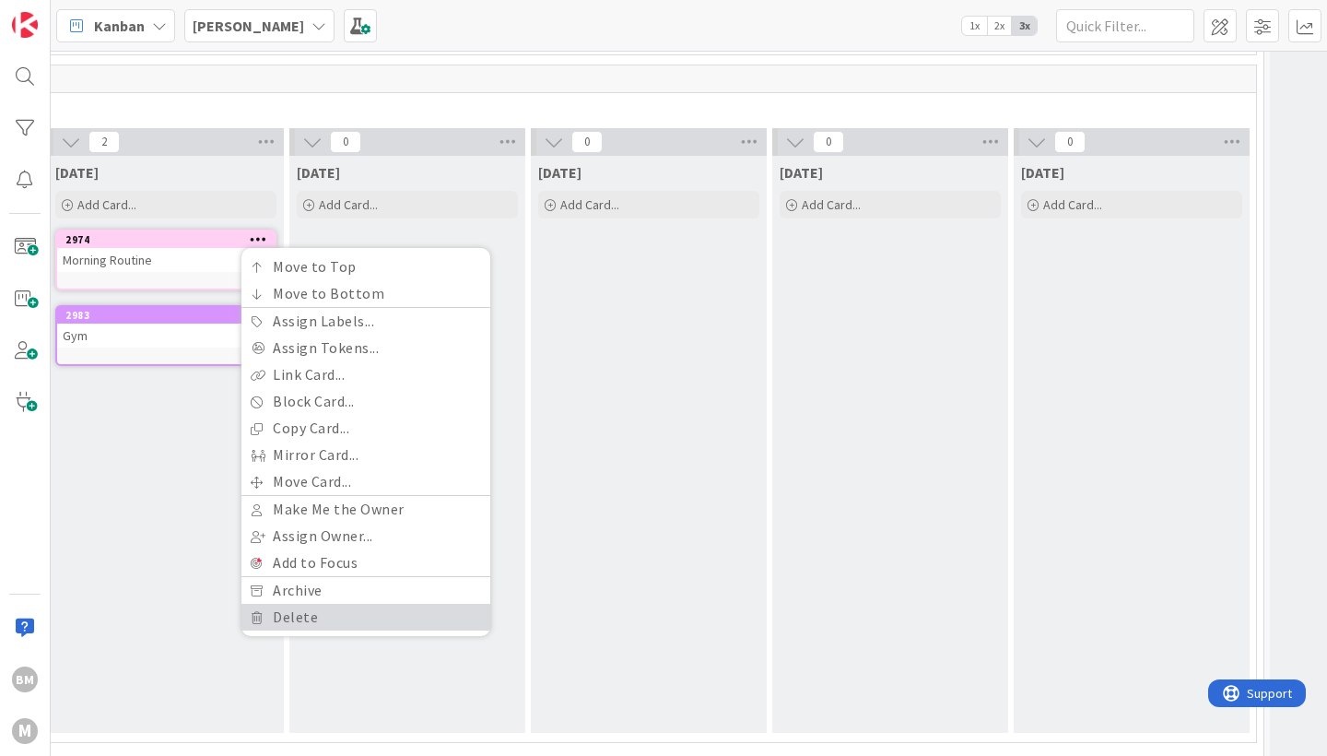
click at [264, 617] on link "Delete" at bounding box center [365, 617] width 249 height 27
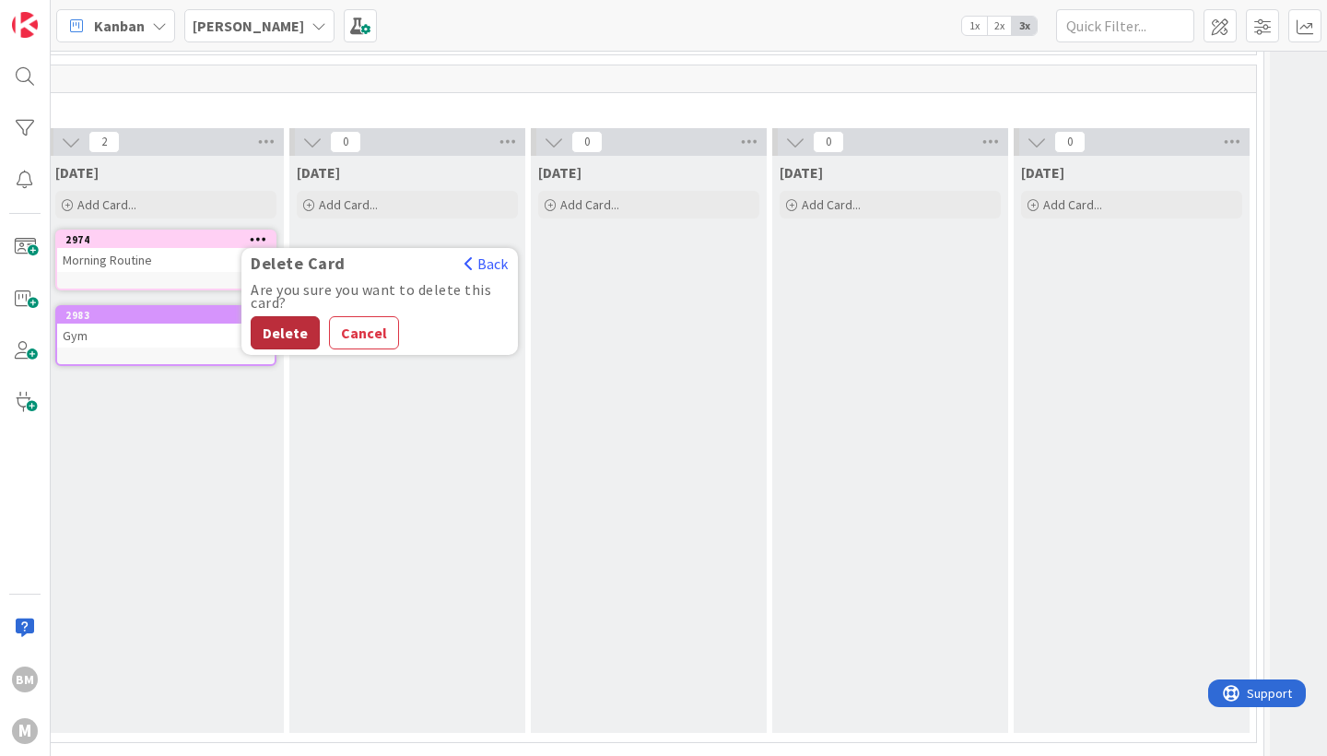
click at [275, 338] on button "Delete" at bounding box center [285, 332] width 69 height 33
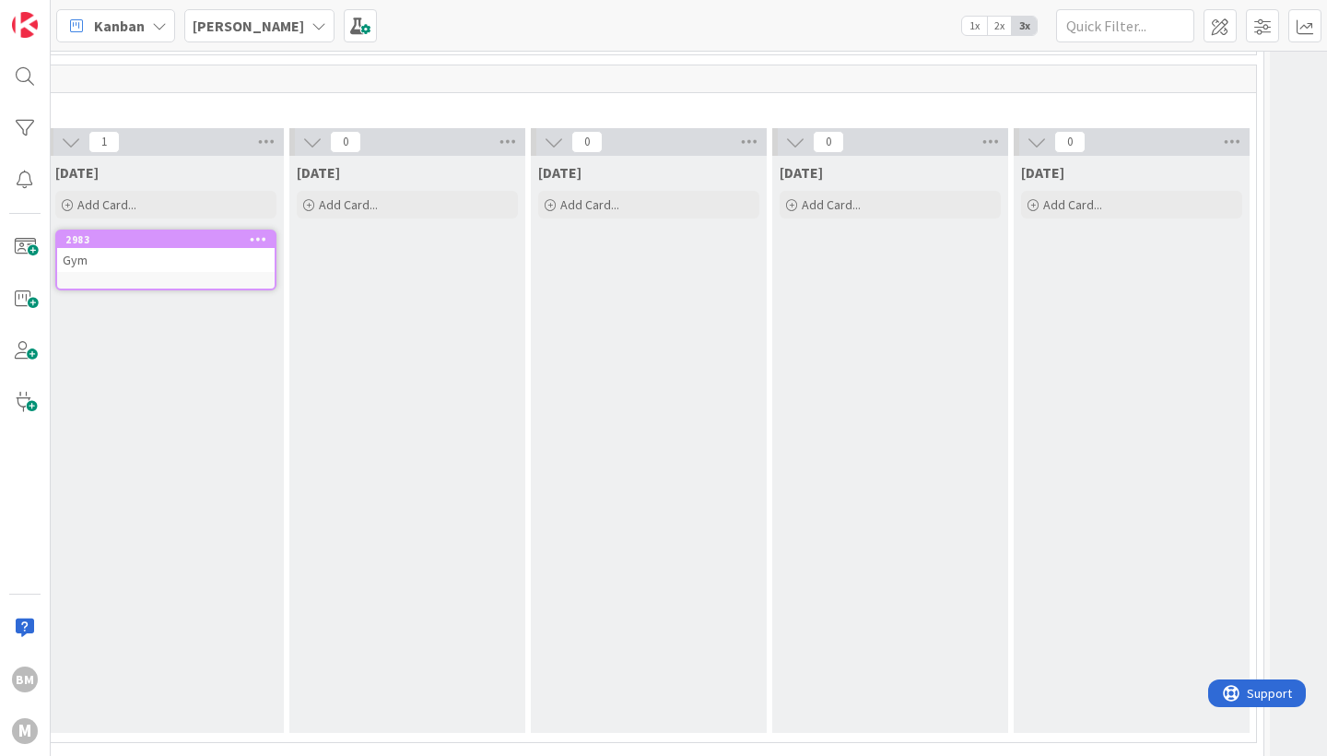
click at [263, 237] on icon at bounding box center [259, 238] width 18 height 13
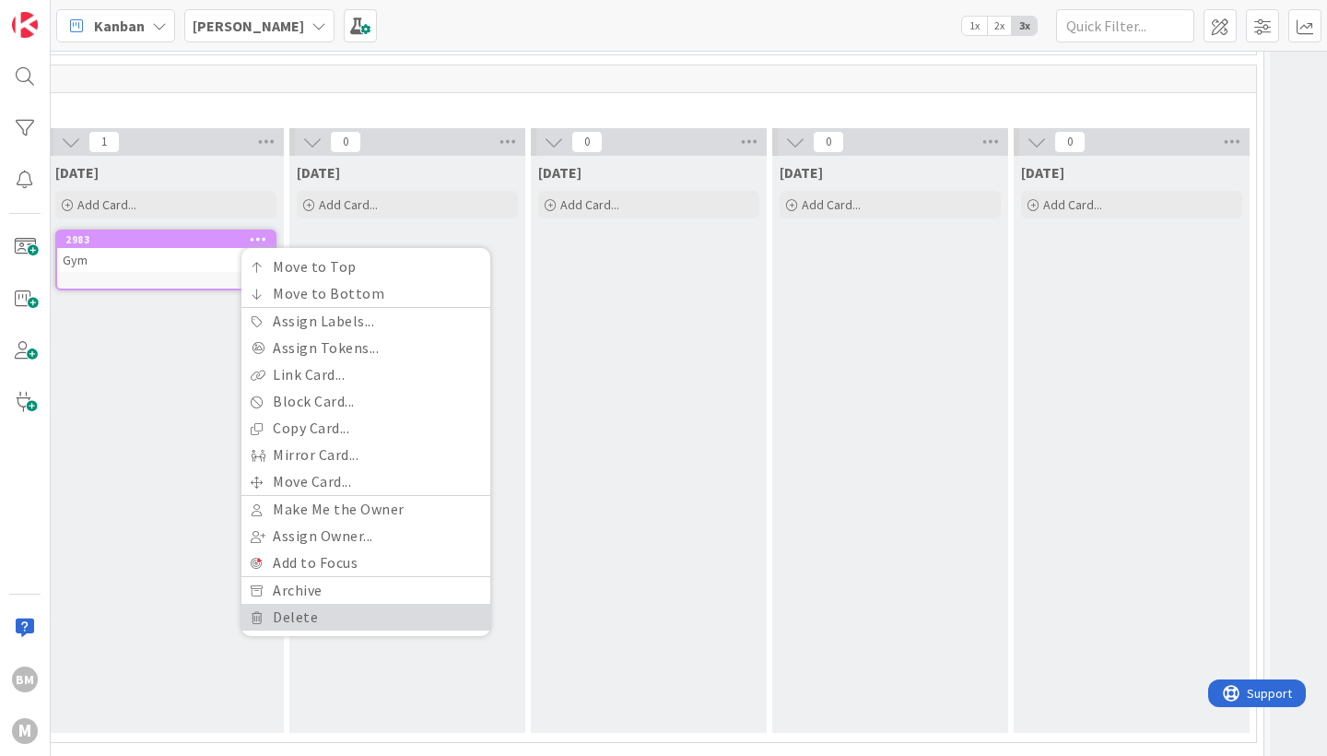
click at [273, 617] on link "Delete" at bounding box center [365, 617] width 249 height 27
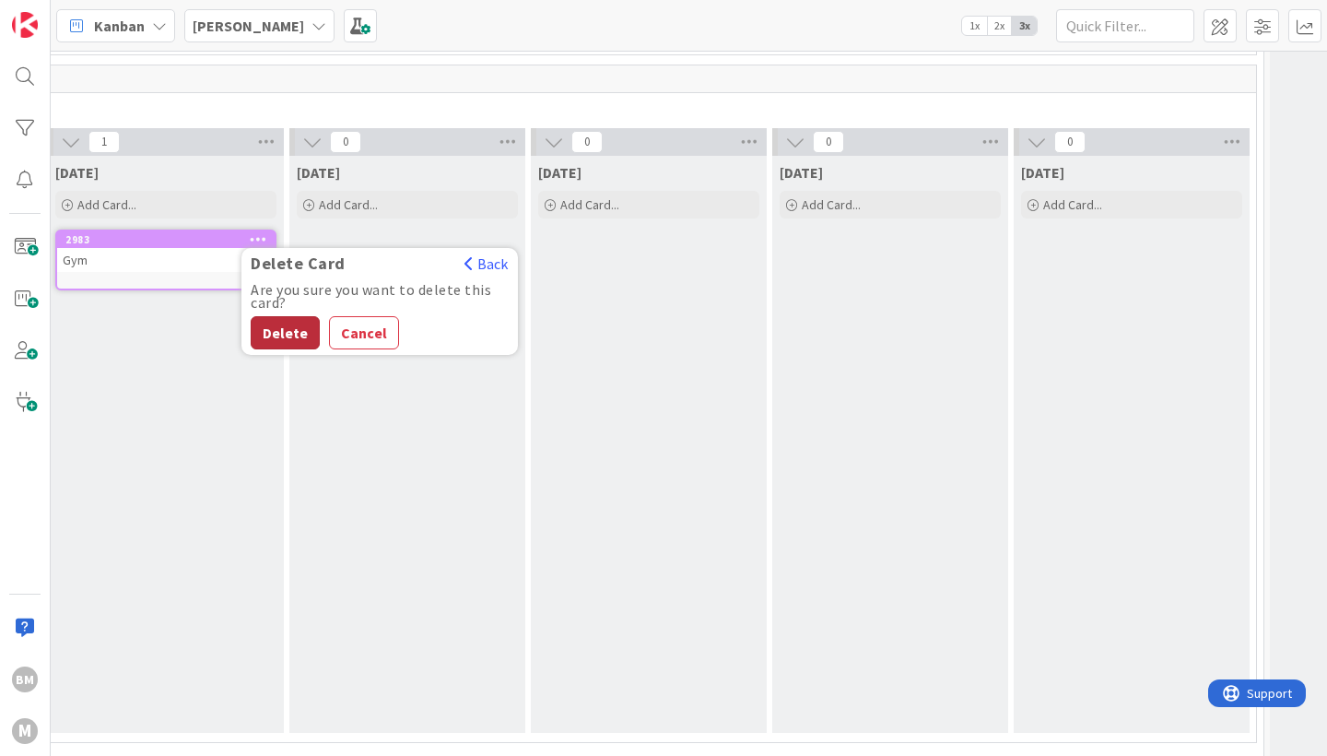
click at [283, 341] on button "Delete" at bounding box center [285, 332] width 69 height 33
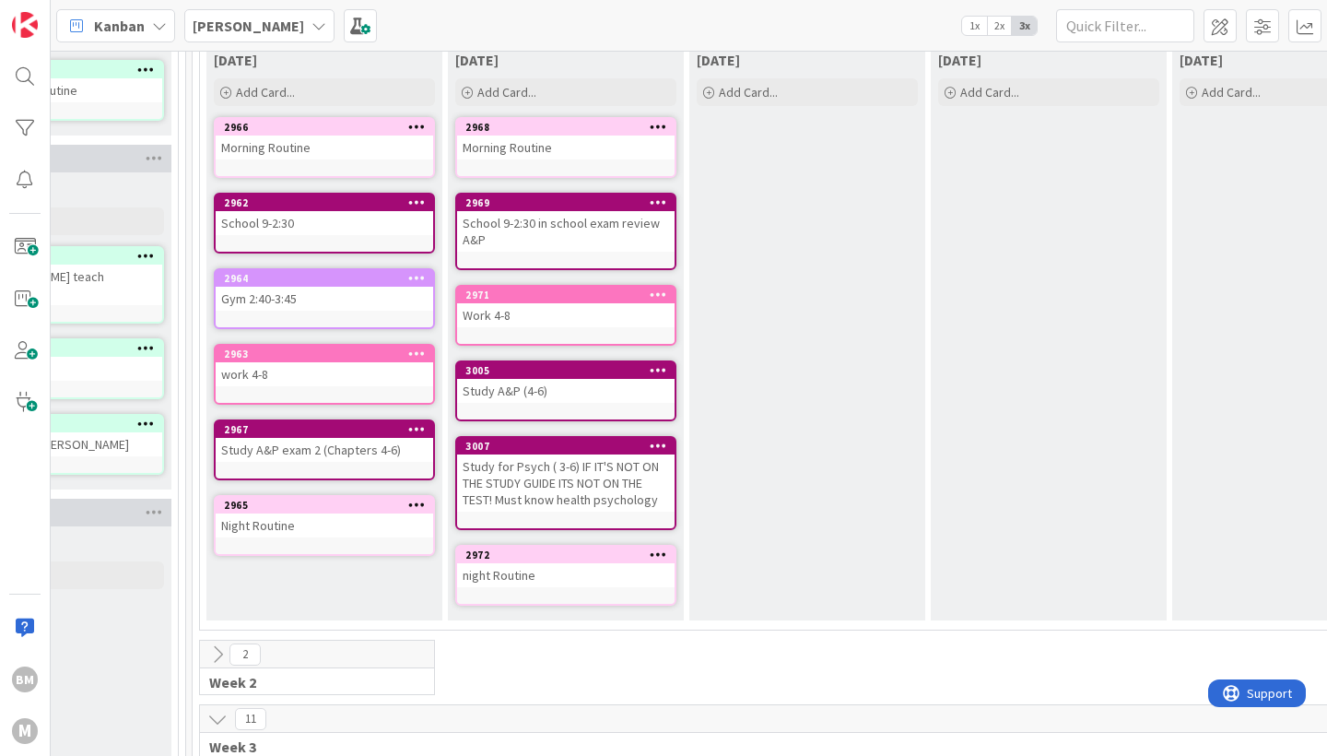
scroll to position [527, 618]
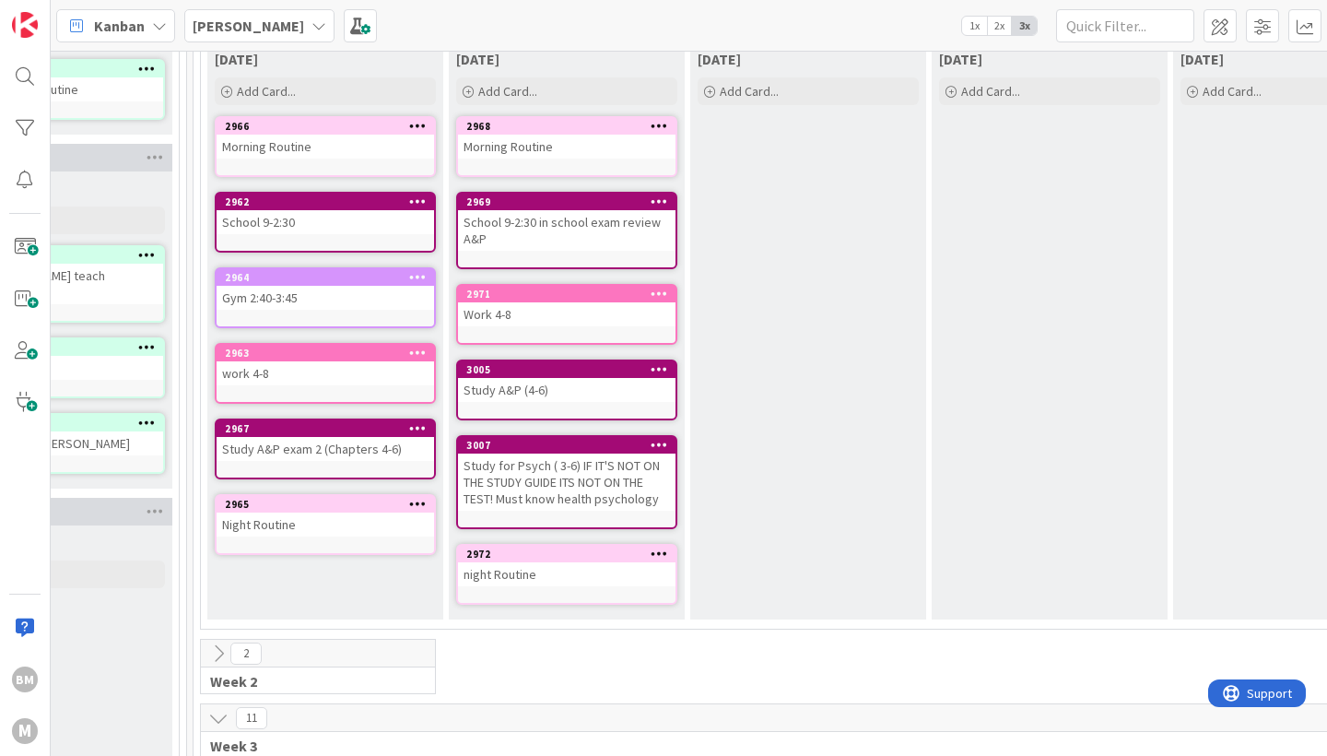
click at [660, 131] on icon at bounding box center [660, 125] width 18 height 13
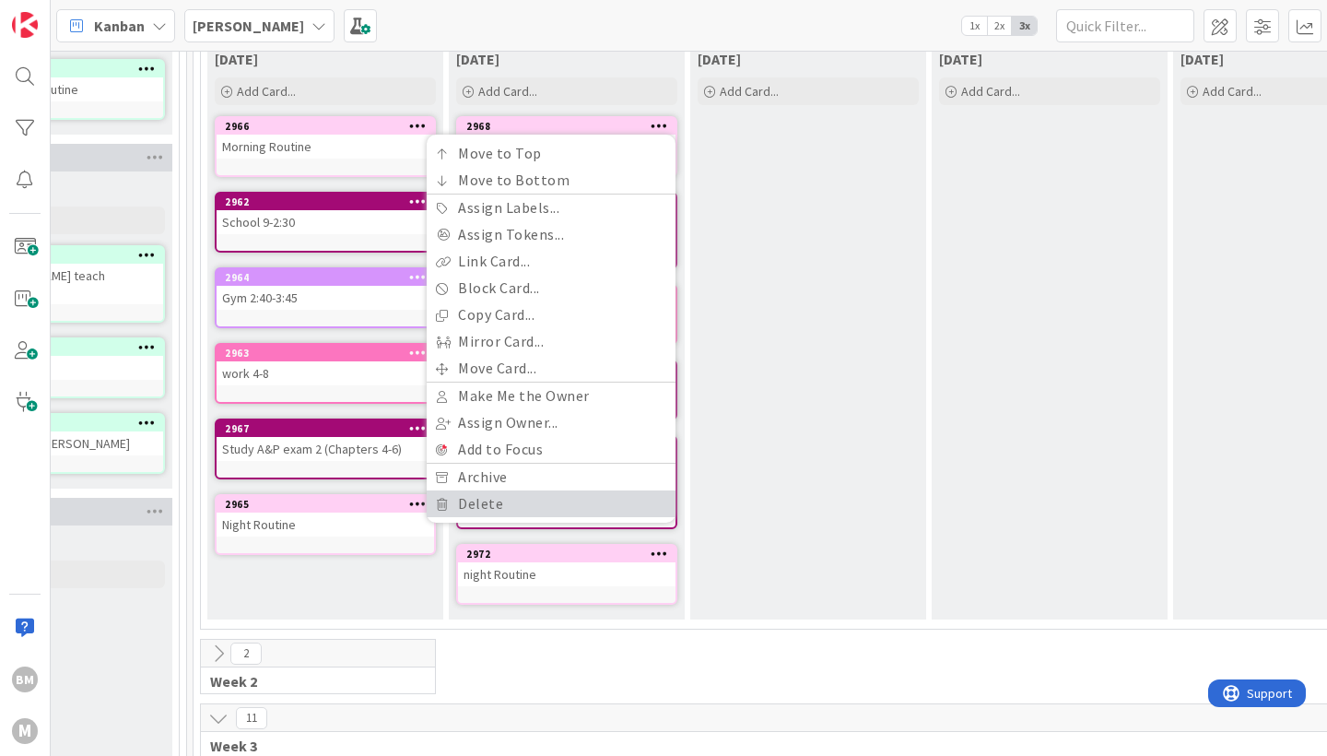
click at [555, 509] on link "Delete" at bounding box center [551, 503] width 249 height 27
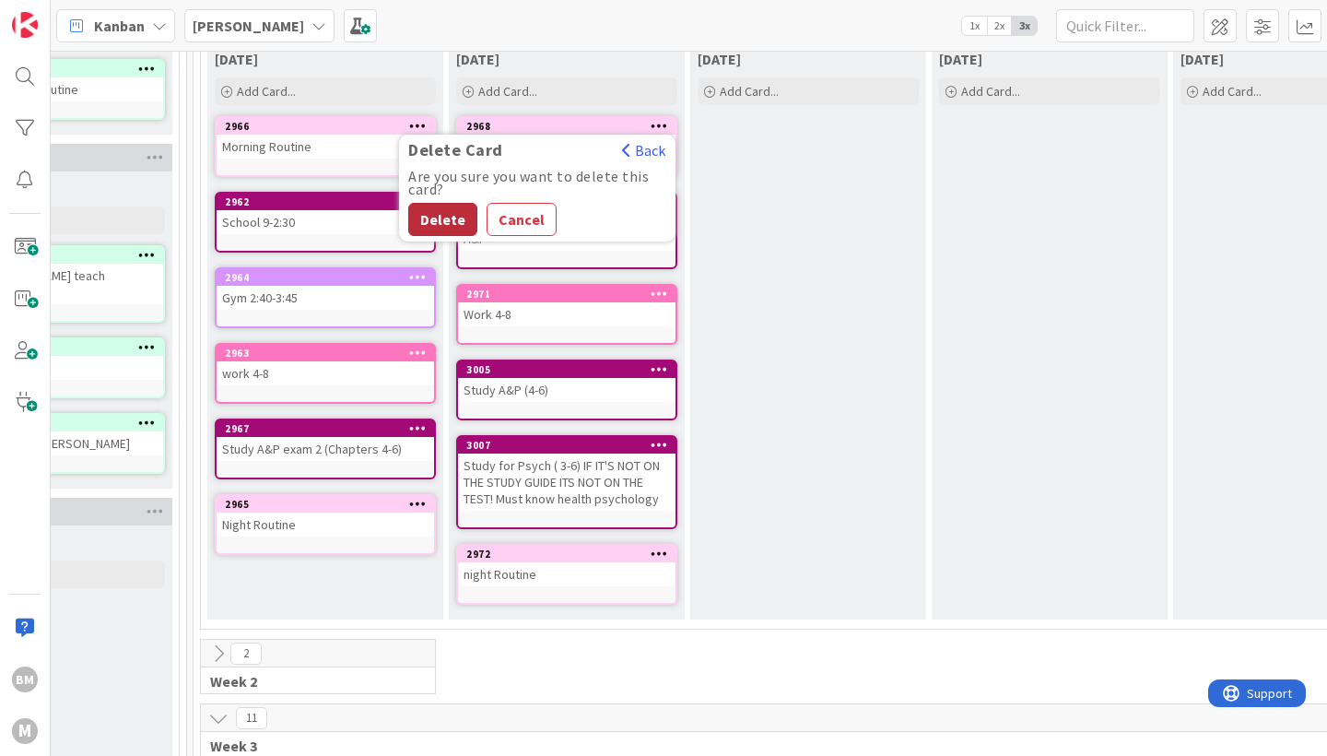
click at [434, 225] on button "Delete" at bounding box center [442, 219] width 69 height 33
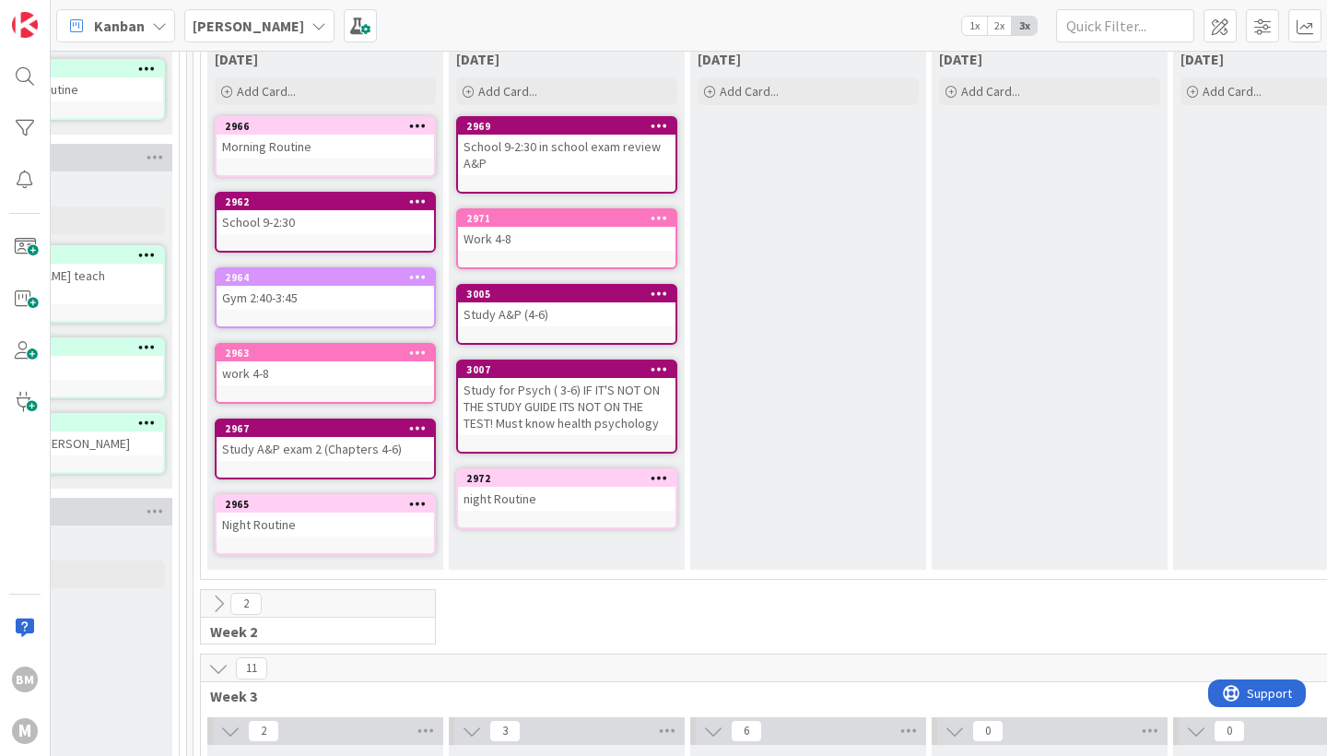
click at [663, 121] on icon at bounding box center [660, 125] width 18 height 13
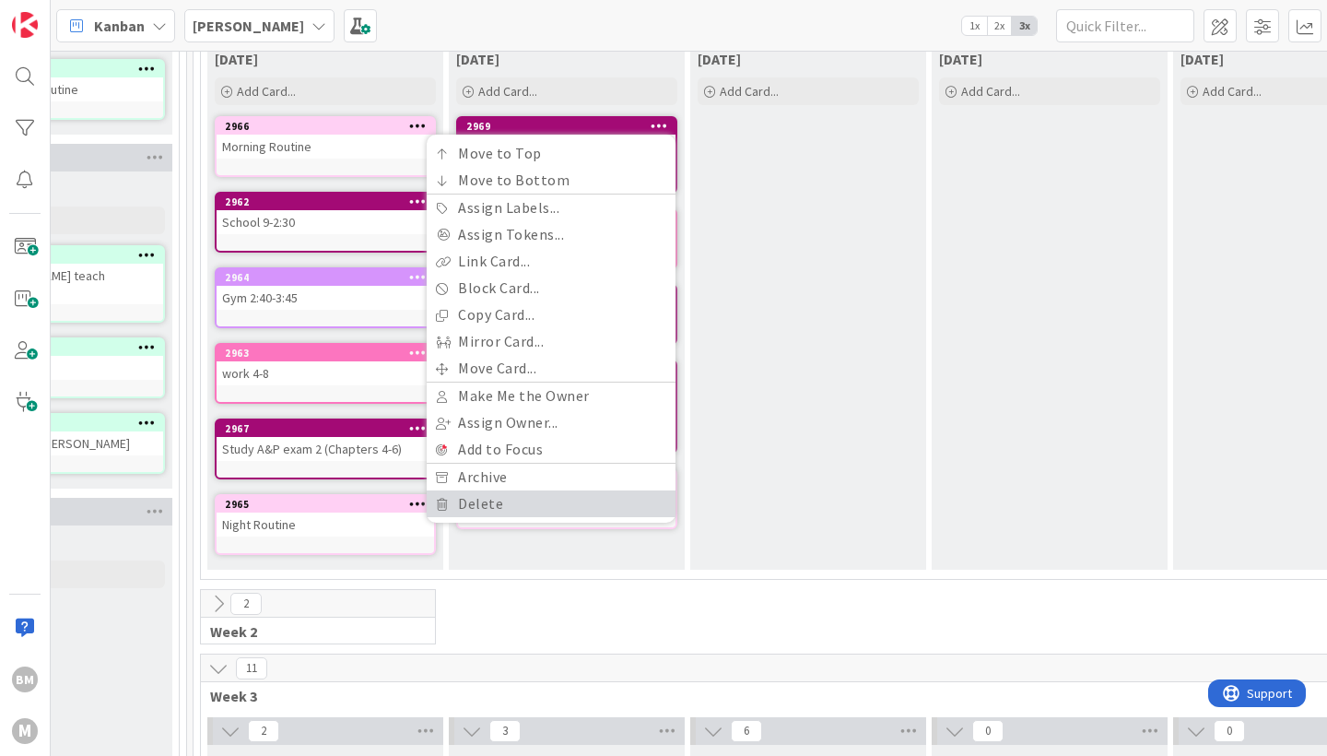
click at [510, 515] on link "Delete" at bounding box center [551, 503] width 249 height 27
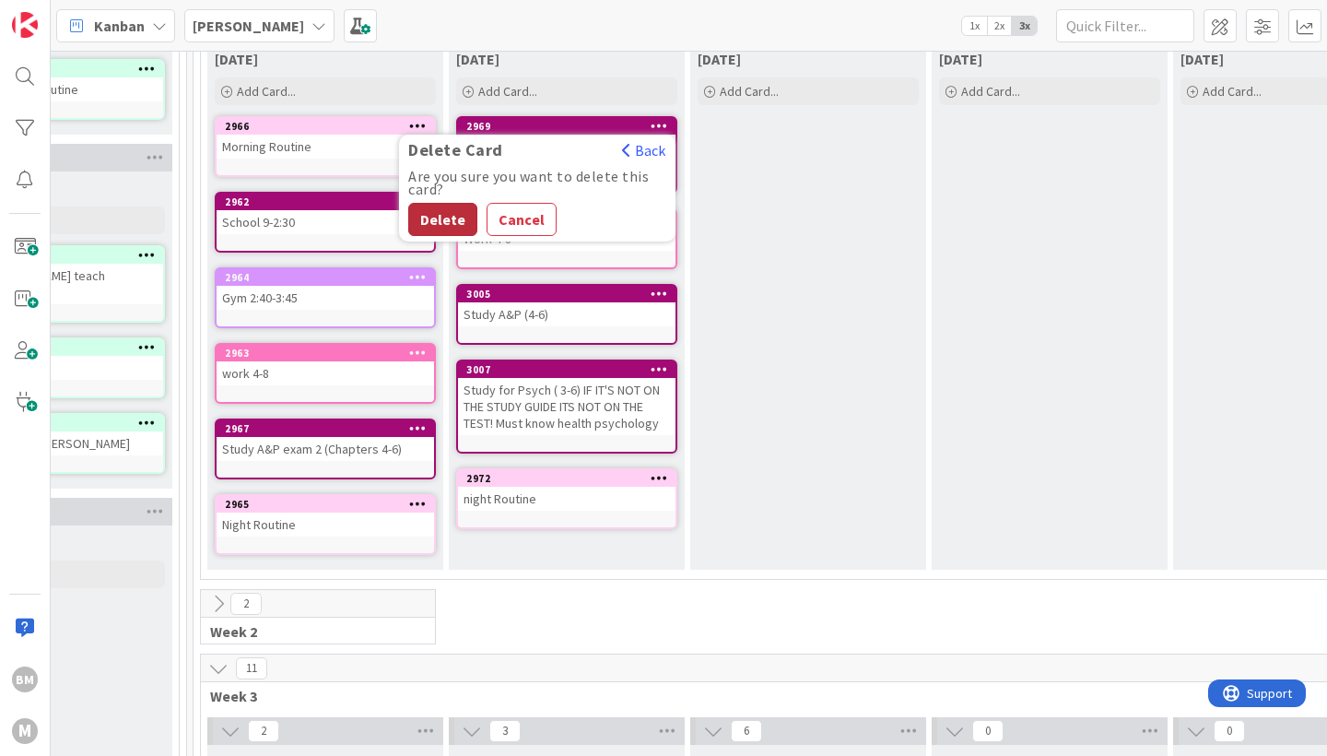
click at [441, 211] on button "Delete" at bounding box center [442, 219] width 69 height 33
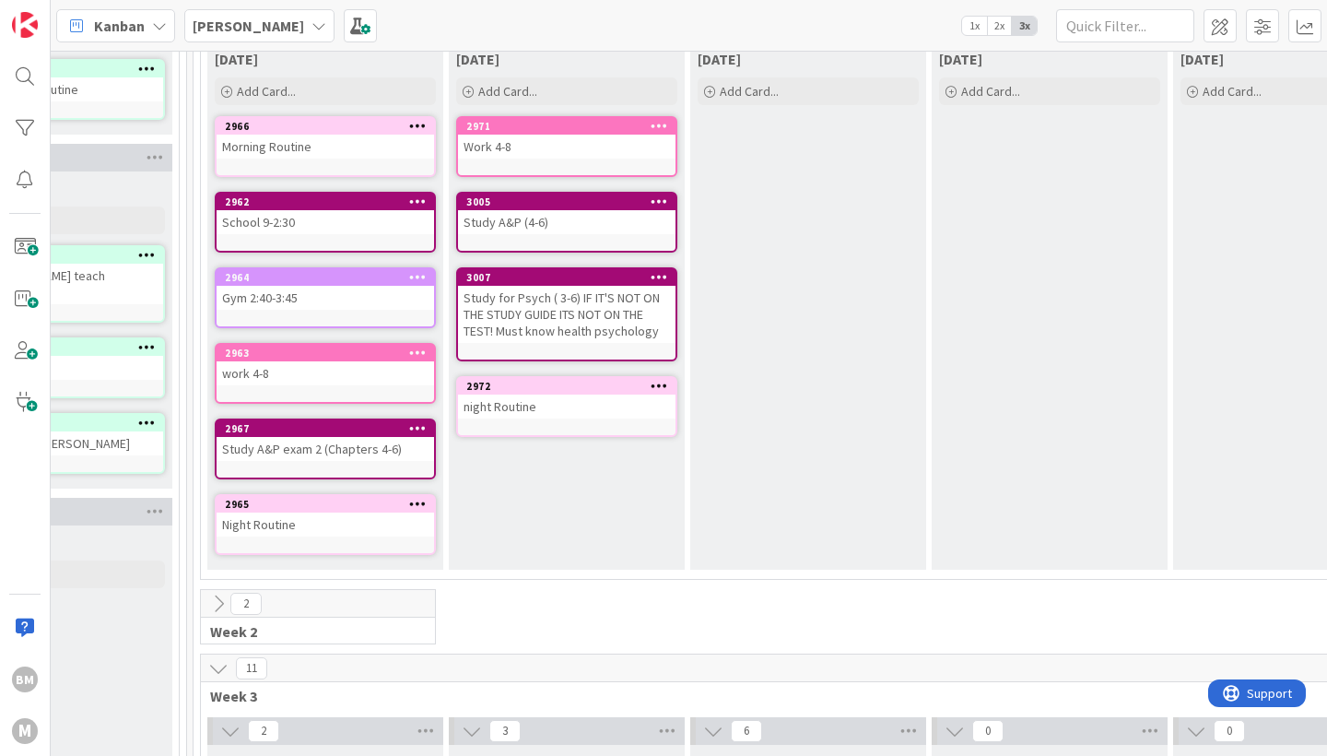
click at [669, 127] on div at bounding box center [658, 126] width 33 height 13
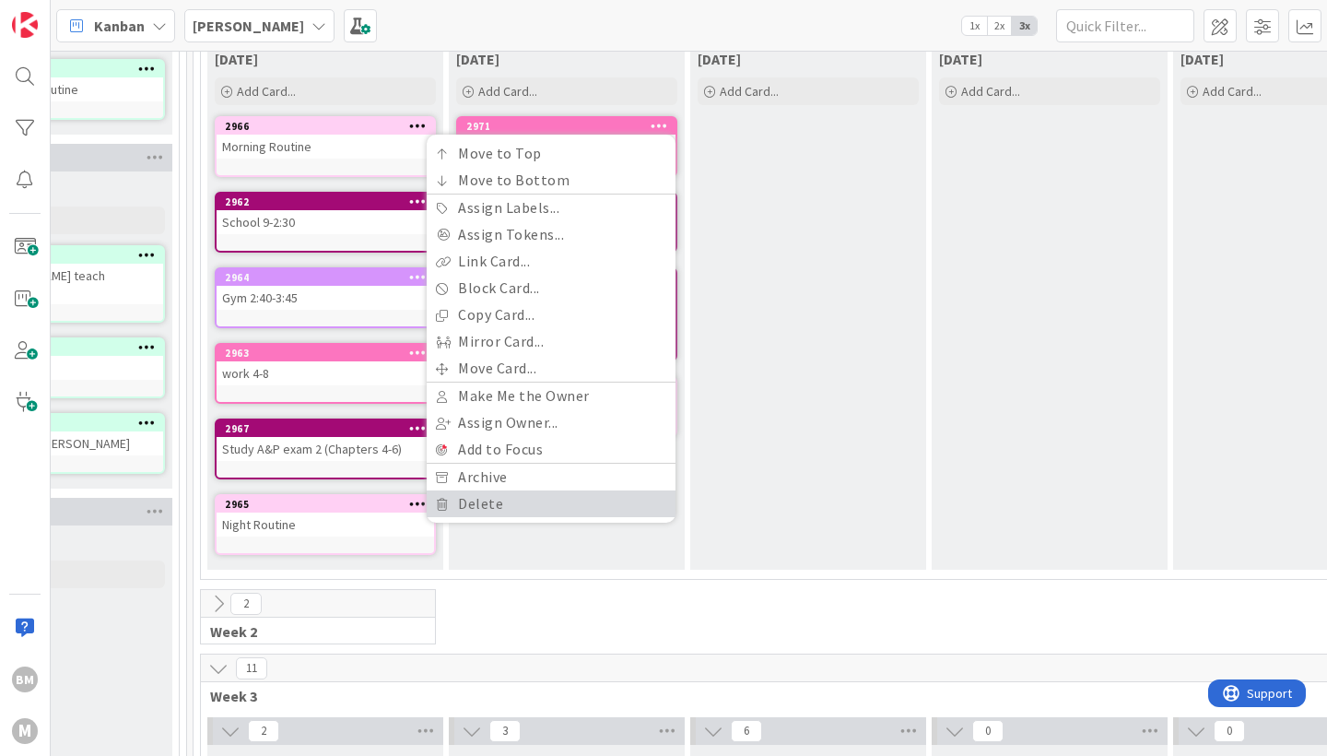
click at [495, 513] on link "Delete" at bounding box center [551, 503] width 249 height 27
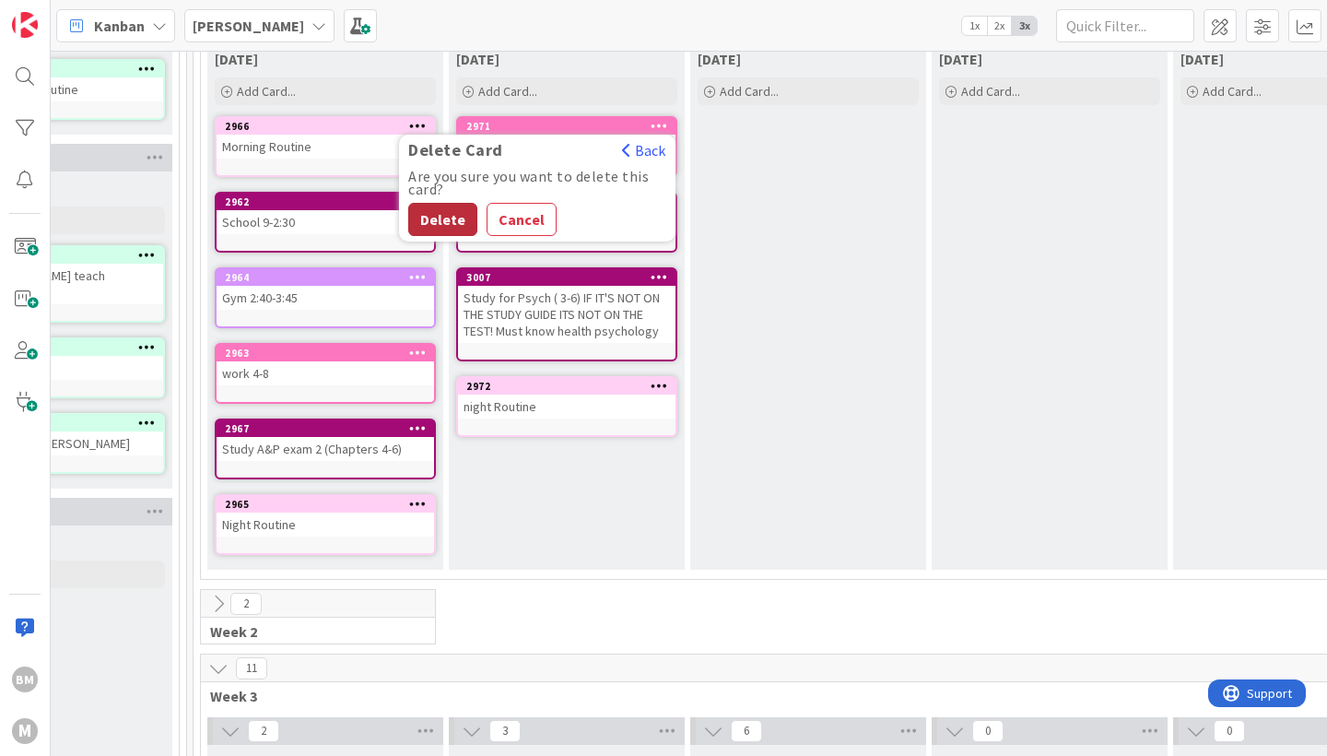
click at [453, 213] on button "Delete" at bounding box center [442, 219] width 69 height 33
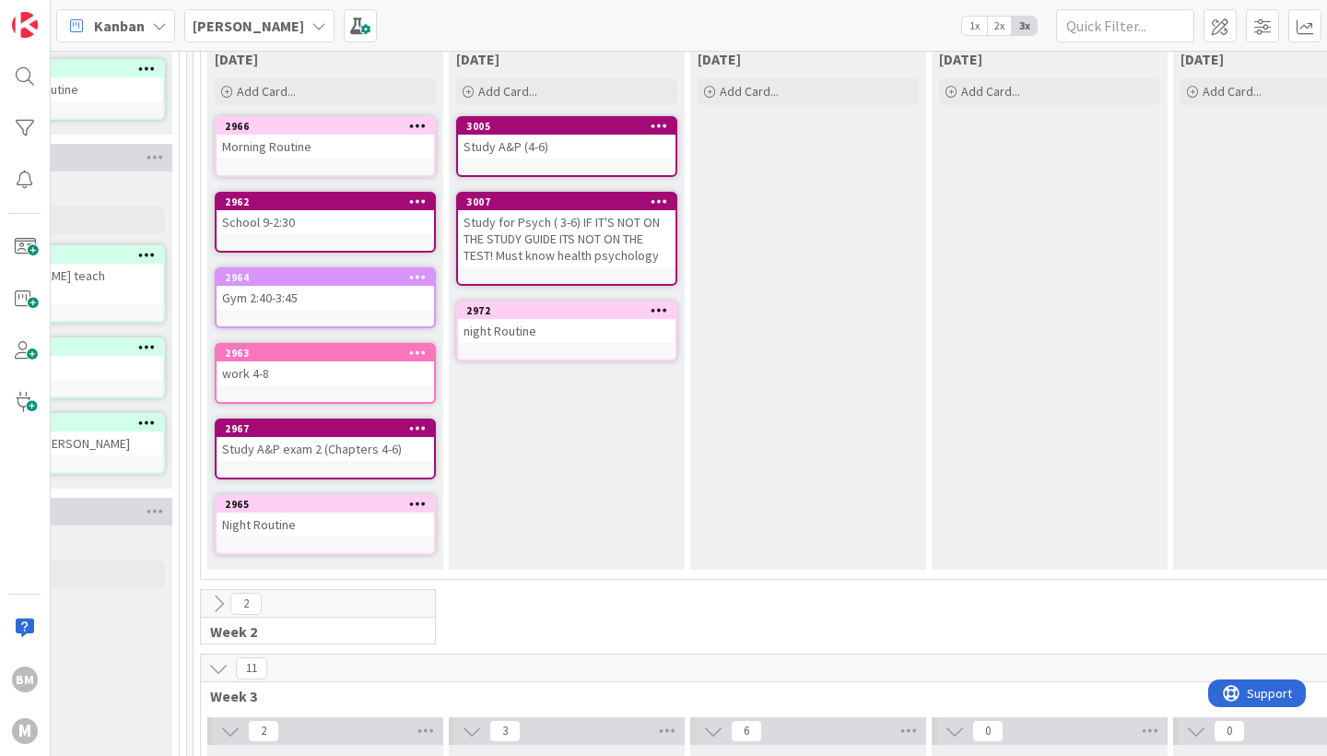
click at [652, 135] on div "Study A&P (4-6)" at bounding box center [567, 147] width 218 height 24
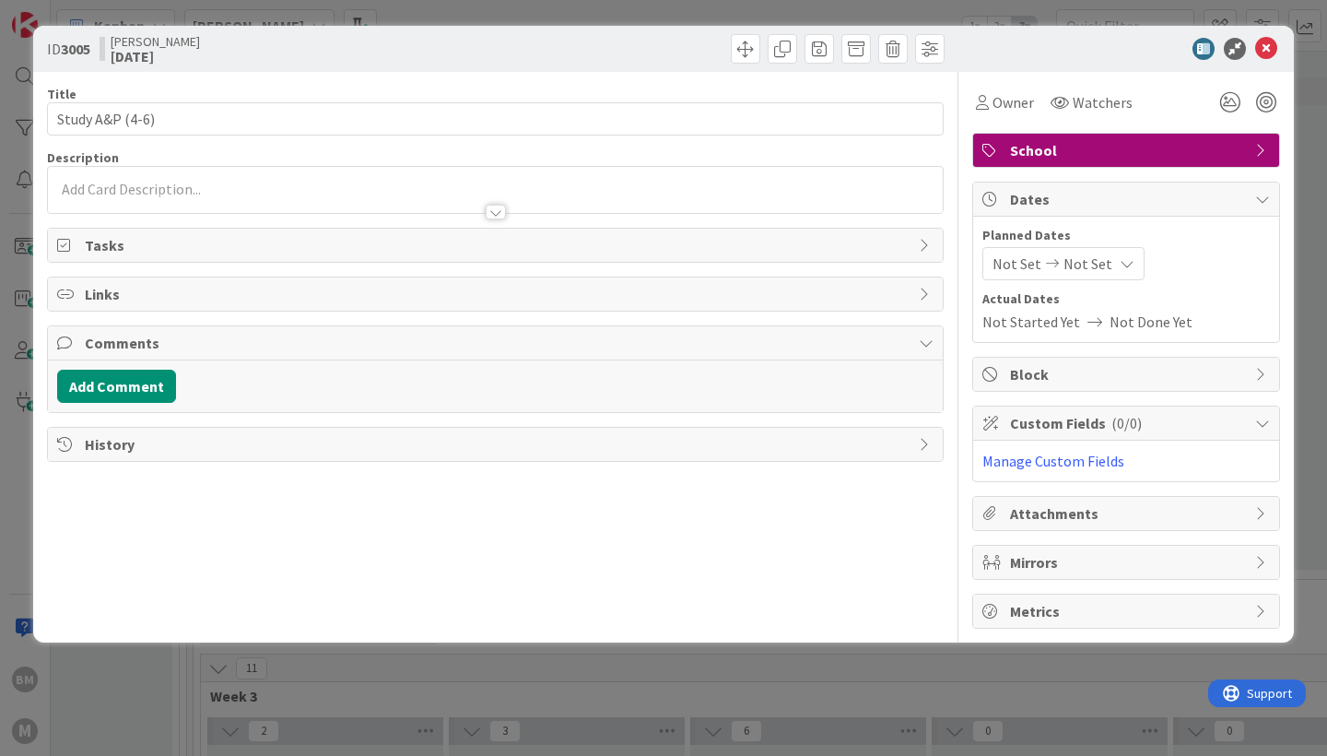
click at [658, 123] on input "Study A&P (4-6)" at bounding box center [495, 118] width 897 height 33
click at [1271, 50] on icon at bounding box center [1266, 49] width 22 height 22
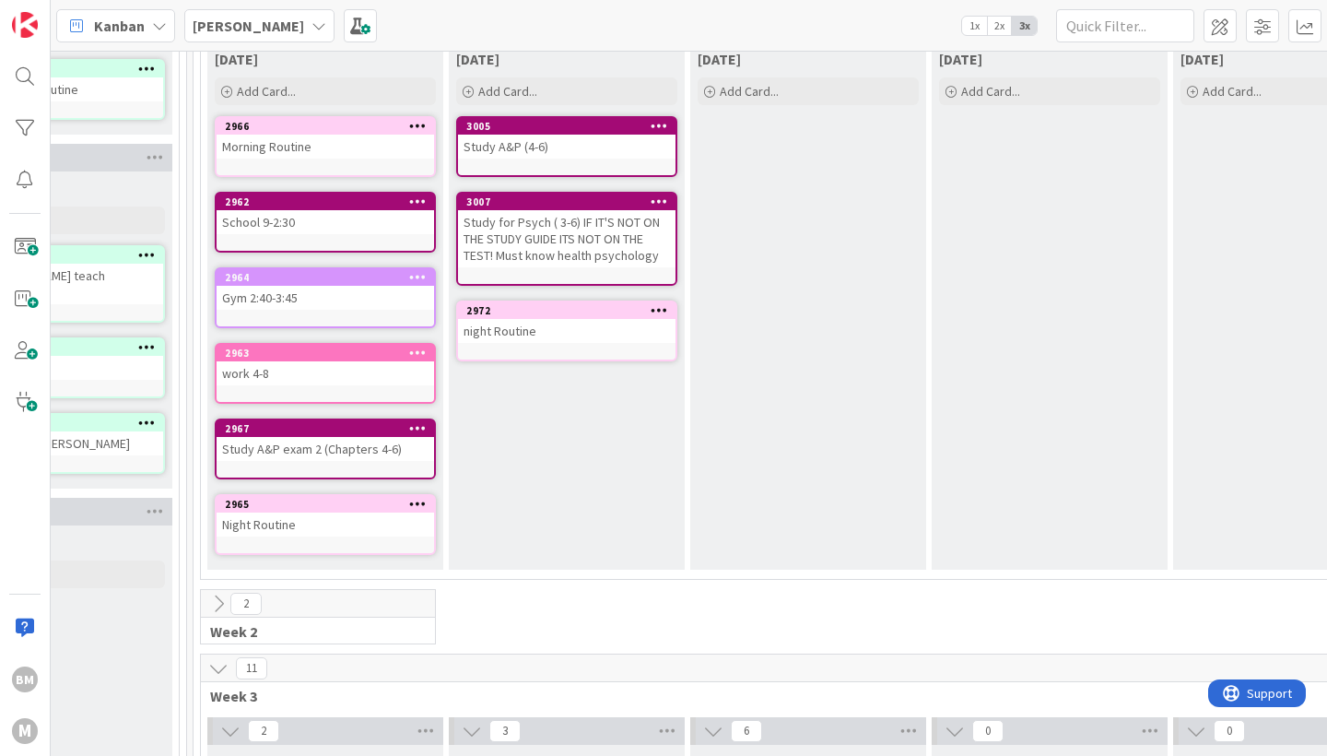
click at [670, 131] on div at bounding box center [658, 126] width 33 height 13
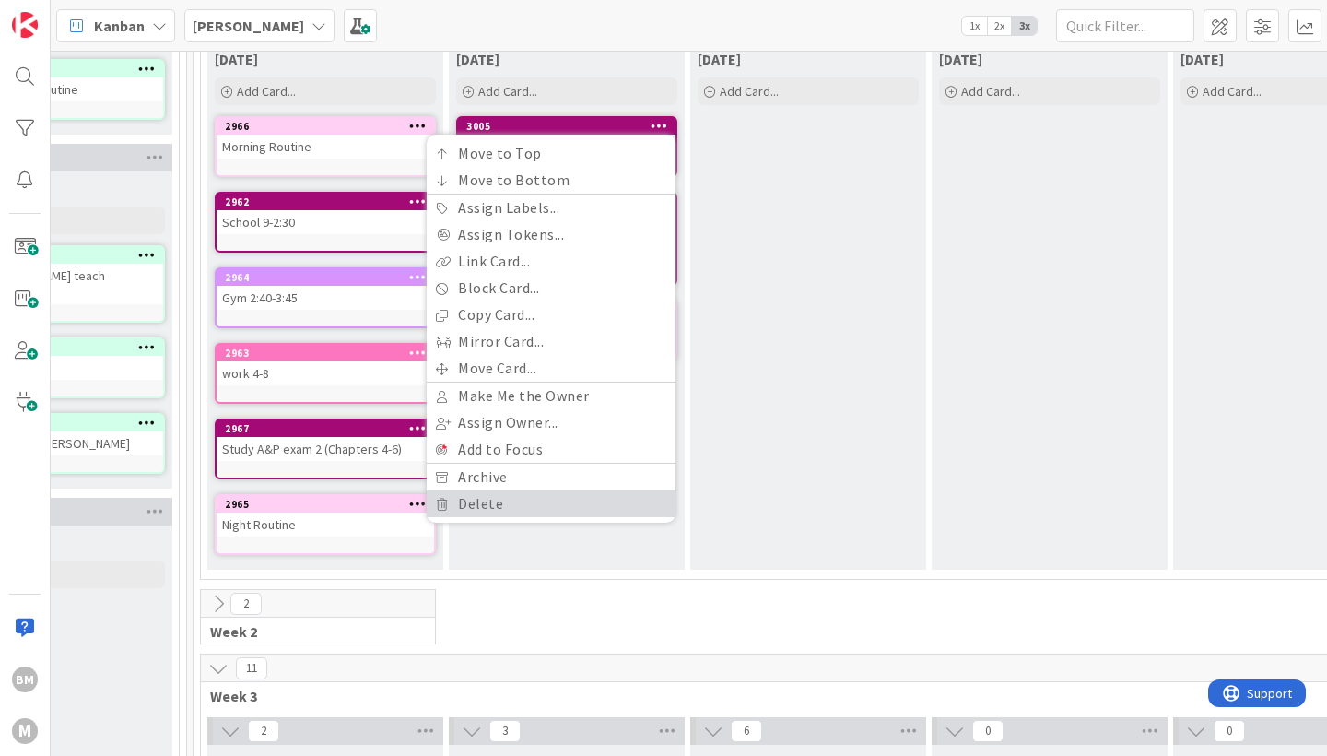
click at [539, 503] on link "Delete" at bounding box center [551, 503] width 249 height 27
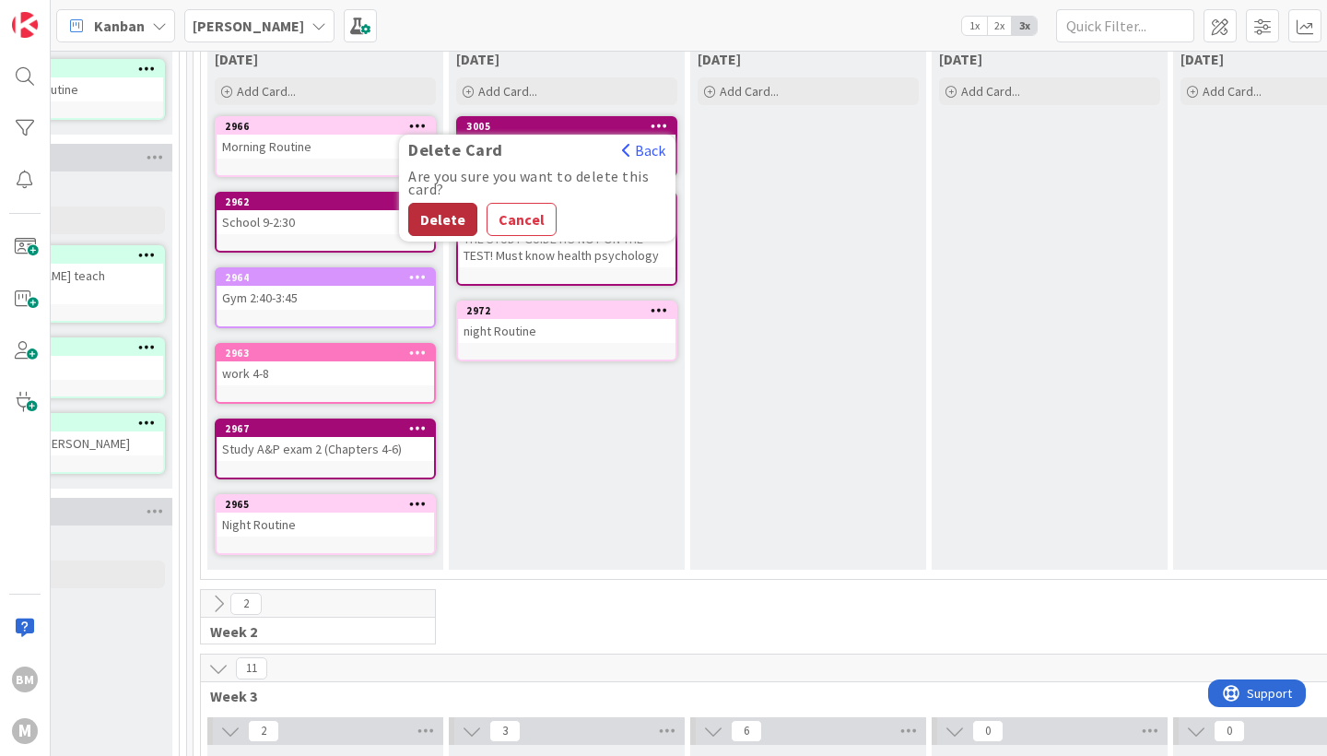
click at [452, 226] on button "Delete" at bounding box center [442, 219] width 69 height 33
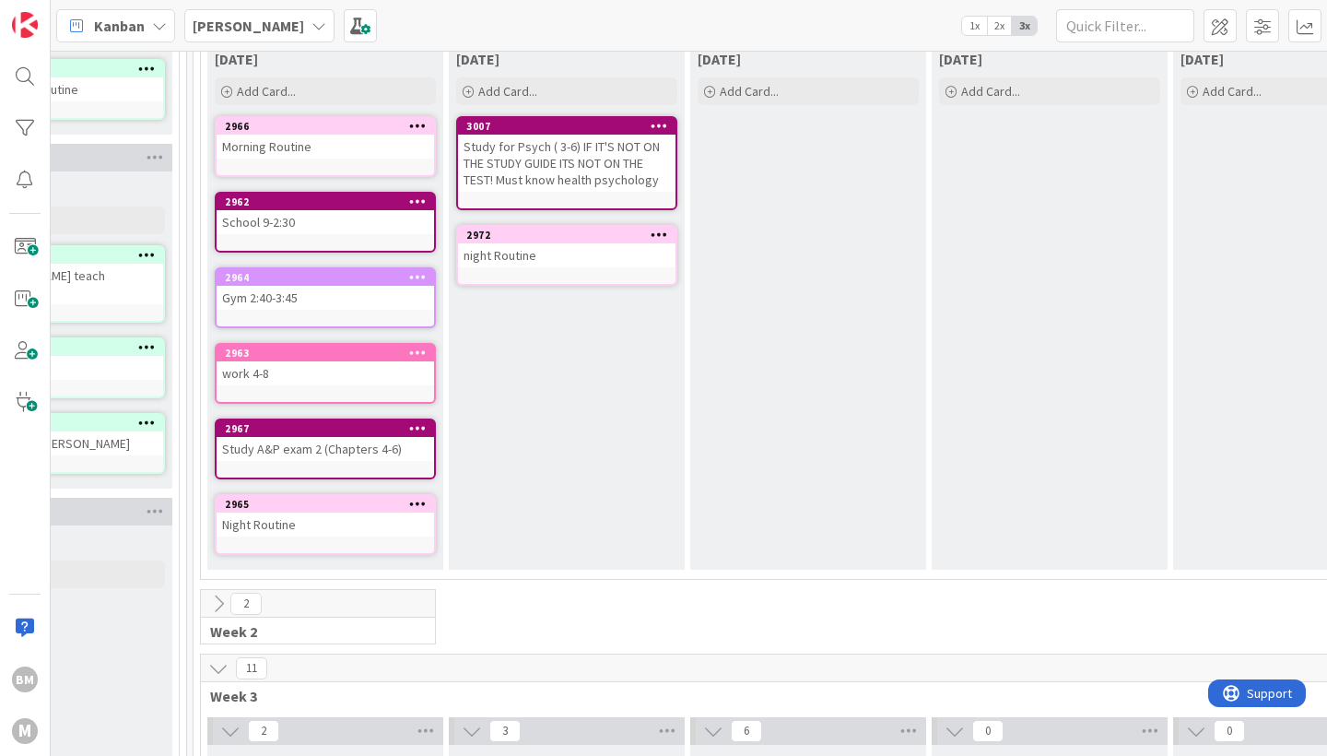
click at [670, 122] on div at bounding box center [658, 126] width 33 height 13
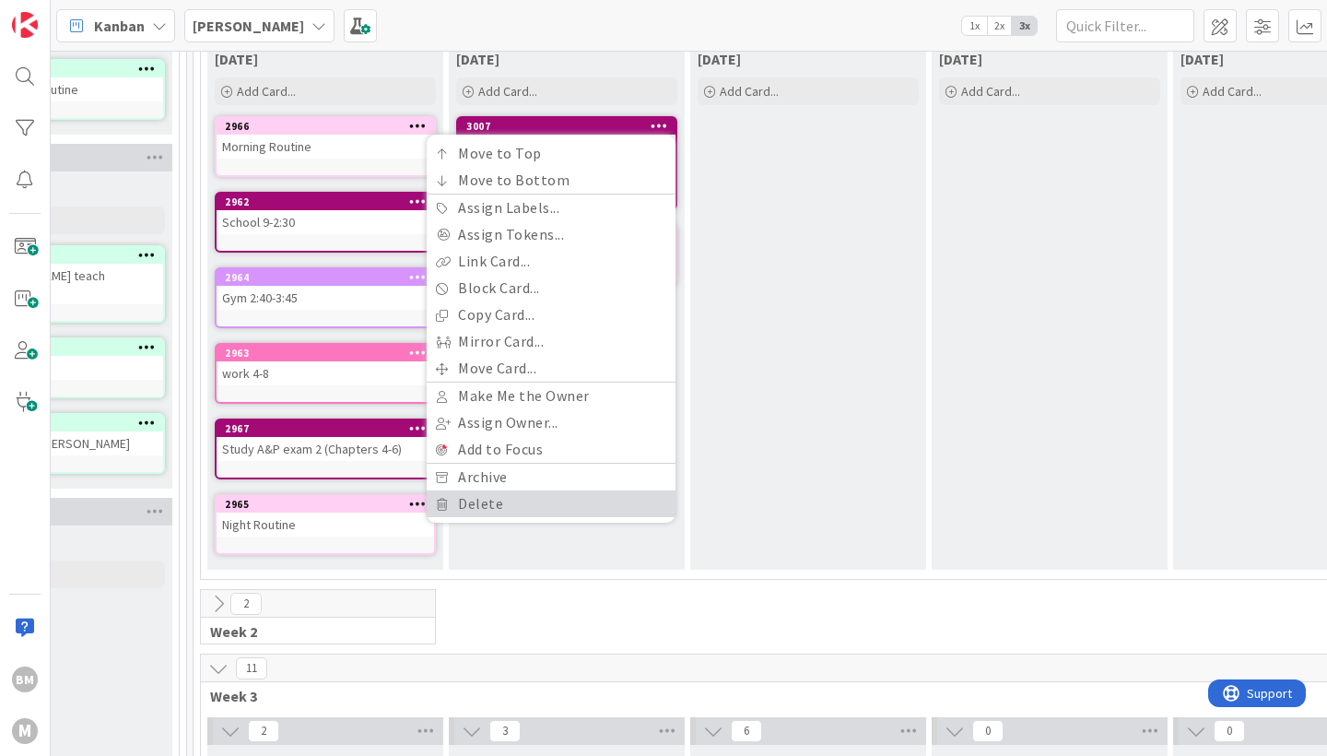
click at [500, 509] on link "Delete" at bounding box center [551, 503] width 249 height 27
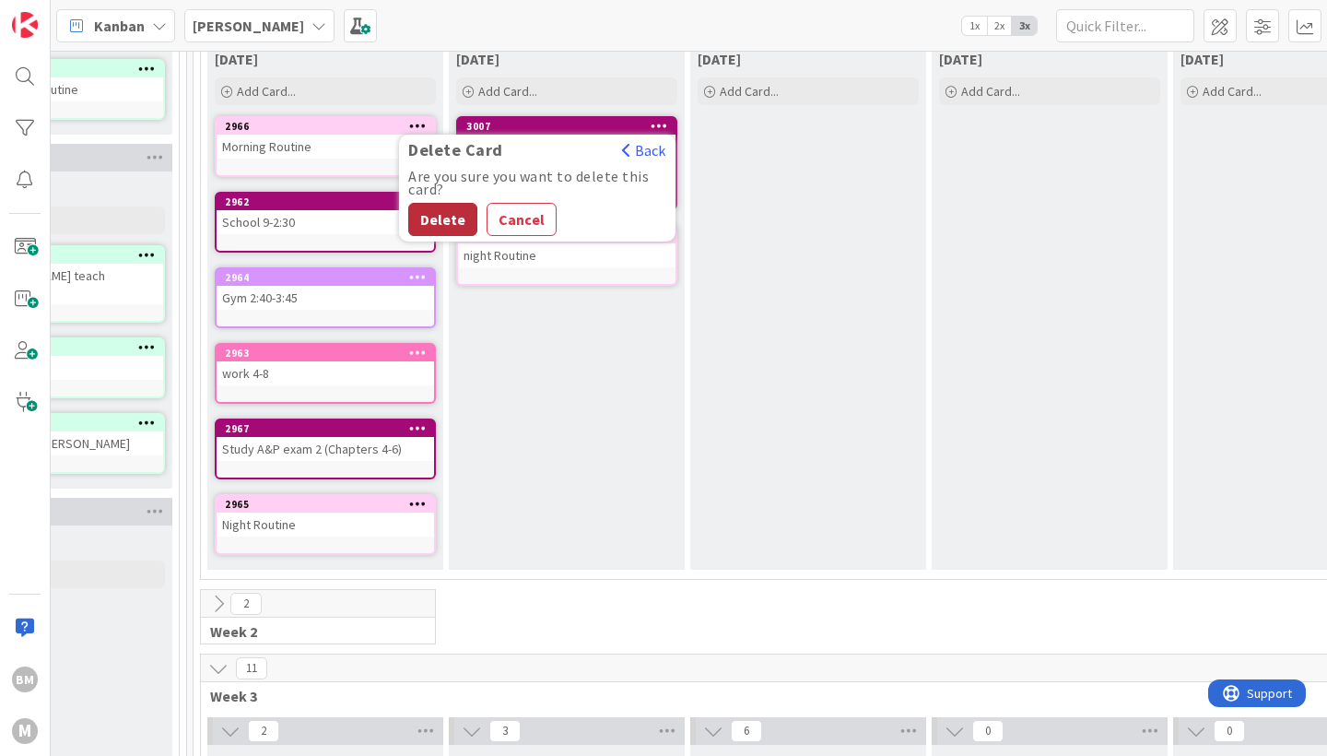
click at [460, 218] on button "Delete" at bounding box center [442, 219] width 69 height 33
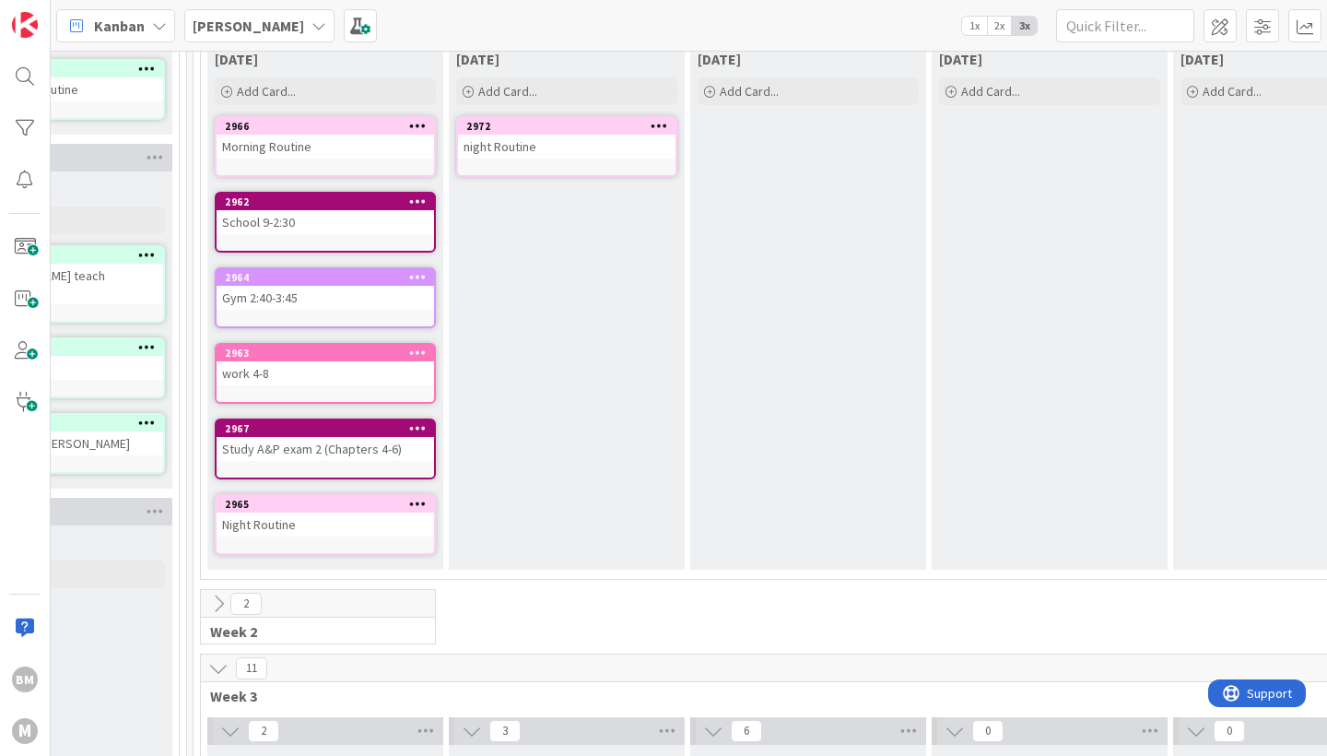
click at [660, 125] on icon at bounding box center [660, 125] width 18 height 13
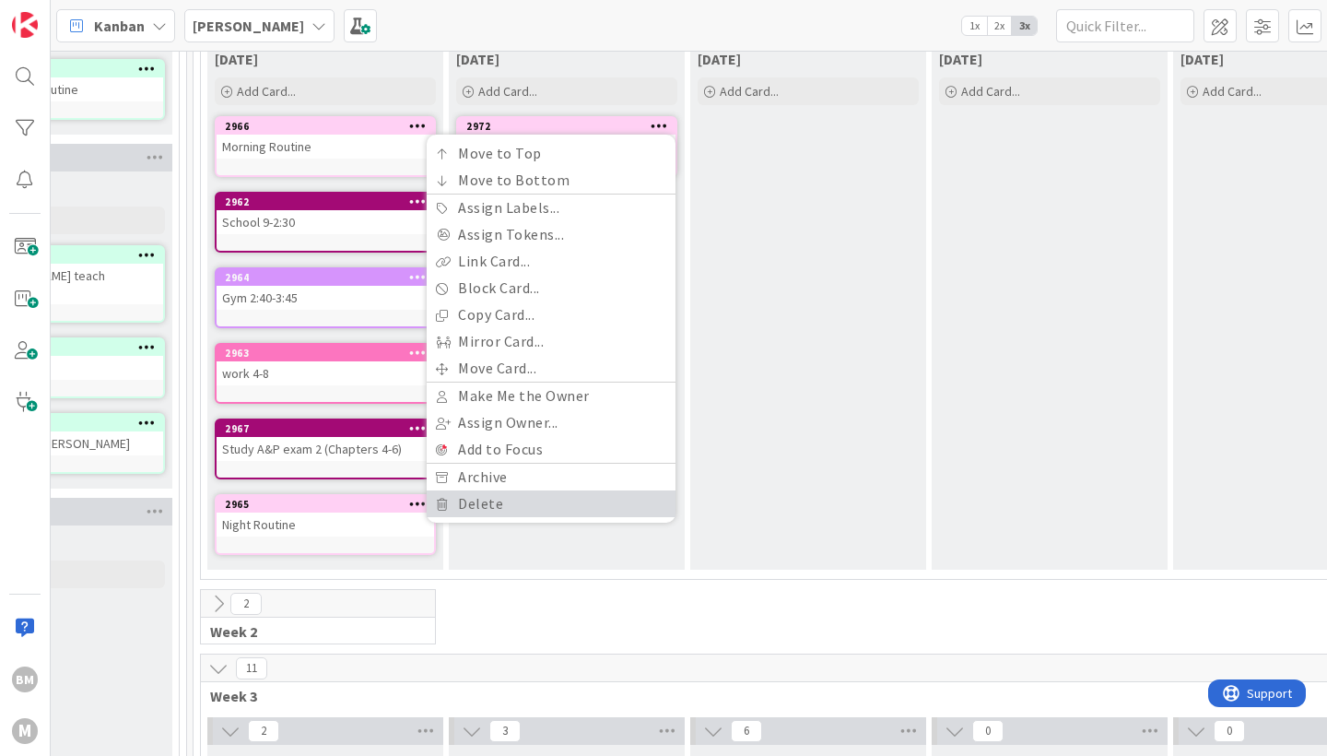
click at [478, 493] on link "Delete" at bounding box center [551, 503] width 249 height 27
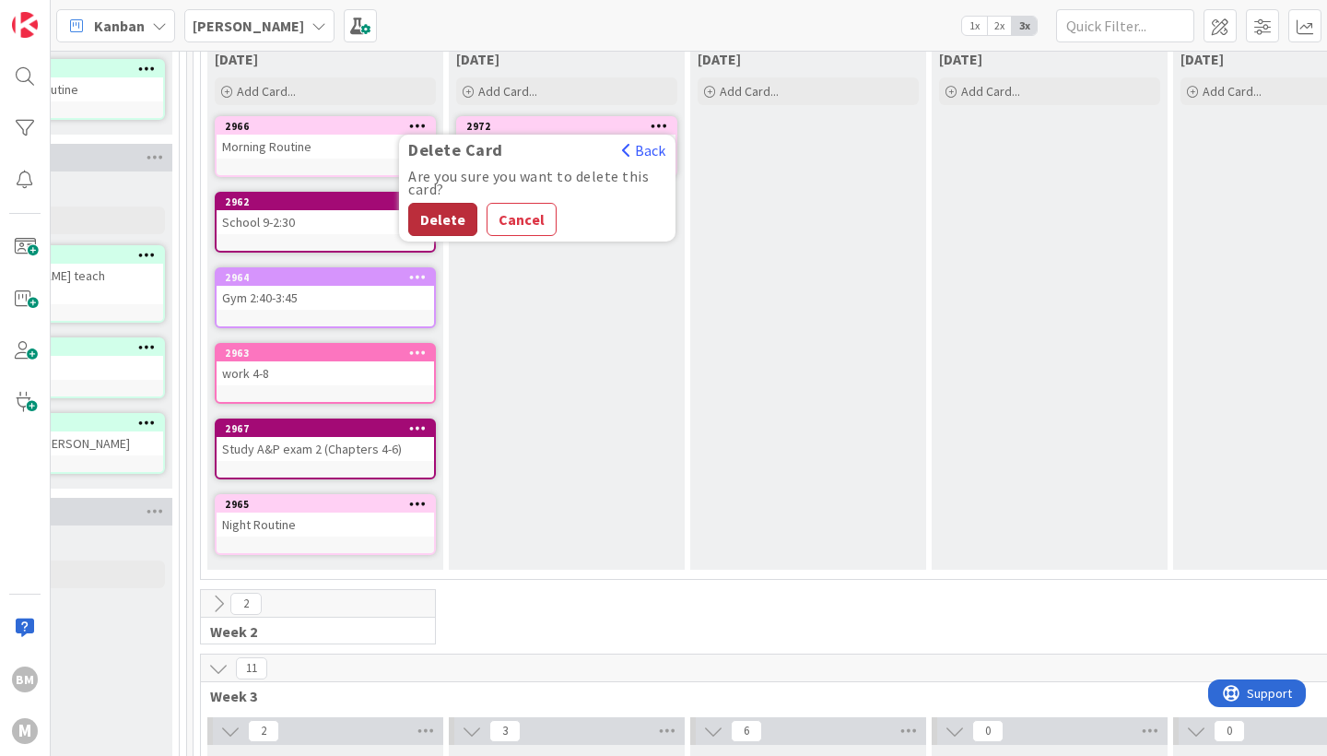
click at [439, 230] on button "Delete" at bounding box center [442, 219] width 69 height 33
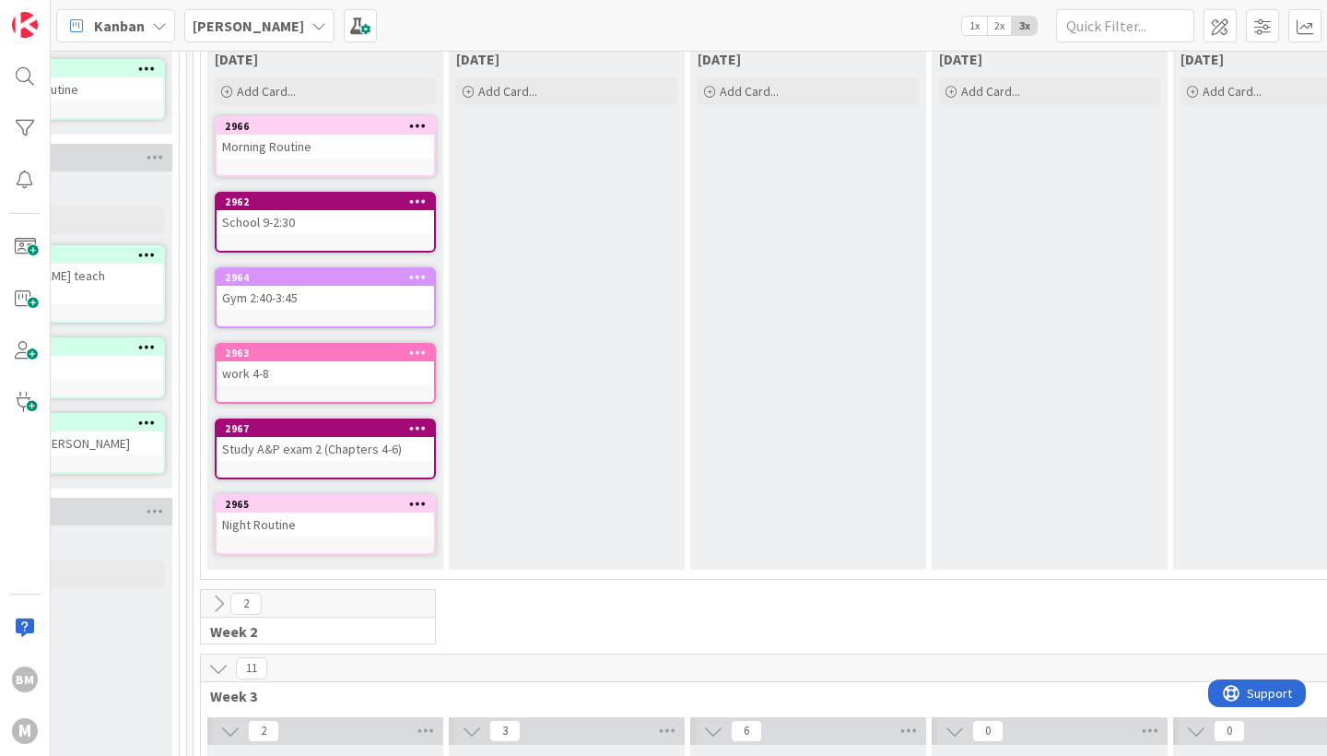
click at [414, 125] on icon at bounding box center [418, 125] width 18 height 13
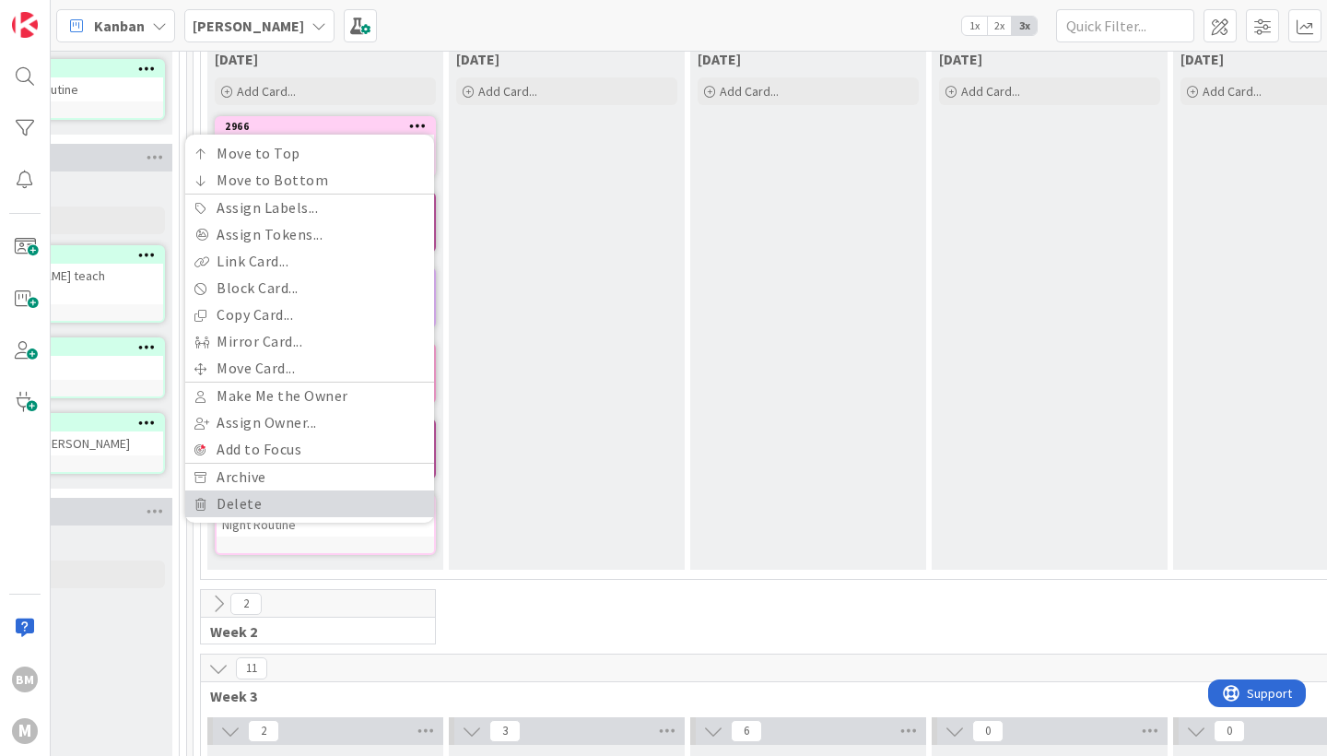
click at [314, 500] on link "Delete" at bounding box center [309, 503] width 249 height 27
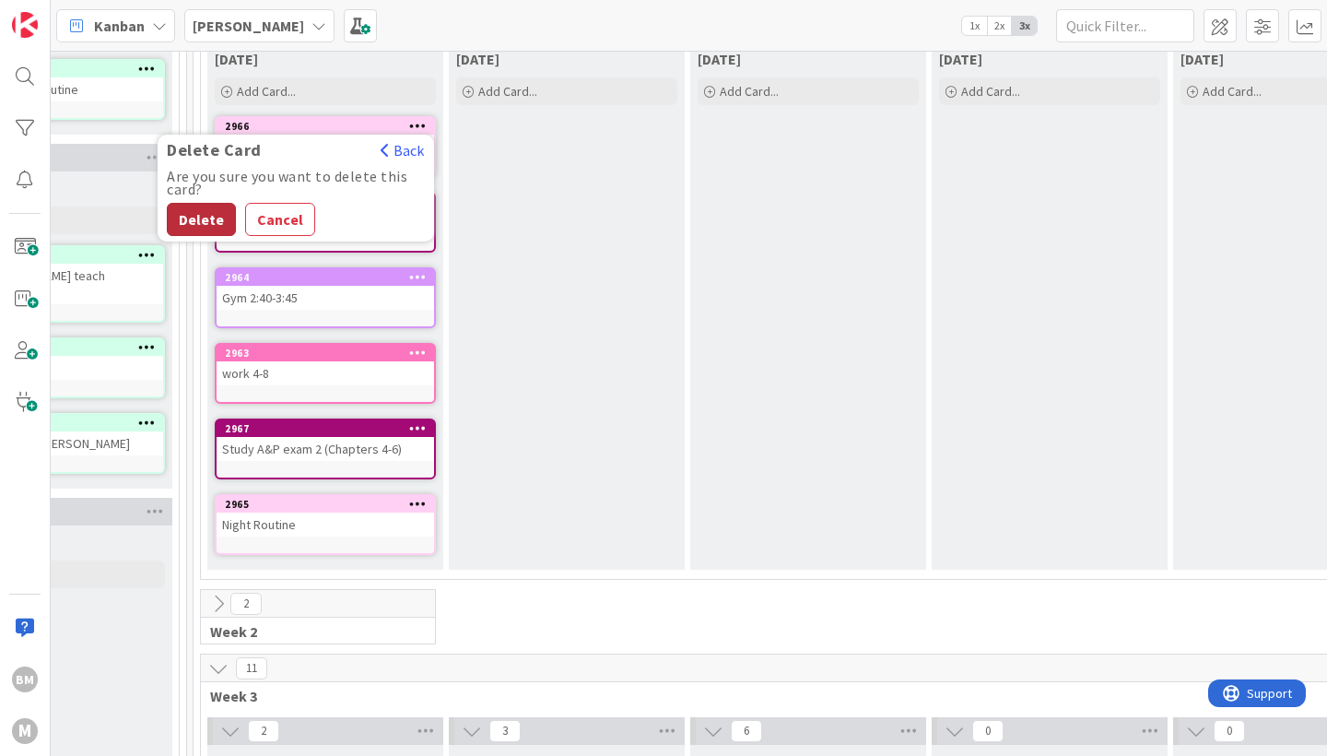
click at [201, 228] on button "Delete" at bounding box center [201, 219] width 69 height 33
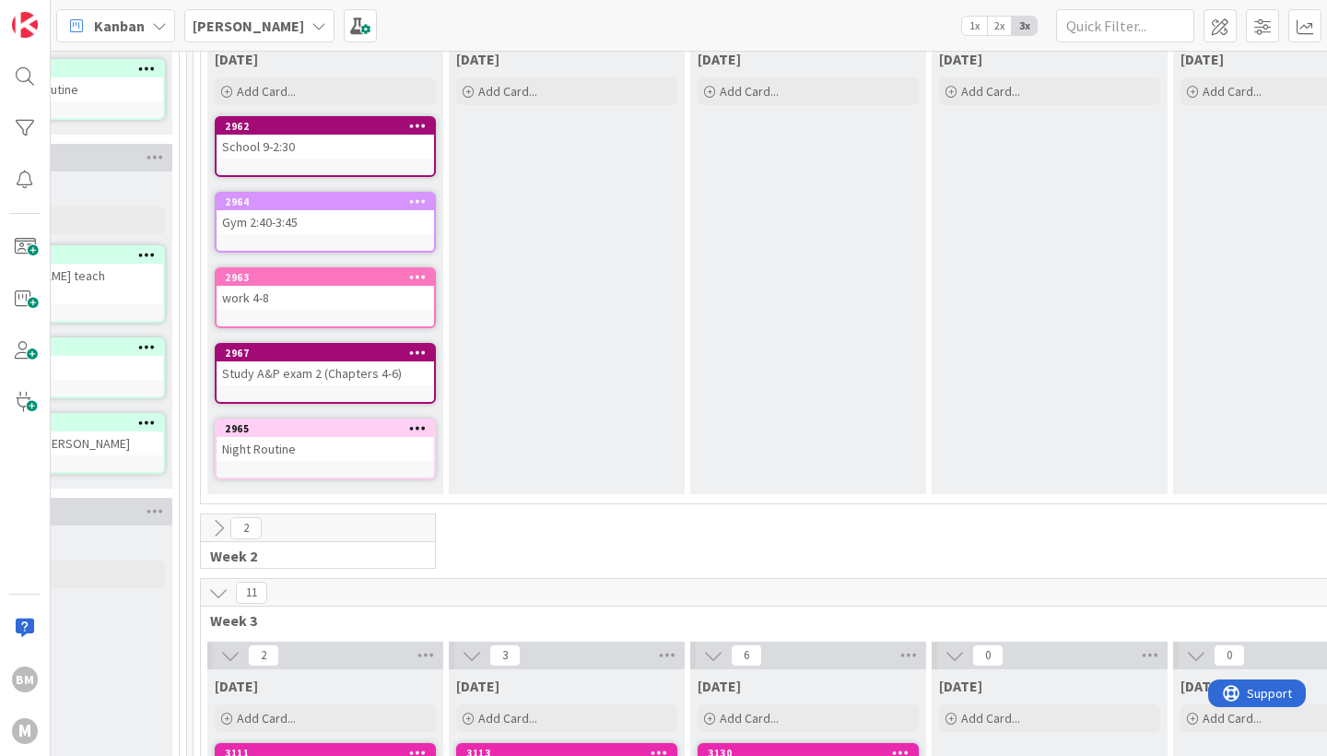
click at [428, 129] on div at bounding box center [417, 126] width 33 height 13
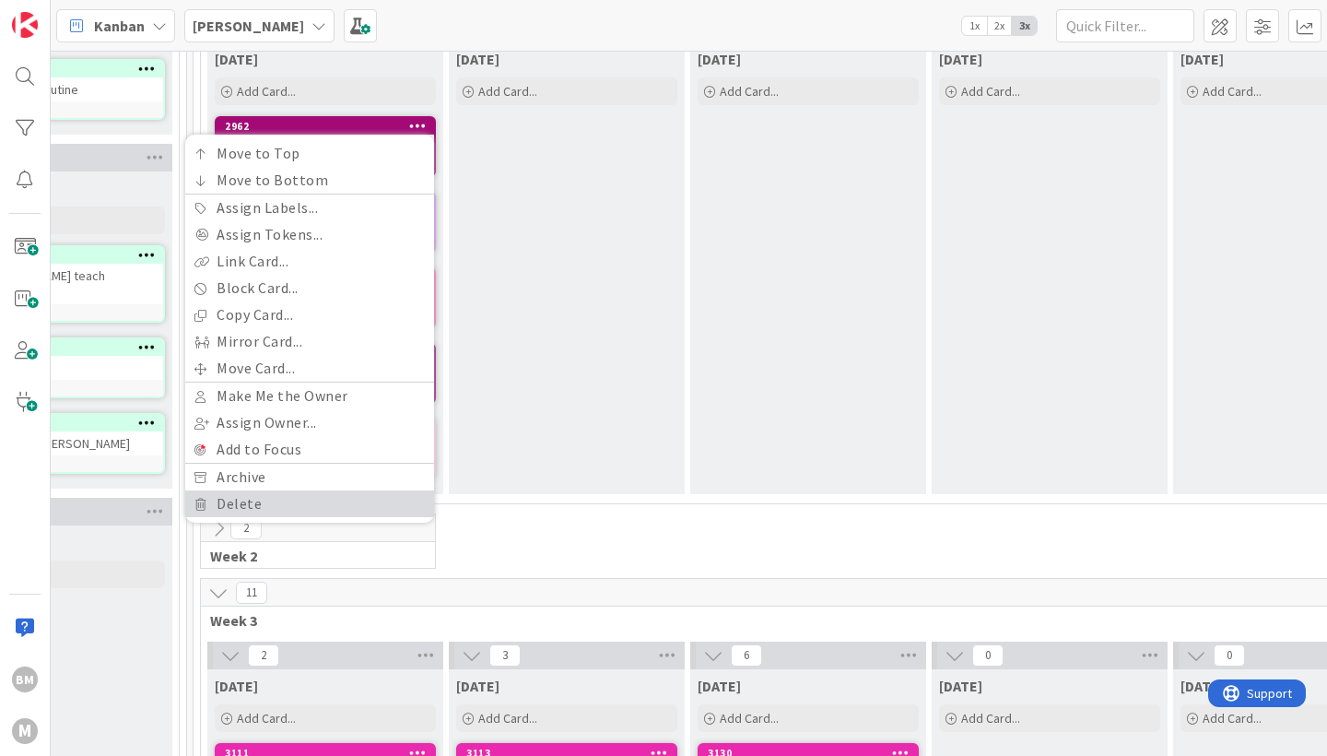
click at [278, 493] on link "Delete" at bounding box center [309, 503] width 249 height 27
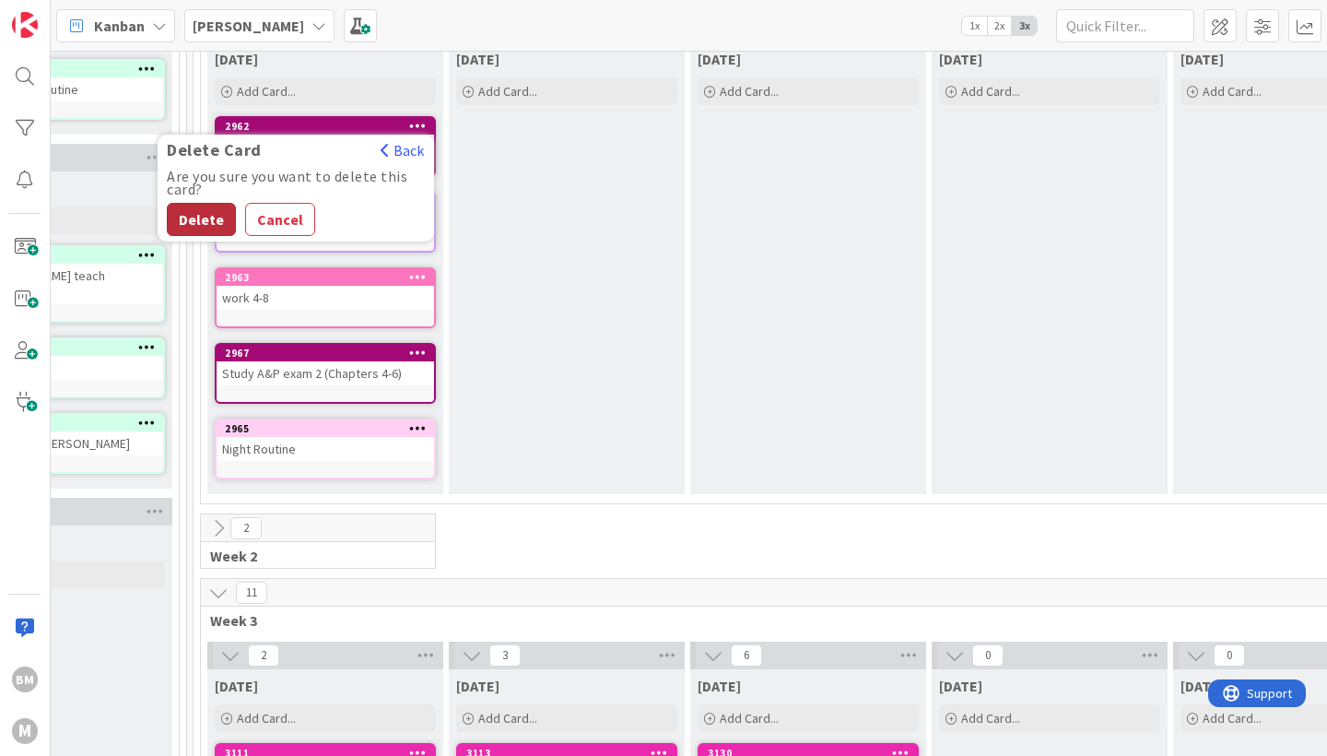
click at [221, 215] on button "Delete" at bounding box center [201, 219] width 69 height 33
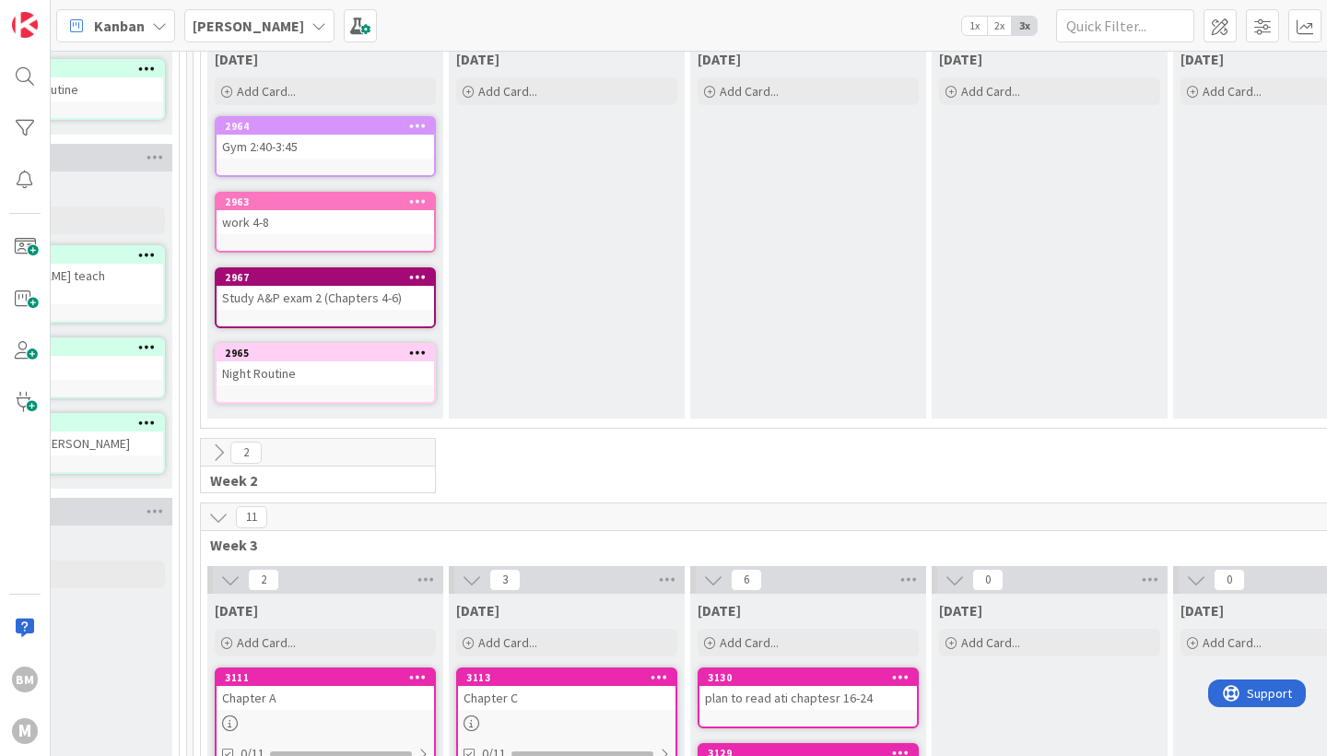
click at [422, 131] on icon at bounding box center [418, 125] width 18 height 13
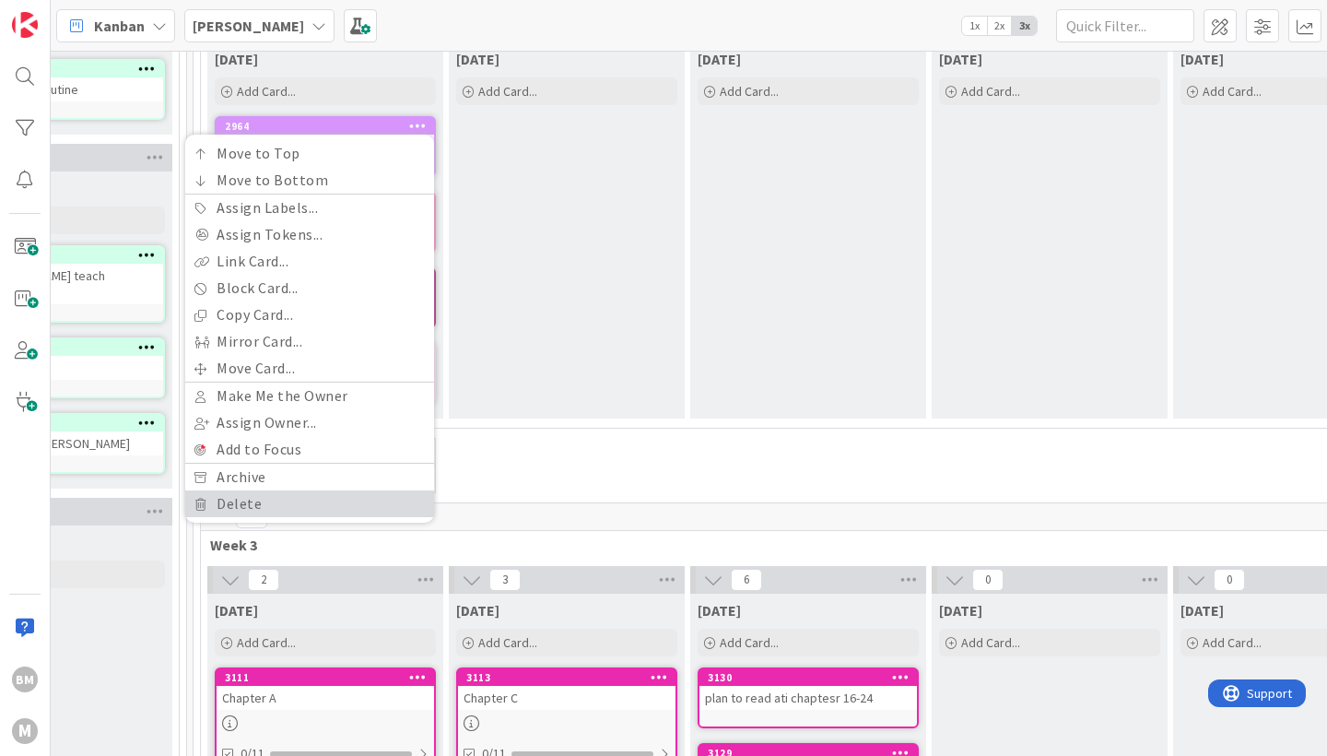
click at [297, 508] on link "Delete" at bounding box center [309, 503] width 249 height 27
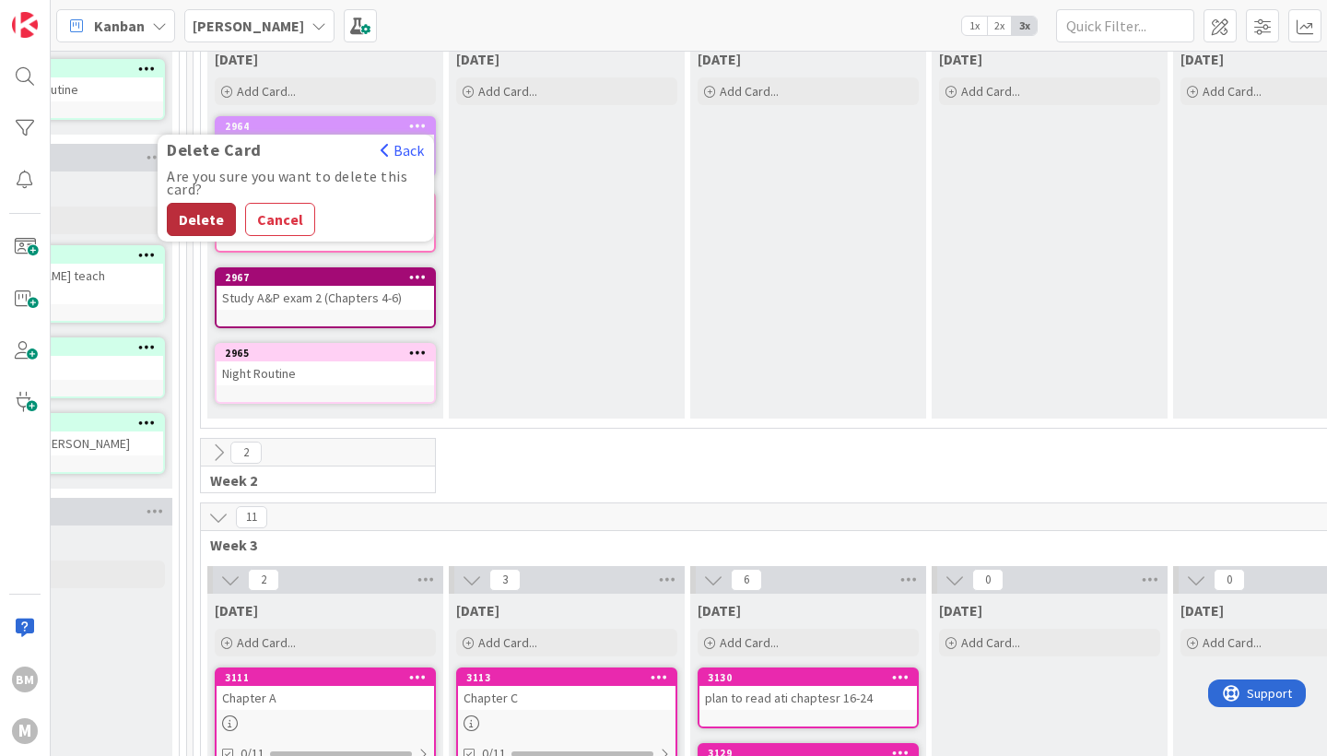
click at [224, 221] on button "Delete" at bounding box center [201, 219] width 69 height 33
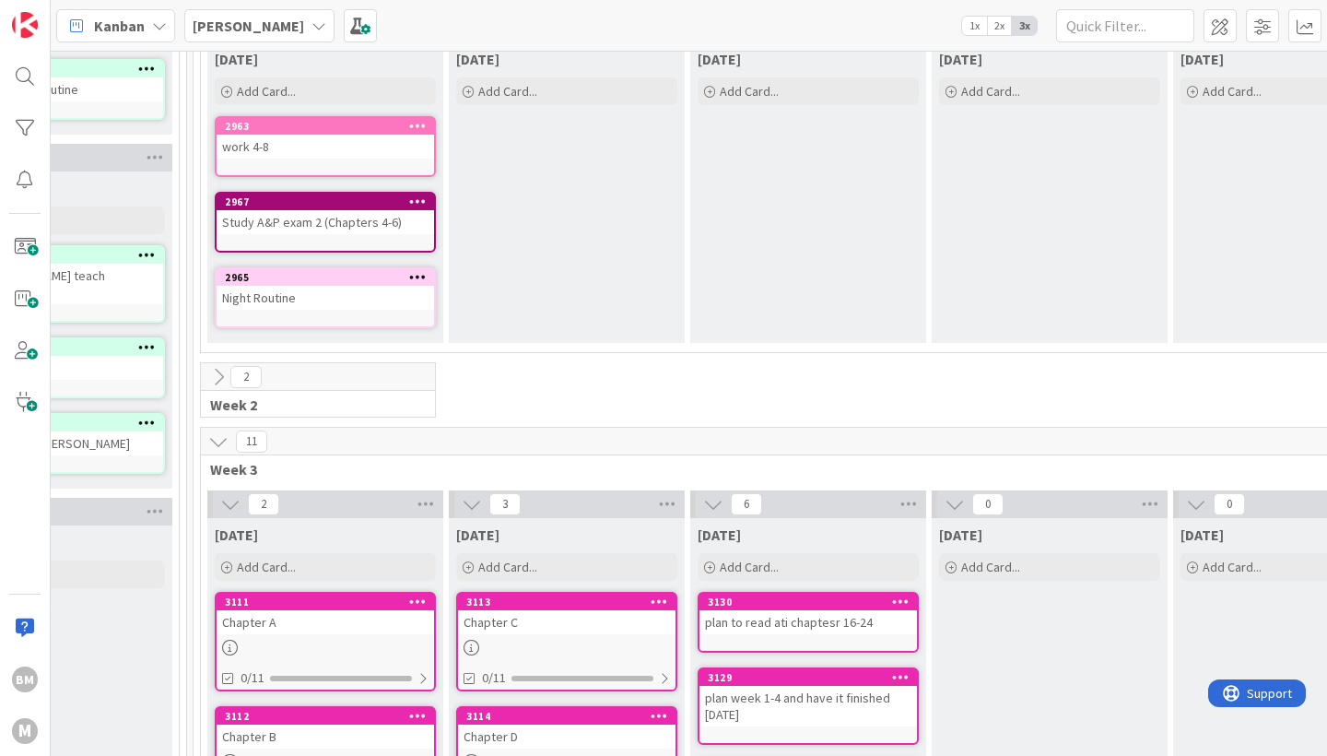
click at [426, 124] on div at bounding box center [417, 126] width 33 height 13
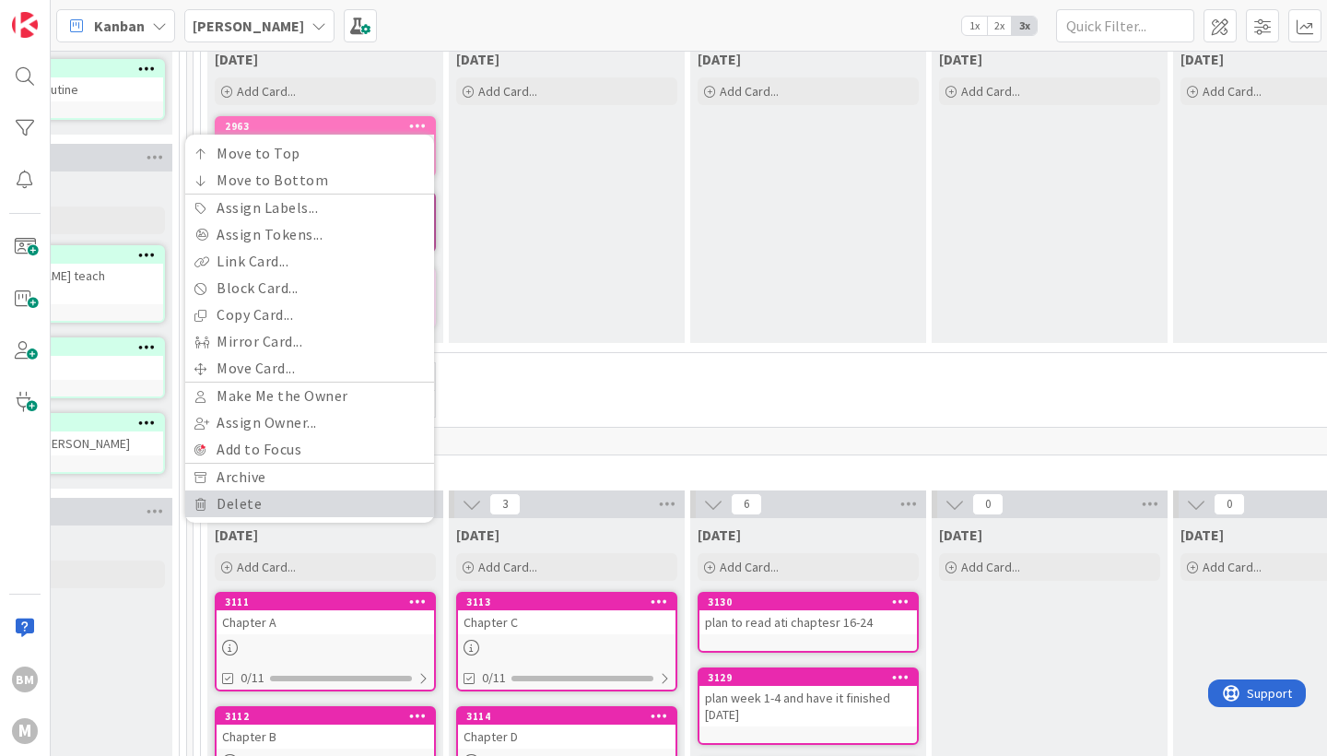
click at [284, 511] on link "Delete" at bounding box center [309, 503] width 249 height 27
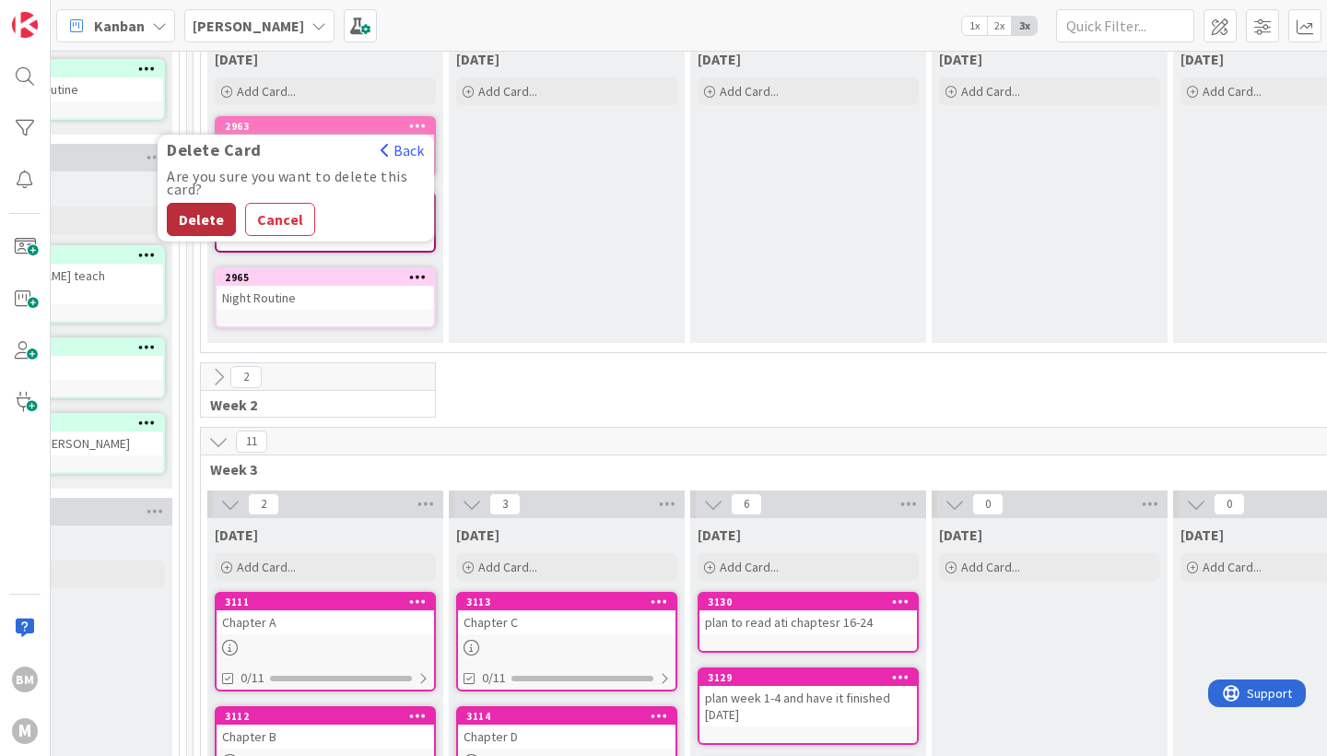
click at [212, 220] on button "Delete" at bounding box center [201, 219] width 69 height 33
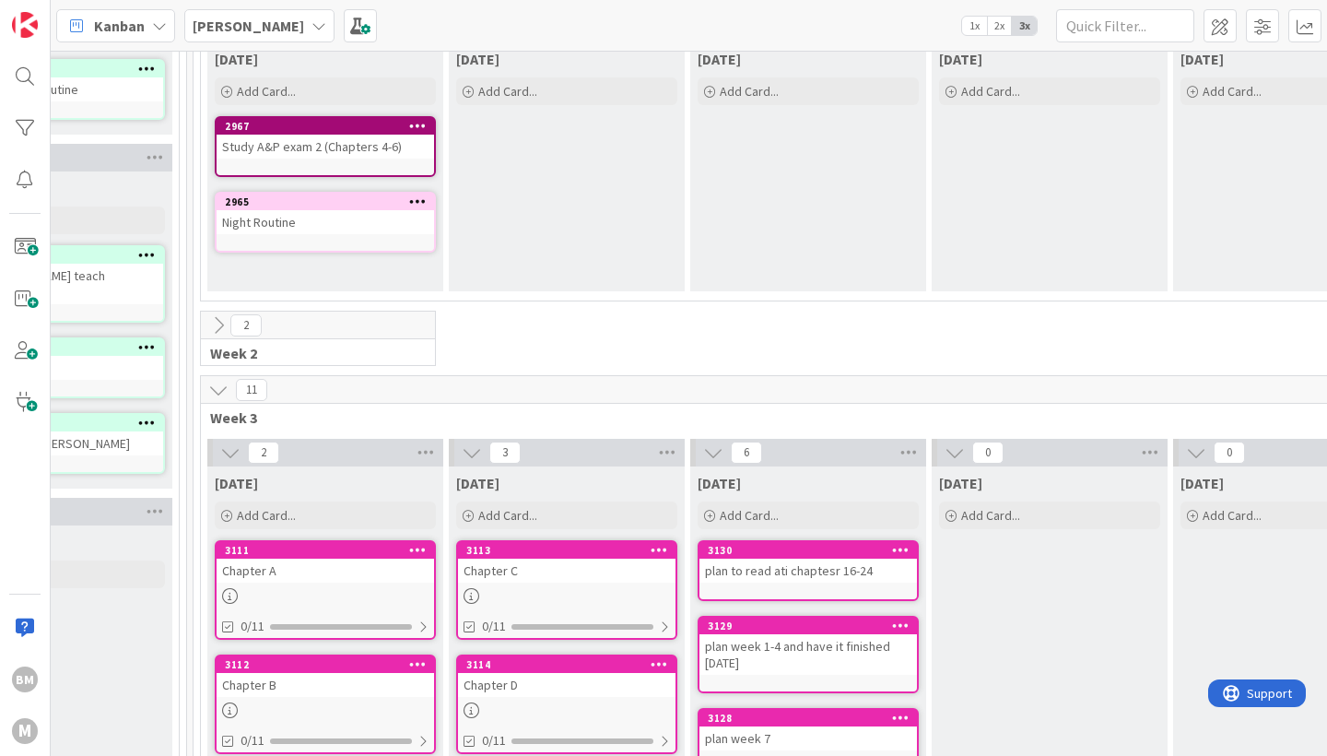
click at [420, 130] on icon at bounding box center [418, 125] width 18 height 13
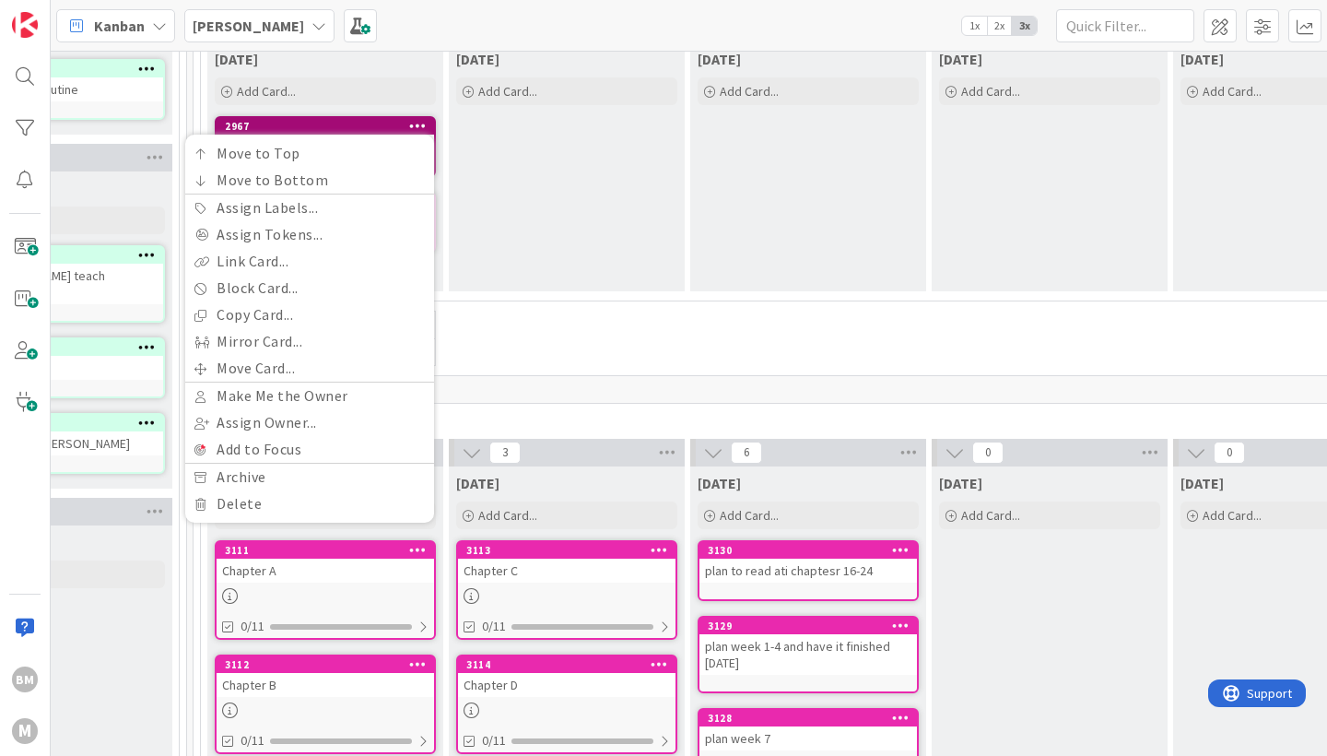
click at [255, 517] on div "Move to Top Move to Bottom Assign Labels... Assign Tokens... Link Card... Block…" at bounding box center [309, 329] width 249 height 388
click at [255, 510] on link "Delete" at bounding box center [309, 503] width 249 height 27
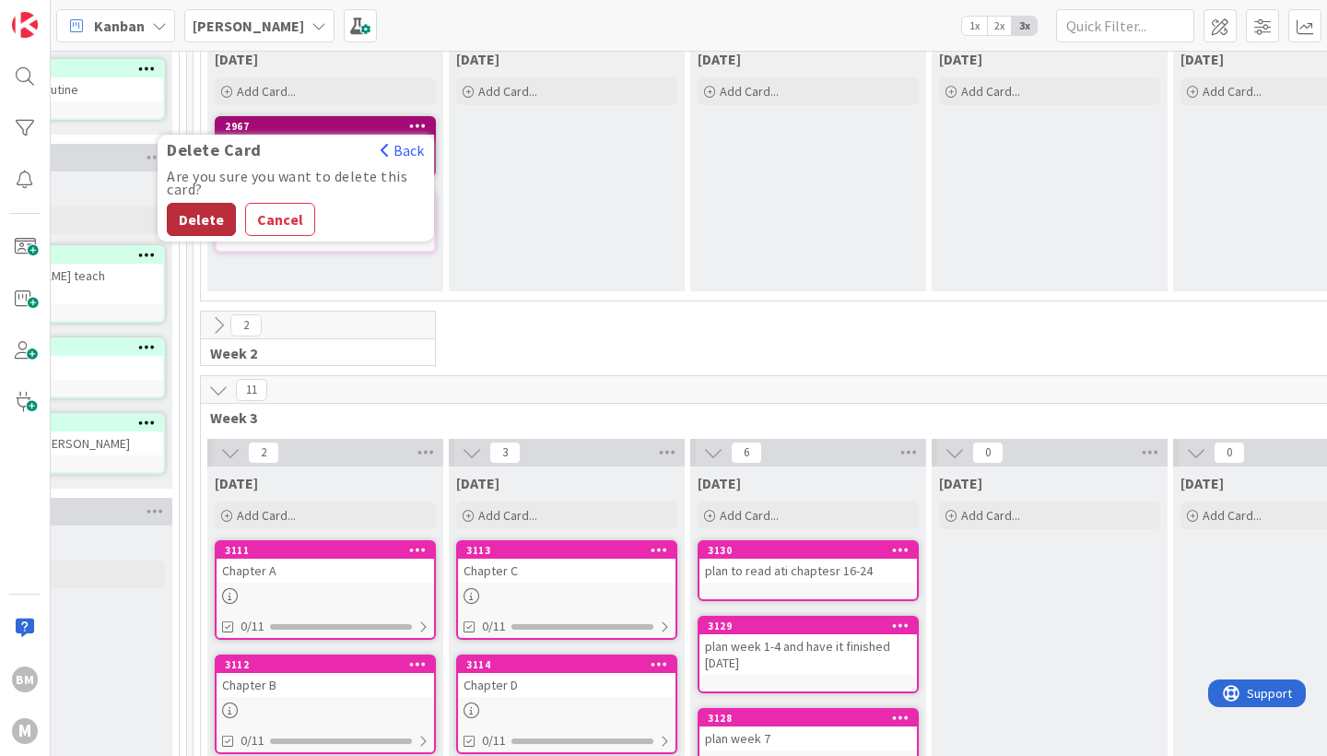
click at [207, 231] on button "Delete" at bounding box center [201, 219] width 69 height 33
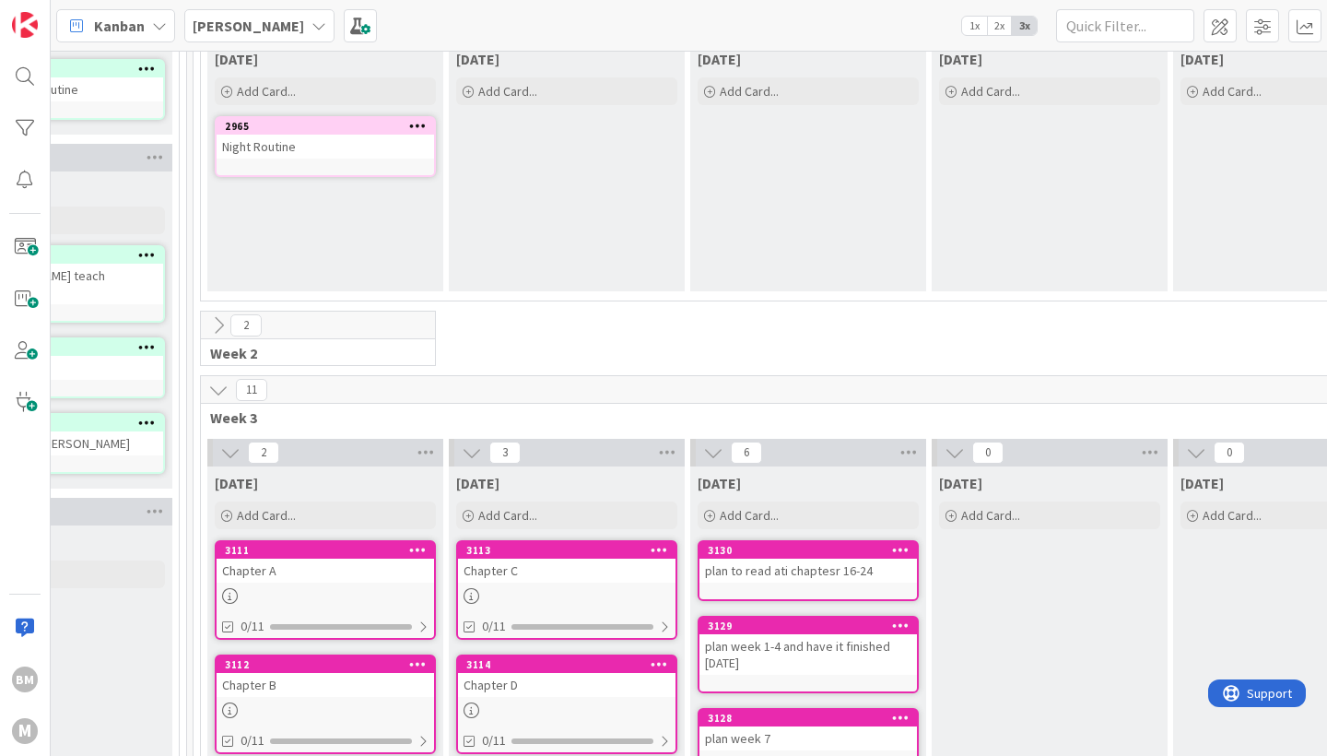
click at [414, 119] on icon at bounding box center [418, 125] width 18 height 13
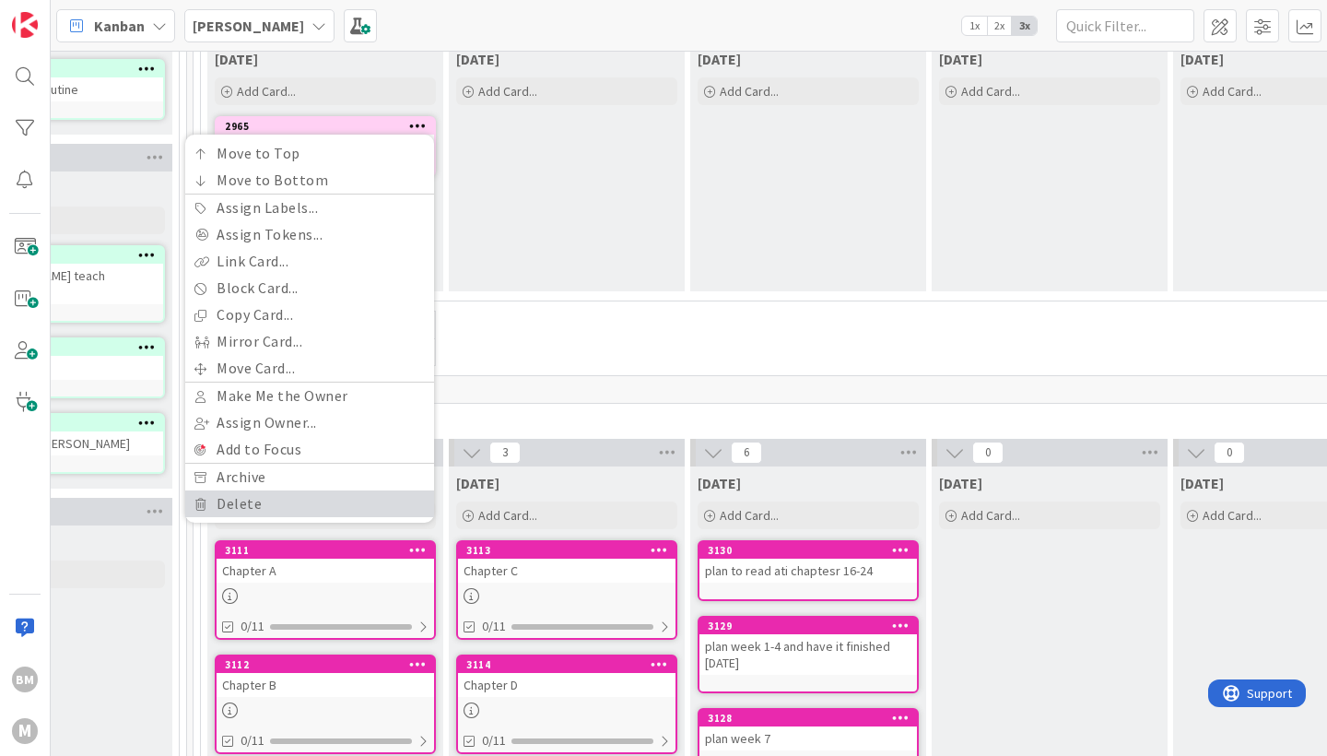
click at [259, 507] on link "Delete" at bounding box center [309, 503] width 249 height 27
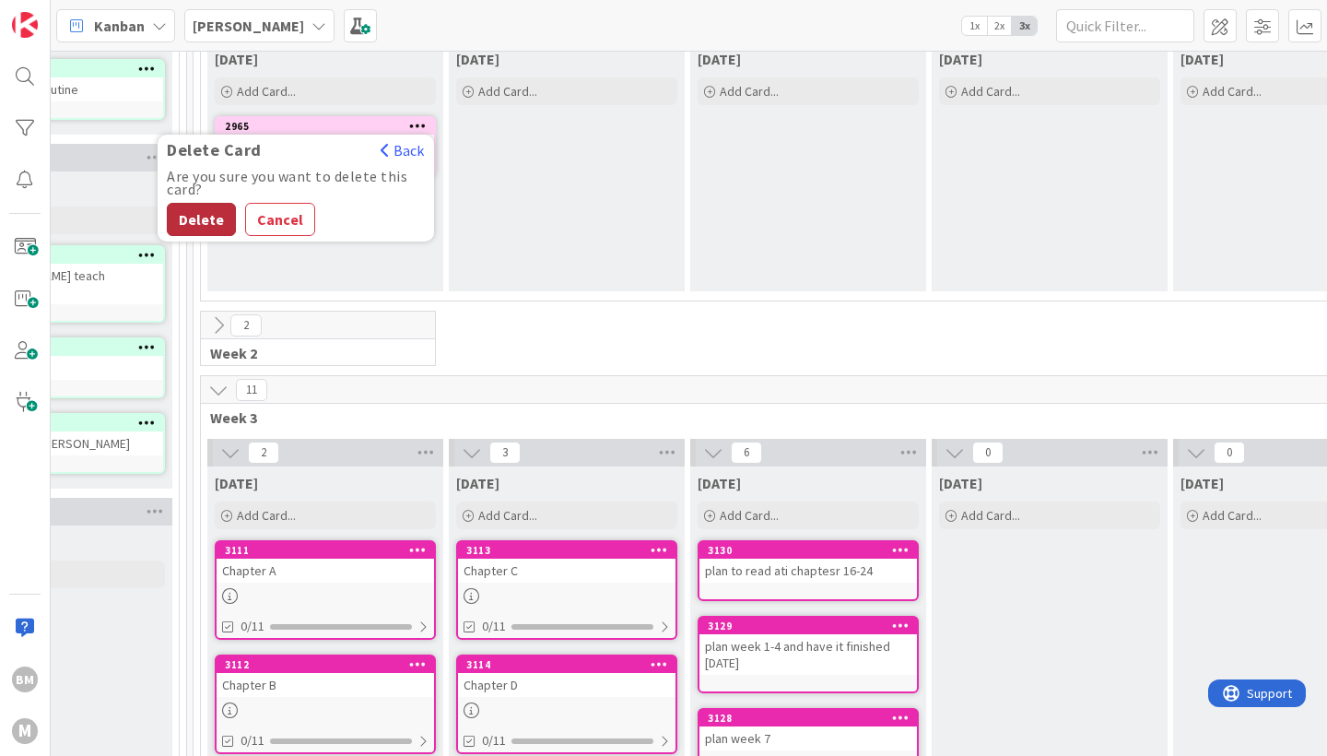
click at [211, 221] on button "Delete" at bounding box center [201, 219] width 69 height 33
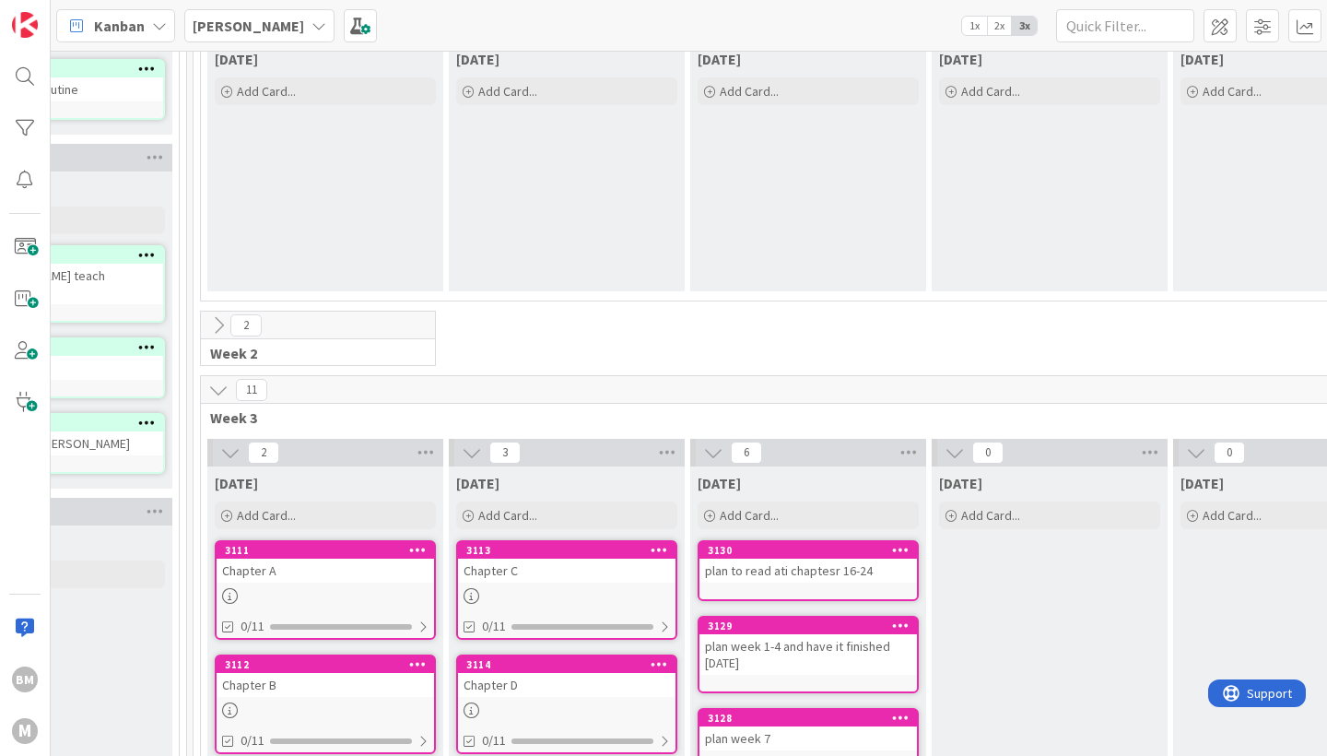
click at [414, 548] on icon at bounding box center [418, 549] width 18 height 13
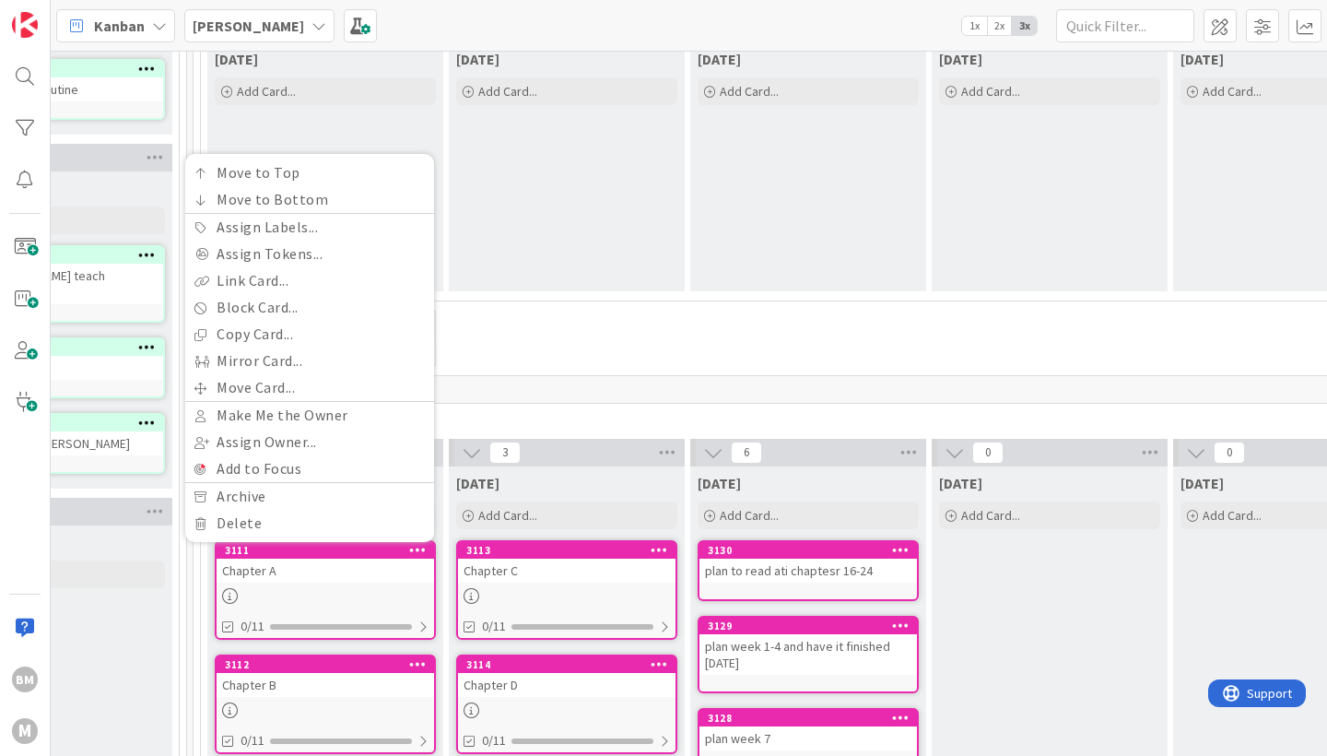
click at [347, 573] on div "Chapter A" at bounding box center [326, 571] width 218 height 24
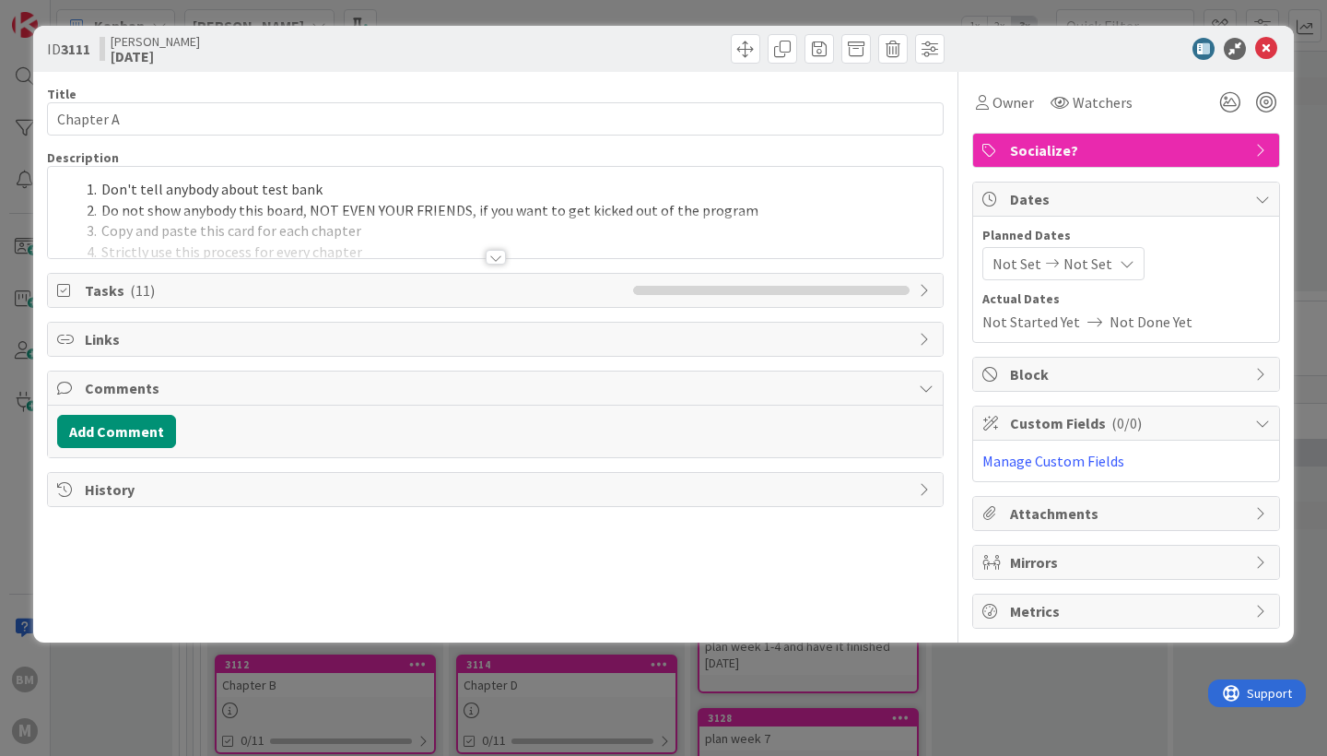
click at [1243, 147] on span "Socialize?" at bounding box center [1128, 150] width 236 height 22
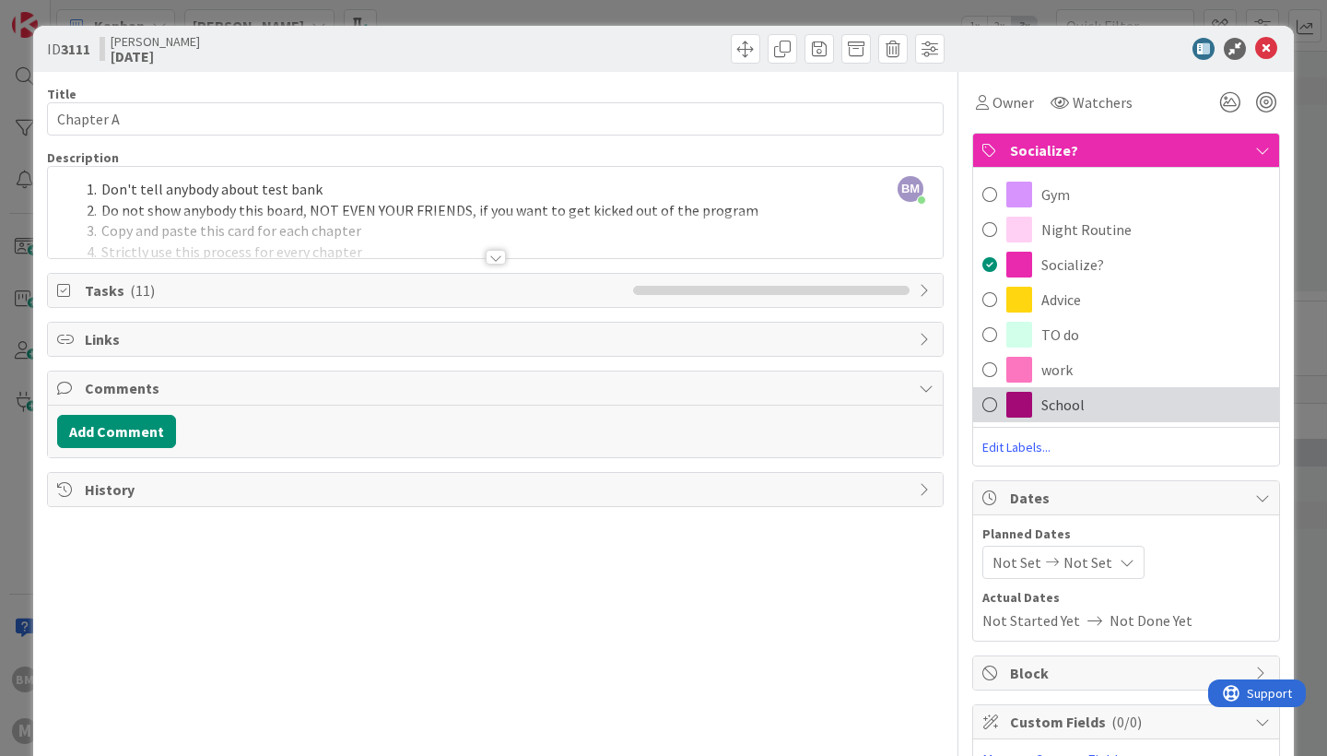
click at [988, 402] on span at bounding box center [989, 405] width 15 height 28
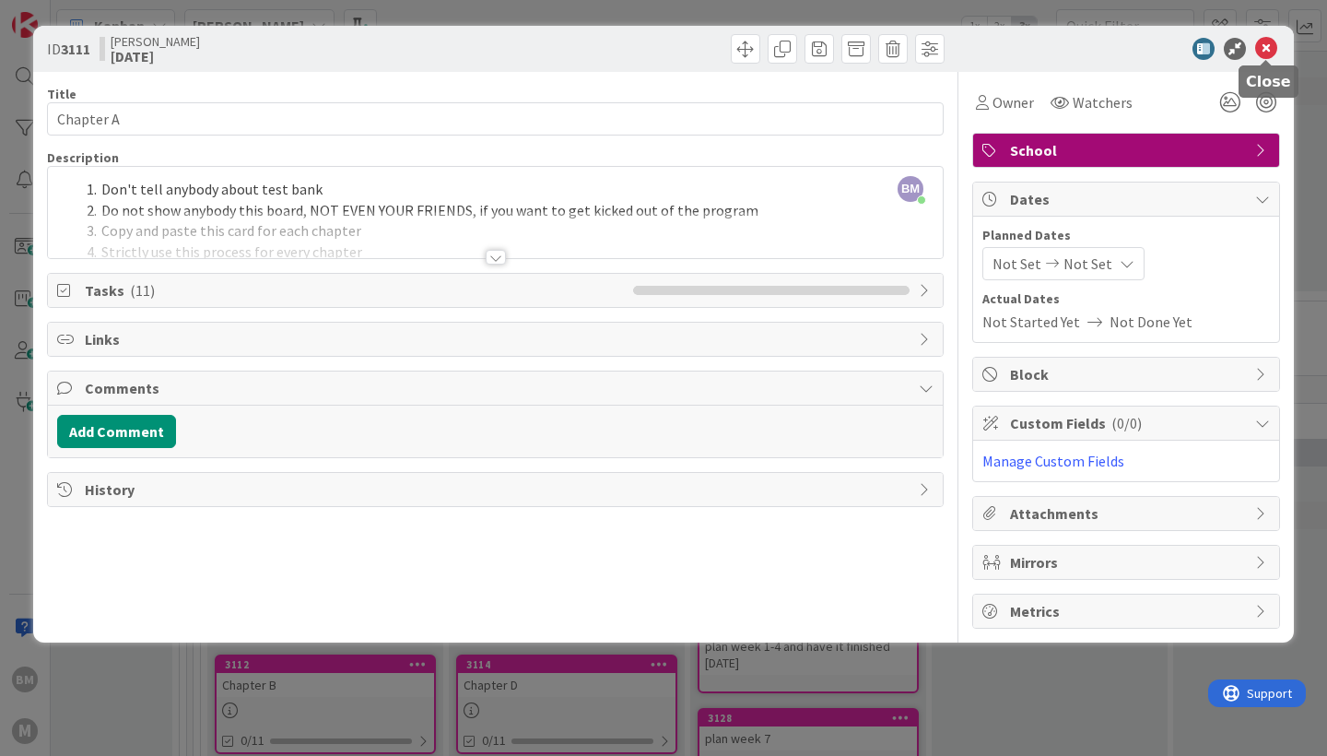
click at [1271, 38] on icon at bounding box center [1266, 49] width 22 height 22
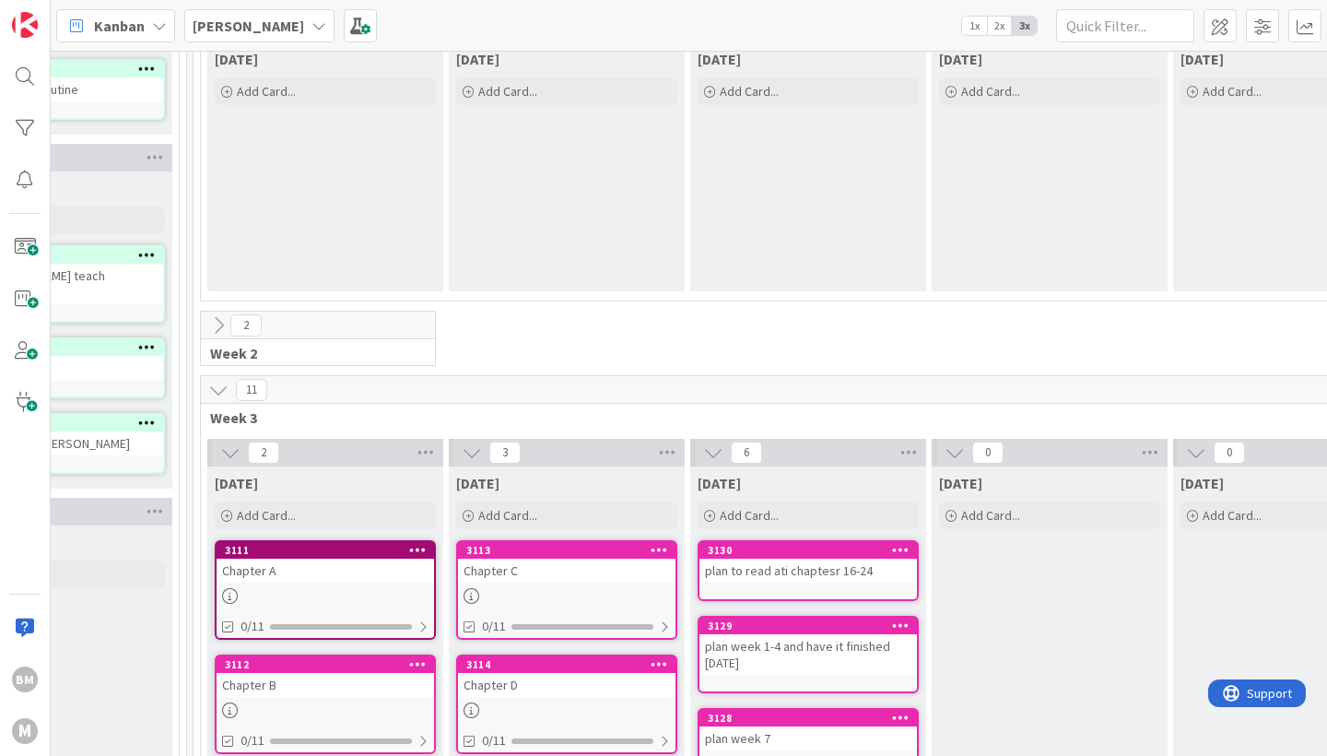
click at [536, 572] on div "Chapter C" at bounding box center [567, 571] width 218 height 24
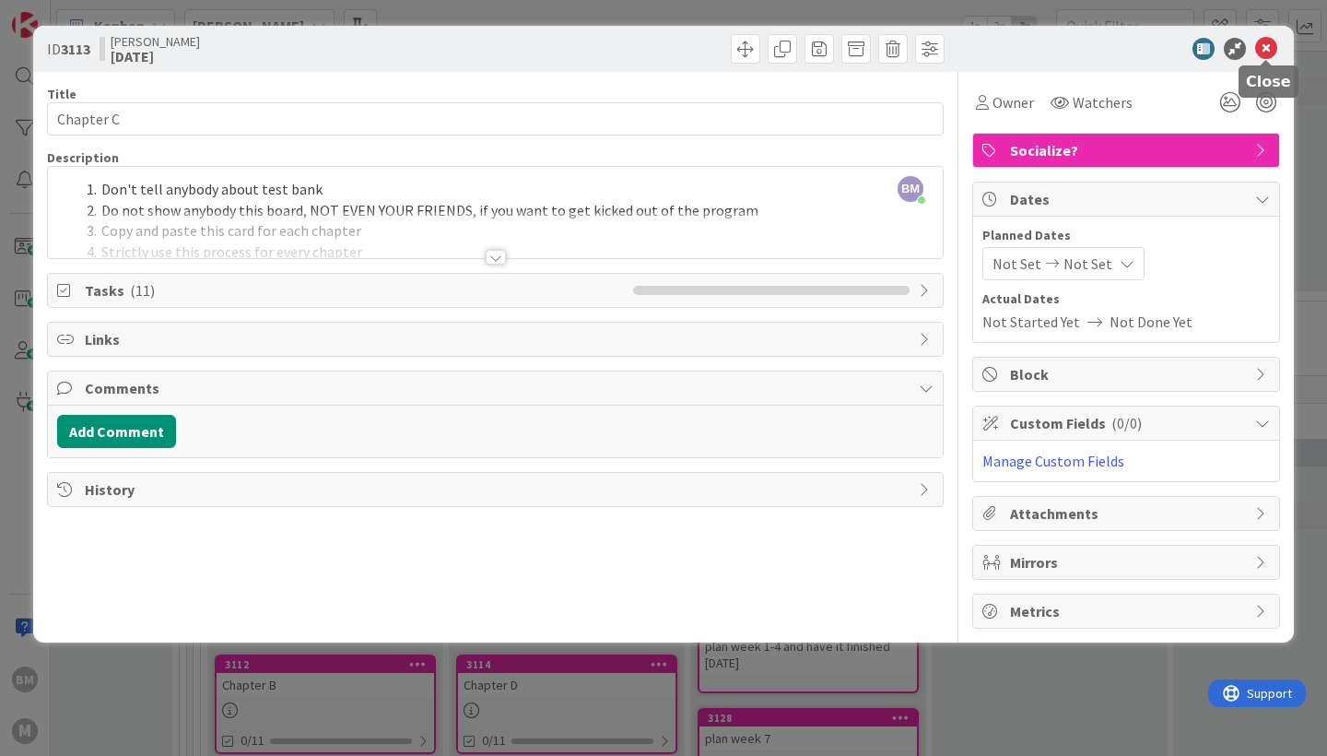
click at [1270, 49] on icon at bounding box center [1266, 49] width 22 height 22
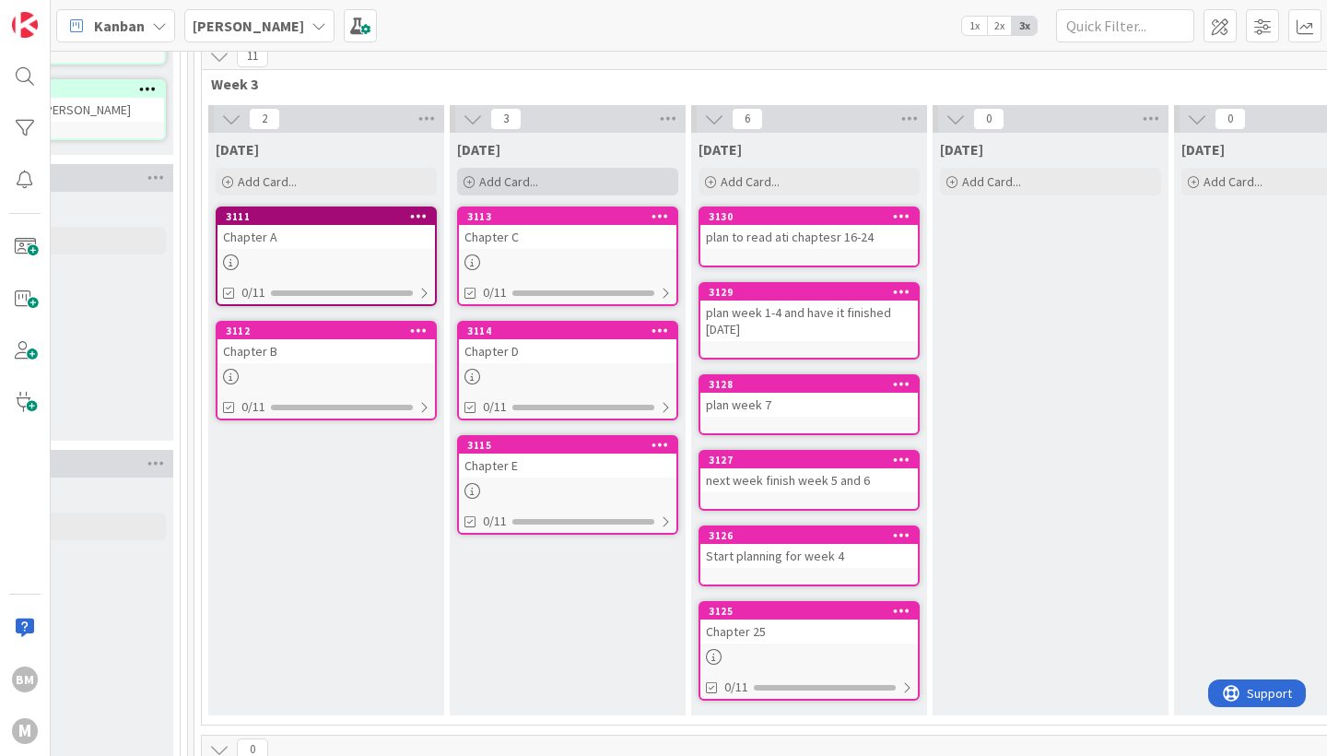
scroll to position [862, 618]
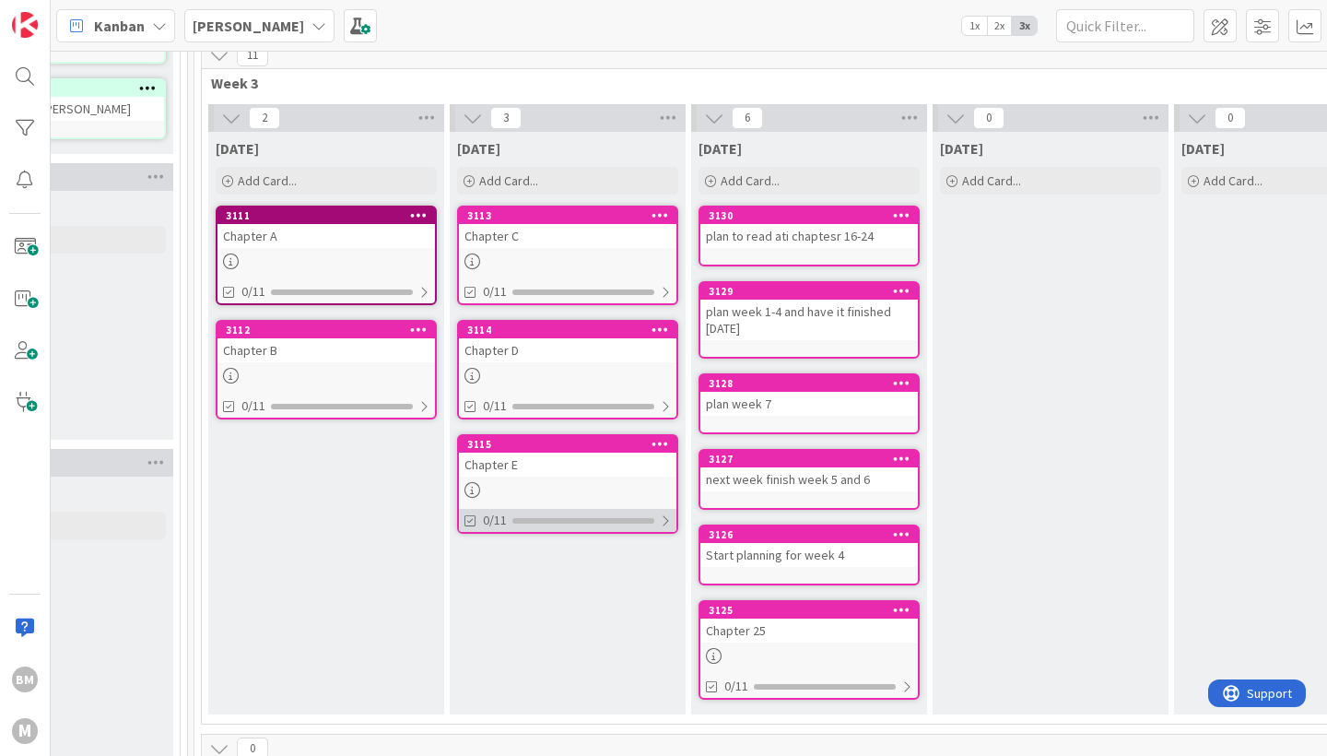
click at [515, 516] on div "0/11" at bounding box center [568, 520] width 218 height 23
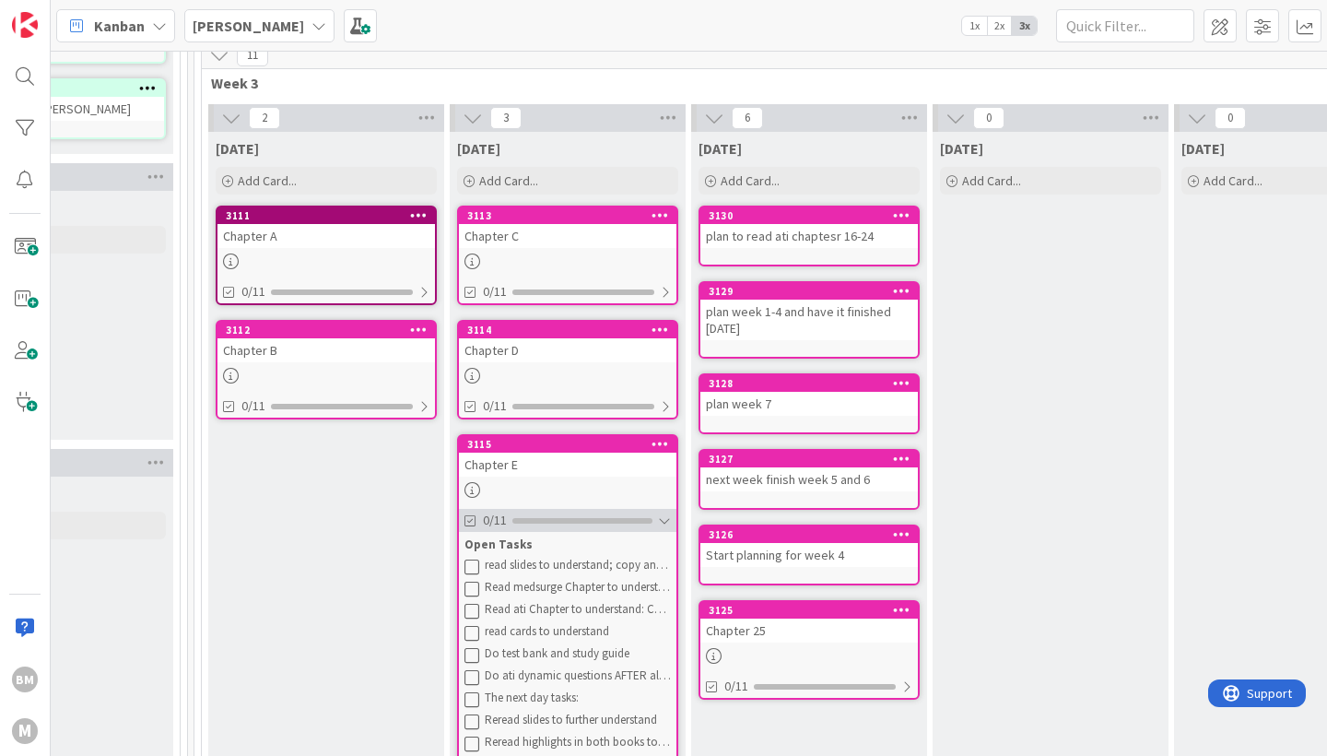
click at [515, 516] on div "0/11" at bounding box center [568, 520] width 218 height 23
